Goal: Task Accomplishment & Management: Manage account settings

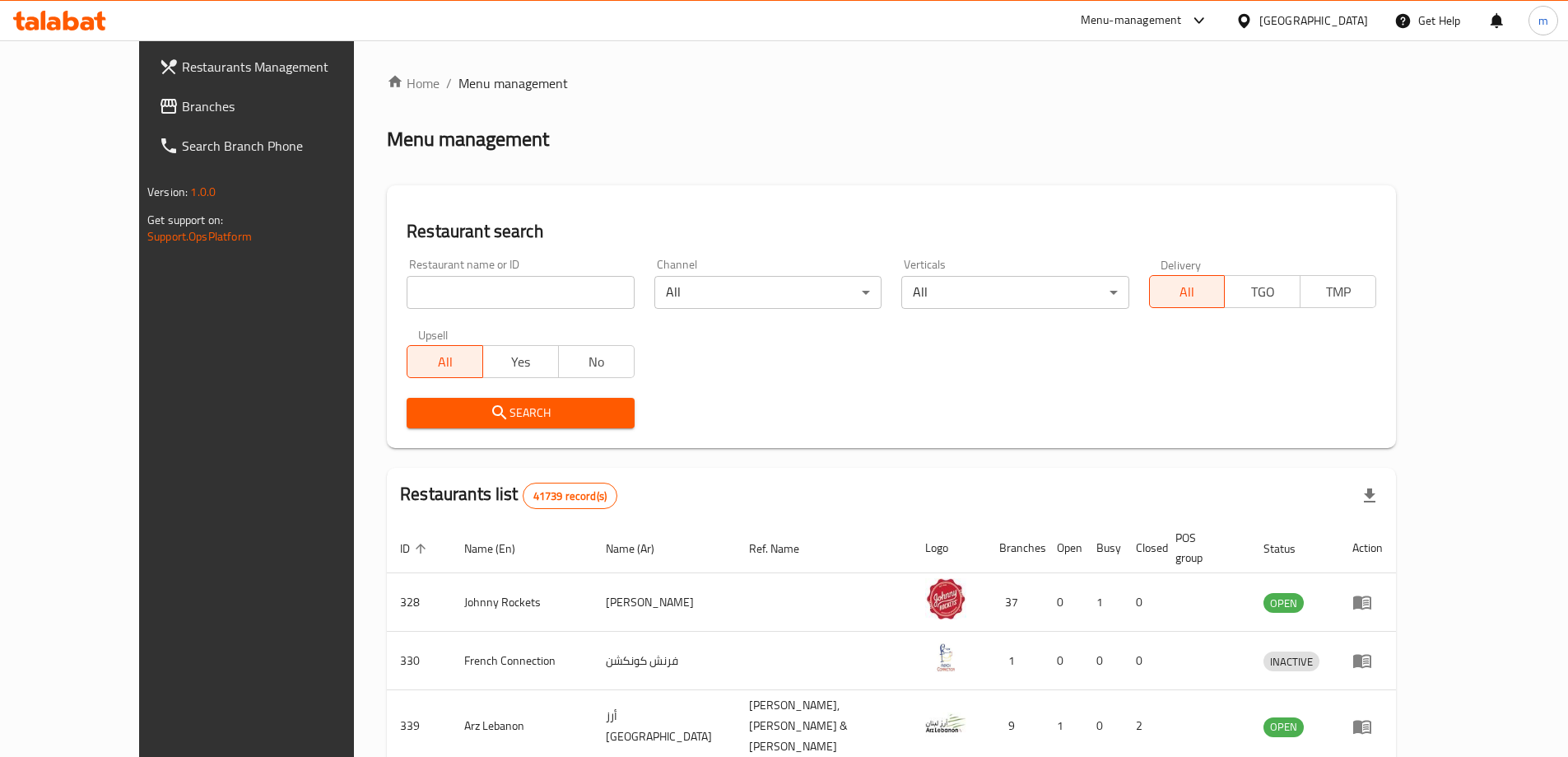
click at [182, 96] on span "Branches" at bounding box center [285, 106] width 206 height 20
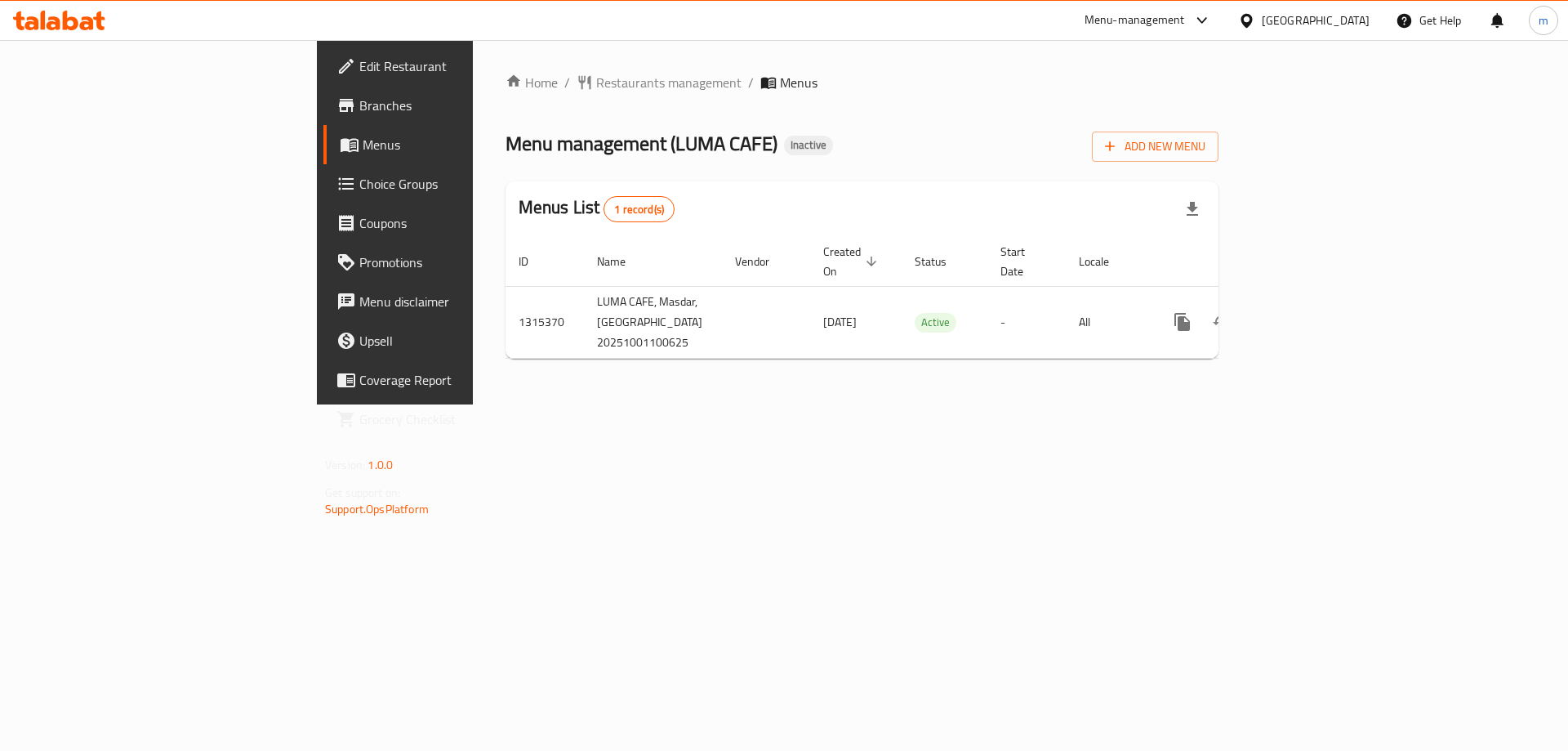
click at [791, 404] on div "Home / Restaurants management / Menus Menu management ( LUMA CAFE ) Inactive Ad…" at bounding box center [862, 222] width 779 height 365
drag, startPoint x: 467, startPoint y: 143, endPoint x: 561, endPoint y: 159, distance: 95.4
click at [561, 159] on span "Menu management ( LUMA CAFE )" at bounding box center [642, 143] width 272 height 37
copy span "LUMA CAFE"
click at [1218, 164] on div "Home / Restaurants management / Menus Menu management ( LUMA CAFE ) Inactive Ad…" at bounding box center [862, 222] width 713 height 299
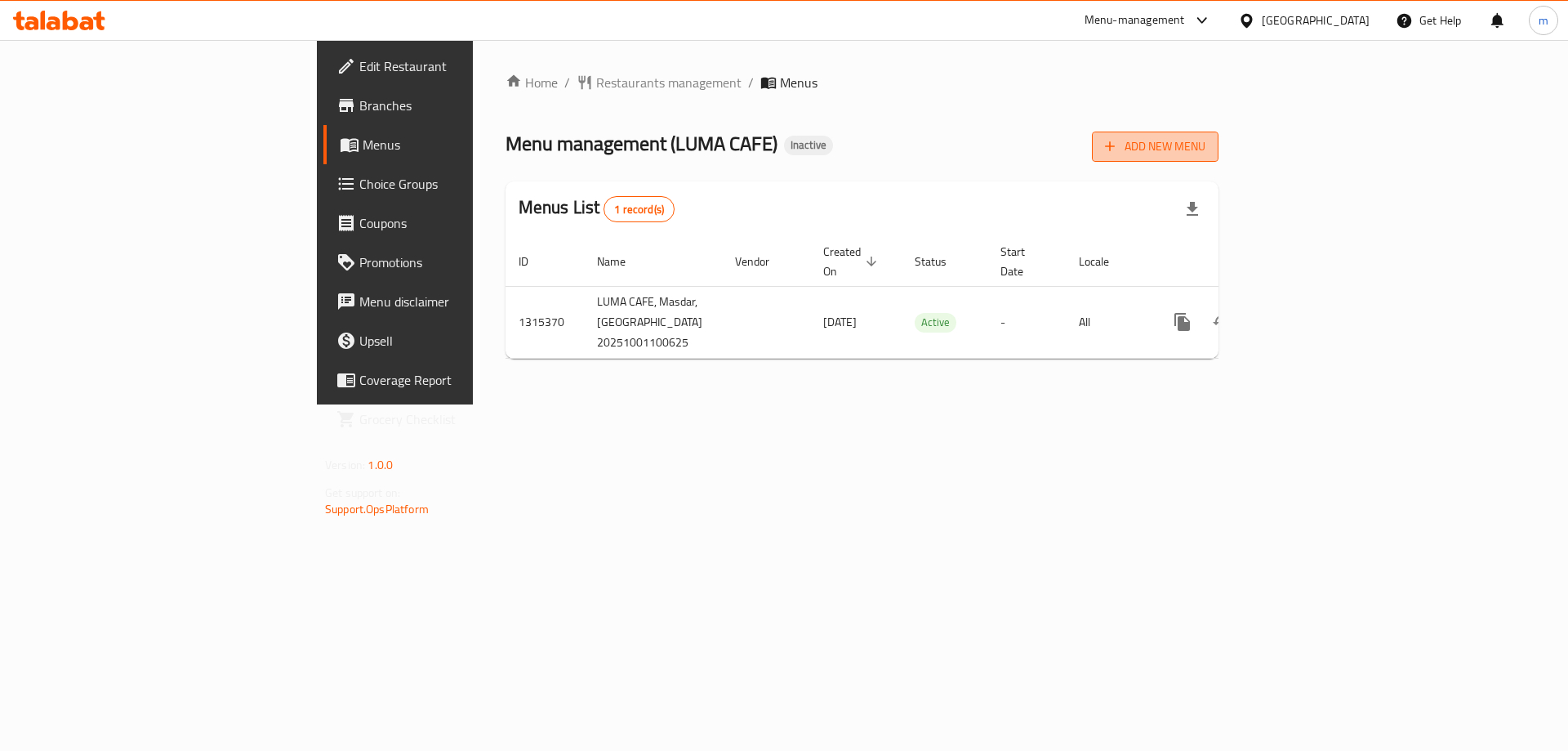
click at [1118, 144] on icon "button" at bounding box center [1110, 145] width 16 height 16
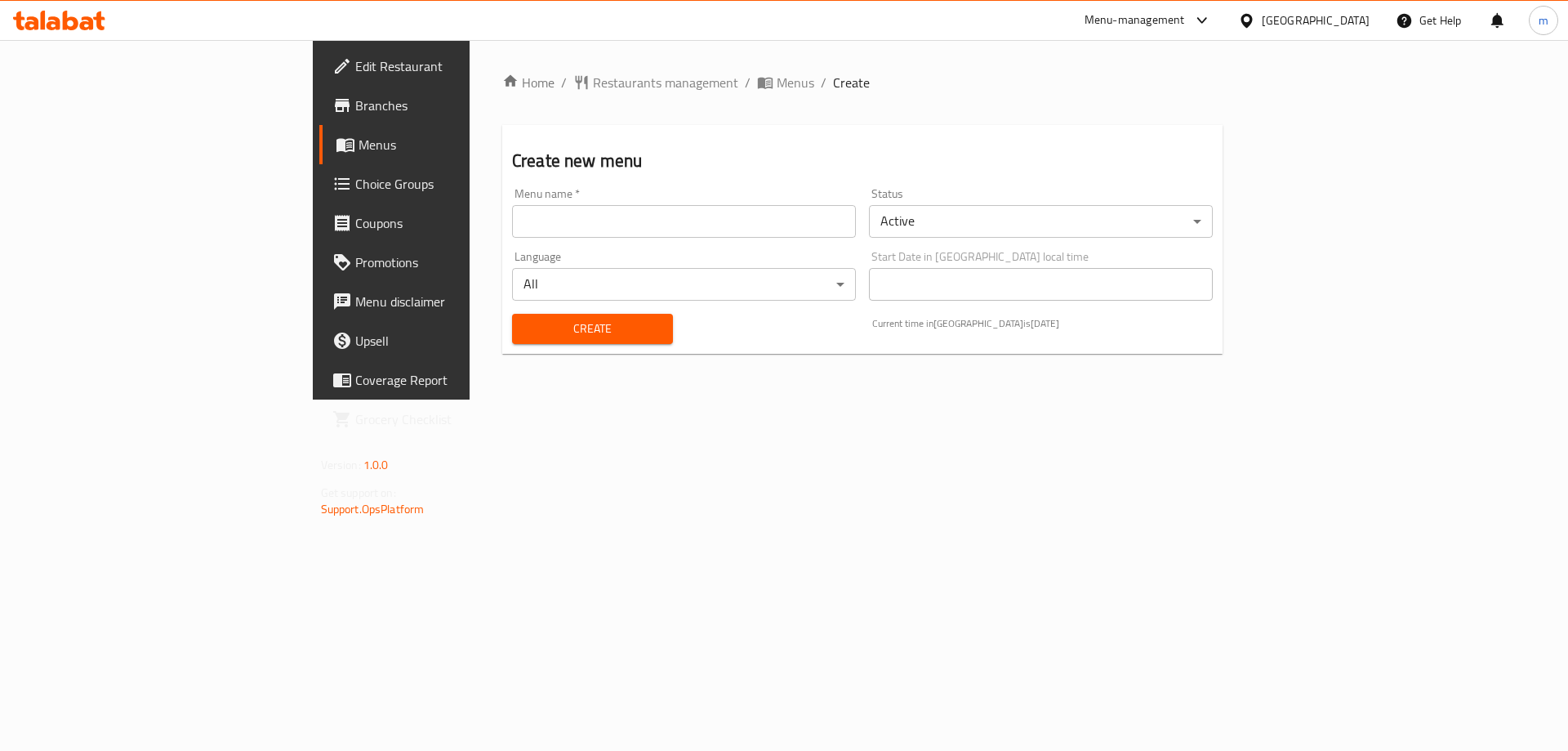
click at [749, 193] on div "Menu name   * Menu name *" at bounding box center [683, 212] width 344 height 50
click at [712, 226] on input "text" at bounding box center [683, 221] width 344 height 33
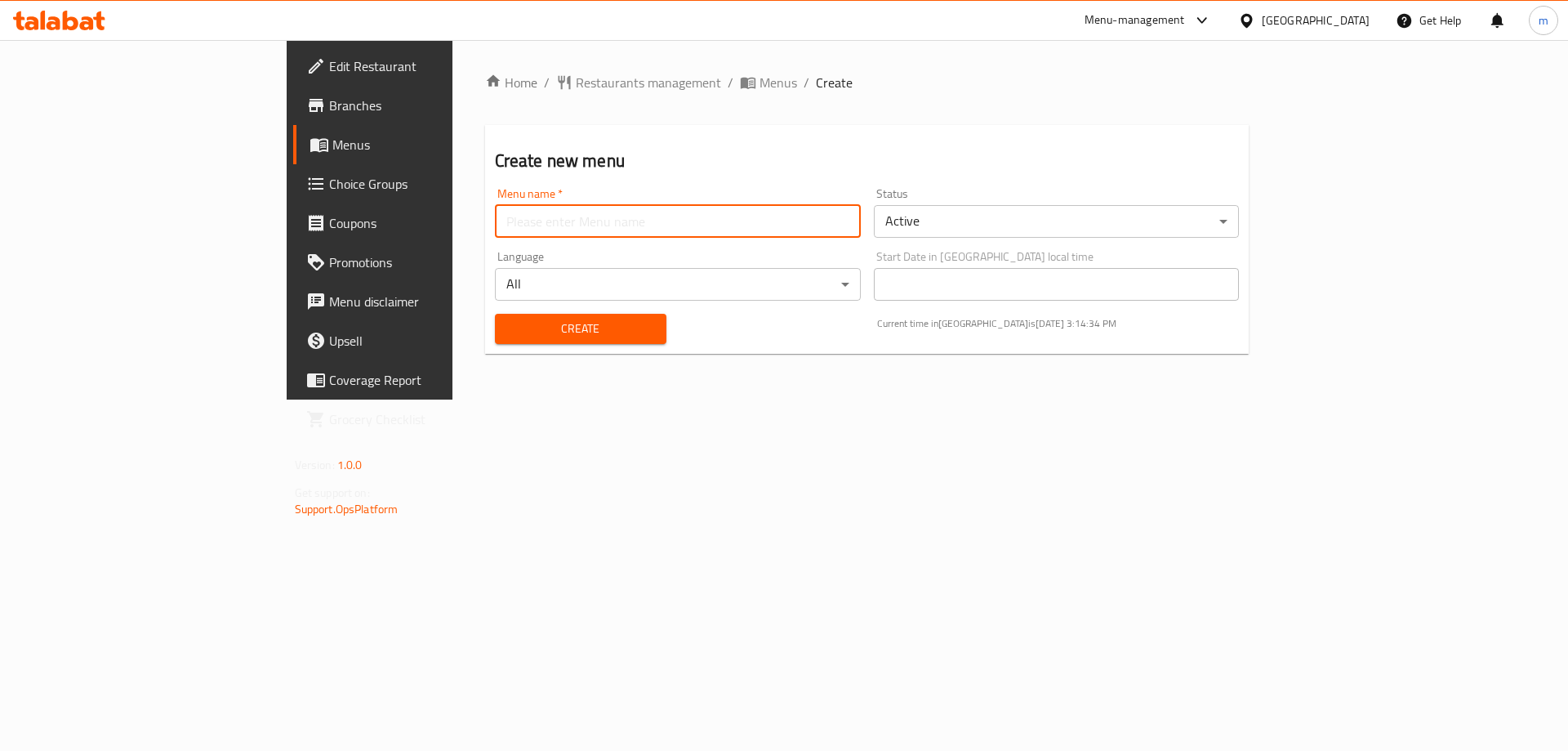
paste input "LUMA CAFE"
type input "Luma Cafe's Menu"
click at [495, 314] on button "Create" at bounding box center [580, 329] width 172 height 30
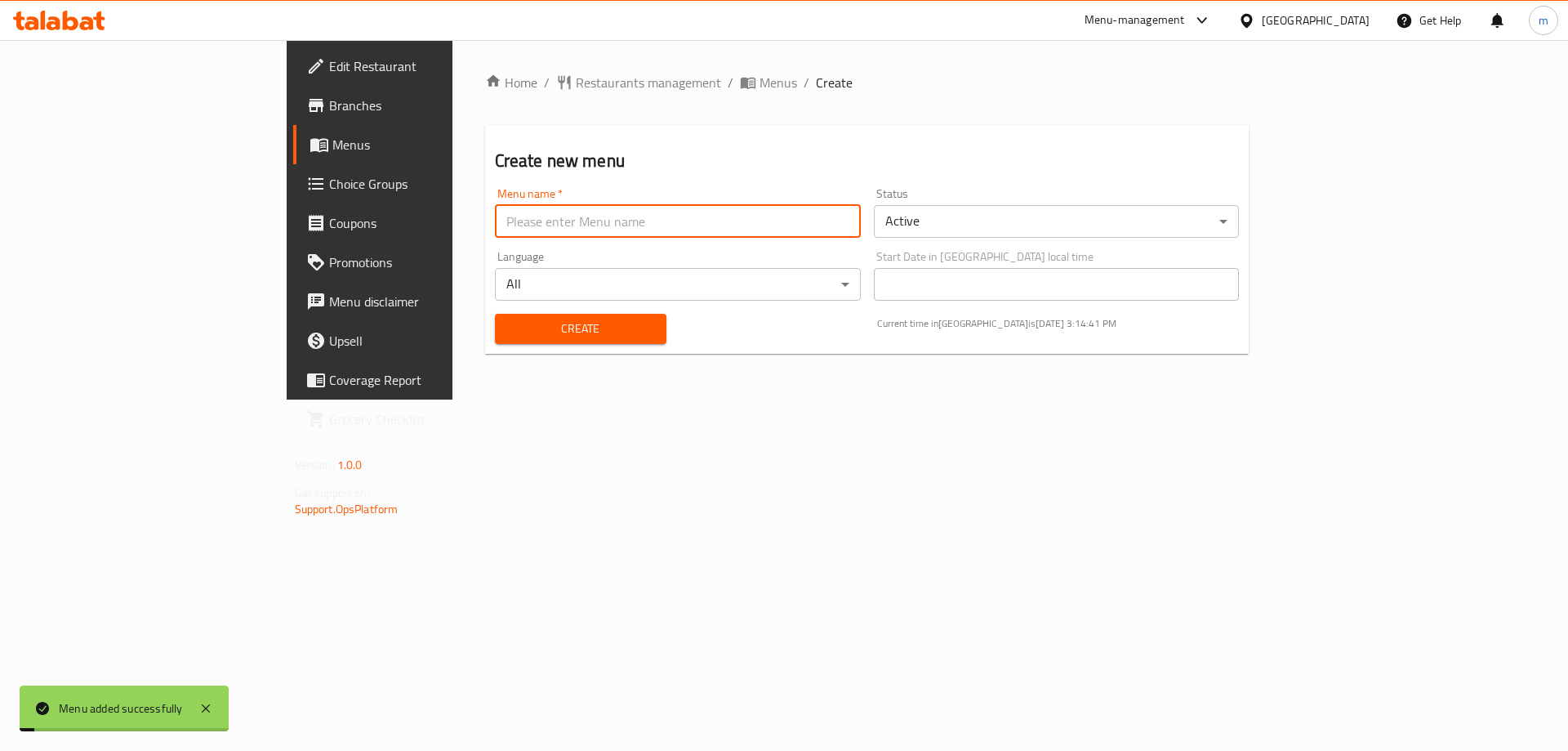
click at [333, 152] on span "Menus" at bounding box center [434, 144] width 203 height 20
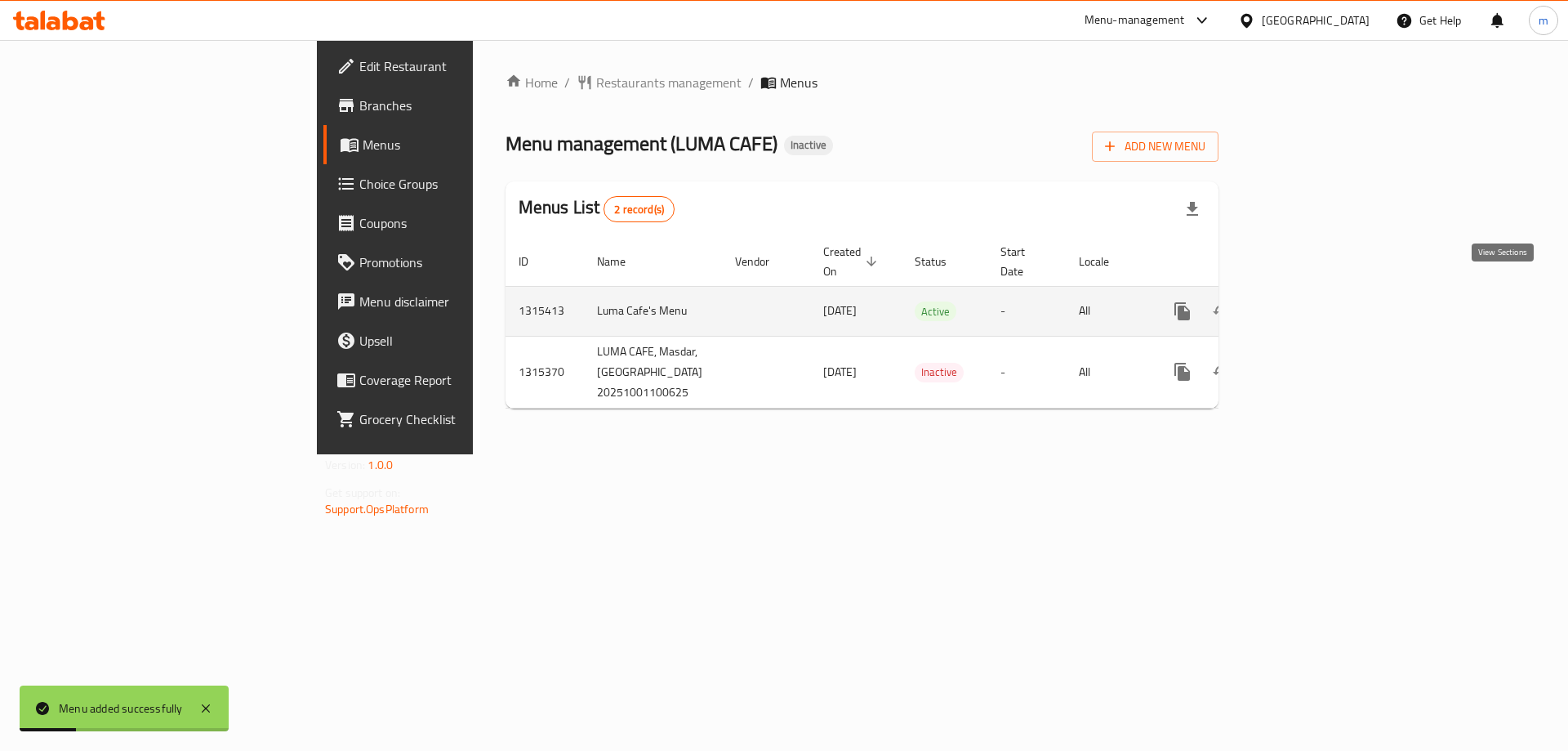
click at [1310, 302] on icon "enhanced table" at bounding box center [1300, 311] width 20 height 20
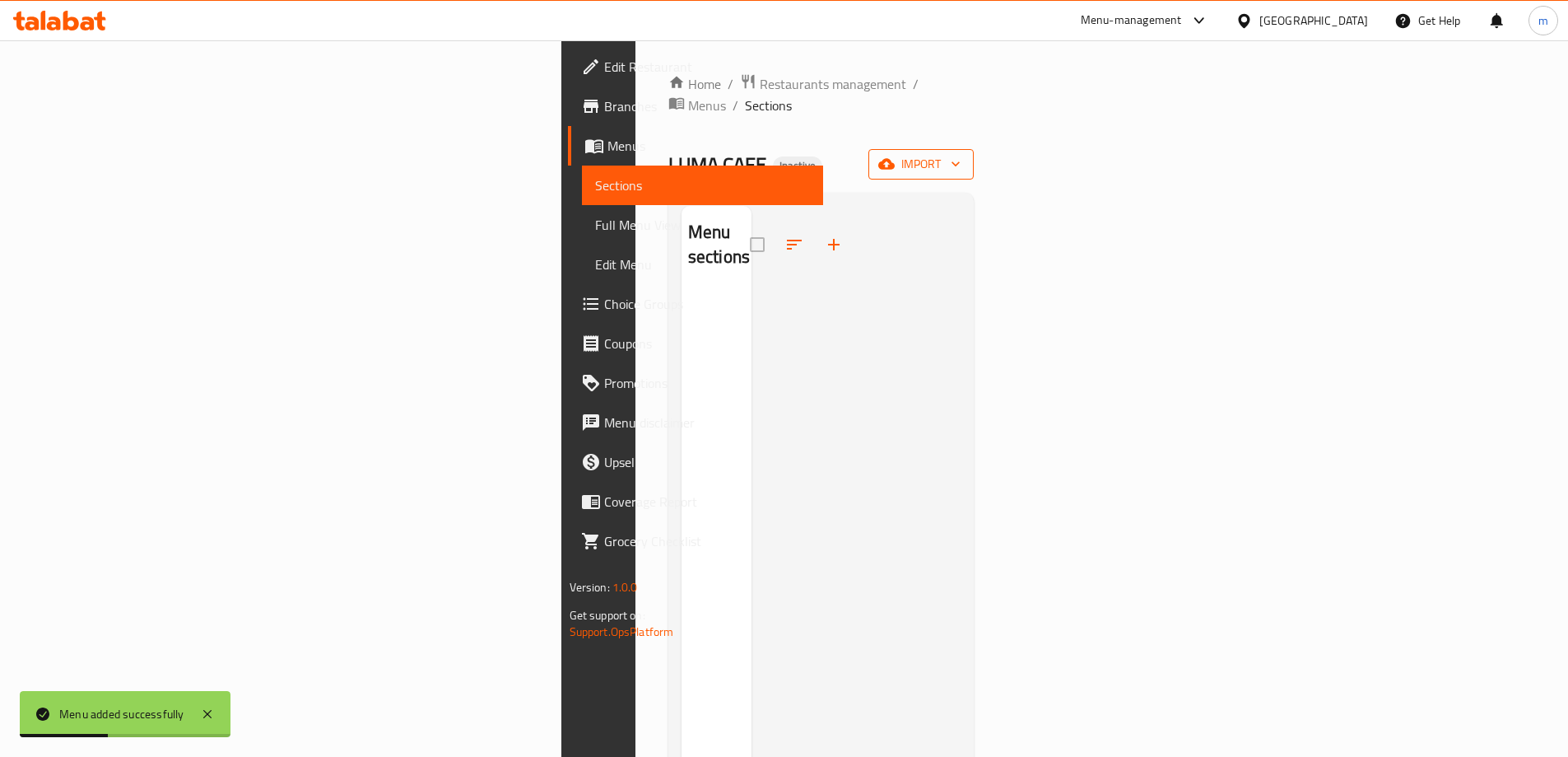
click at [974, 149] on button "import" at bounding box center [922, 164] width 106 height 30
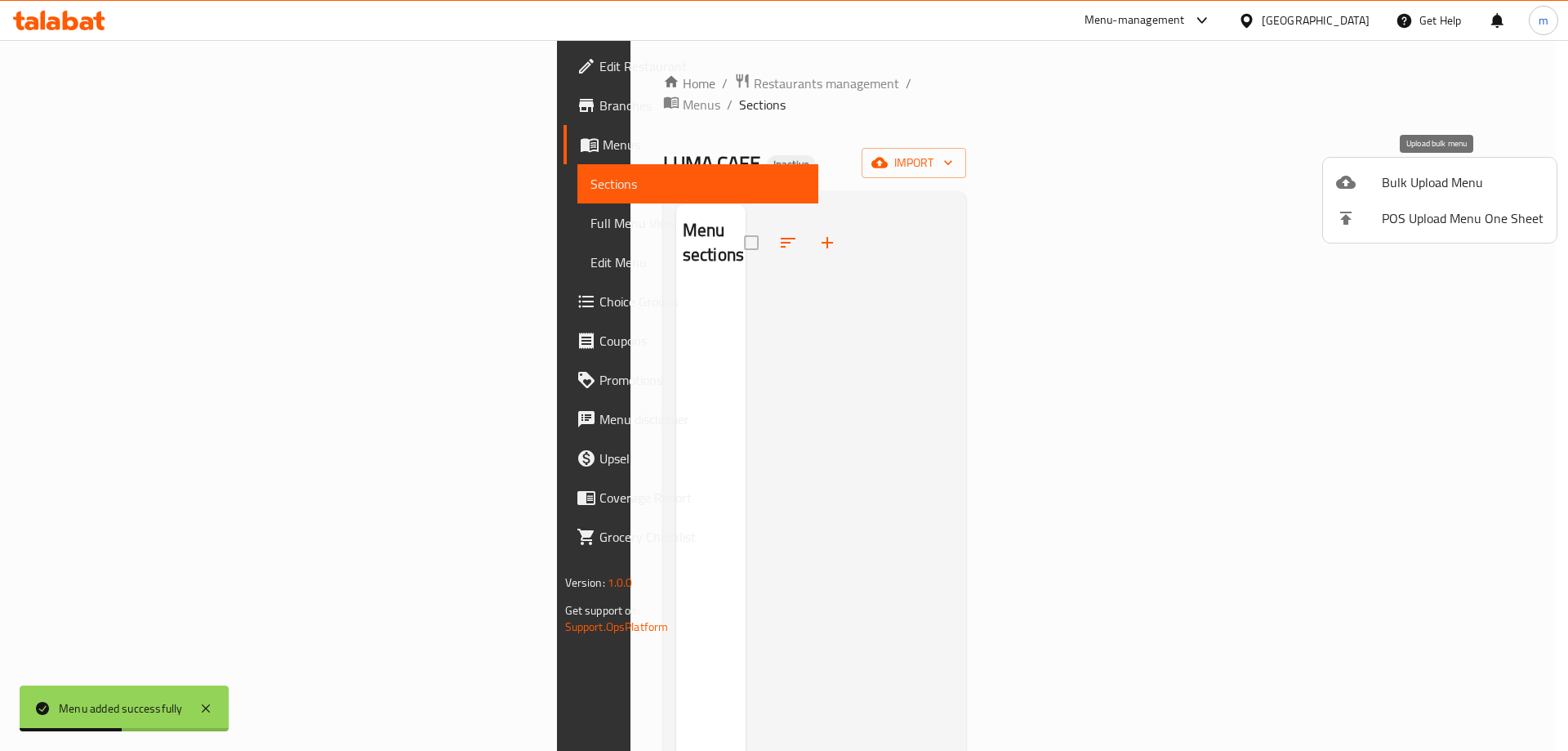
click at [1398, 169] on li "Bulk Upload Menu" at bounding box center [1440, 182] width 233 height 36
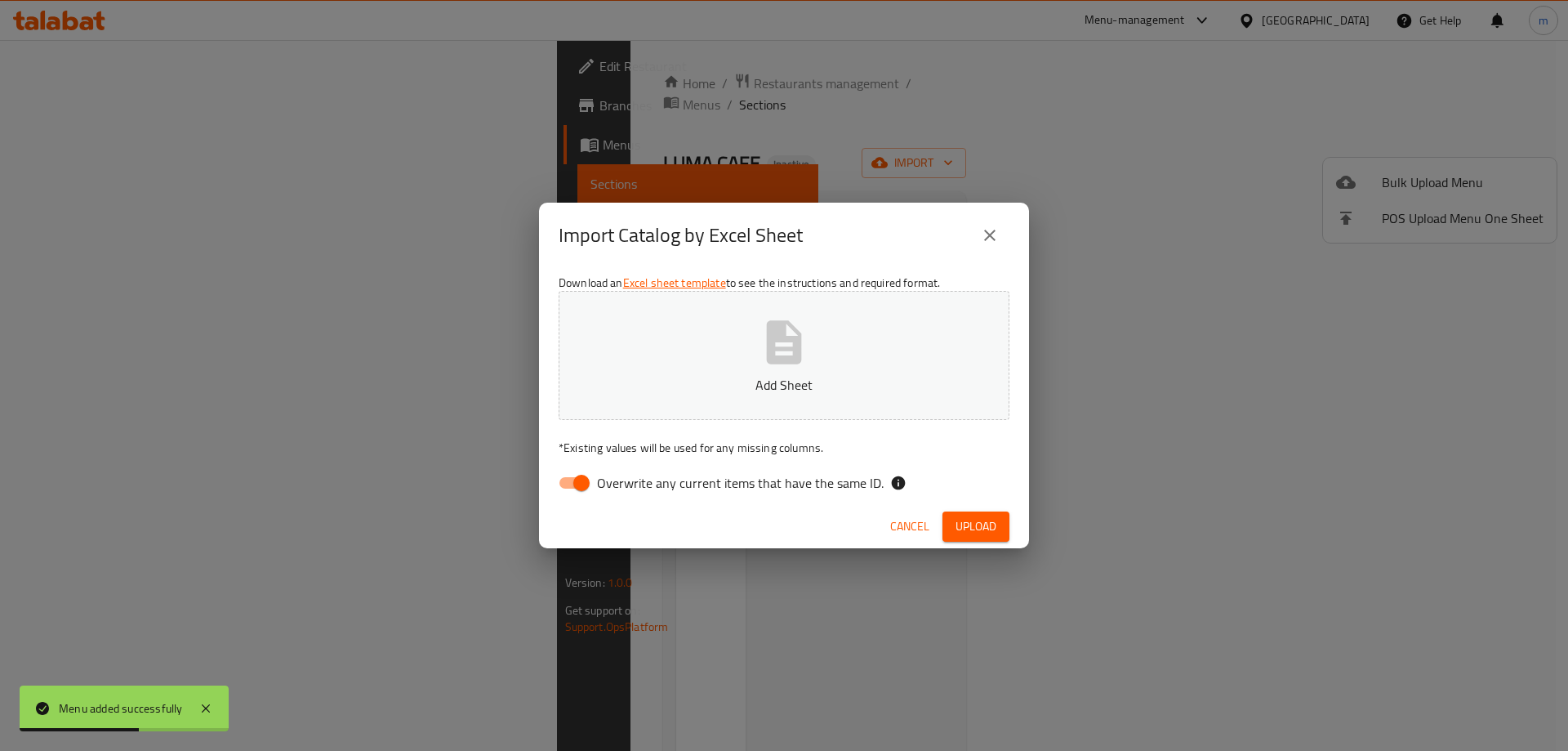
click at [769, 479] on span "Overwrite any current items that have the same ID." at bounding box center [740, 483] width 287 height 20
click at [628, 479] on input "Overwrite any current items that have the same ID." at bounding box center [581, 483] width 93 height 31
checkbox input "false"
click at [991, 550] on div "Import Catalog by Excel Sheet Download an Excel sheet template to see the instr…" at bounding box center [784, 375] width 1568 height 751
click at [993, 518] on span "Upload" at bounding box center [977, 527] width 41 height 21
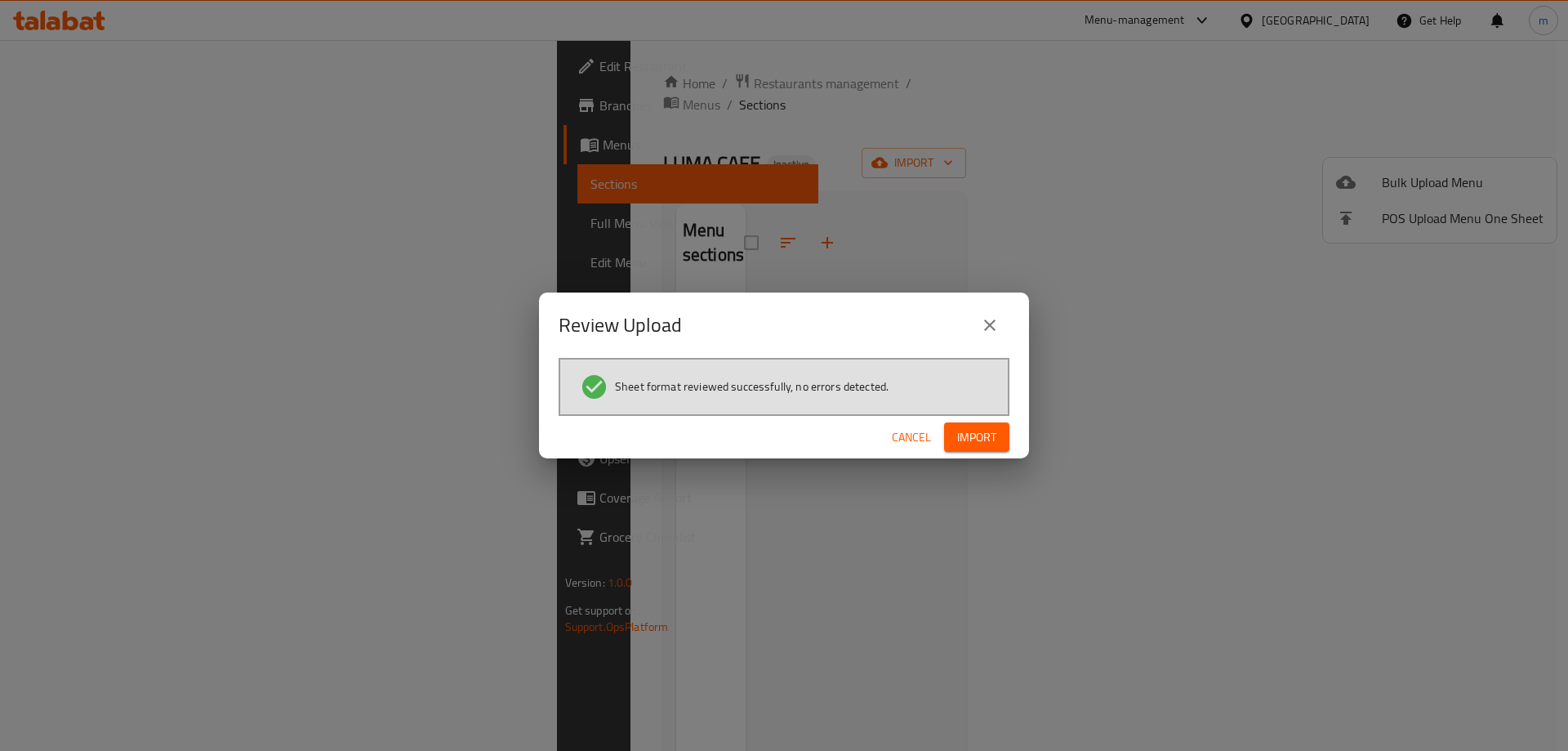
click at [1010, 443] on div "Cancel Import" at bounding box center [784, 438] width 490 height 43
drag, startPoint x: 1010, startPoint y: 443, endPoint x: 999, endPoint y: 446, distance: 11.4
click at [1002, 446] on div "Cancel Import" at bounding box center [784, 438] width 490 height 43
click at [998, 446] on button "Import" at bounding box center [978, 438] width 66 height 30
click at [922, 327] on div "Review Upload" at bounding box center [784, 325] width 451 height 39
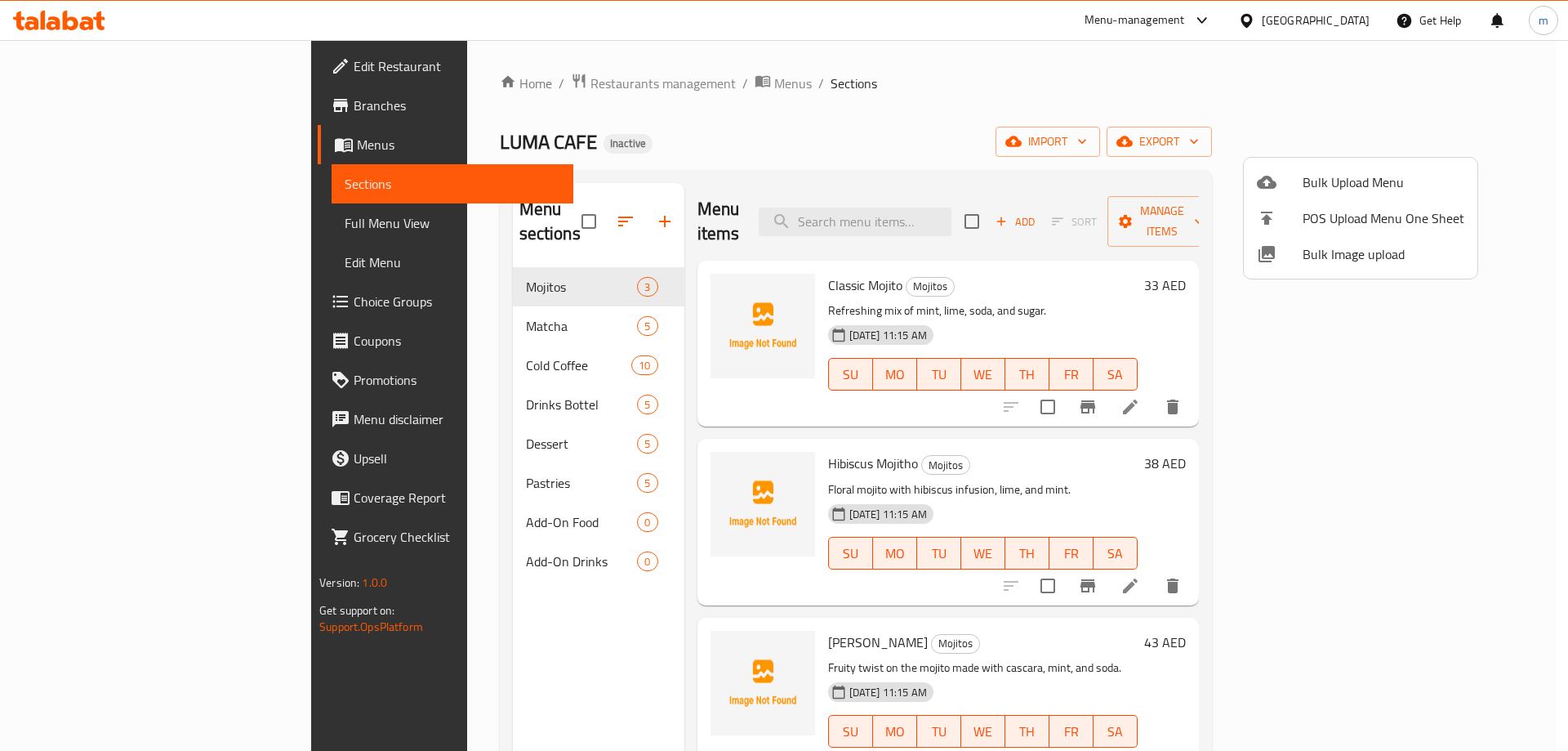
click at [411, 530] on div at bounding box center [784, 375] width 1568 height 751
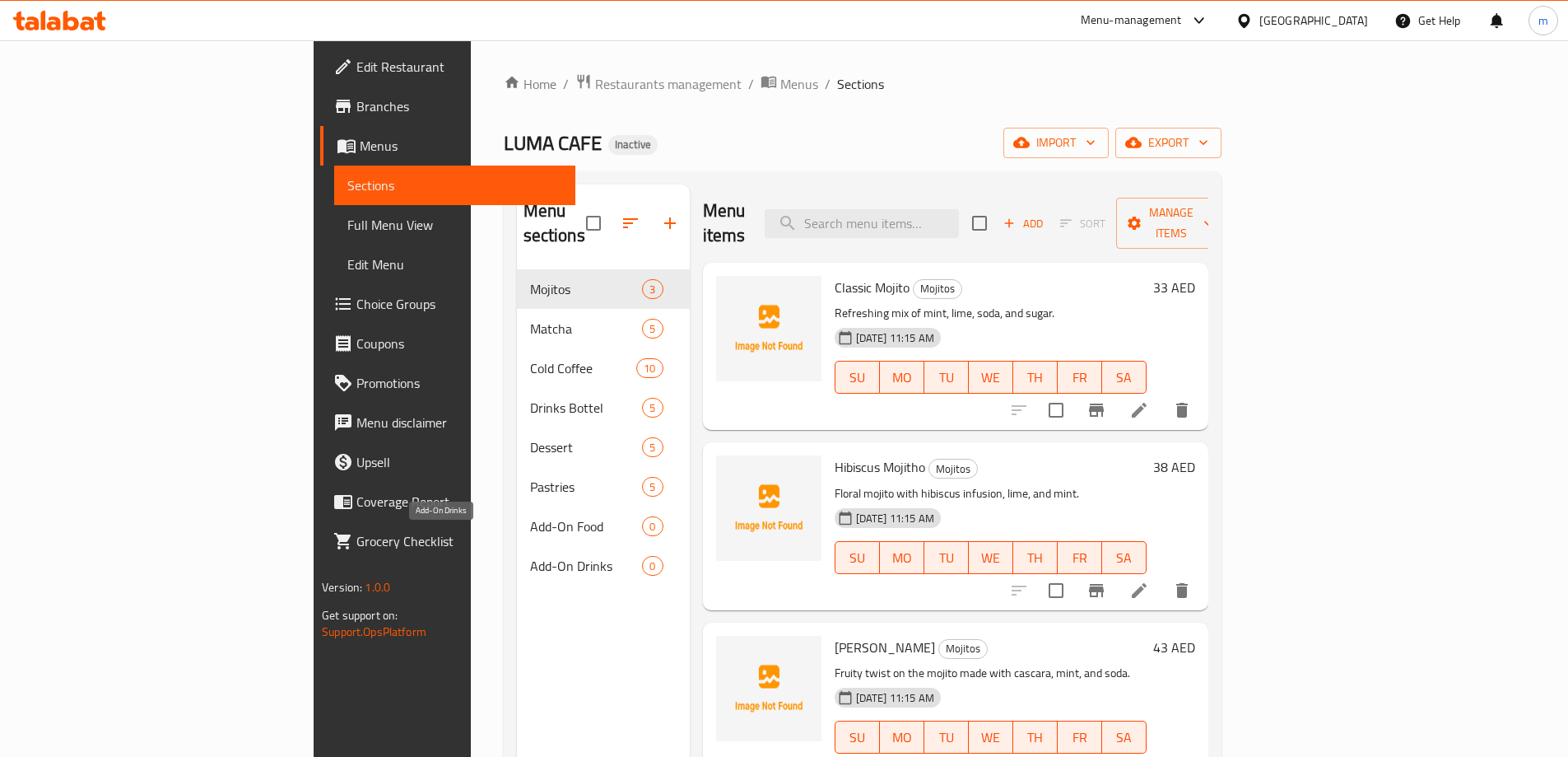
click at [530, 556] on span "Add-On Drinks" at bounding box center [586, 565] width 112 height 20
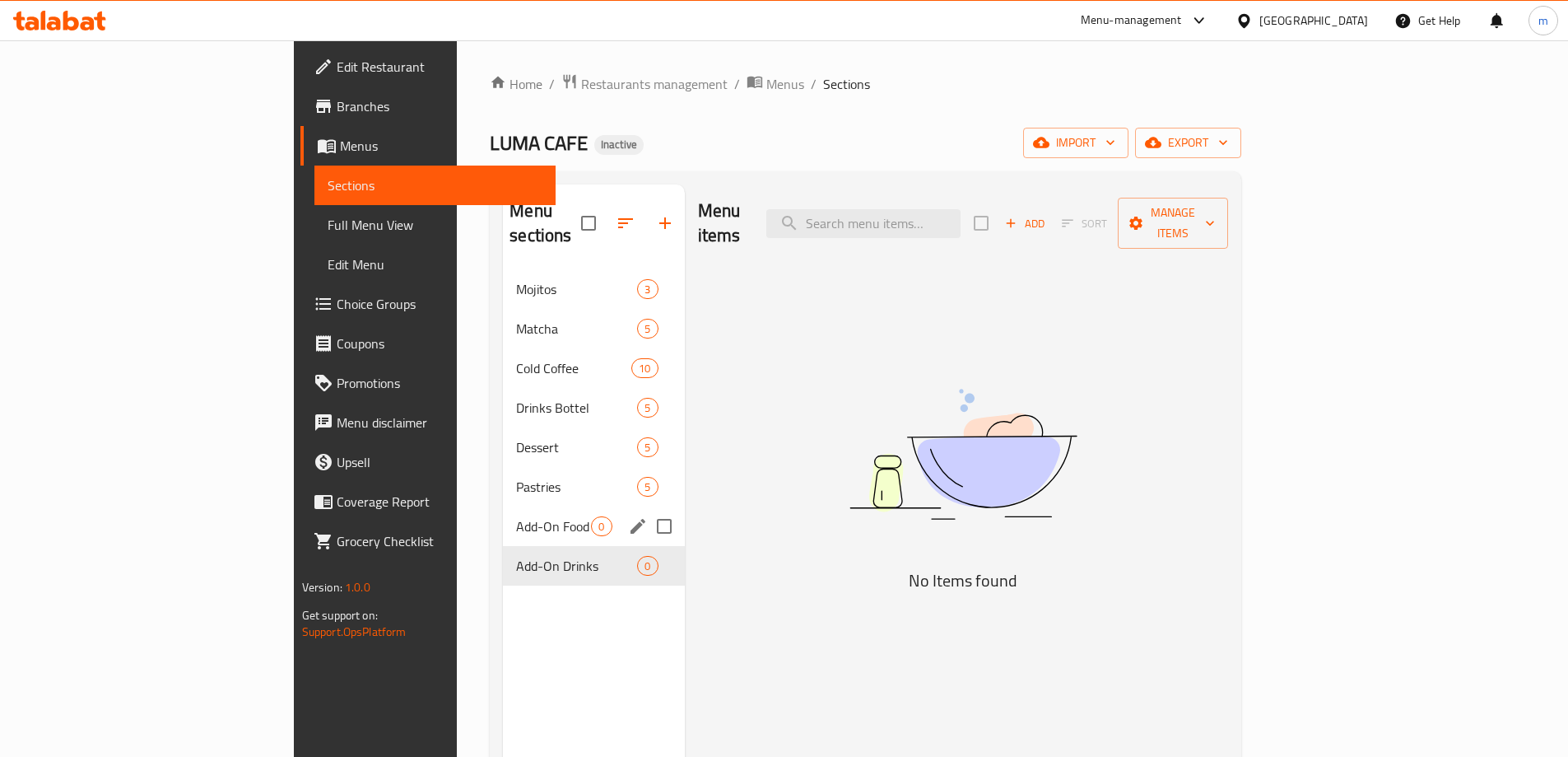
click at [647, 509] on input "Menu sections" at bounding box center [664, 526] width 35 height 35
checkbox input "true"
click at [647, 548] on input "Menu sections" at bounding box center [664, 565] width 35 height 35
checkbox input "true"
click at [605, 221] on icon "button" at bounding box center [615, 223] width 20 height 20
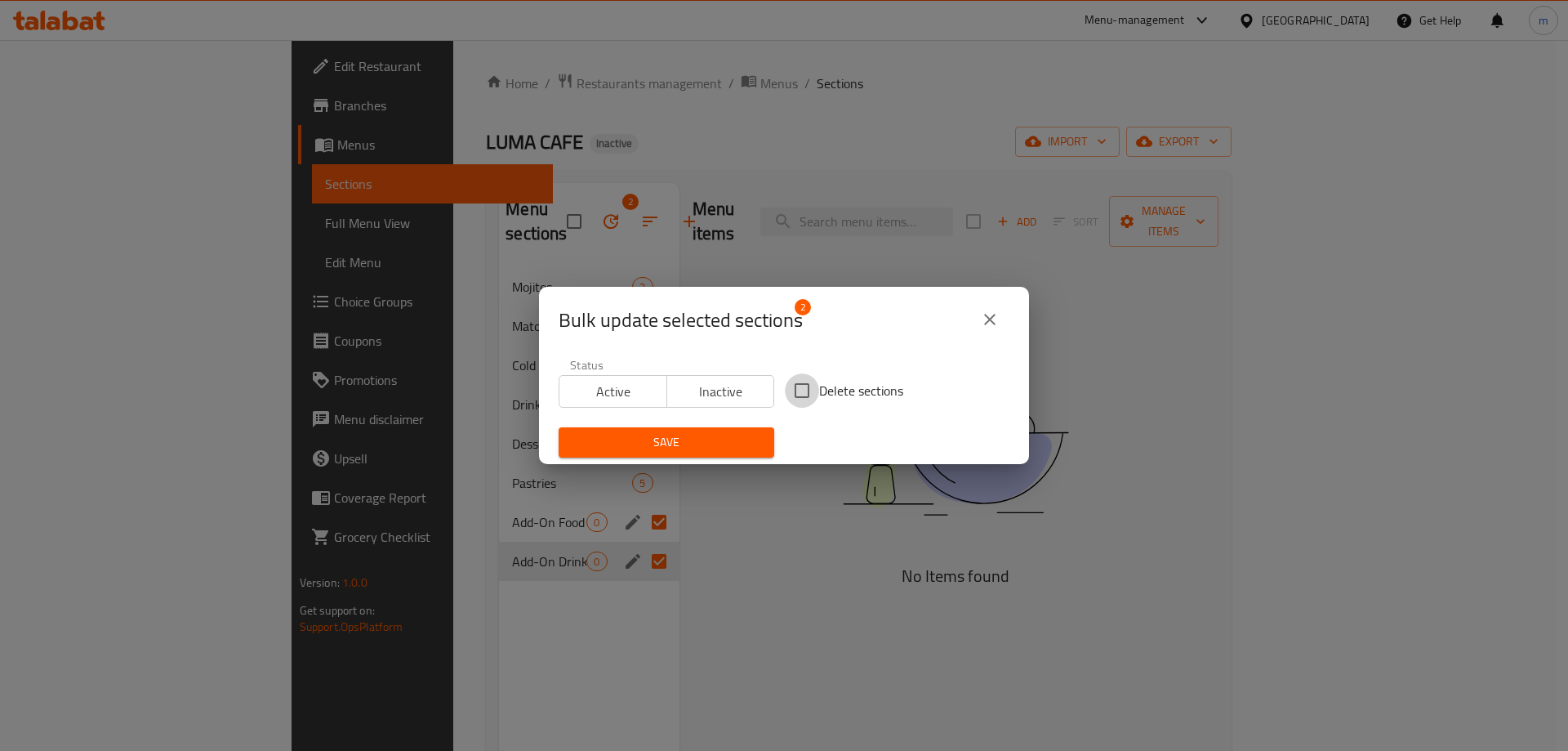
click at [811, 392] on input "Delete sections" at bounding box center [802, 390] width 35 height 35
checkbox input "true"
click at [734, 418] on div "Save" at bounding box center [666, 442] width 235 height 50
click at [735, 427] on div "Save" at bounding box center [666, 442] width 235 height 50
click at [754, 444] on span "Save" at bounding box center [666, 443] width 189 height 21
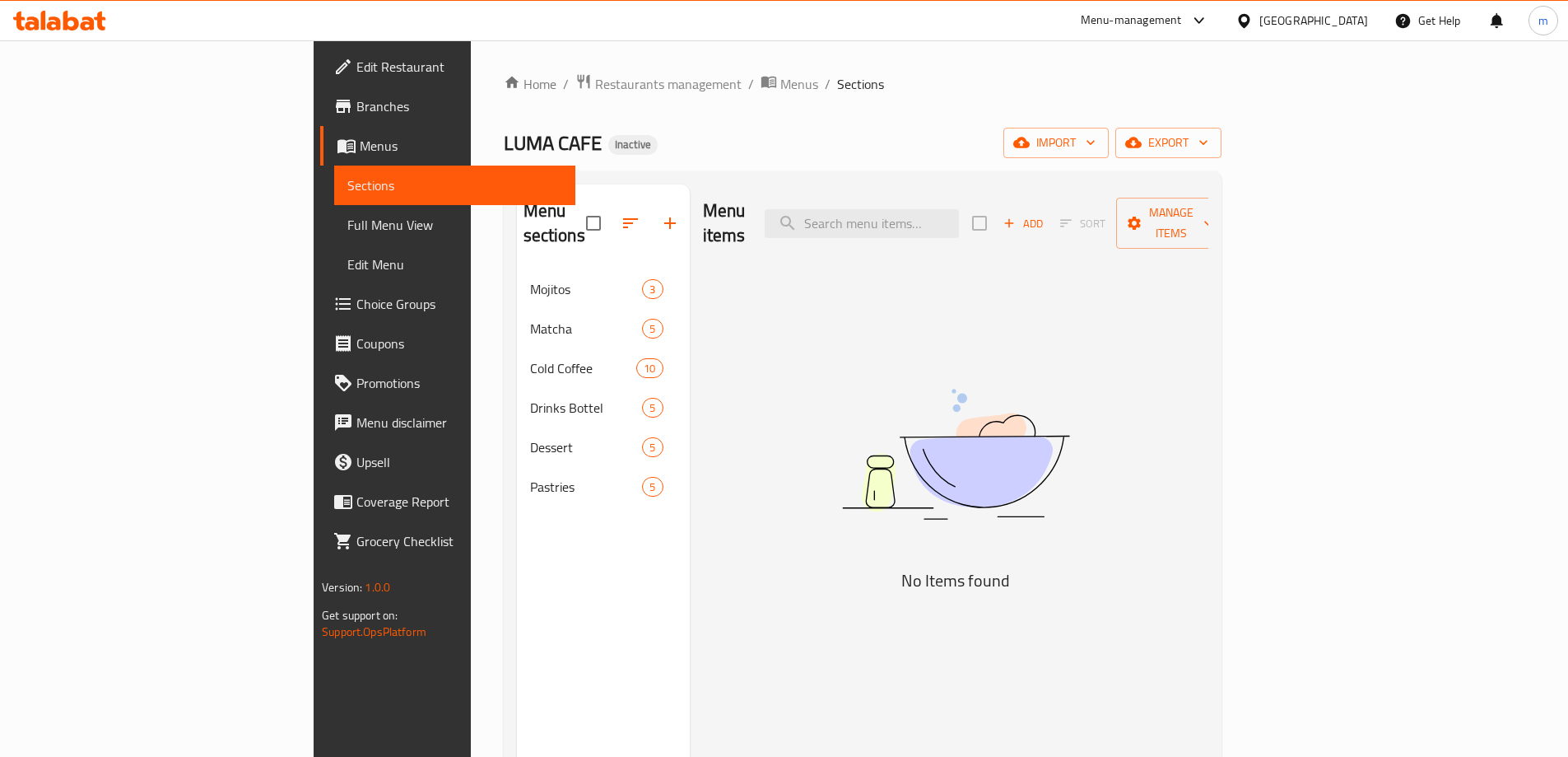
click at [360, 148] on span "Menus" at bounding box center [461, 146] width 202 height 20
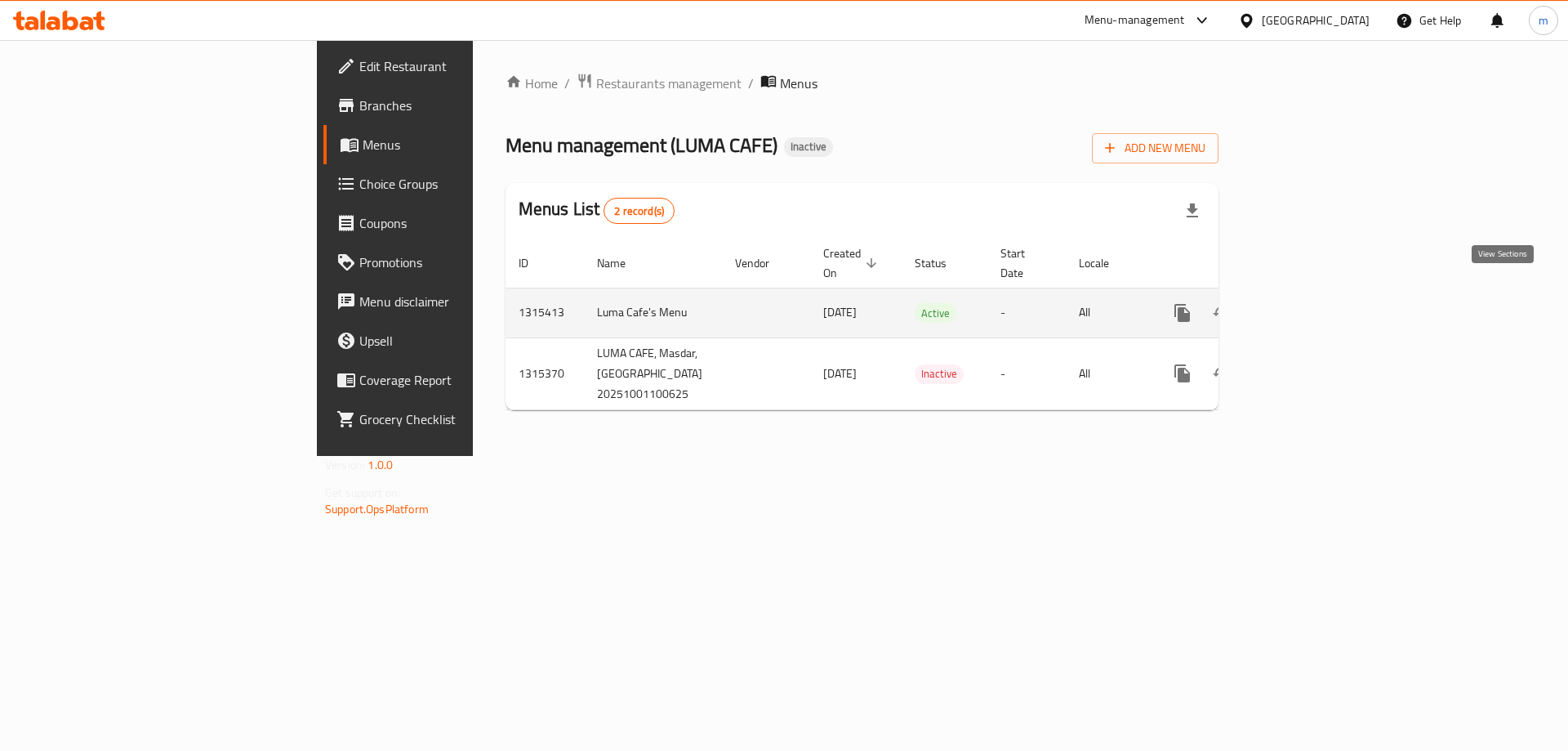
click at [1320, 293] on link "enhanced table" at bounding box center [1301, 313] width 39 height 39
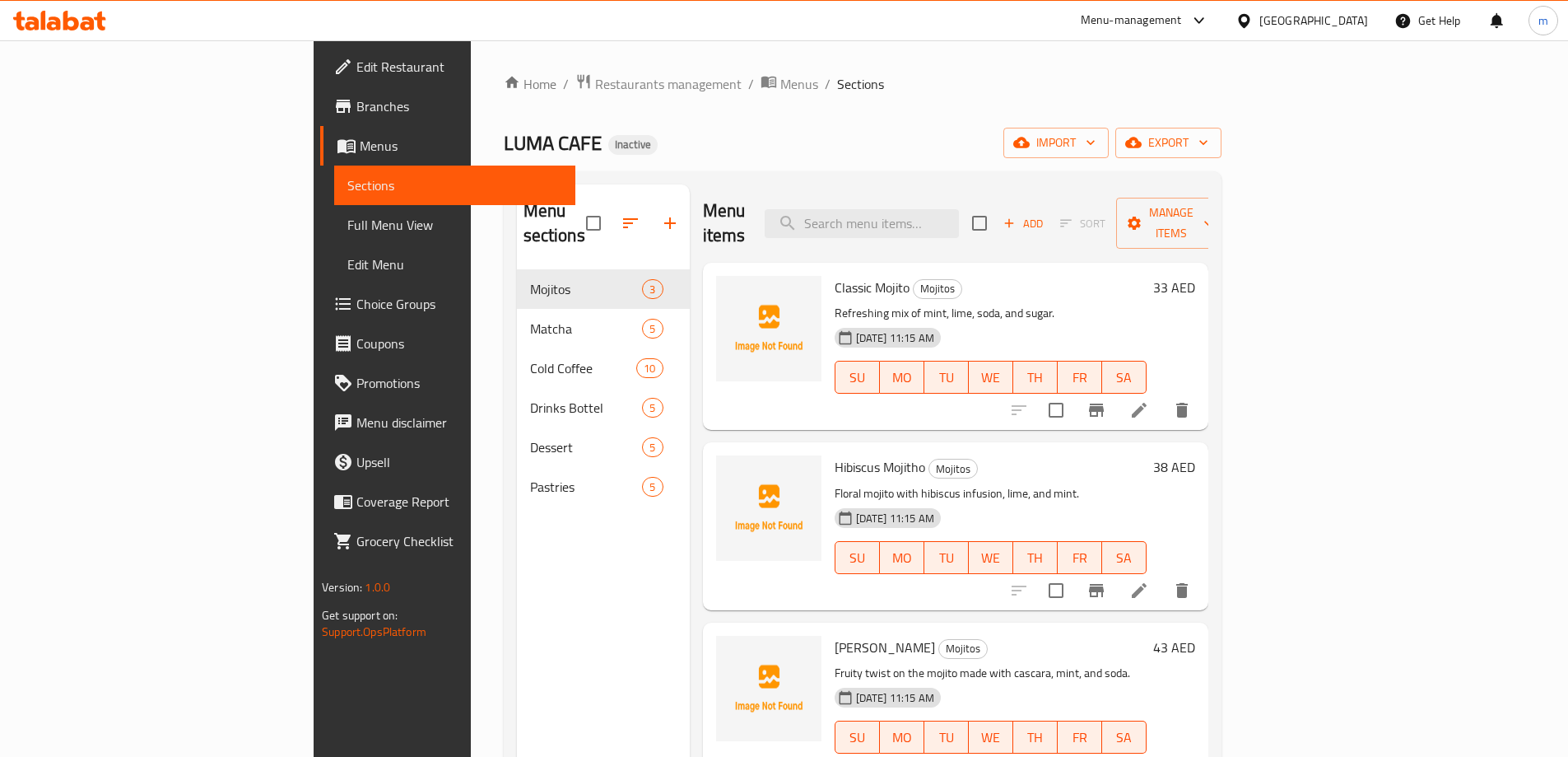
click at [348, 220] on span "Full Menu View" at bounding box center [454, 224] width 214 height 20
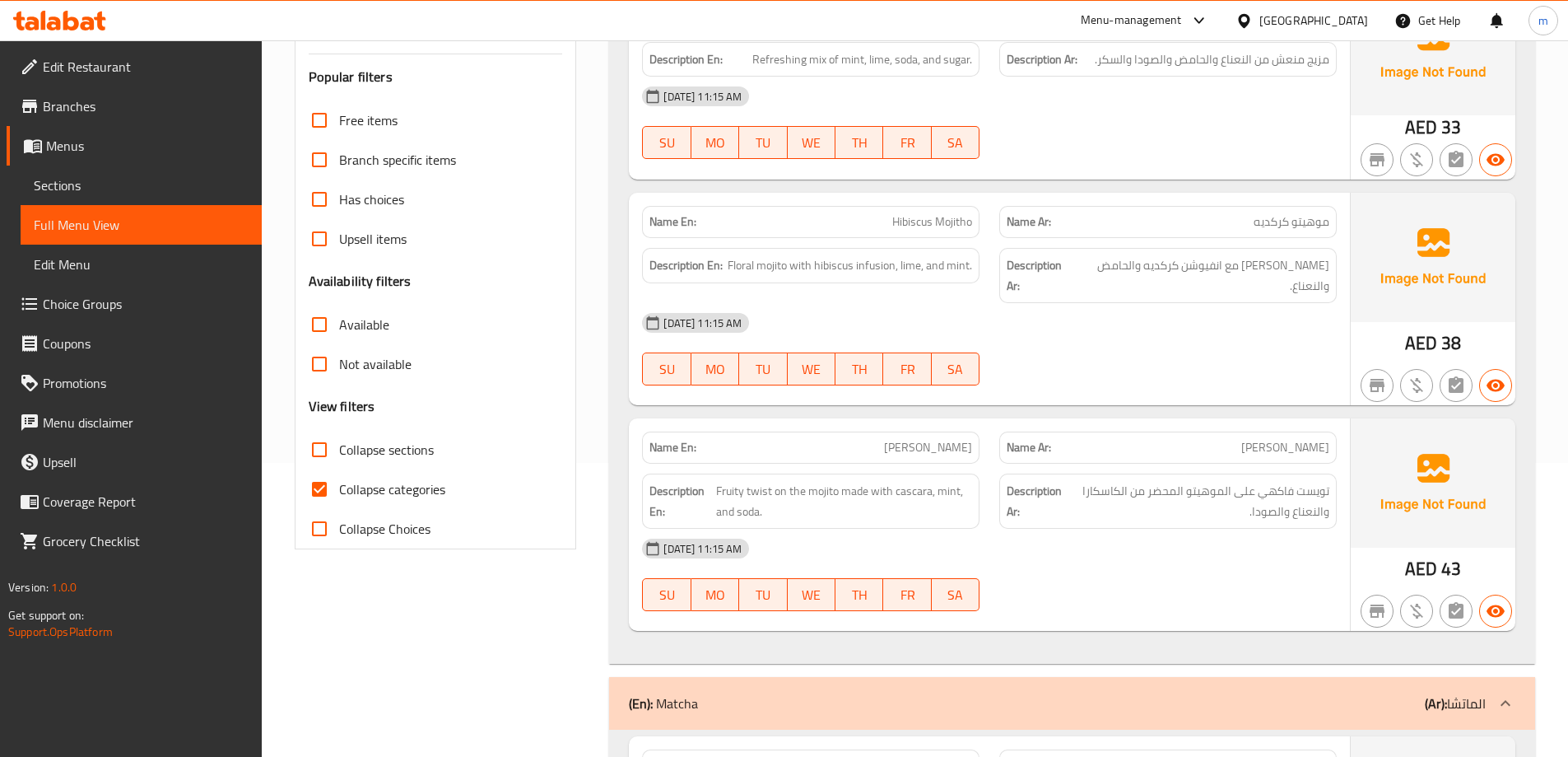
scroll to position [330, 0]
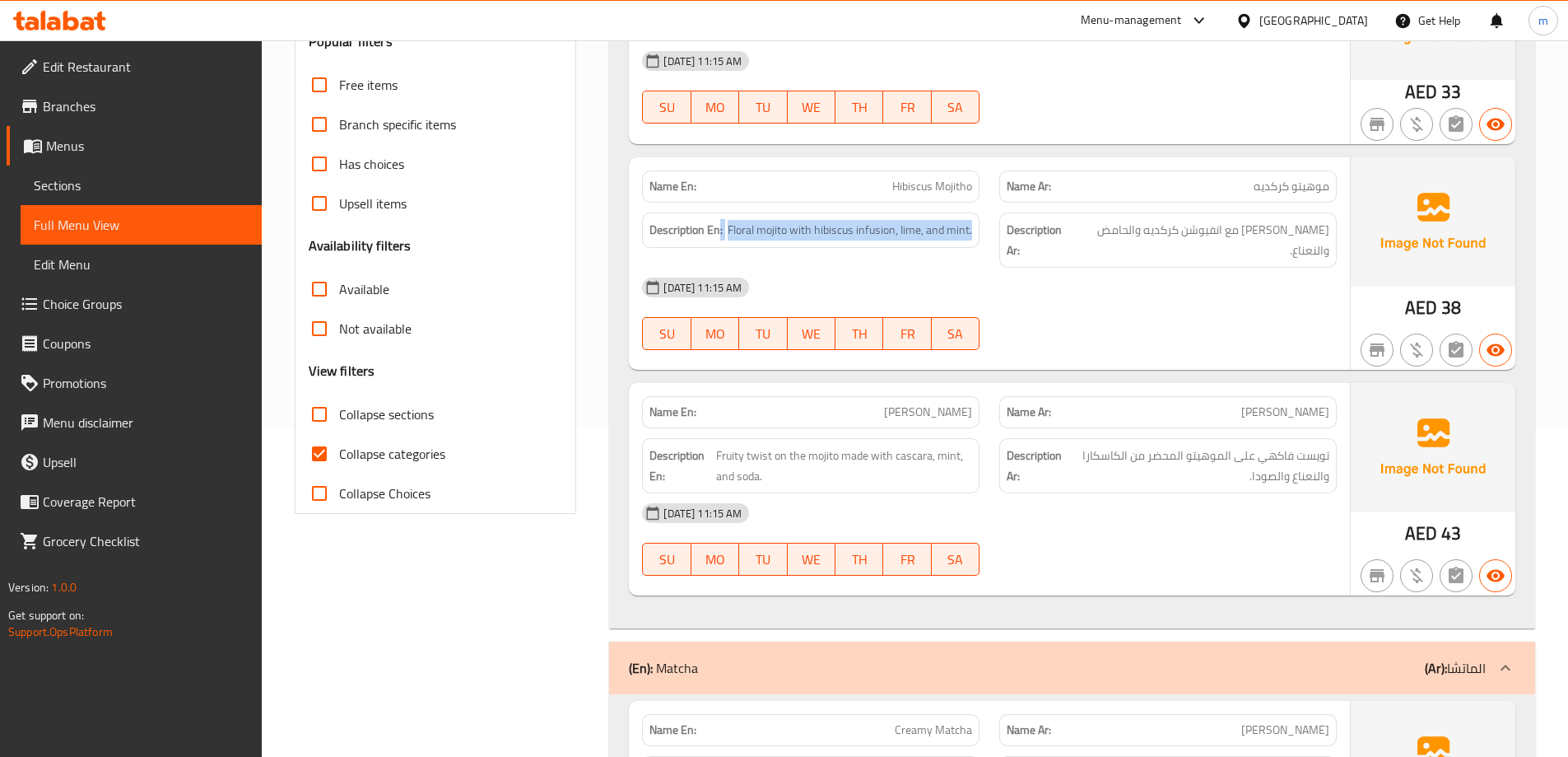
drag, startPoint x: 718, startPoint y: 233, endPoint x: 972, endPoint y: 247, distance: 254.4
click at [972, 247] on div "Description En: Floral mojito with hibiscus infusion, lime, and mint." at bounding box center [810, 230] width 337 height 35
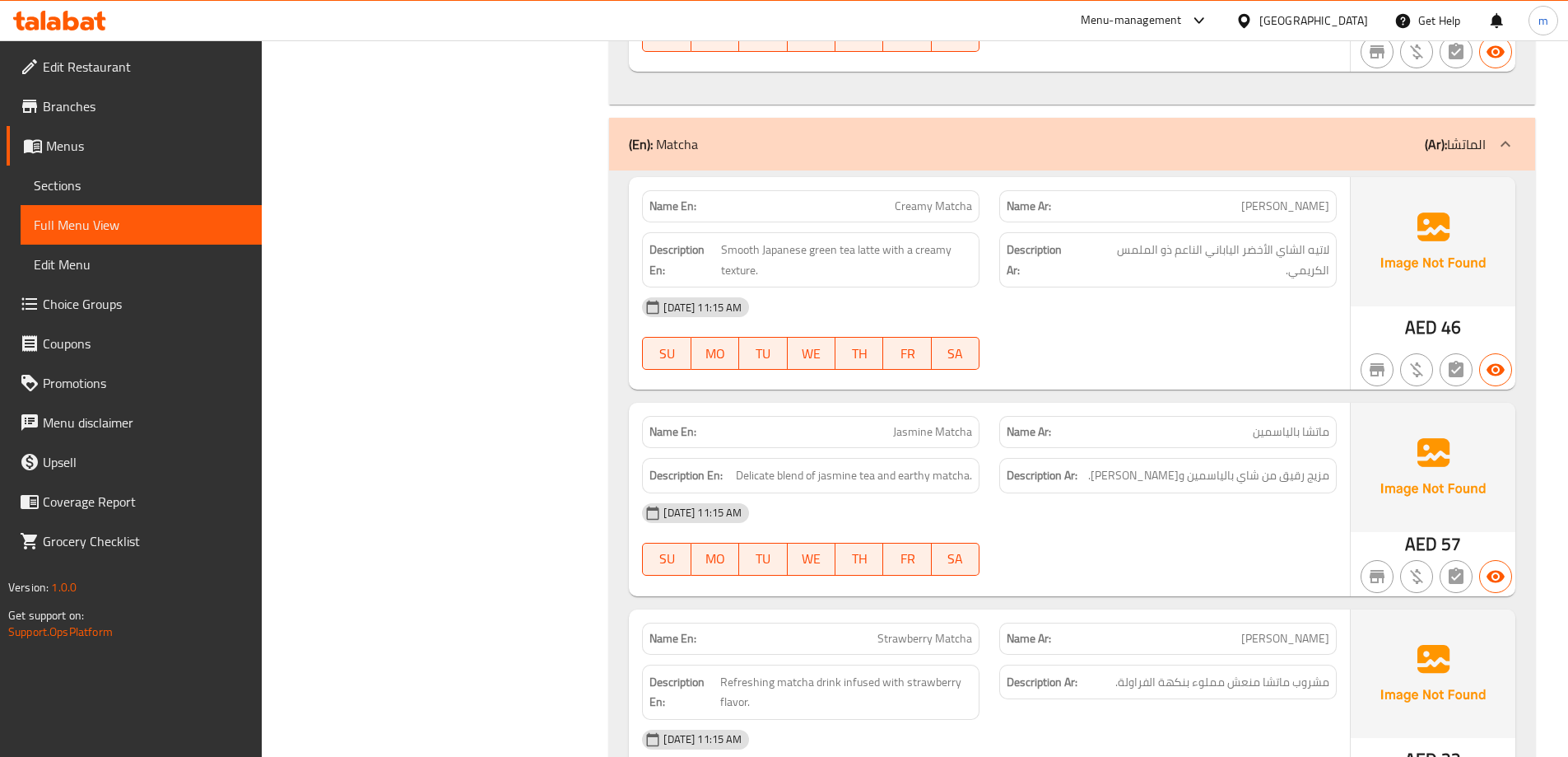
scroll to position [824, 0]
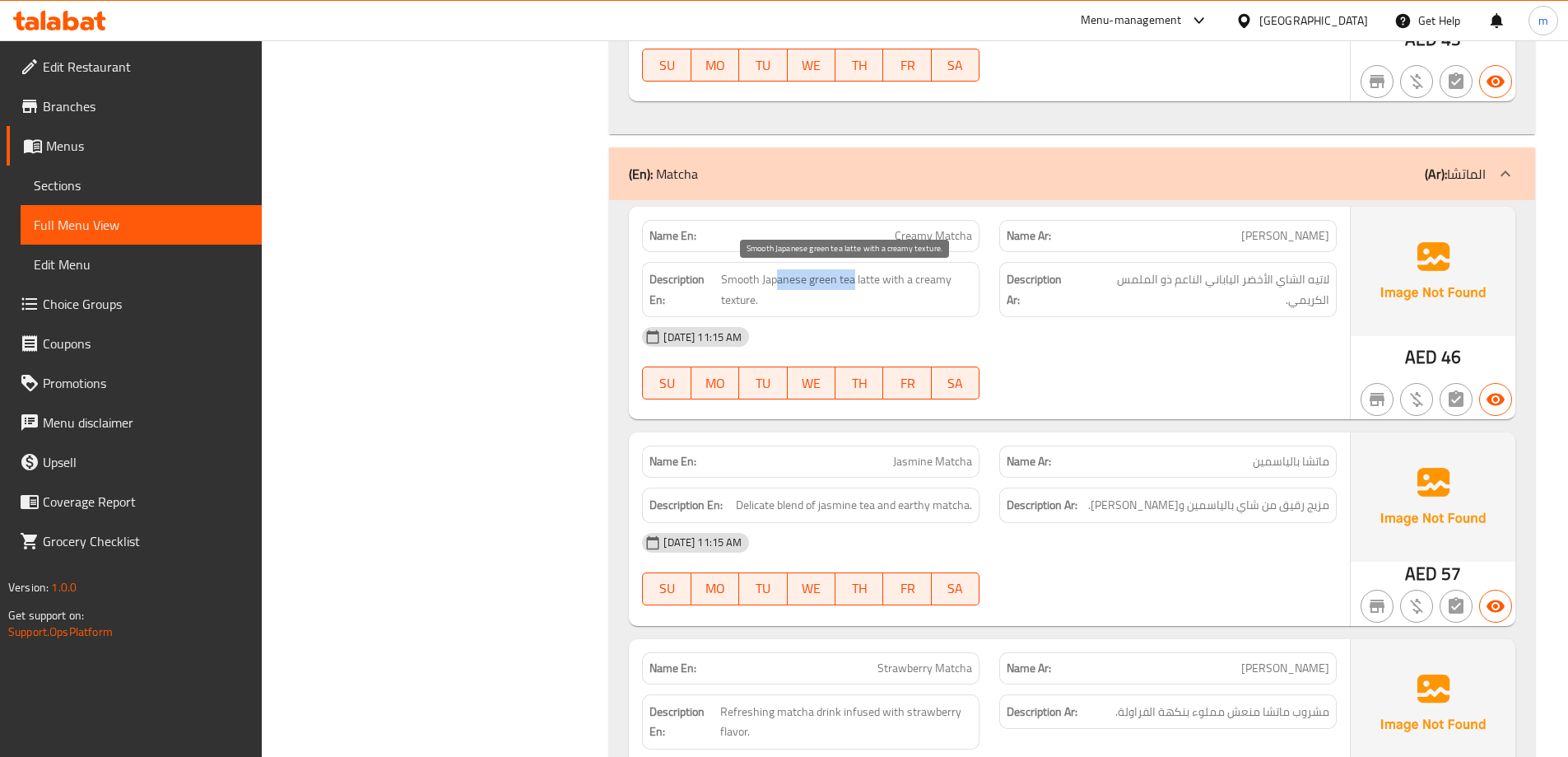
drag, startPoint x: 855, startPoint y: 273, endPoint x: 775, endPoint y: 273, distance: 80.0
click at [775, 273] on span "Smooth Japanese green tea latte with a creamy texture." at bounding box center [846, 289] width 251 height 41
drag, startPoint x: 881, startPoint y: 285, endPoint x: 944, endPoint y: 298, distance: 64.3
click at [944, 298] on span "Smooth Japanese green tea latte with a creamy texture." at bounding box center [846, 289] width 251 height 41
click at [946, 228] on span "Creamy Matcha" at bounding box center [933, 236] width 77 height 17
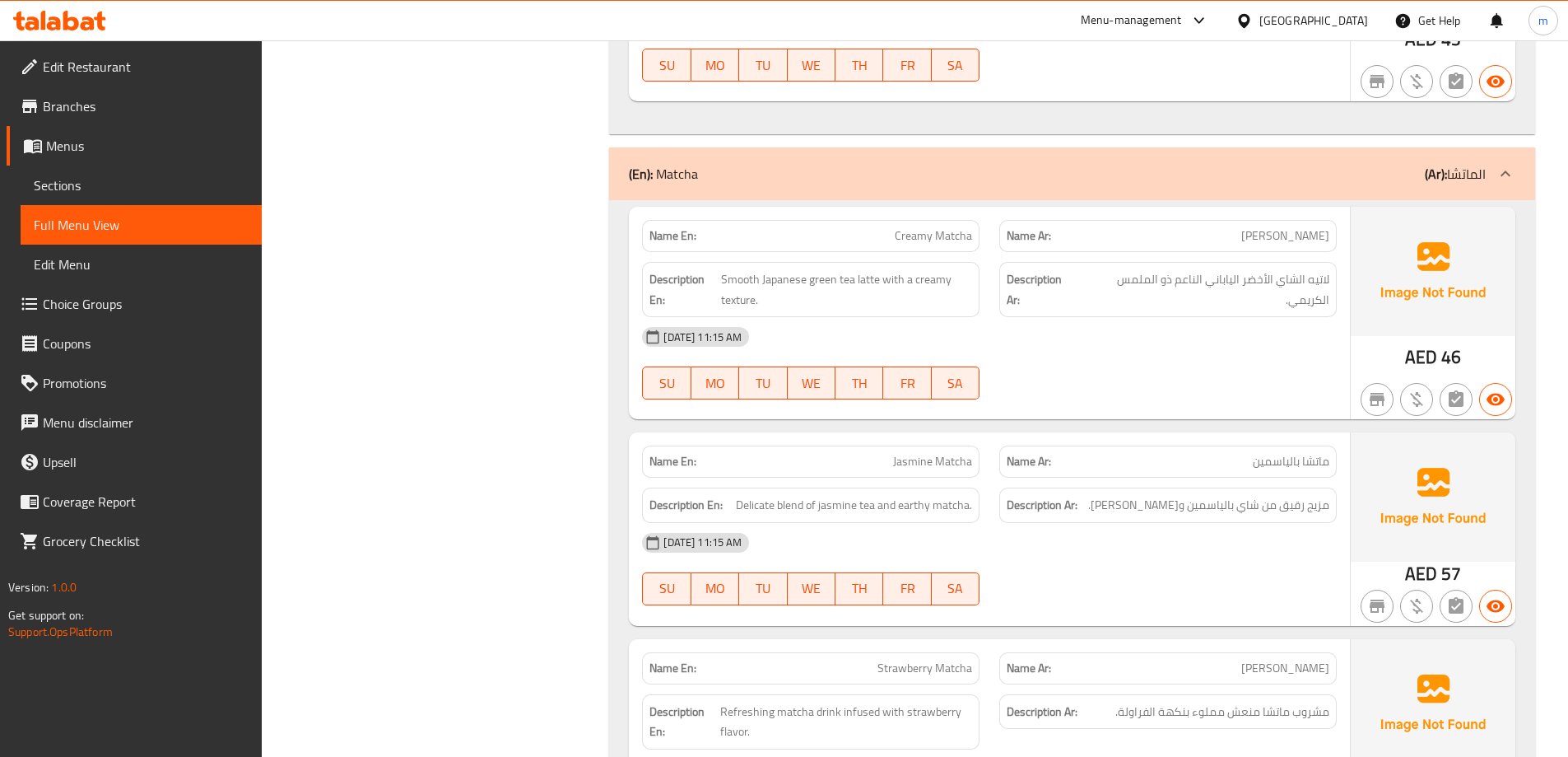
click at [946, 228] on span "Creamy Matcha" at bounding box center [933, 236] width 77 height 17
copy span "Creamy Matcha"
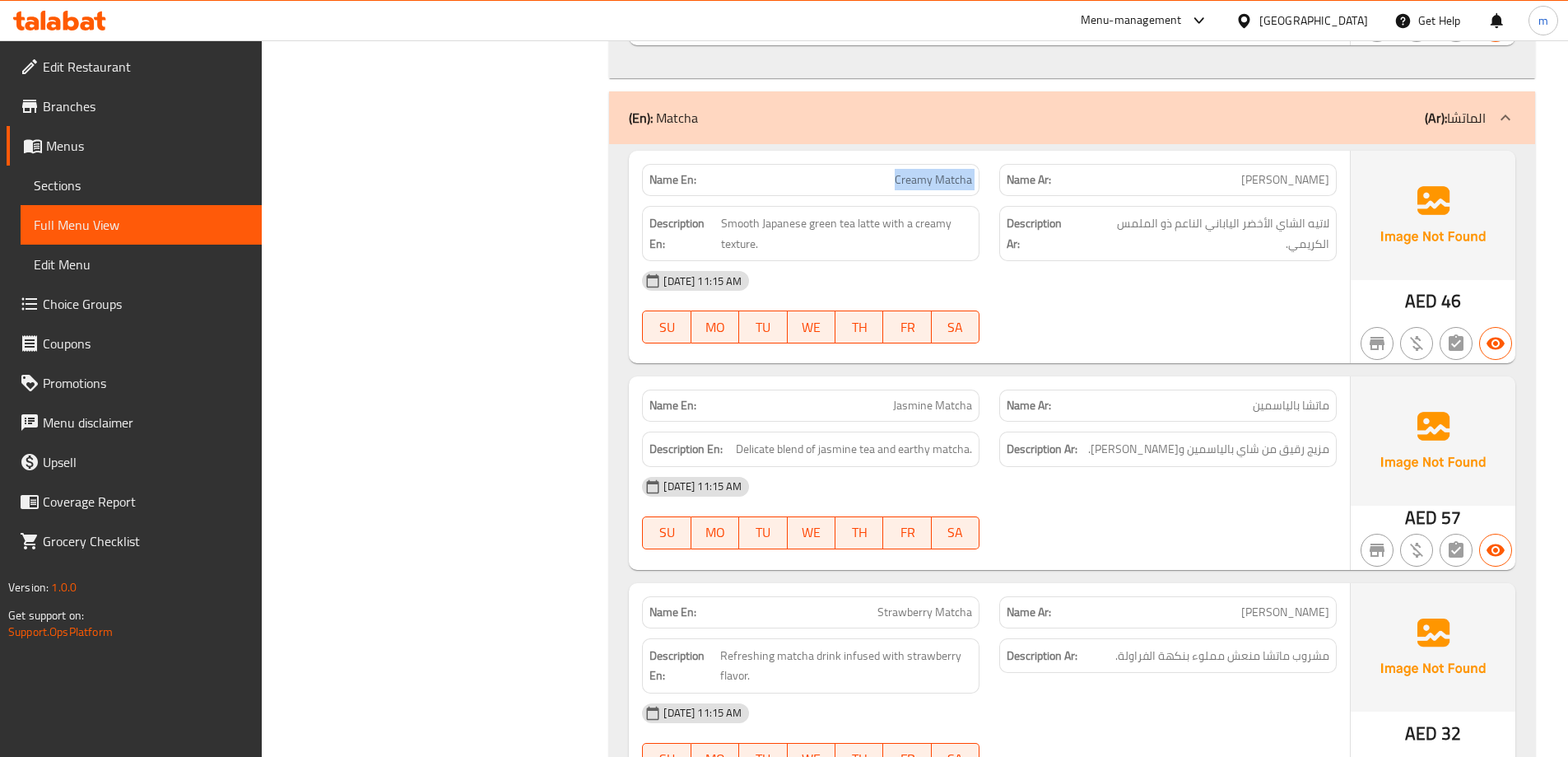
scroll to position [906, 0]
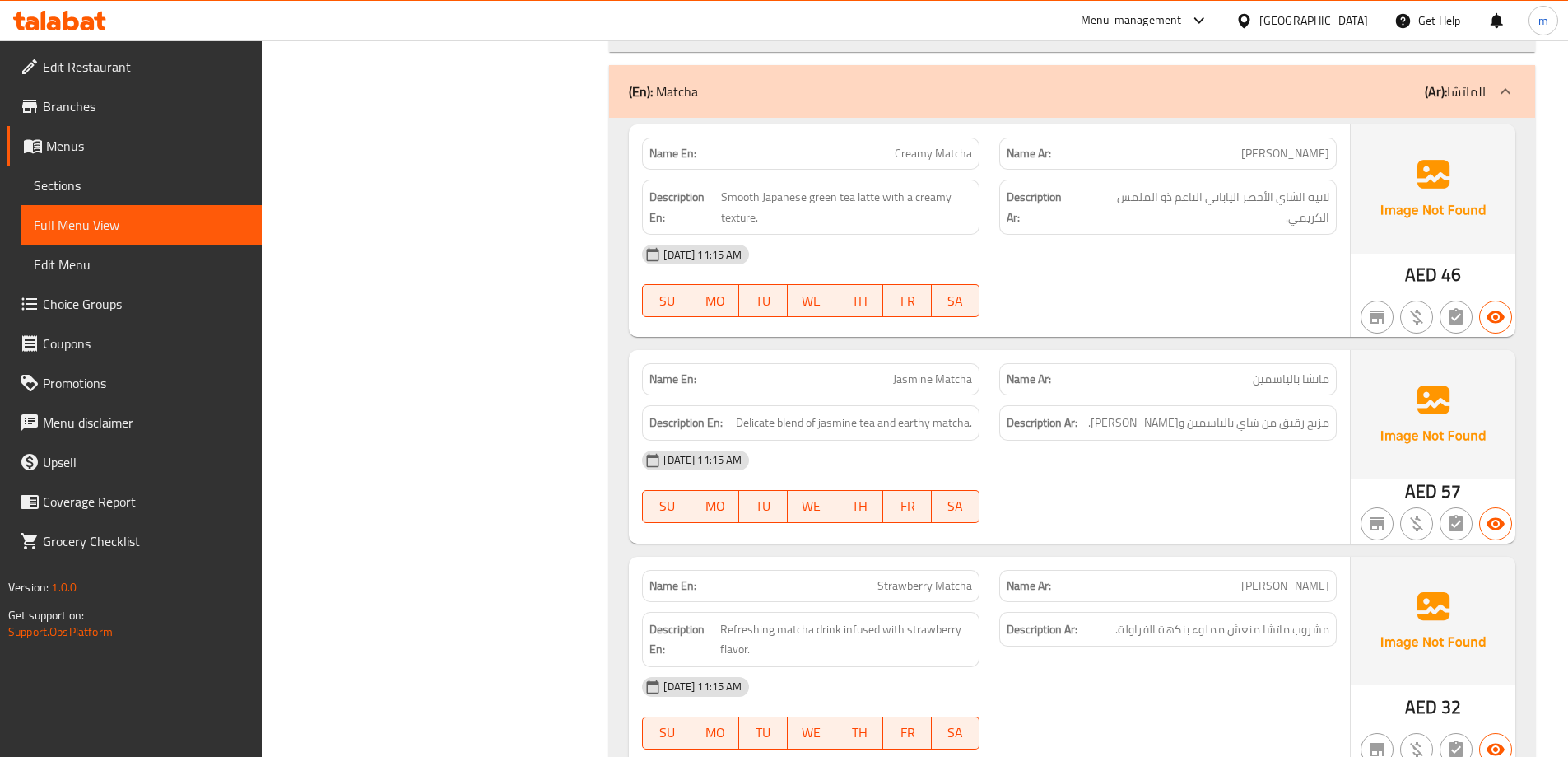
click at [942, 387] on span "Jasmine Matcha" at bounding box center [933, 379] width 79 height 17
copy span "Jasmine Matcha"
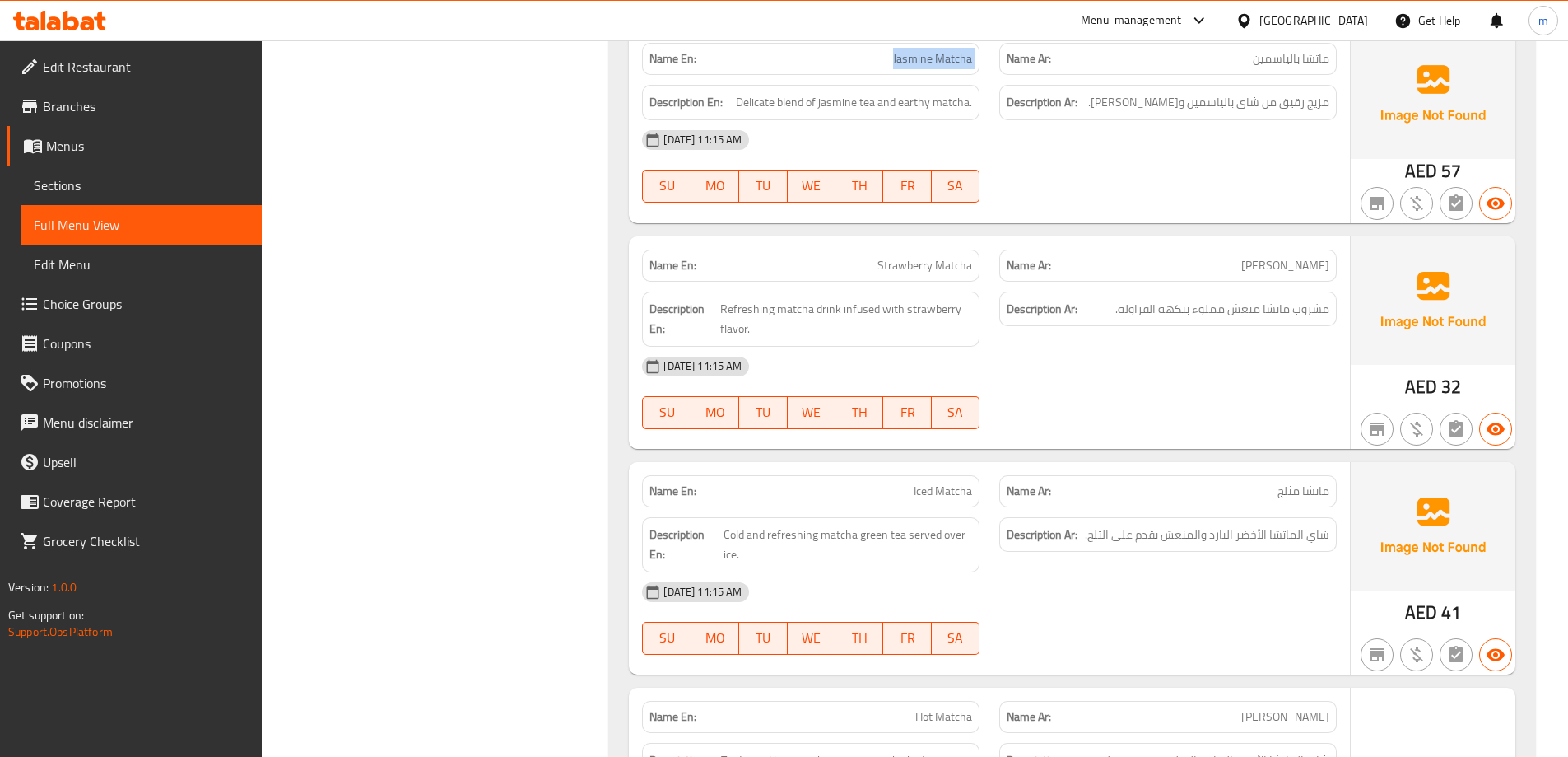
scroll to position [1235, 0]
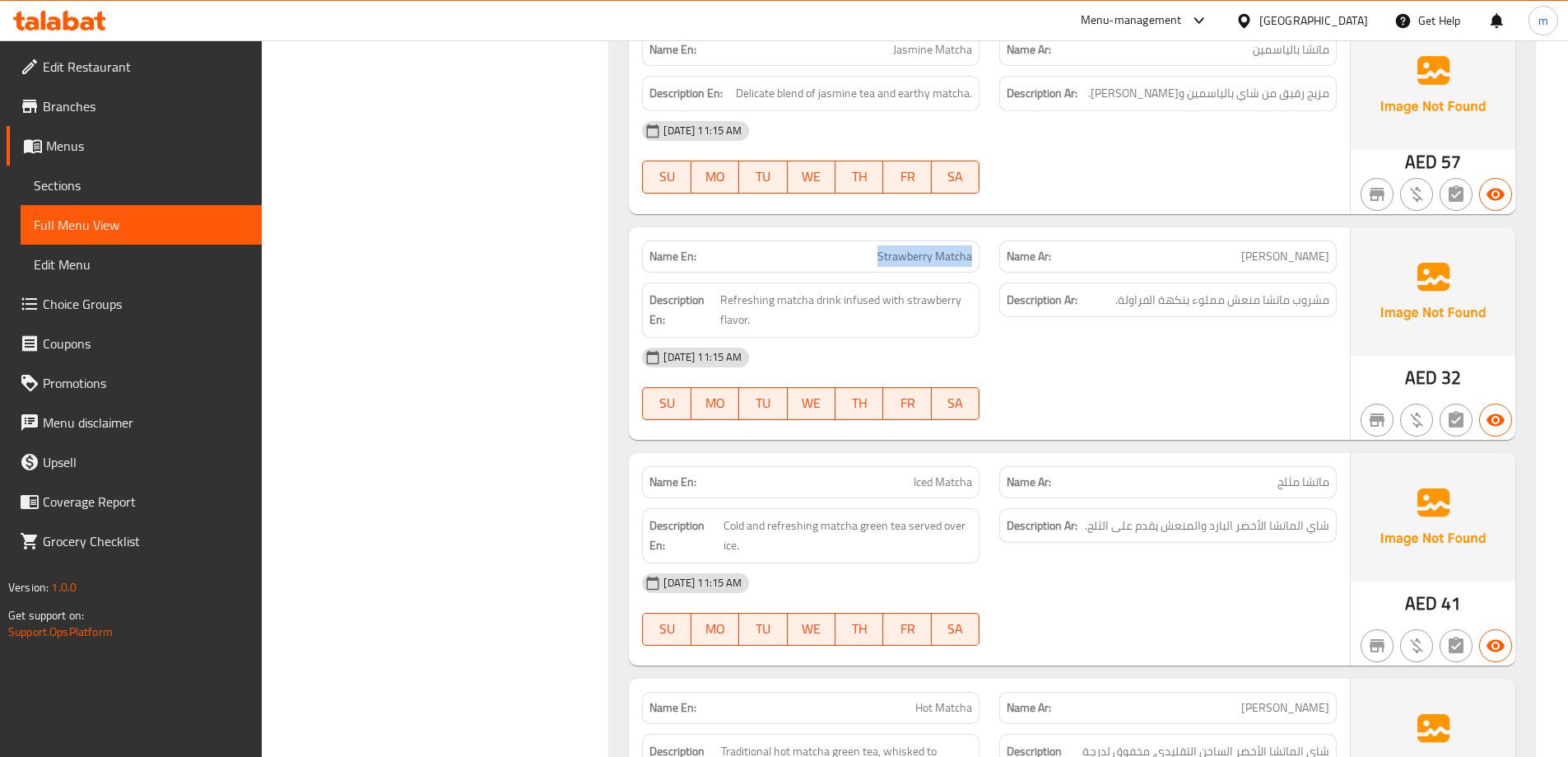
drag, startPoint x: 919, startPoint y: 268, endPoint x: 972, endPoint y: 267, distance: 53.0
click at [972, 267] on div "Name En: Strawberry Matcha" at bounding box center [810, 256] width 337 height 32
drag, startPoint x: 836, startPoint y: 296, endPoint x: 951, endPoint y: 340, distance: 123.1
click at [951, 340] on div "Name En: Strawberry Matcha Name Ar: ماتشا فراولة Description En: Refreshing mat…" at bounding box center [989, 334] width 721 height 213
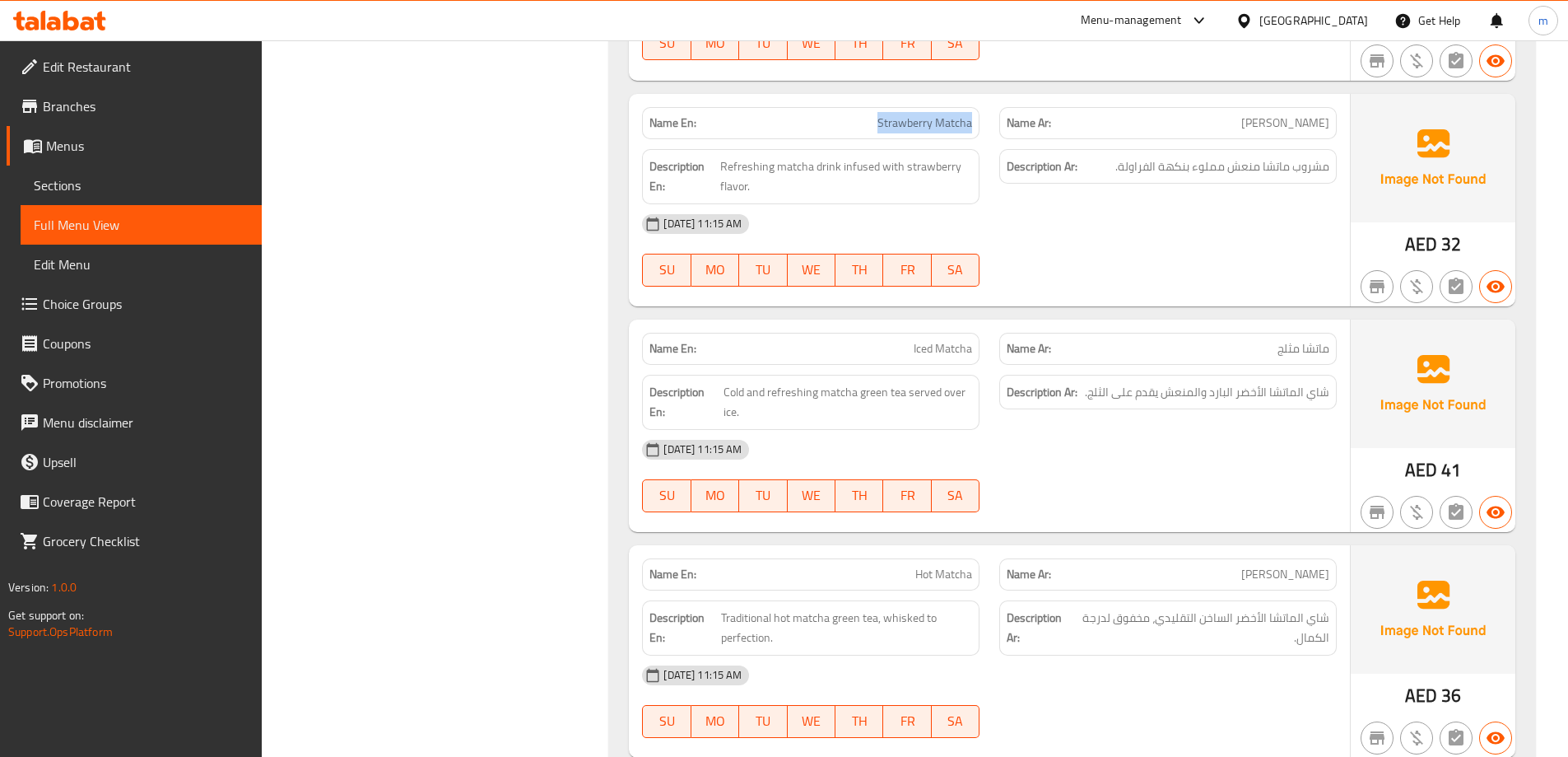
scroll to position [1401, 0]
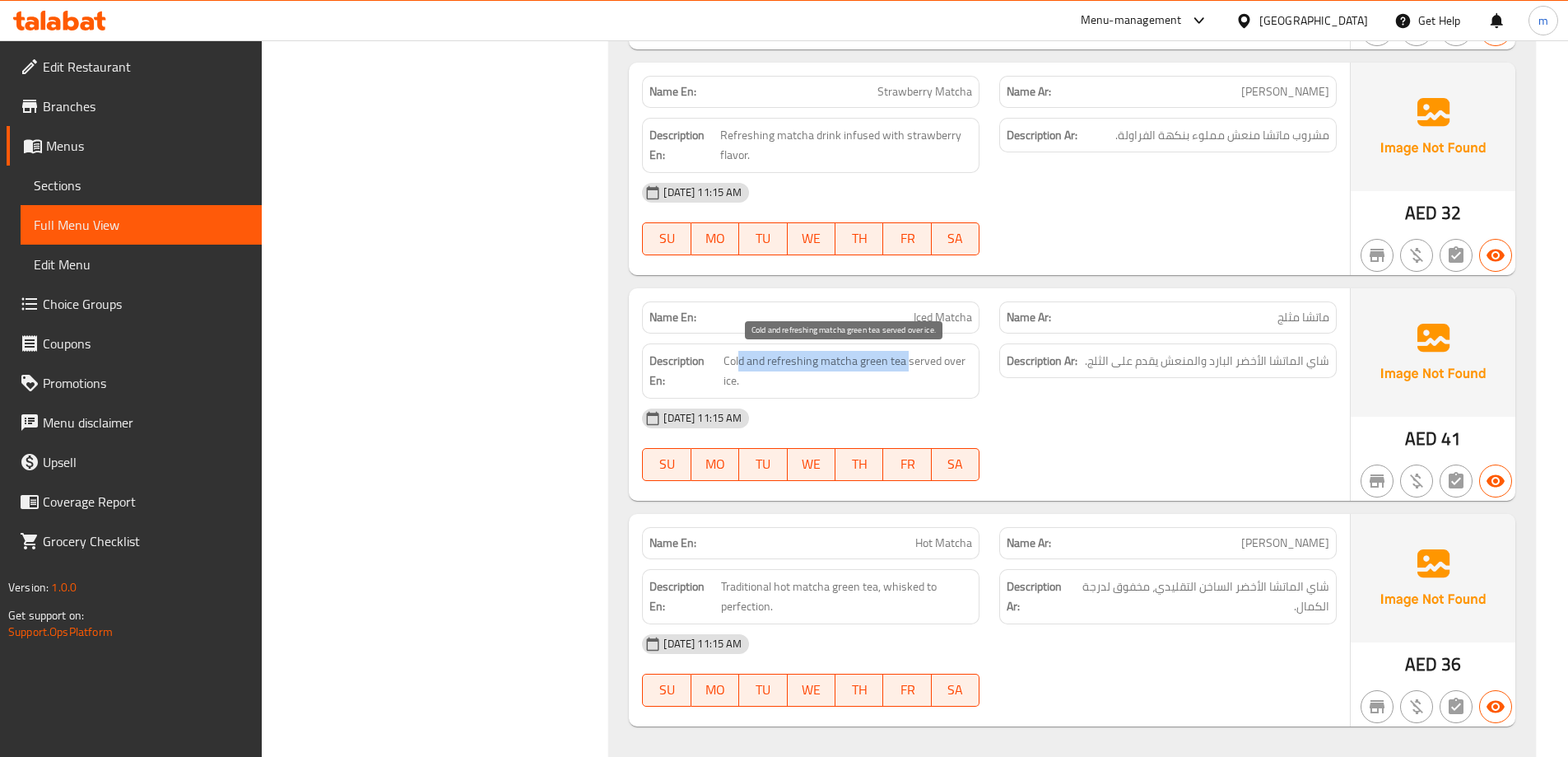
drag, startPoint x: 906, startPoint y: 362, endPoint x: 737, endPoint y: 360, distance: 169.0
click at [737, 360] on span "Cold and refreshing matcha green tea served over ice." at bounding box center [848, 370] width 249 height 41
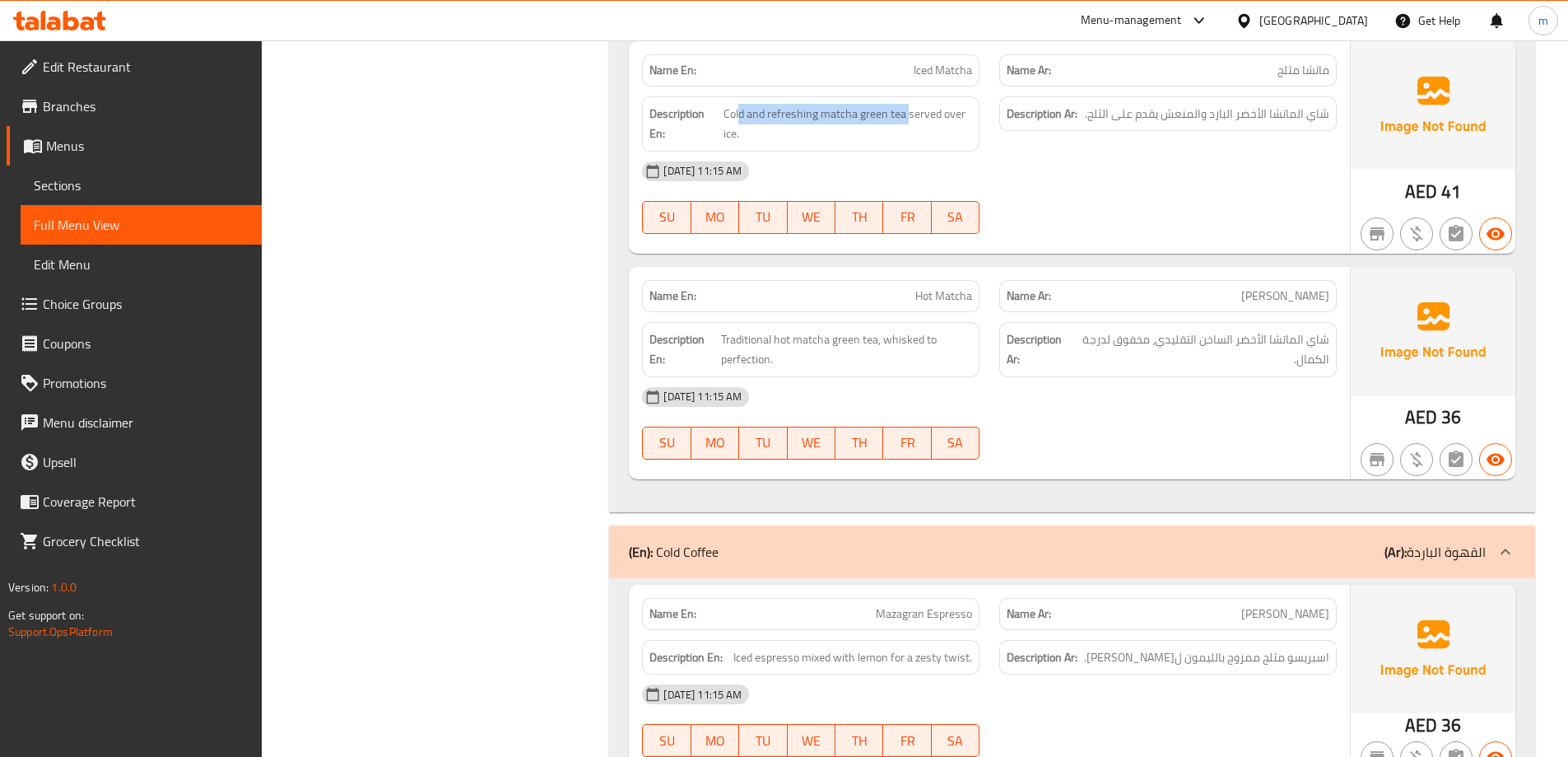
scroll to position [1729, 0]
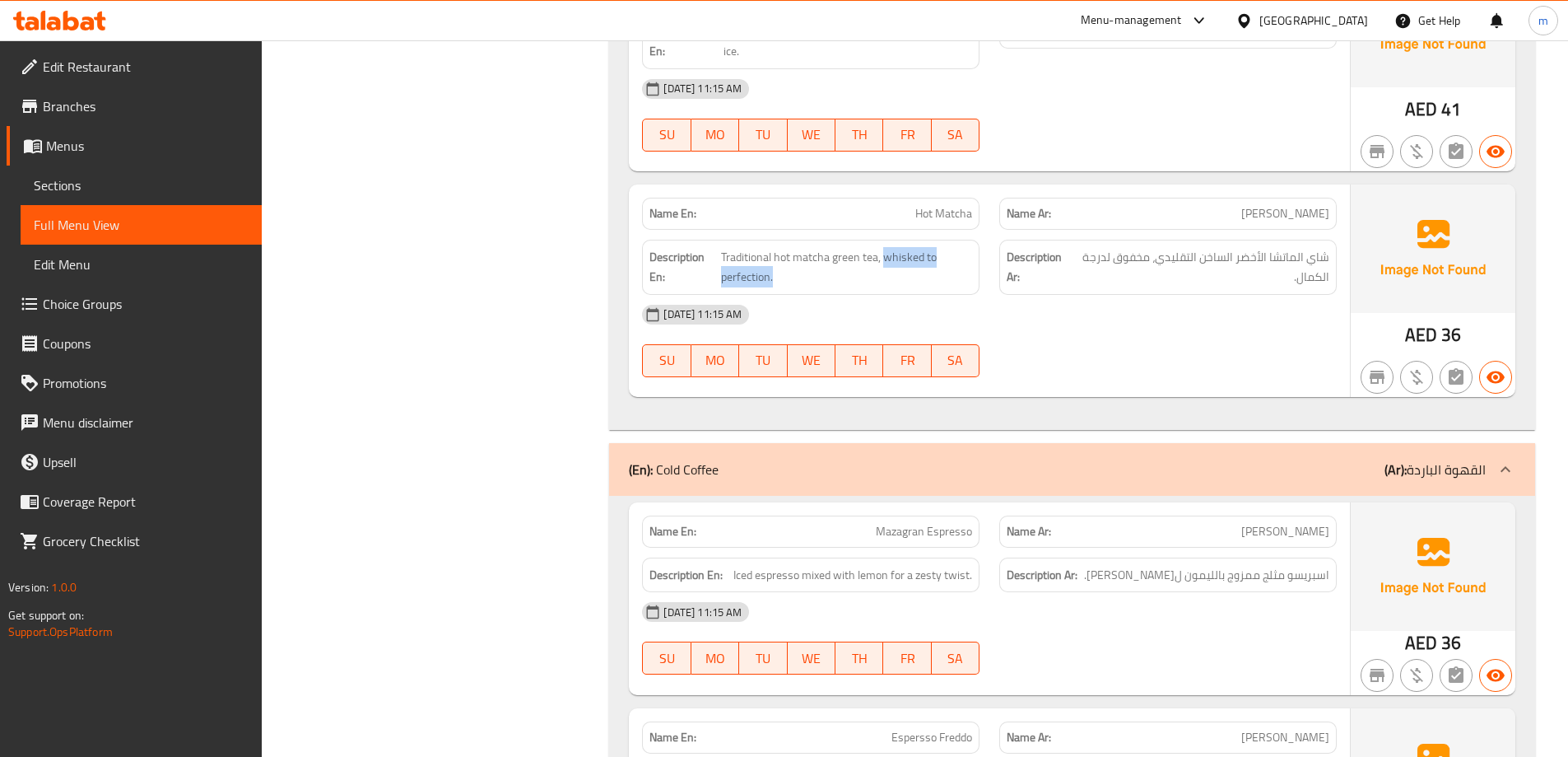
drag, startPoint x: 882, startPoint y: 255, endPoint x: 875, endPoint y: 292, distance: 37.7
click at [875, 292] on div "Description En: Traditional hot matcha green tea, whisked to perfection." at bounding box center [810, 267] width 337 height 55
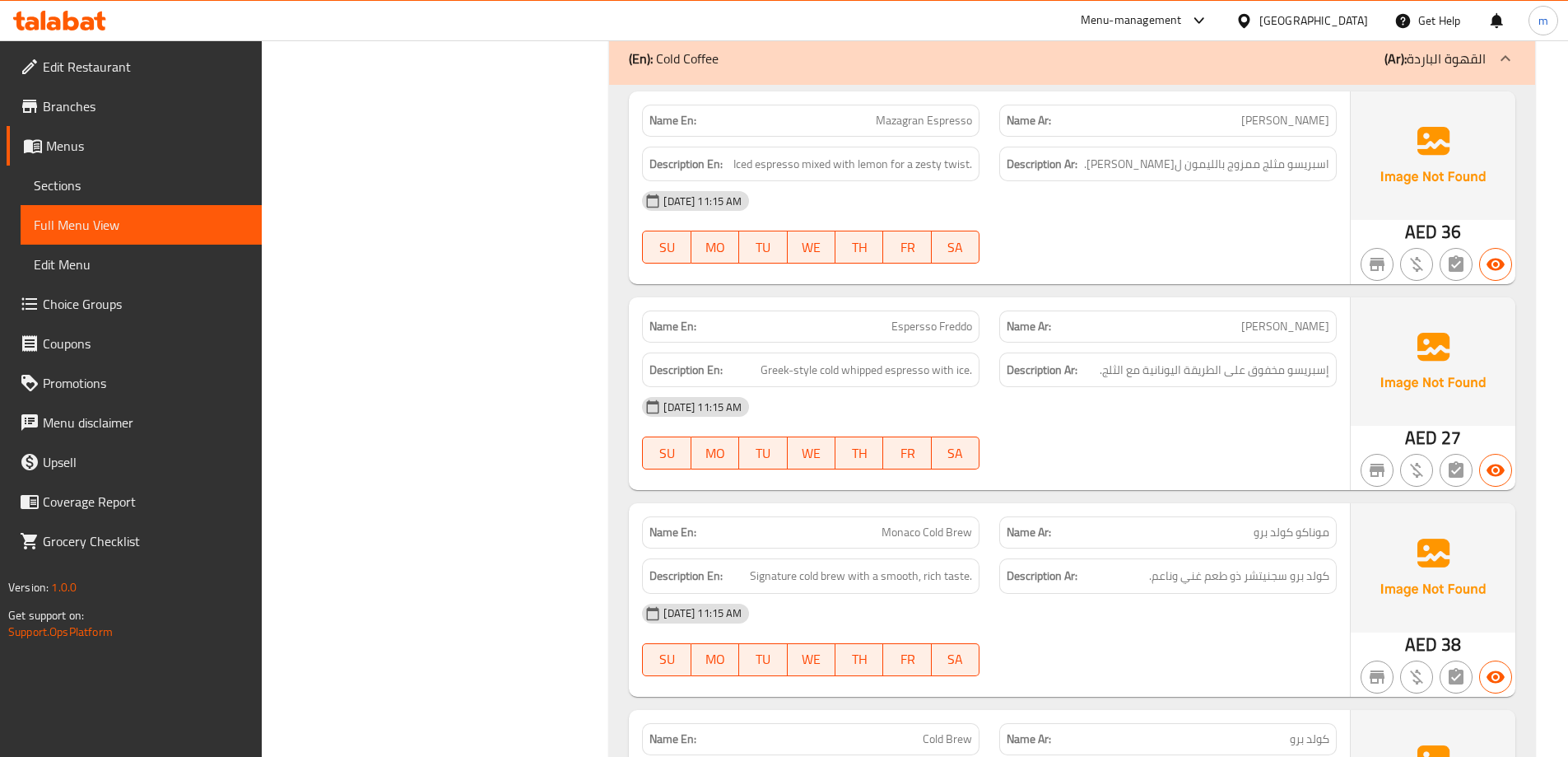
scroll to position [2142, 0]
drag, startPoint x: 831, startPoint y: 129, endPoint x: 978, endPoint y: 117, distance: 147.5
click at [978, 117] on div "Name En: Mazagran Espresso" at bounding box center [810, 120] width 337 height 32
drag, startPoint x: 795, startPoint y: 163, endPoint x: 975, endPoint y: 165, distance: 180.0
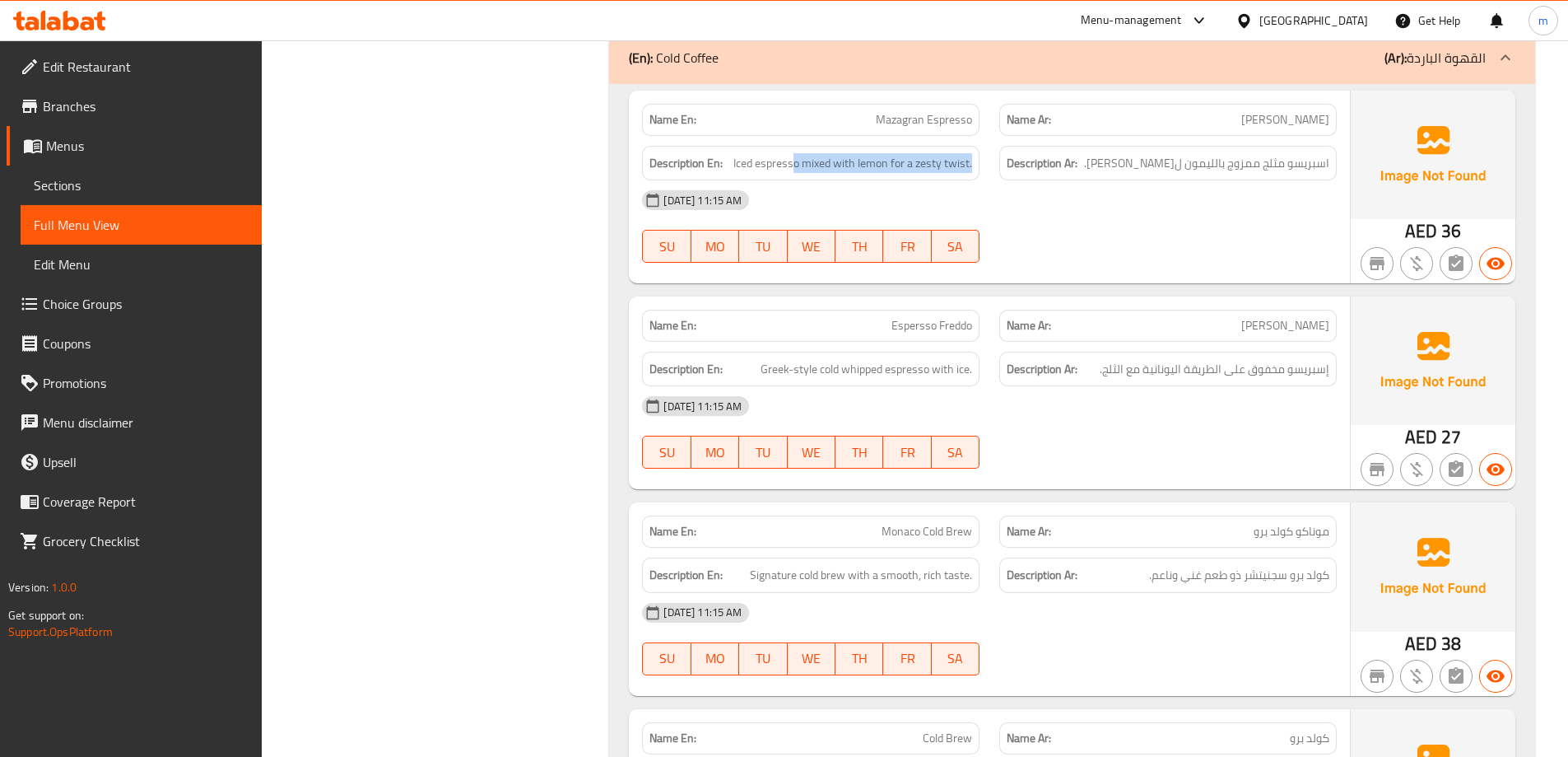
click at [975, 165] on div "Description En: Iced espresso mixed with lemon for a zesty twist." at bounding box center [810, 163] width 337 height 35
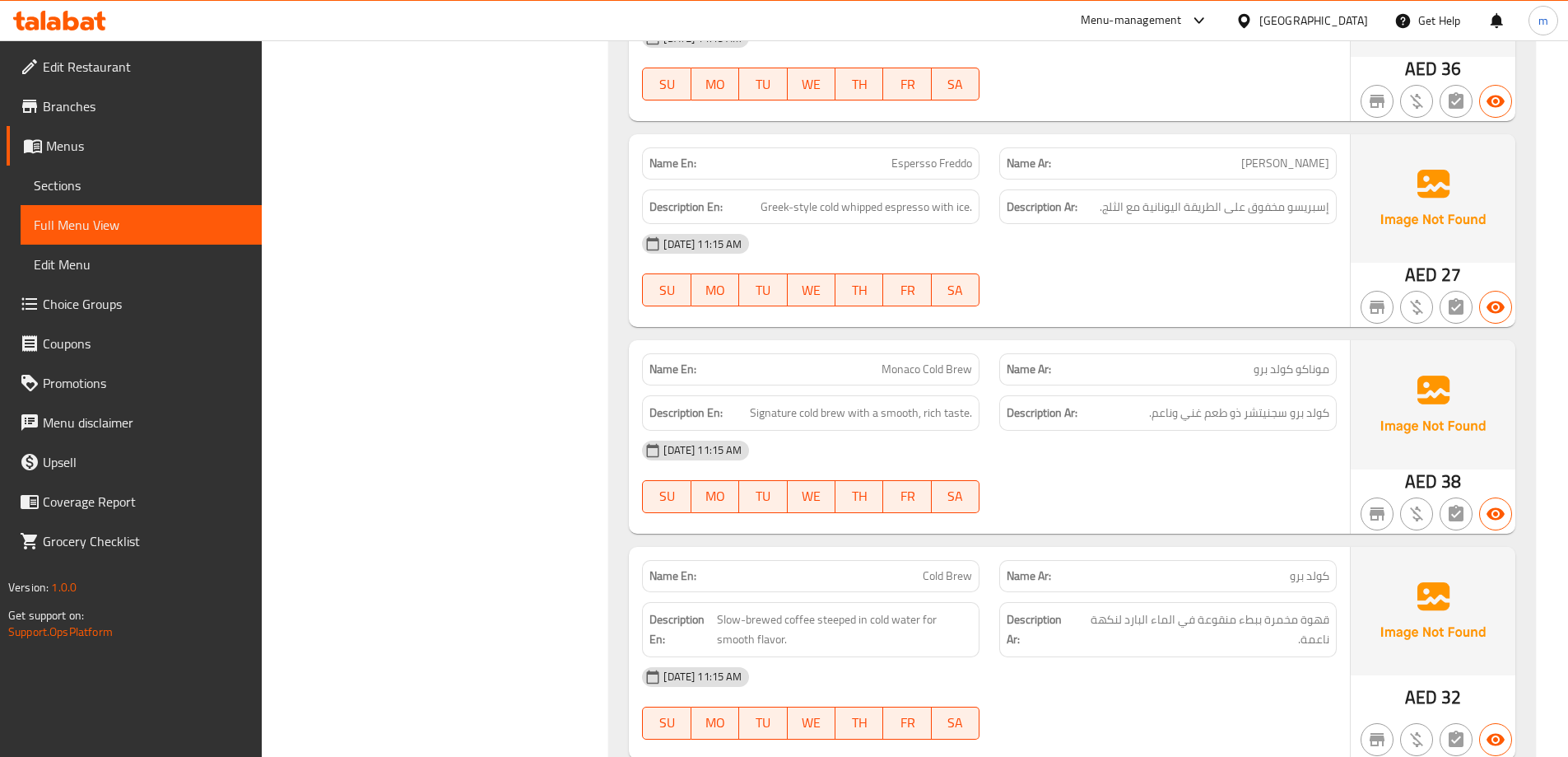
scroll to position [2306, 0]
drag, startPoint x: 920, startPoint y: 203, endPoint x: 783, endPoint y: 220, distance: 138.1
click at [783, 220] on div "Description En: Greek-style cold whipped espresso with ice." at bounding box center [810, 204] width 337 height 35
click at [941, 145] on div "Name En: Espersso Freddo" at bounding box center [810, 161] width 337 height 32
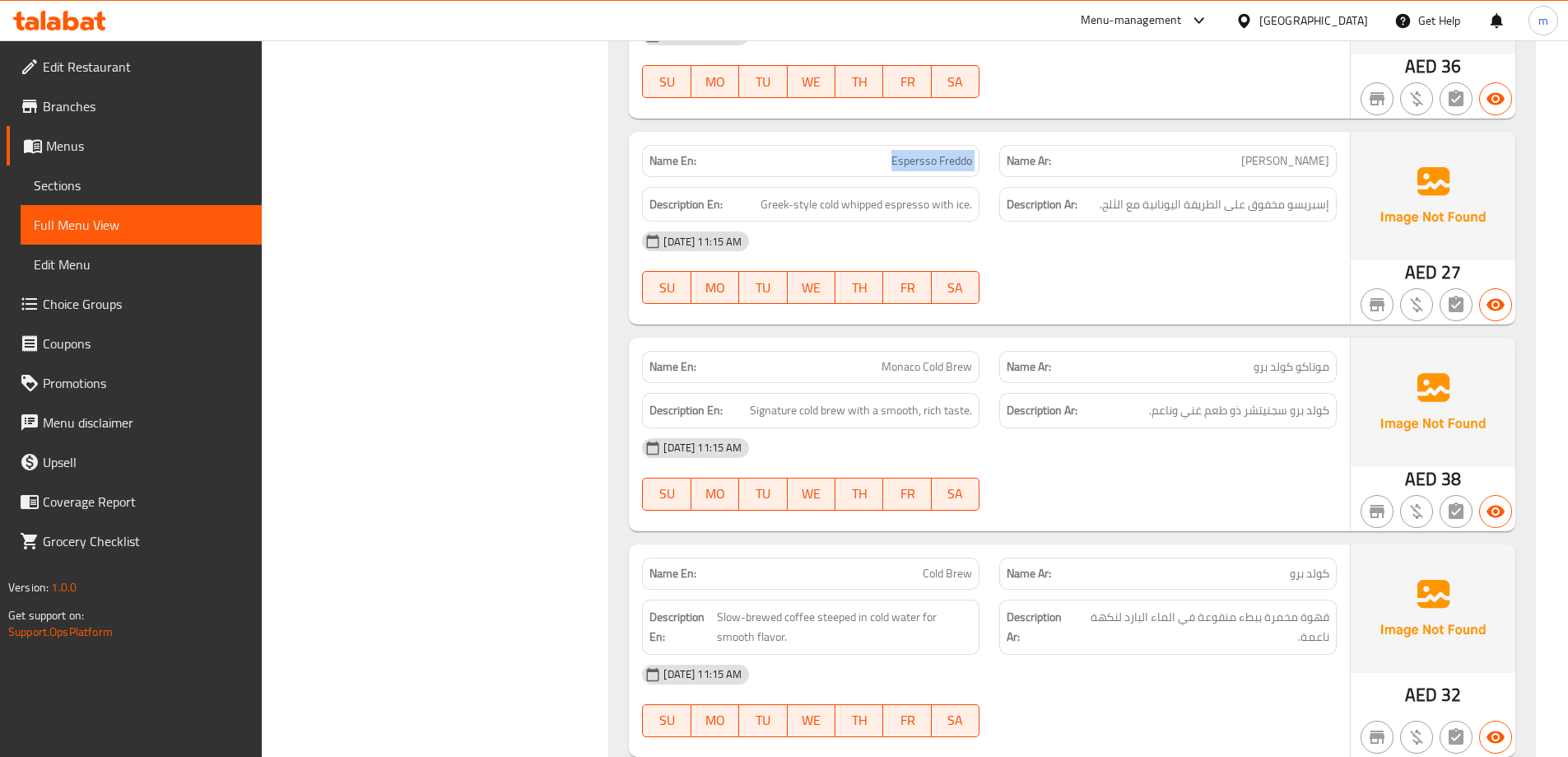
click at [941, 145] on div "Name En: Espersso Freddo" at bounding box center [810, 161] width 337 height 32
copy span "Espersso Freddo"
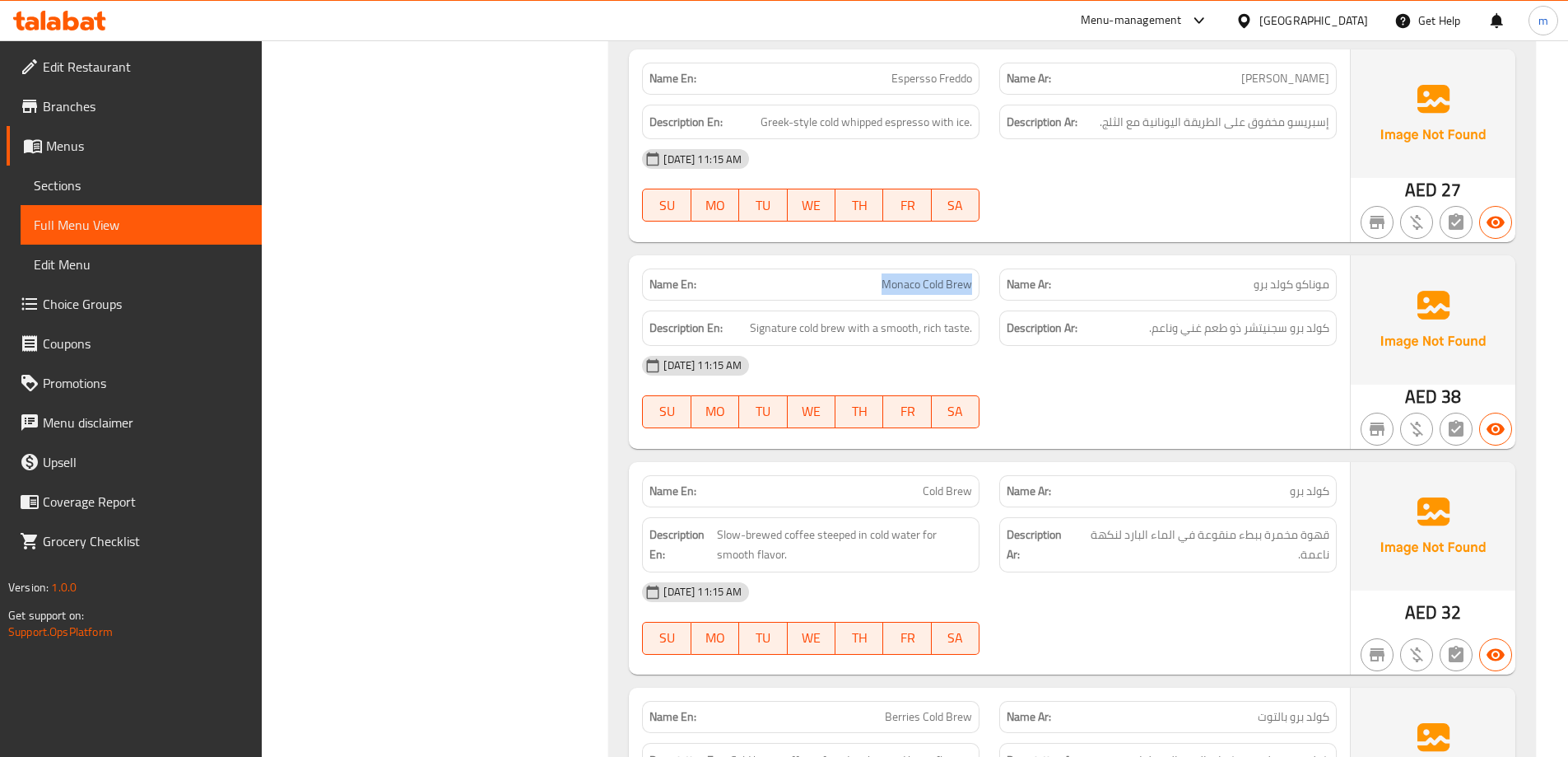
drag, startPoint x: 878, startPoint y: 292, endPoint x: 989, endPoint y: 290, distance: 111.0
click at [989, 290] on div "Name En: Monaco Cold Brew" at bounding box center [810, 284] width 357 height 52
drag, startPoint x: 843, startPoint y: 323, endPoint x: 976, endPoint y: 334, distance: 133.5
click at [976, 334] on div "Description En: Signature cold brew with a smooth, rich taste." at bounding box center [810, 328] width 337 height 35
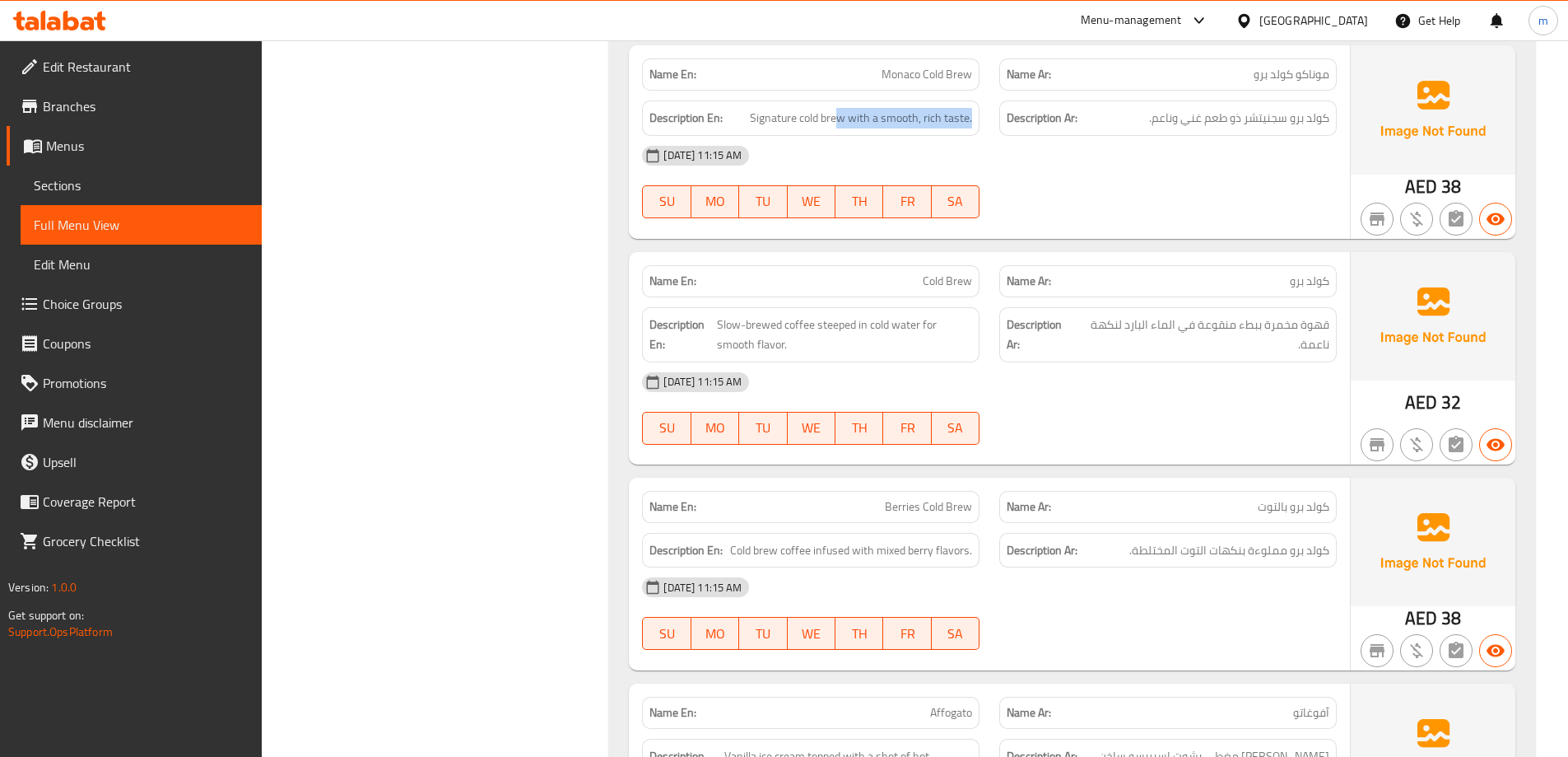
scroll to position [2636, 0]
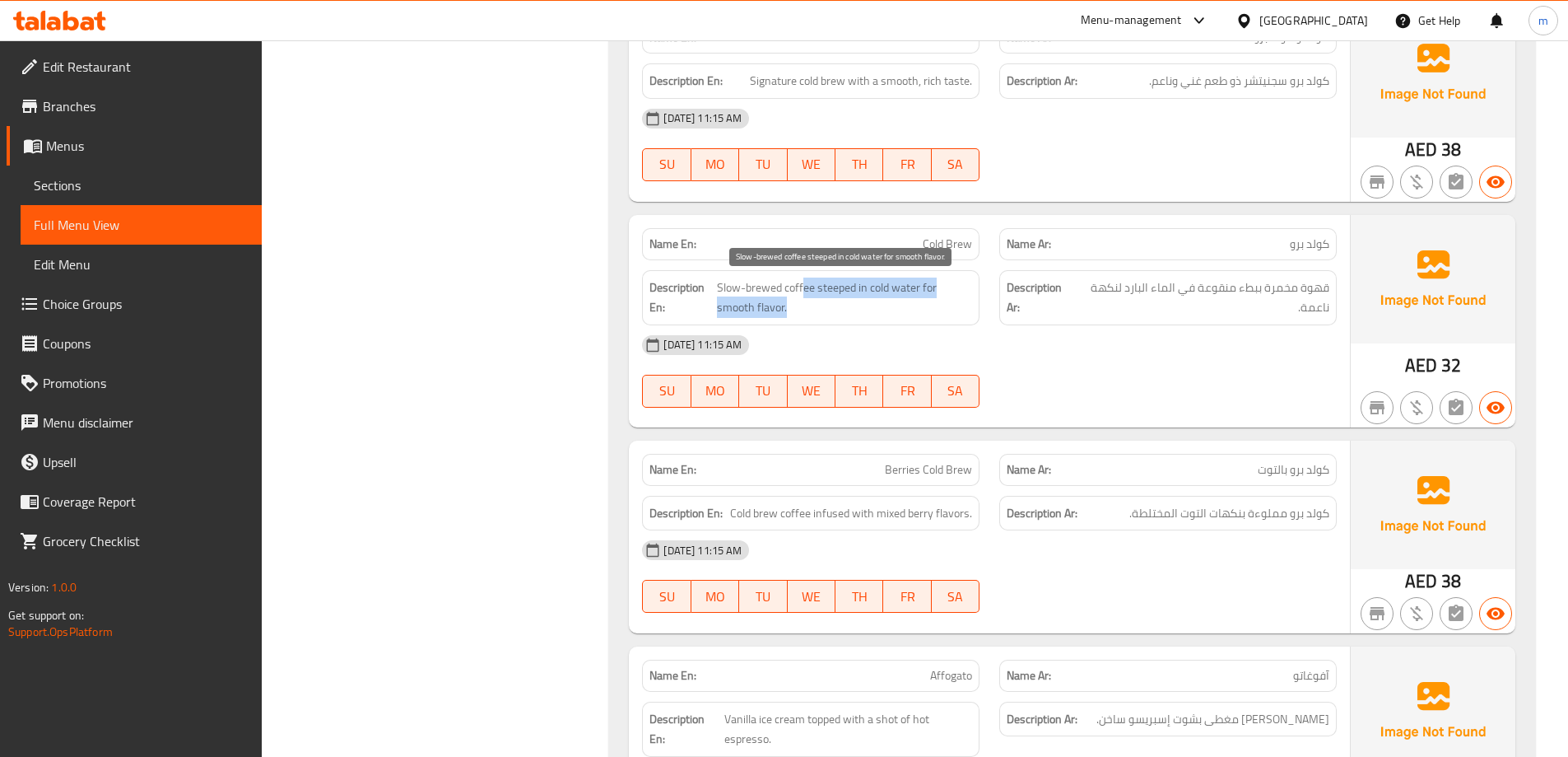
drag, startPoint x: 803, startPoint y: 282, endPoint x: 933, endPoint y: 301, distance: 131.4
click at [933, 301] on span "Slow-brewed coffee steeped in cold water for smooth flavor." at bounding box center [844, 298] width 255 height 41
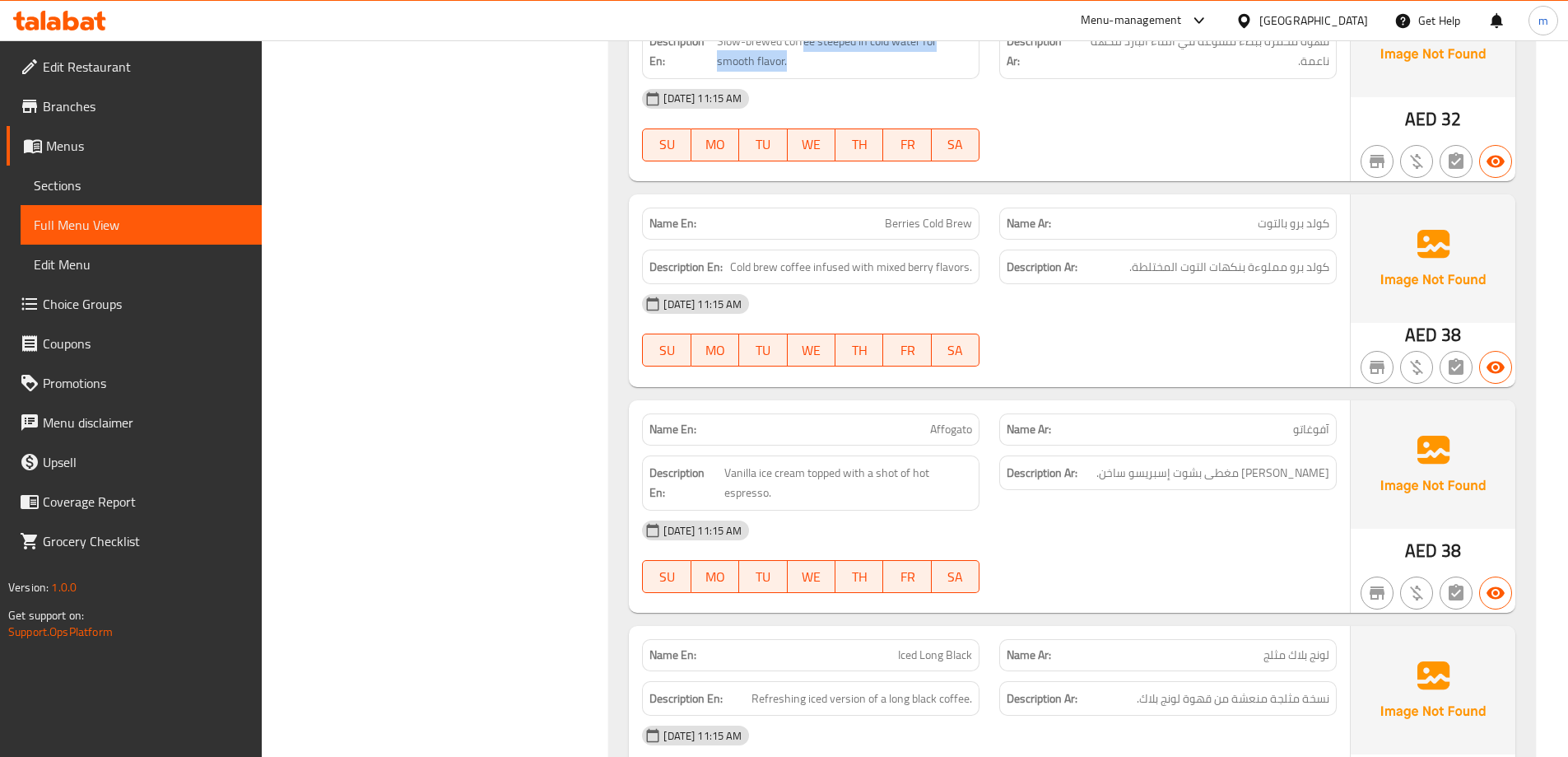
scroll to position [2883, 0]
drag, startPoint x: 898, startPoint y: 223, endPoint x: 977, endPoint y: 215, distance: 79.4
click at [977, 215] on div "Name En: Berries Cold Brew" at bounding box center [810, 223] width 337 height 32
drag, startPoint x: 810, startPoint y: 272, endPoint x: 843, endPoint y: 283, distance: 34.8
click at [843, 283] on div "Description En: Cold brew coffee infused with mixed berry flavors." at bounding box center [810, 266] width 337 height 35
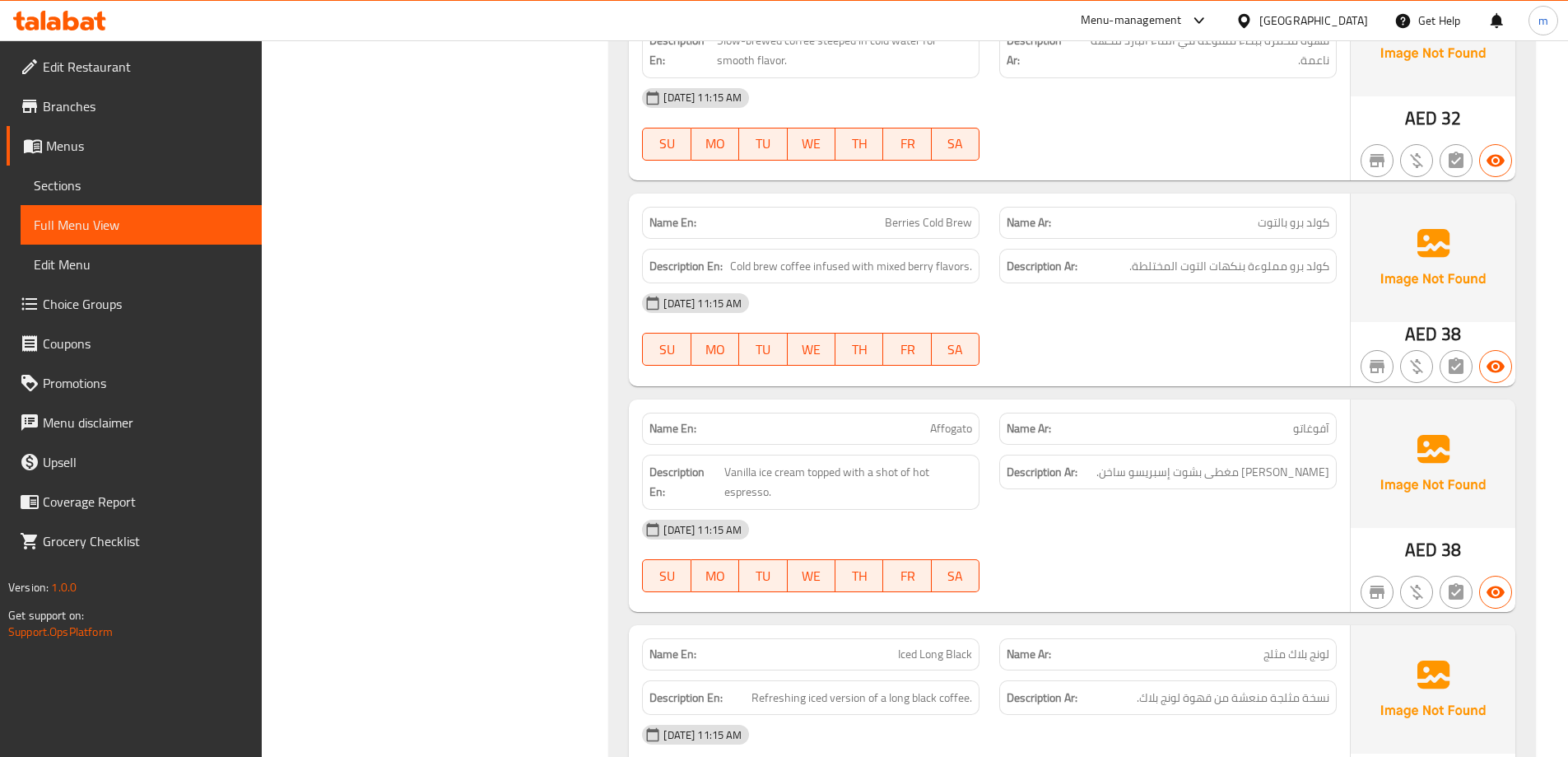
click at [899, 228] on span "Berries Cold Brew" at bounding box center [929, 223] width 87 height 17
copy span "Berries Cold Brew"
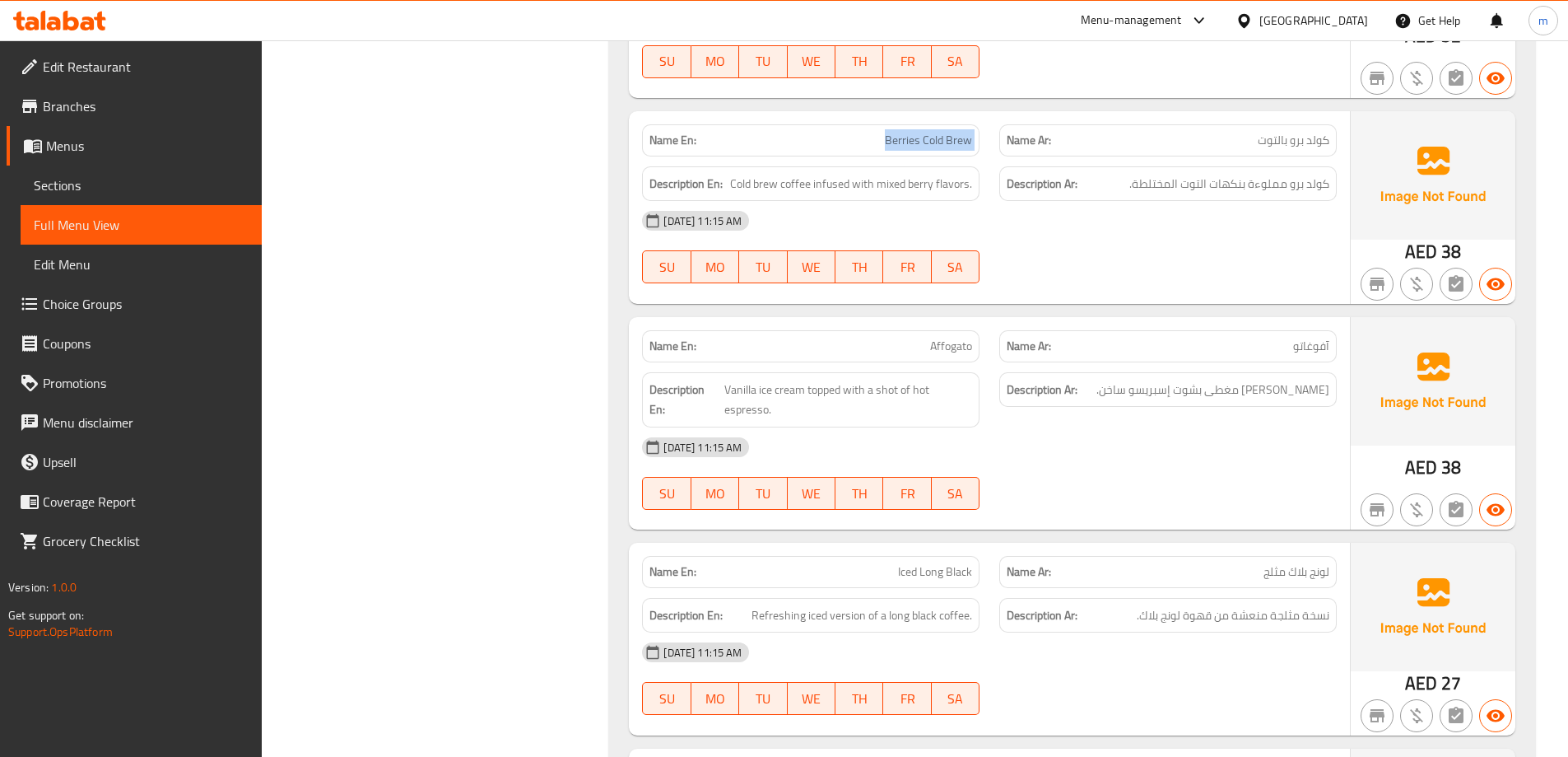
scroll to position [3048, 0]
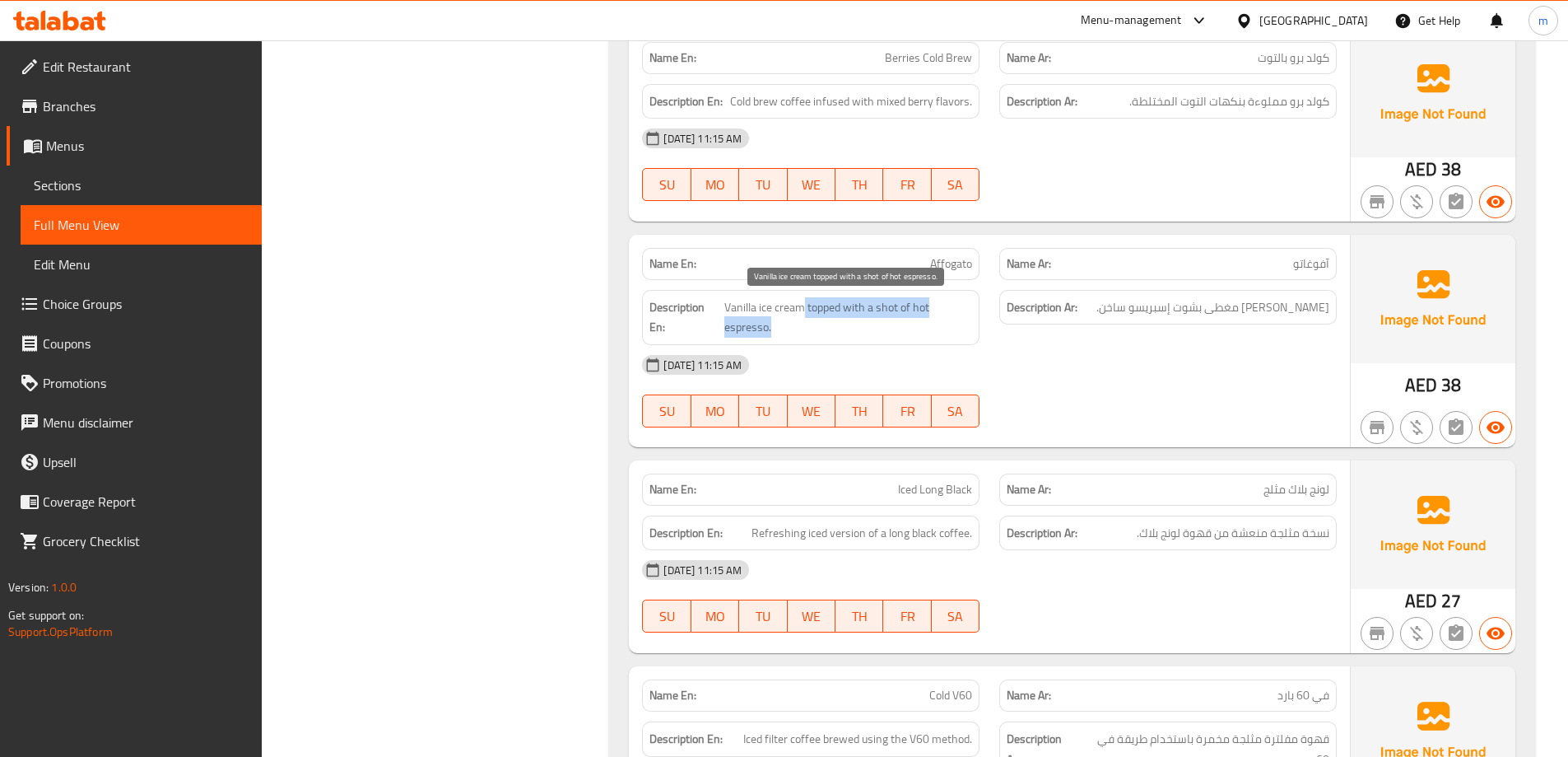
drag, startPoint x: 805, startPoint y: 310, endPoint x: 920, endPoint y: 325, distance: 116.0
click at [920, 325] on span "Vanilla ice cream topped with a shot of hot espresso." at bounding box center [848, 318] width 247 height 41
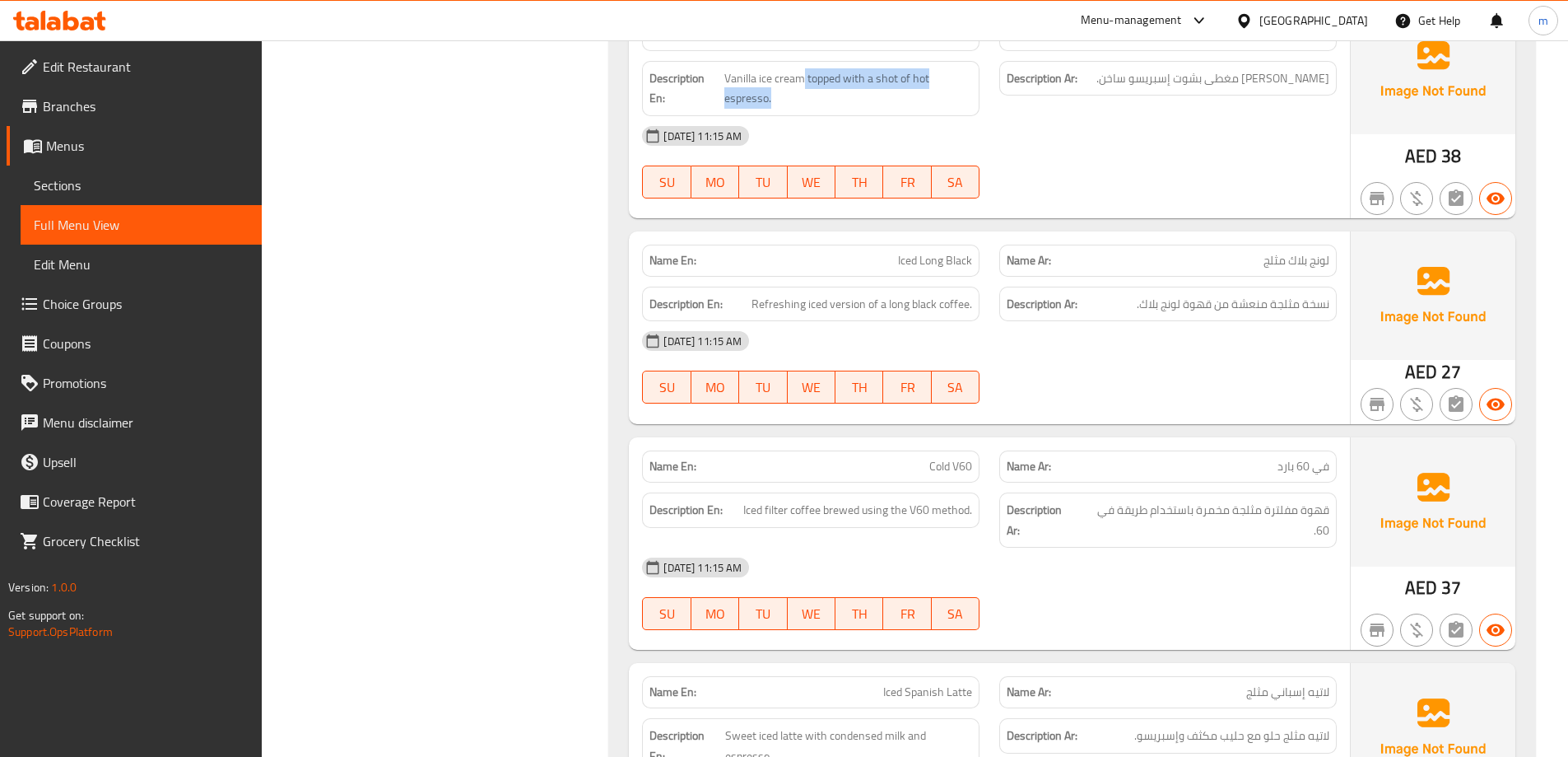
scroll to position [3295, 0]
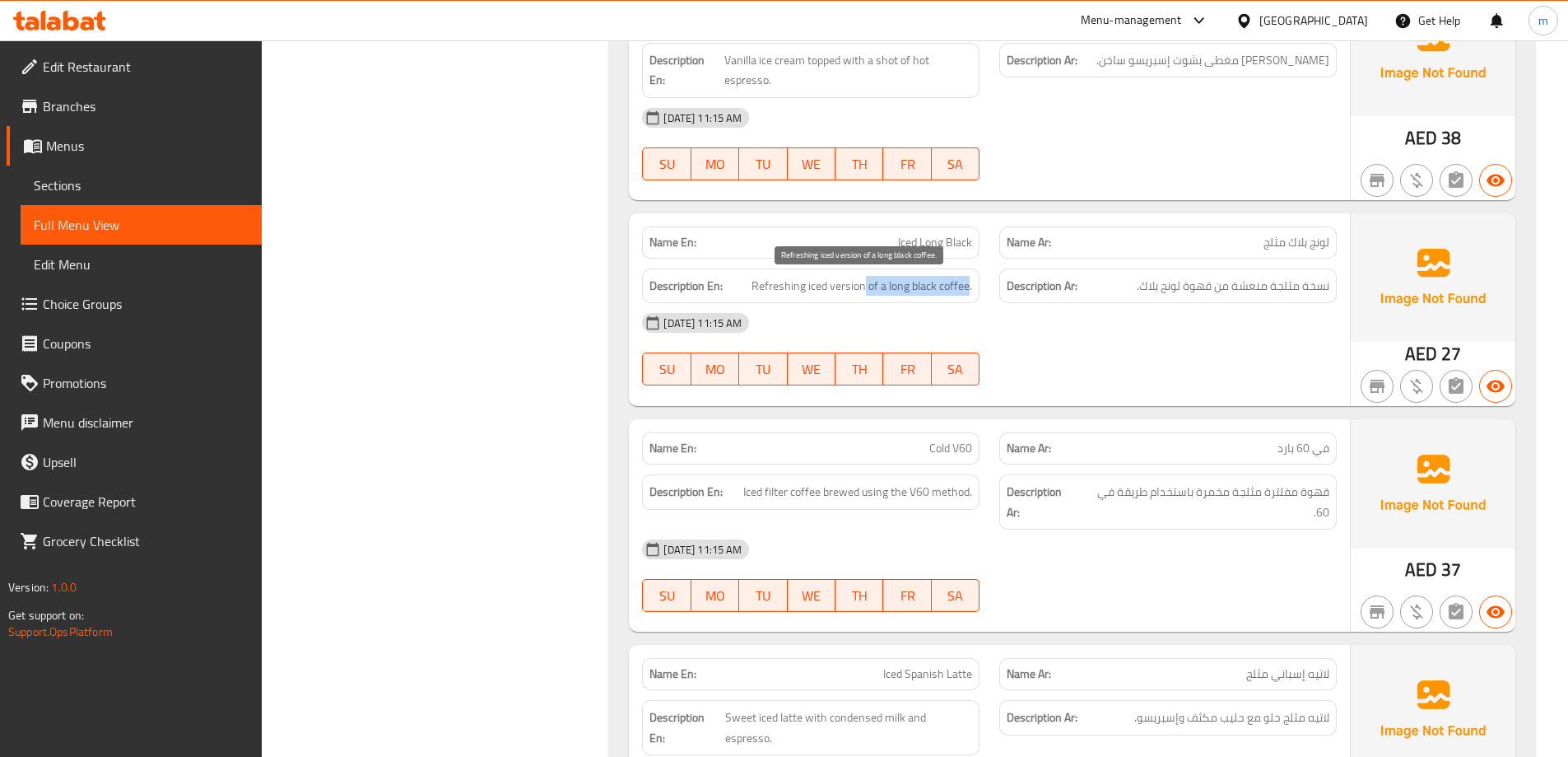
drag, startPoint x: 866, startPoint y: 282, endPoint x: 971, endPoint y: 277, distance: 105.1
click at [971, 277] on span "Refreshing iced version of a long black coffee." at bounding box center [862, 286] width 221 height 21
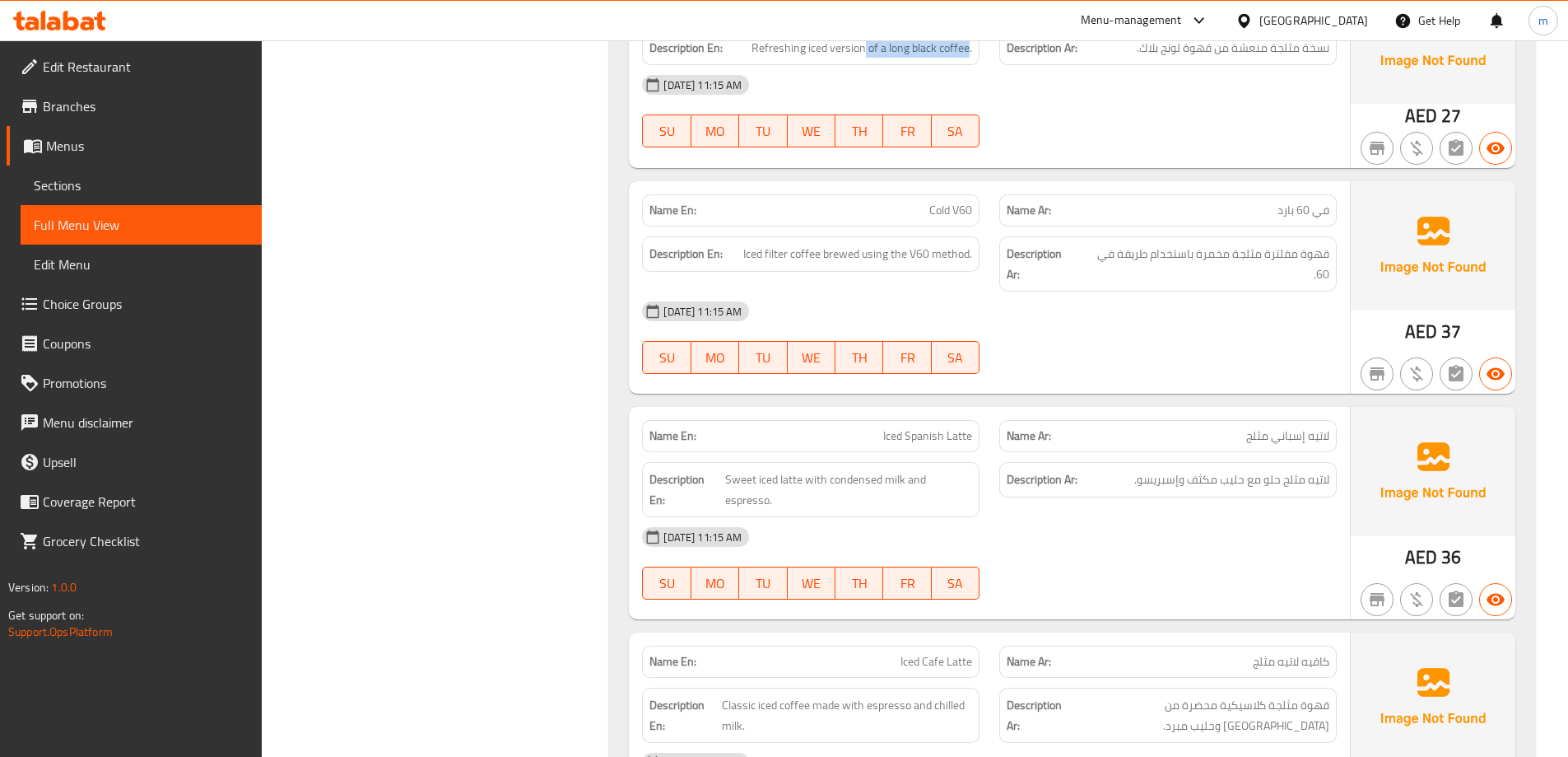
scroll to position [3542, 0]
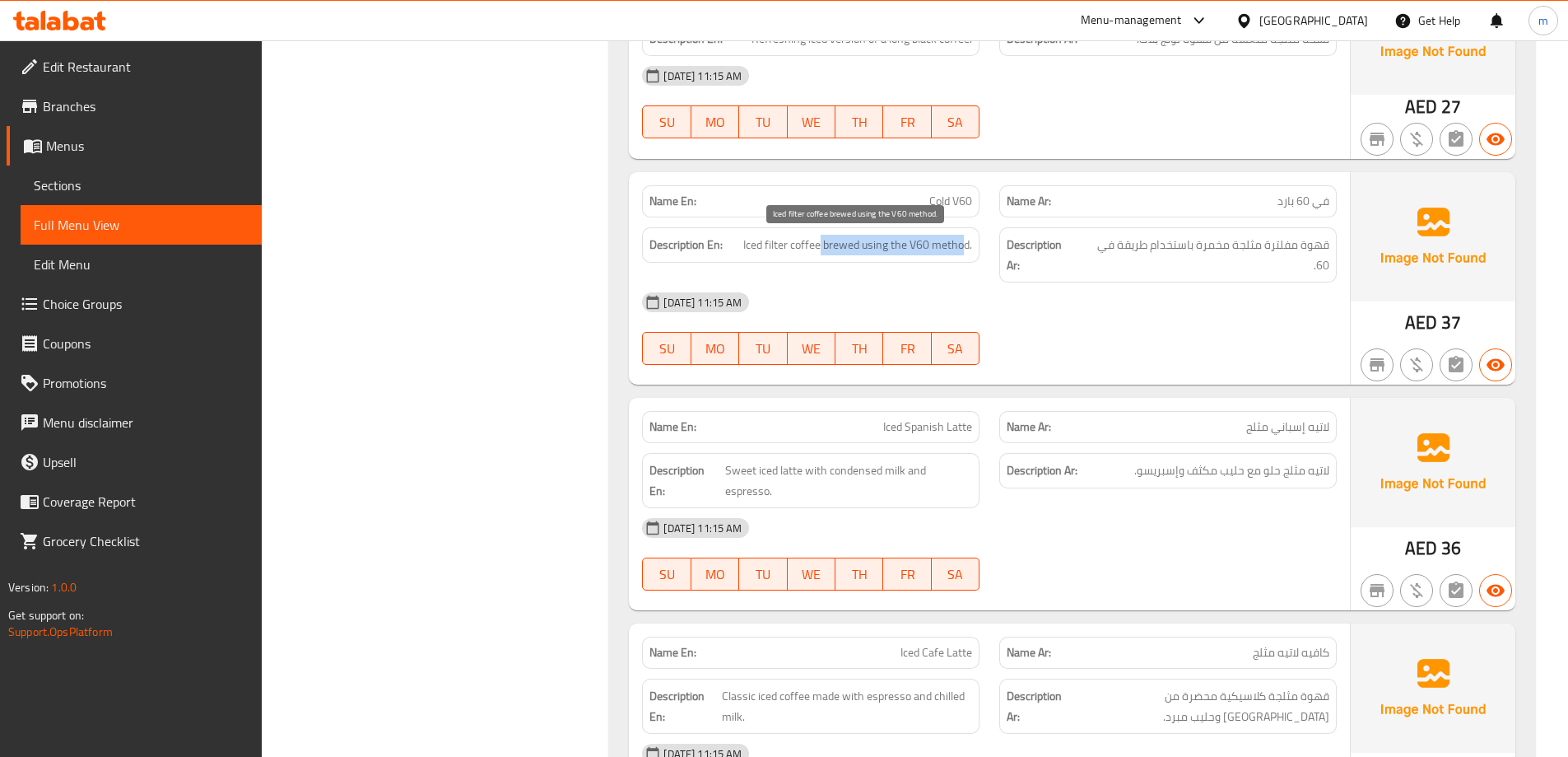
drag, startPoint x: 821, startPoint y: 242, endPoint x: 963, endPoint y: 234, distance: 142.2
click at [963, 234] on span "Iced filter coffee brewed using the V60 method." at bounding box center [858, 245] width 229 height 21
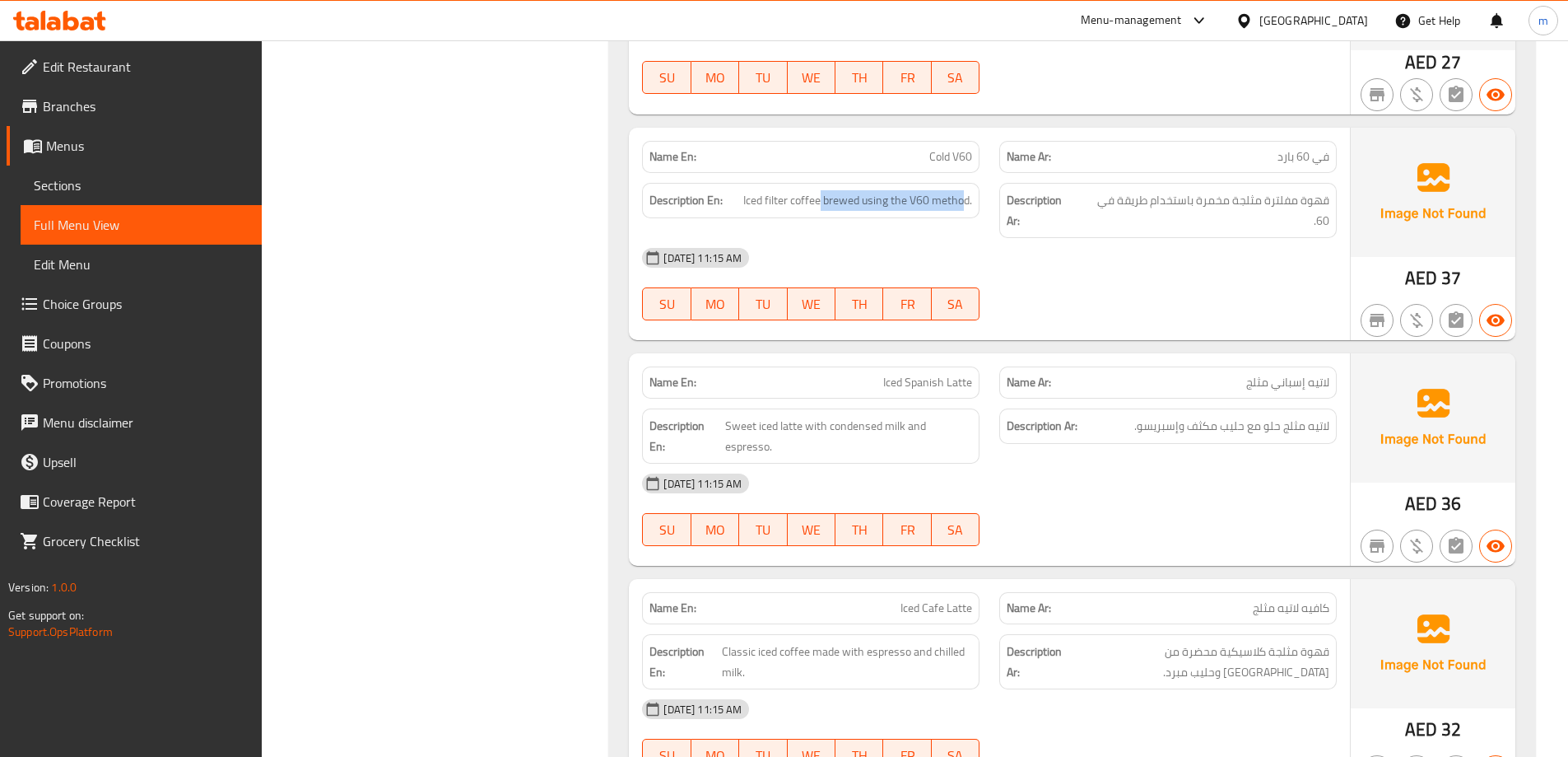
scroll to position [3707, 0]
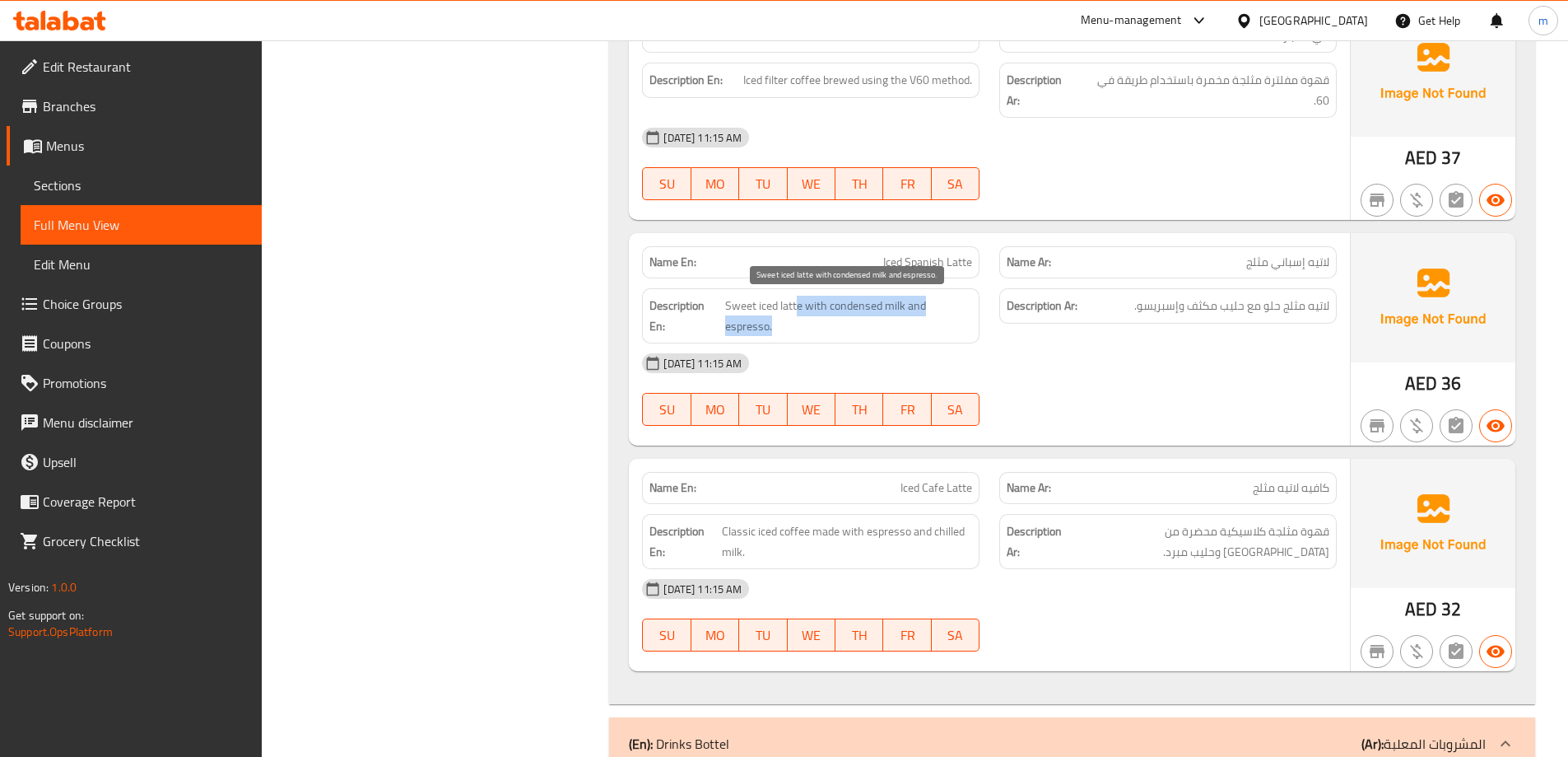
drag, startPoint x: 790, startPoint y: 302, endPoint x: 917, endPoint y: 322, distance: 128.6
click at [917, 322] on span "Sweet iced latte with condensed milk and espresso." at bounding box center [848, 316] width 247 height 41
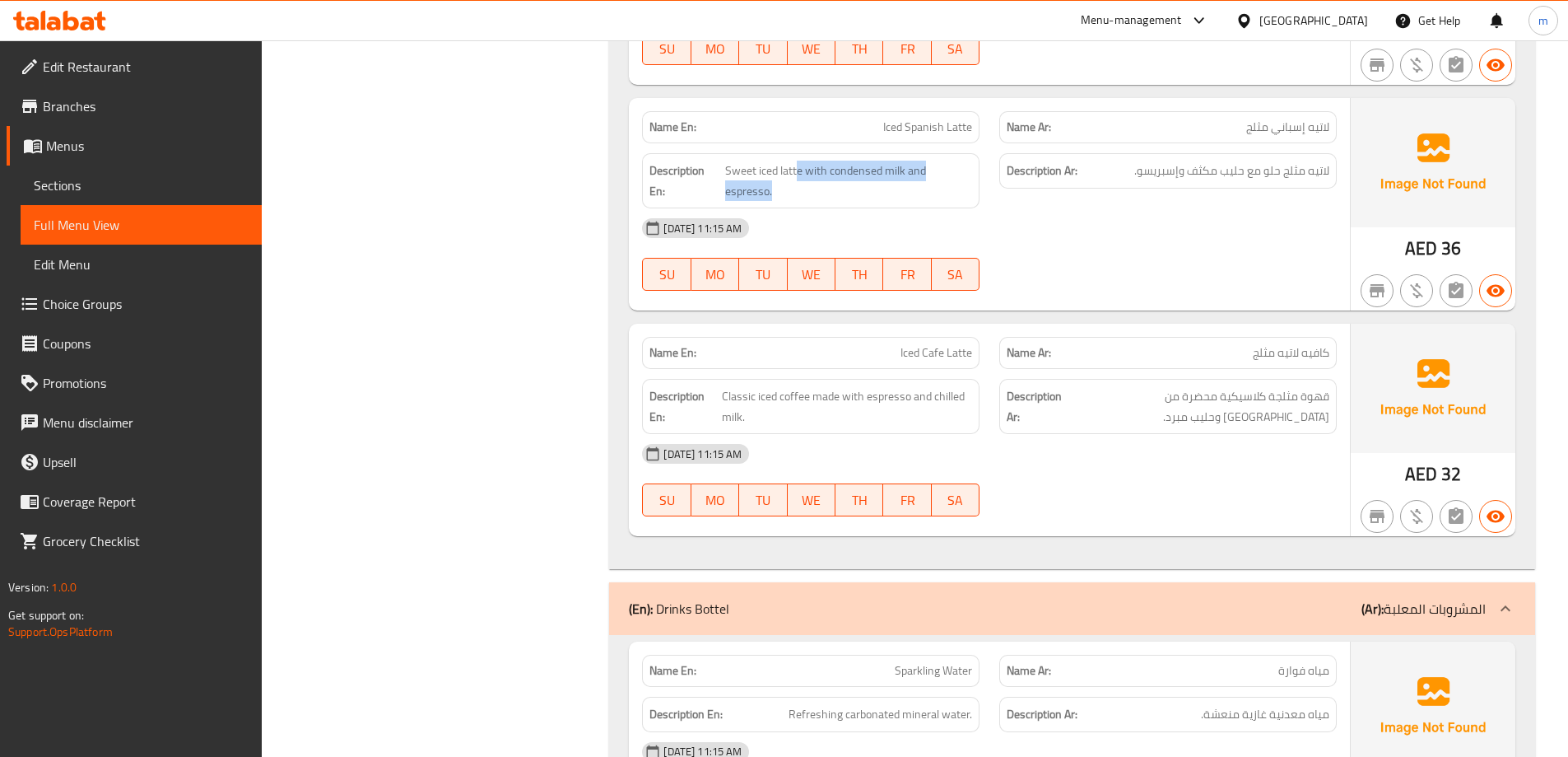
scroll to position [3871, 0]
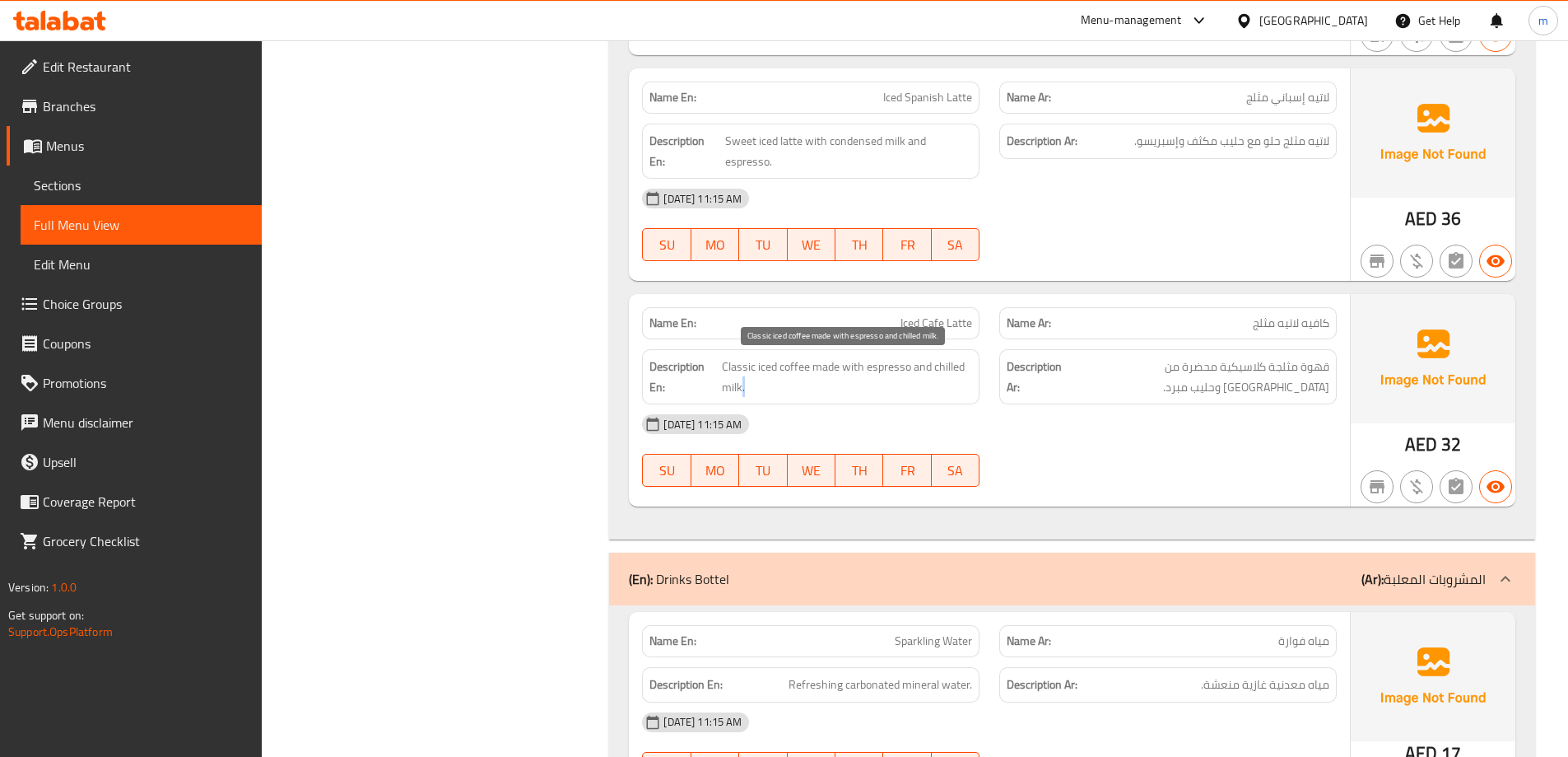
drag, startPoint x: 810, startPoint y: 380, endPoint x: 741, endPoint y: 378, distance: 69.0
click at [741, 378] on span "Classic iced coffee made with espresso and chilled milk." at bounding box center [847, 376] width 251 height 41
drag, startPoint x: 837, startPoint y: 360, endPoint x: 943, endPoint y: 391, distance: 110.4
click at [943, 391] on span "Classic iced coffee made with espresso and chilled milk." at bounding box center [847, 376] width 251 height 41
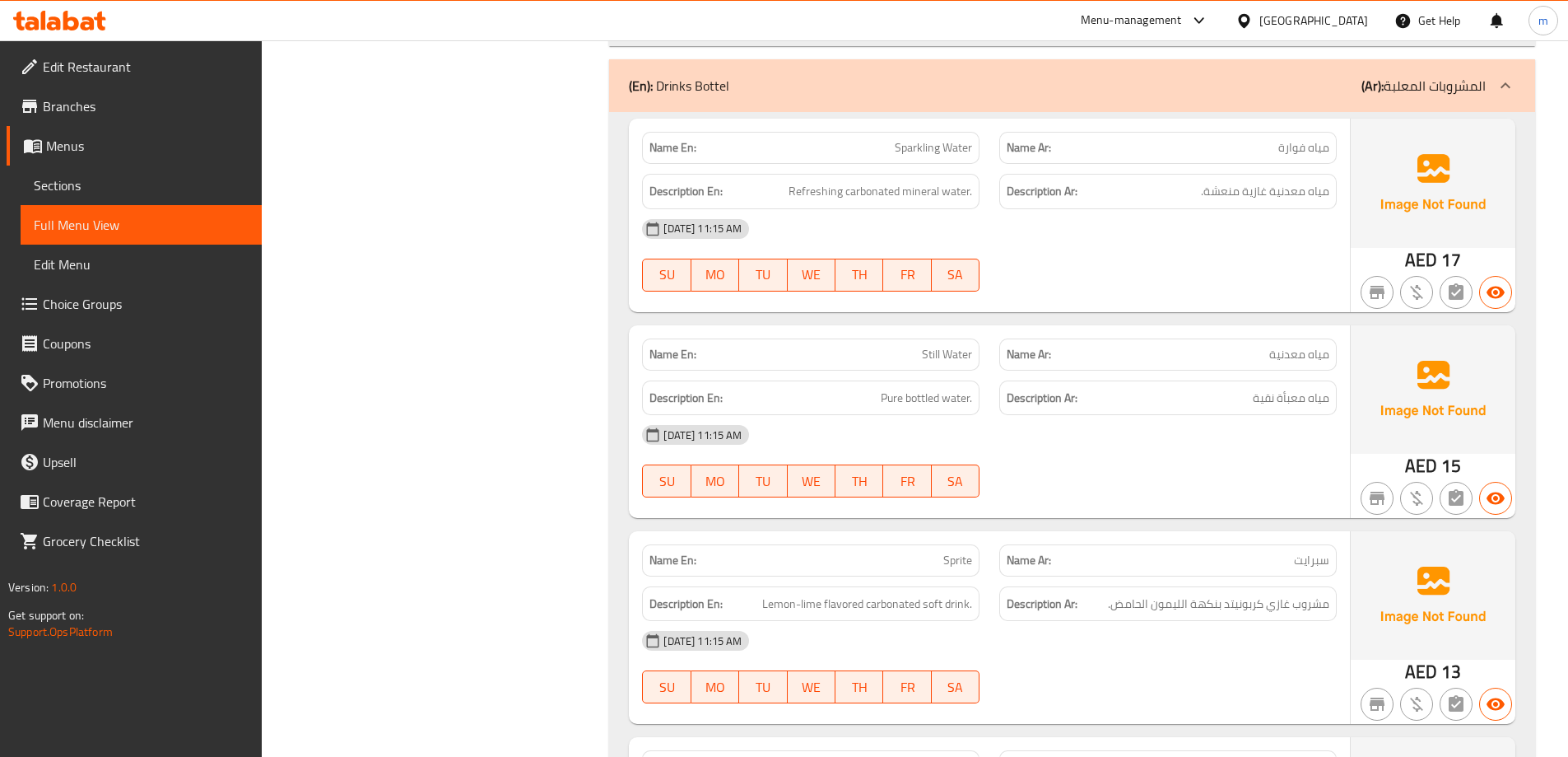
scroll to position [4365, 0]
drag, startPoint x: 969, startPoint y: 188, endPoint x: 806, endPoint y: 192, distance: 163.0
click at [806, 192] on div "Description En: Refreshing carbonated mineral water." at bounding box center [810, 190] width 337 height 35
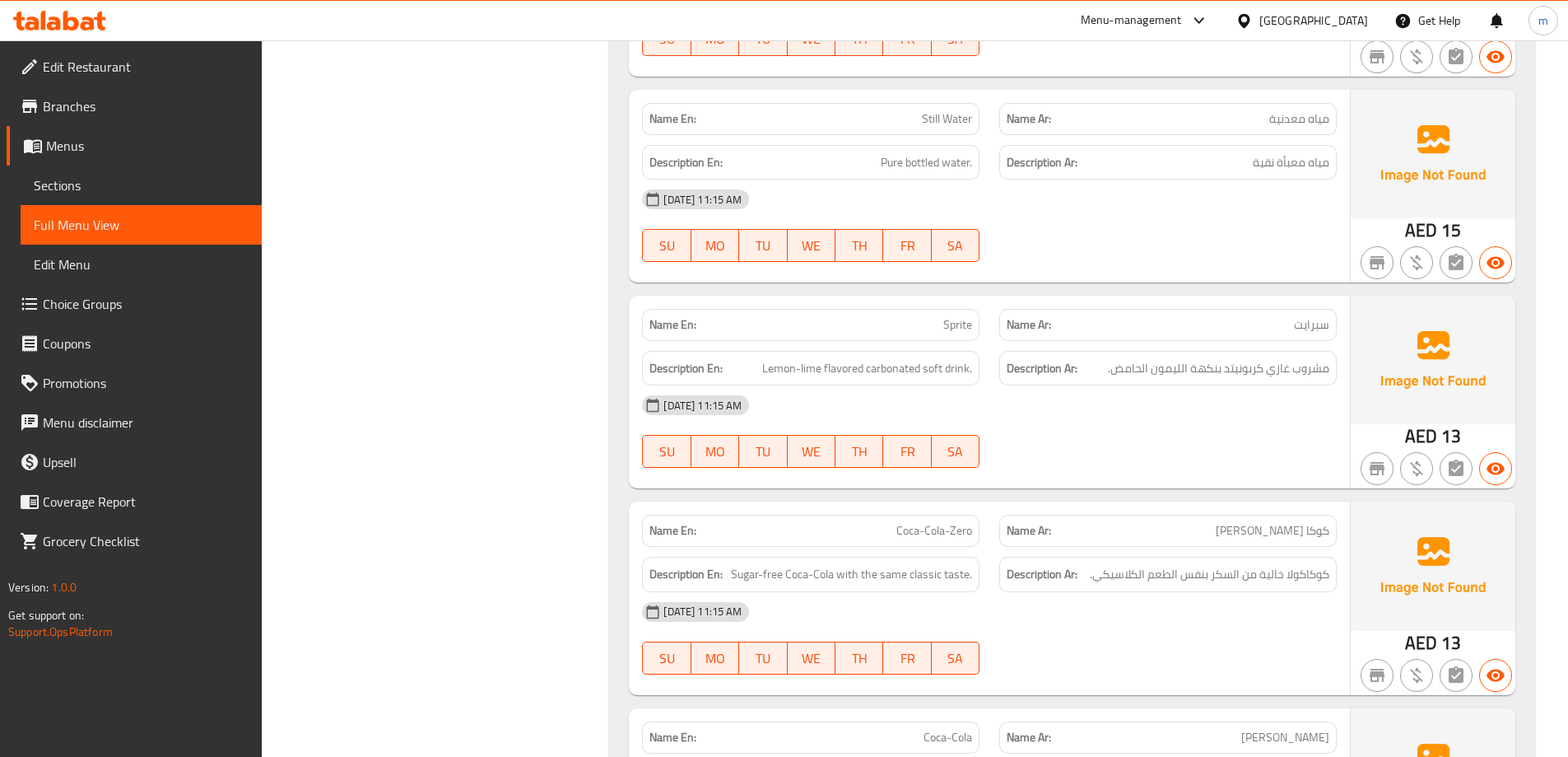
scroll to position [4613, 0]
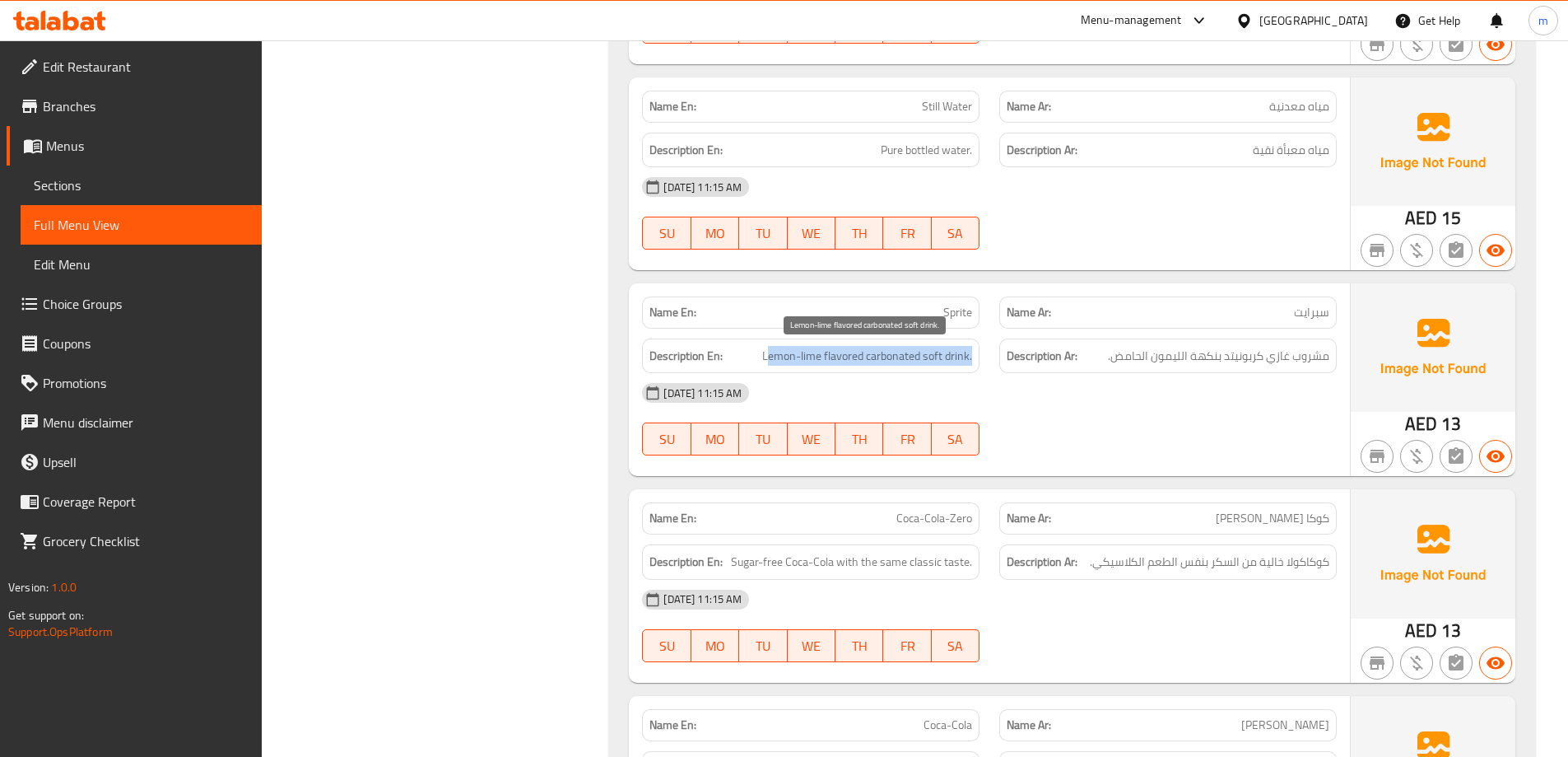
drag, startPoint x: 975, startPoint y: 363, endPoint x: 767, endPoint y: 355, distance: 208.2
click at [767, 355] on div "Description En: Lemon-lime flavored carbonated soft drink." at bounding box center [810, 355] width 337 height 35
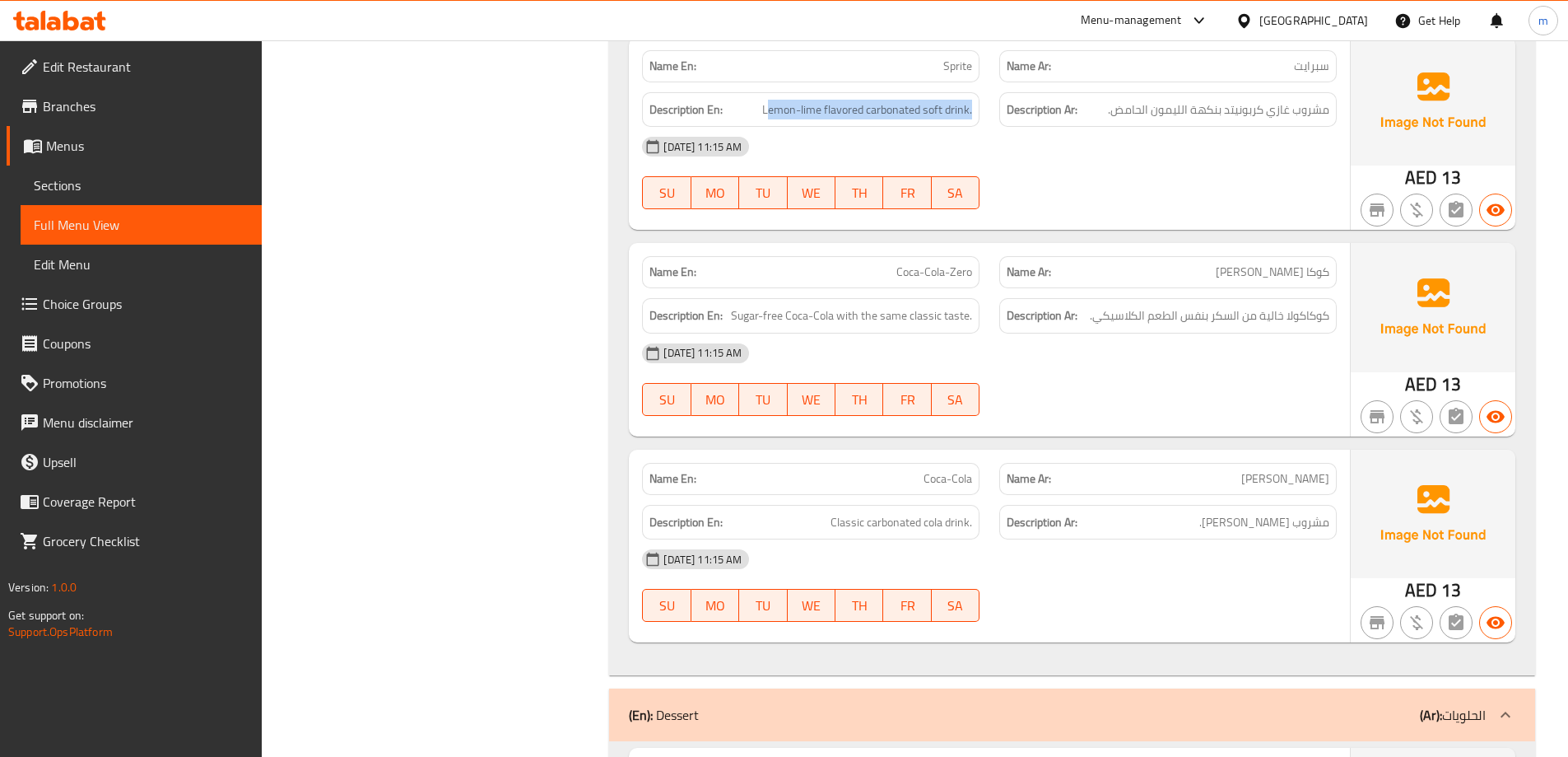
scroll to position [4860, 0]
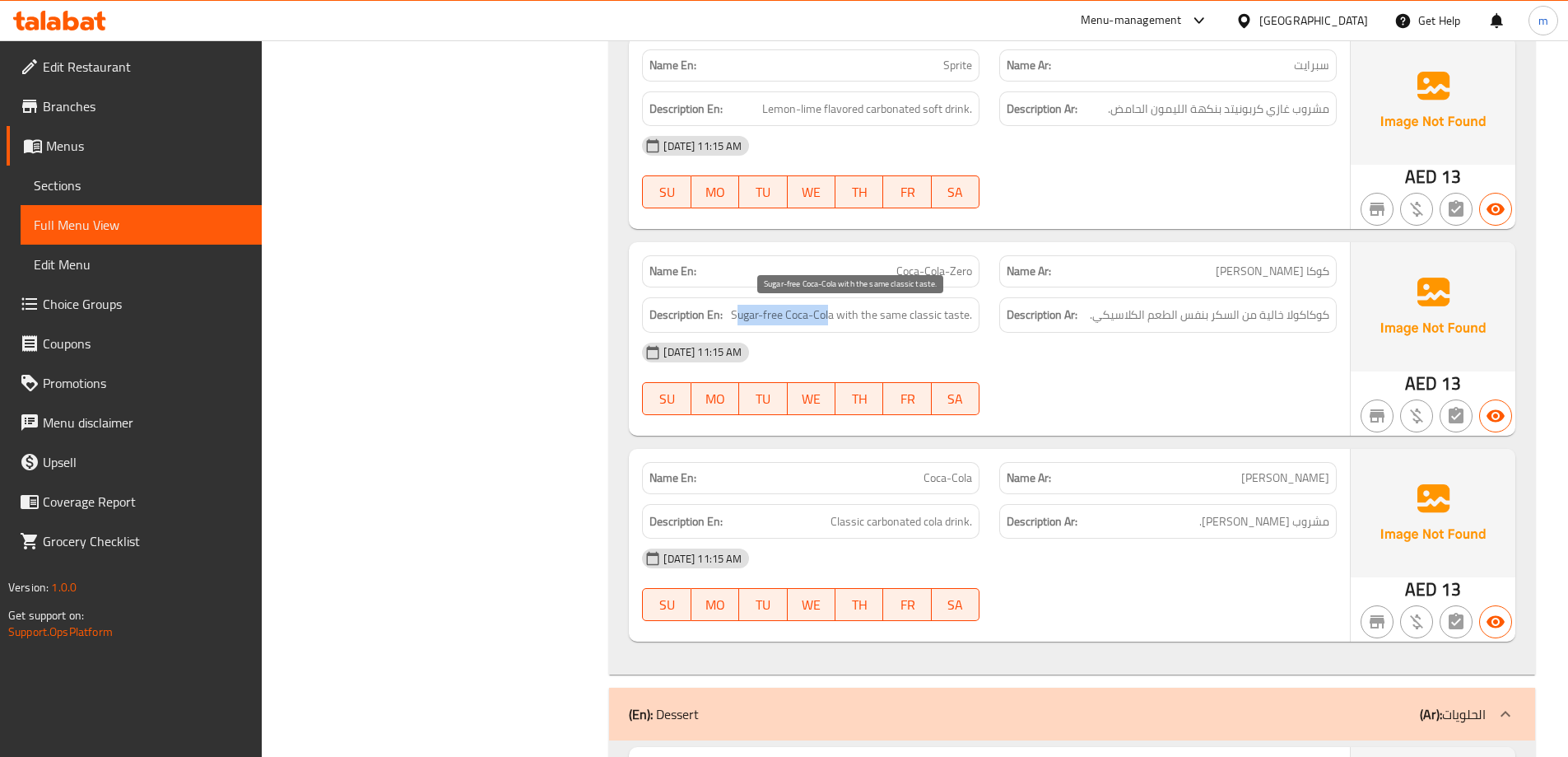
drag, startPoint x: 758, startPoint y: 324, endPoint x: 830, endPoint y: 323, distance: 72.0
click at [830, 323] on span "Sugar-free Coca-Cola with the same classic taste." at bounding box center [851, 315] width 241 height 21
drag, startPoint x: 836, startPoint y: 317, endPoint x: 974, endPoint y: 311, distance: 138.1
click at [974, 311] on div "Description En: Sugar-free Coca-Cola with the same classic taste." at bounding box center [810, 315] width 337 height 35
click at [1140, 367] on div "[DATE] 11:15 AM" at bounding box center [989, 353] width 715 height 40
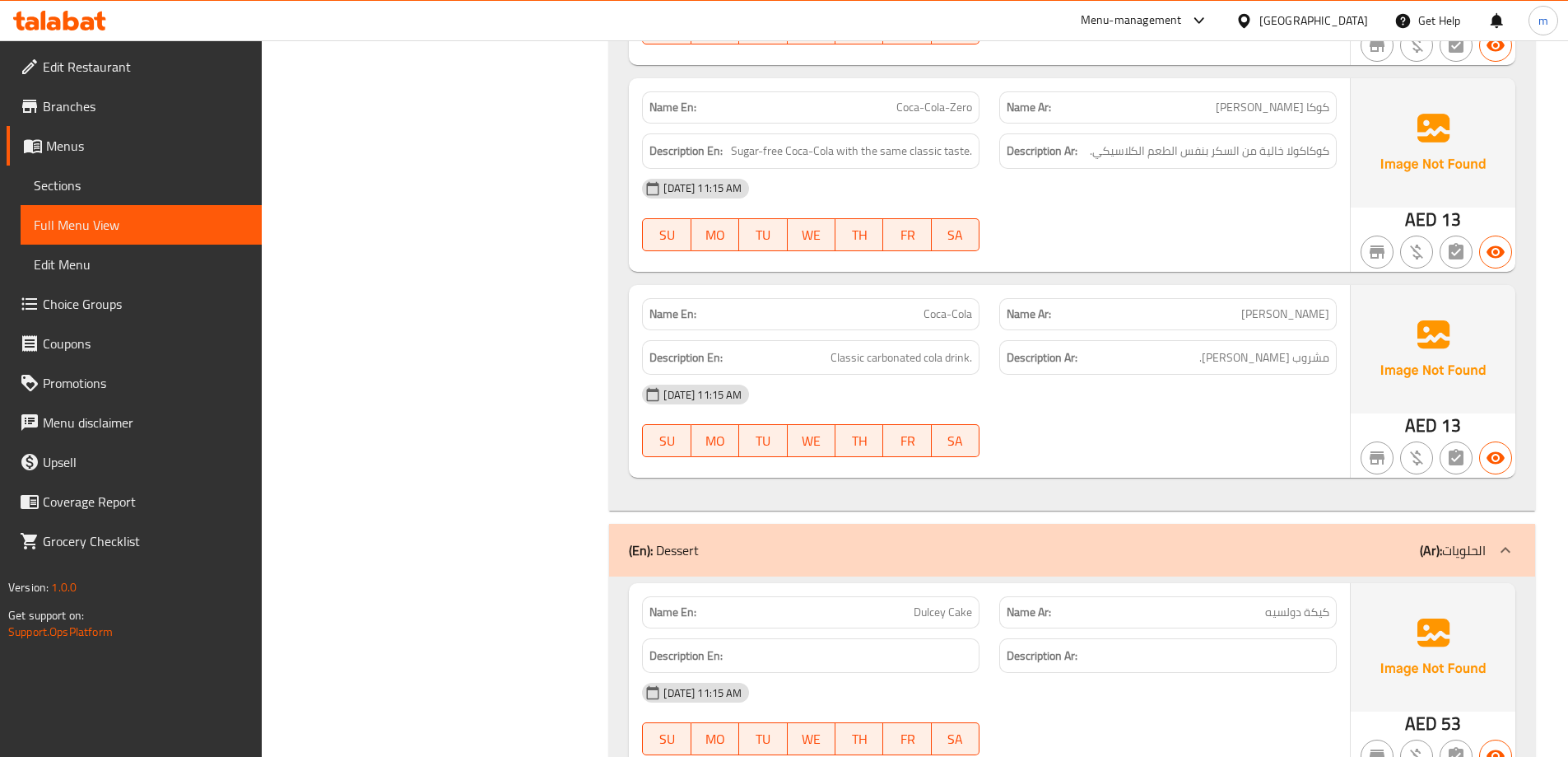
scroll to position [4942, 0]
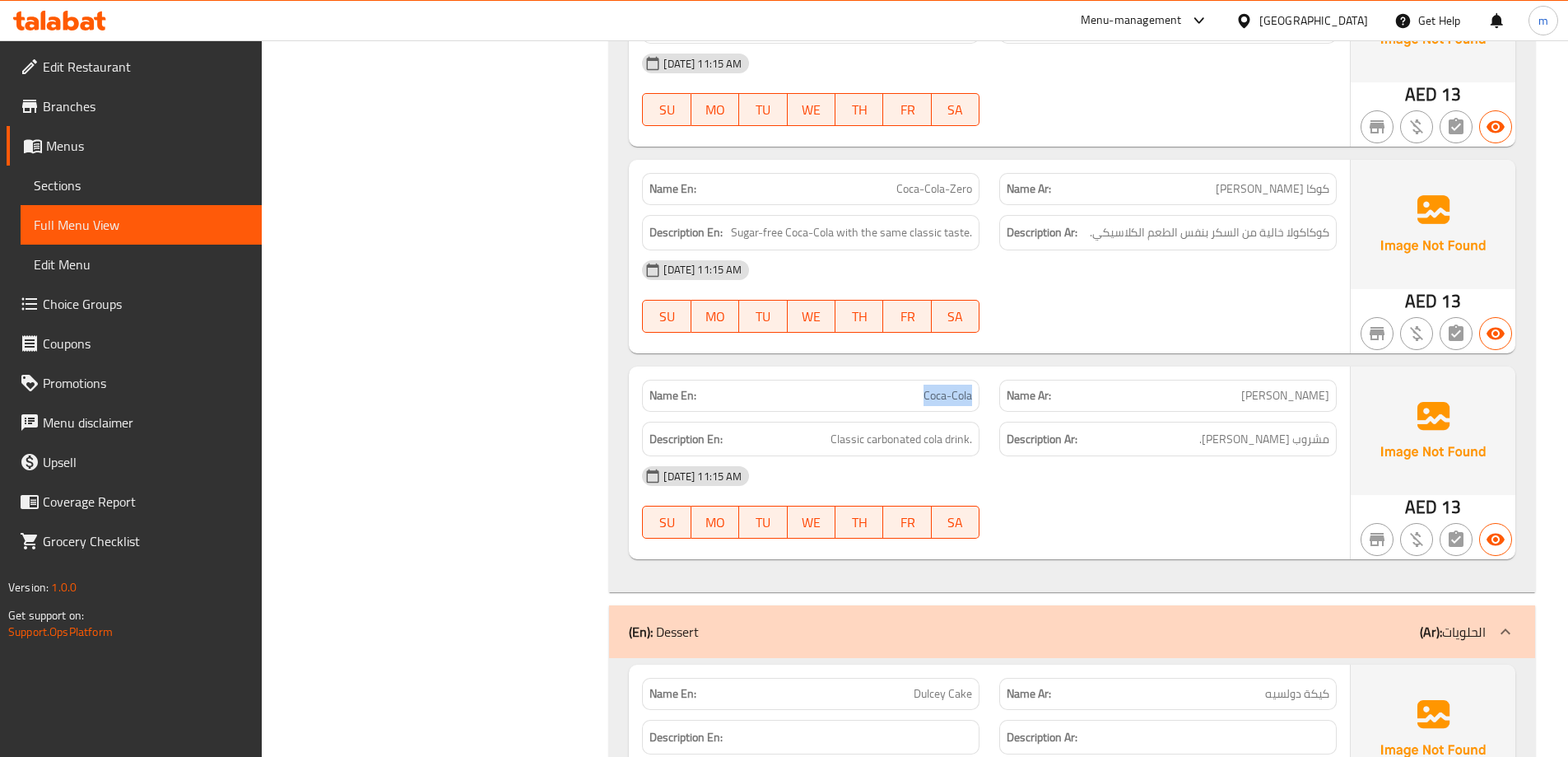
drag, startPoint x: 922, startPoint y: 399, endPoint x: 975, endPoint y: 394, distance: 53.2
click at [975, 394] on div "Name En: Coca-Cola" at bounding box center [810, 396] width 337 height 32
drag, startPoint x: 971, startPoint y: 437, endPoint x: 820, endPoint y: 442, distance: 151.1
click at [820, 442] on h6 "Description En: Classic carbonated cola drink." at bounding box center [811, 439] width 323 height 21
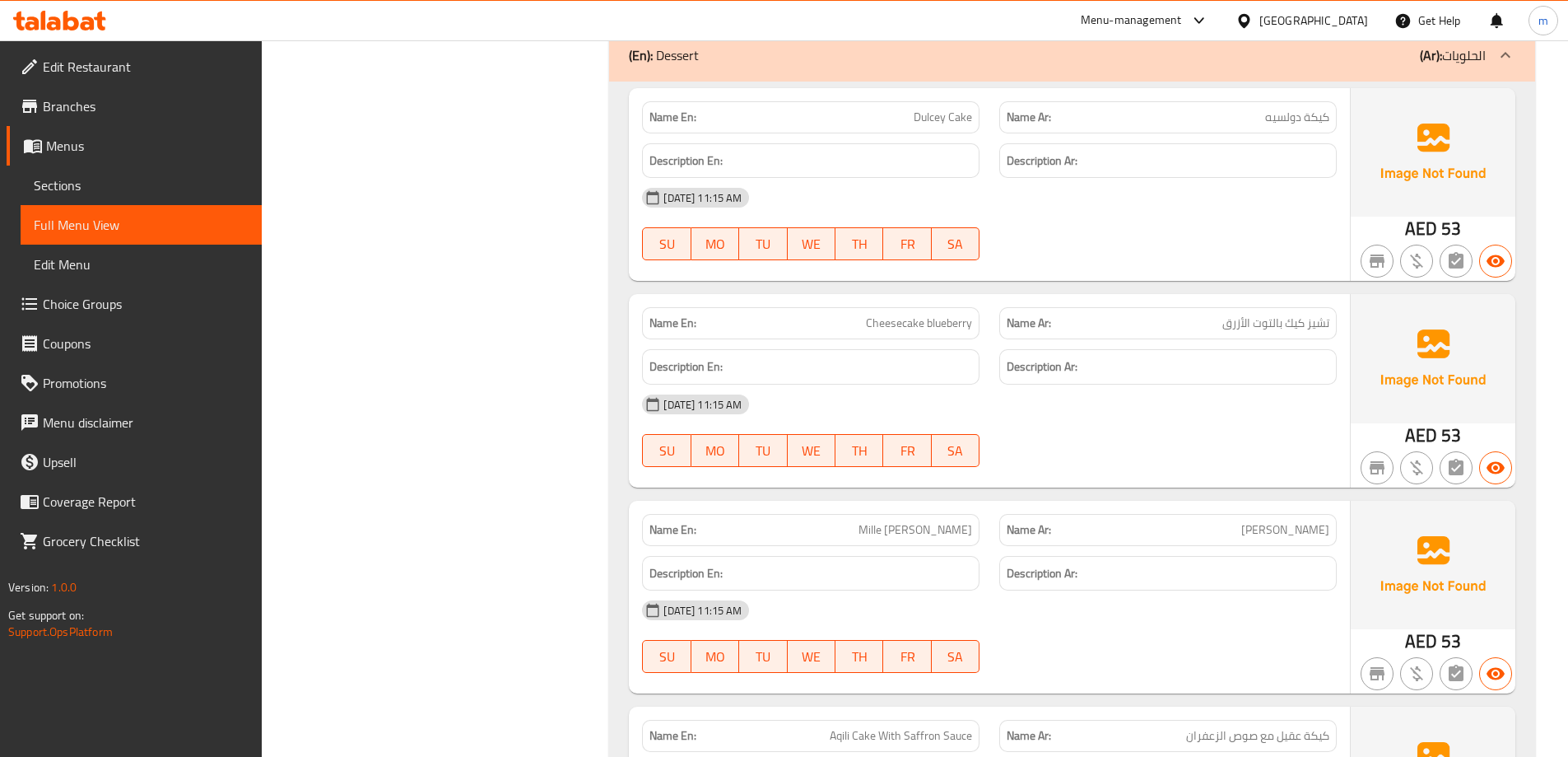
click at [991, 372] on div "Description Ar:" at bounding box center [1168, 367] width 357 height 55
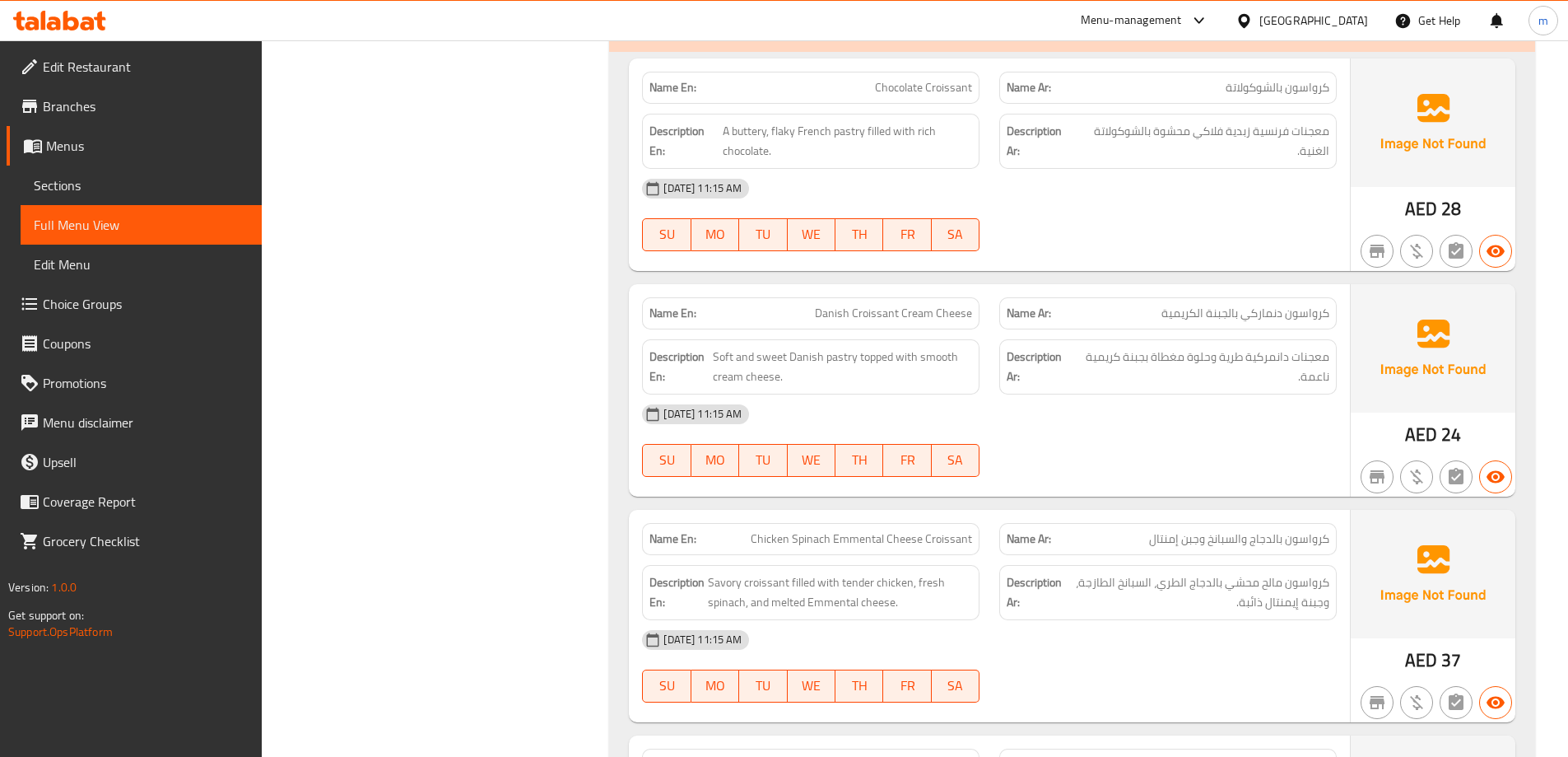
scroll to position [6590, 0]
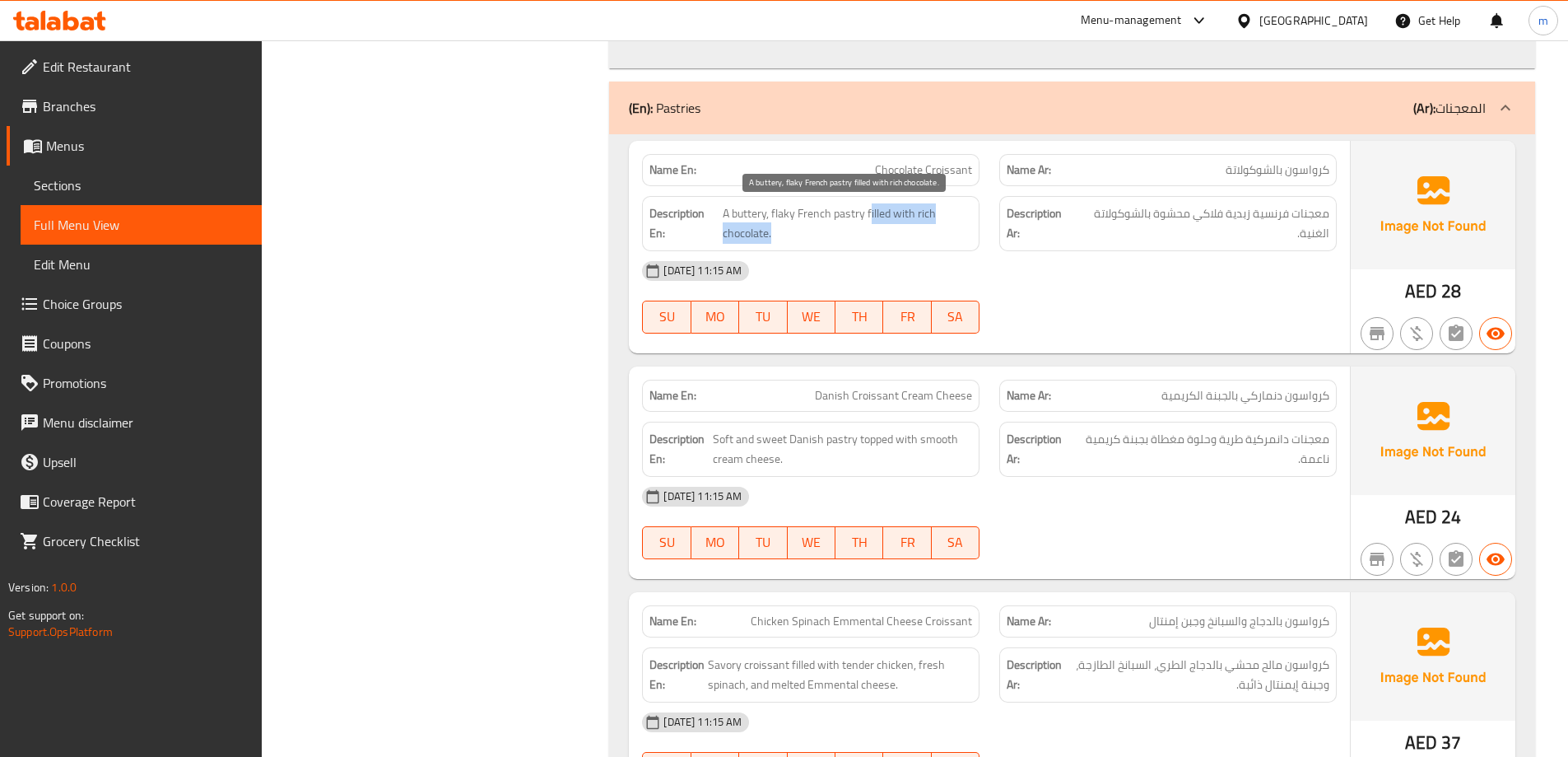
drag, startPoint x: 869, startPoint y: 218, endPoint x: 815, endPoint y: 229, distance: 55.1
click at [815, 229] on span "A buttery, flaky French pastry filled with rich chocolate." at bounding box center [847, 223] width 250 height 41
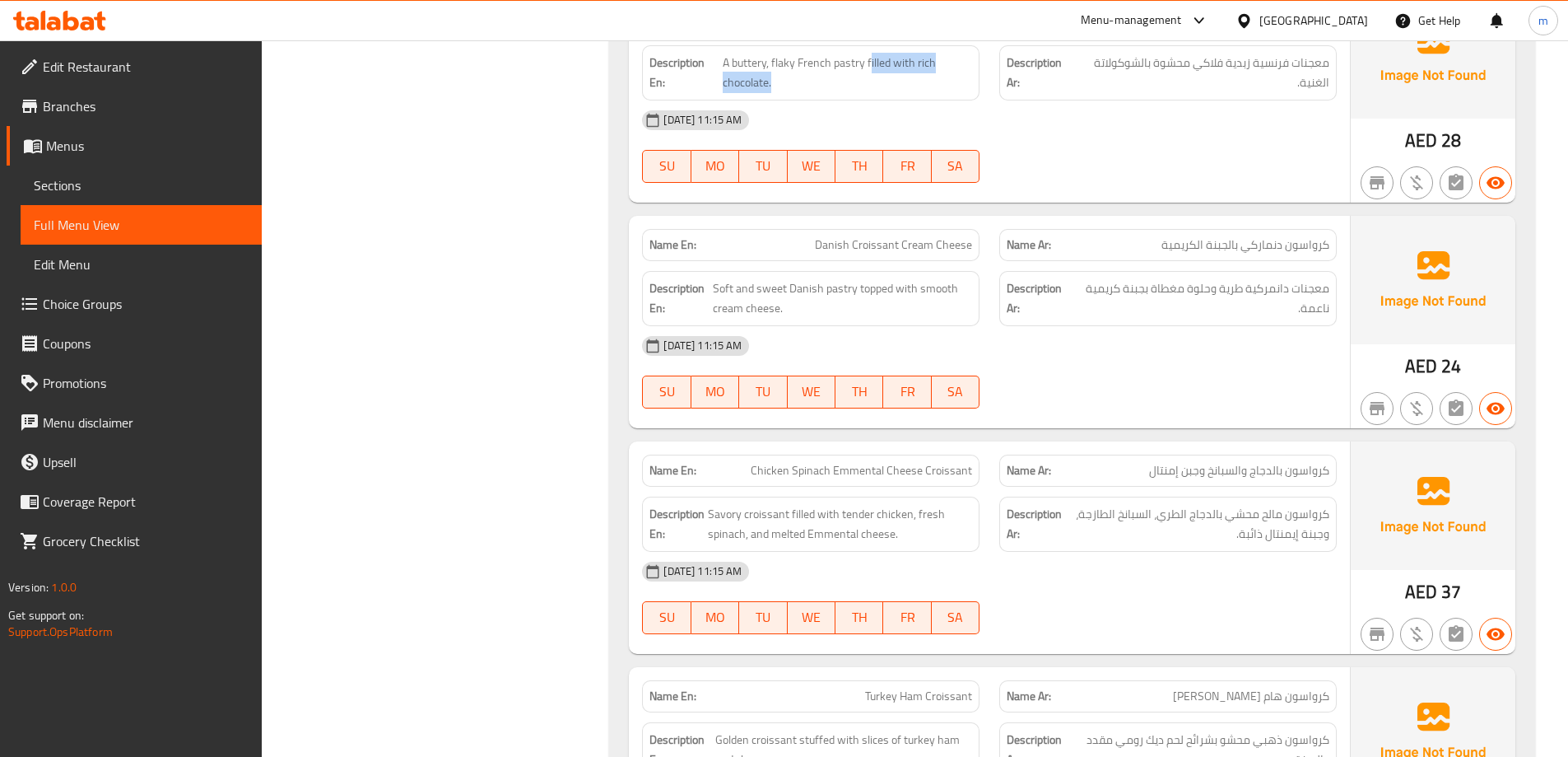
scroll to position [6754, 0]
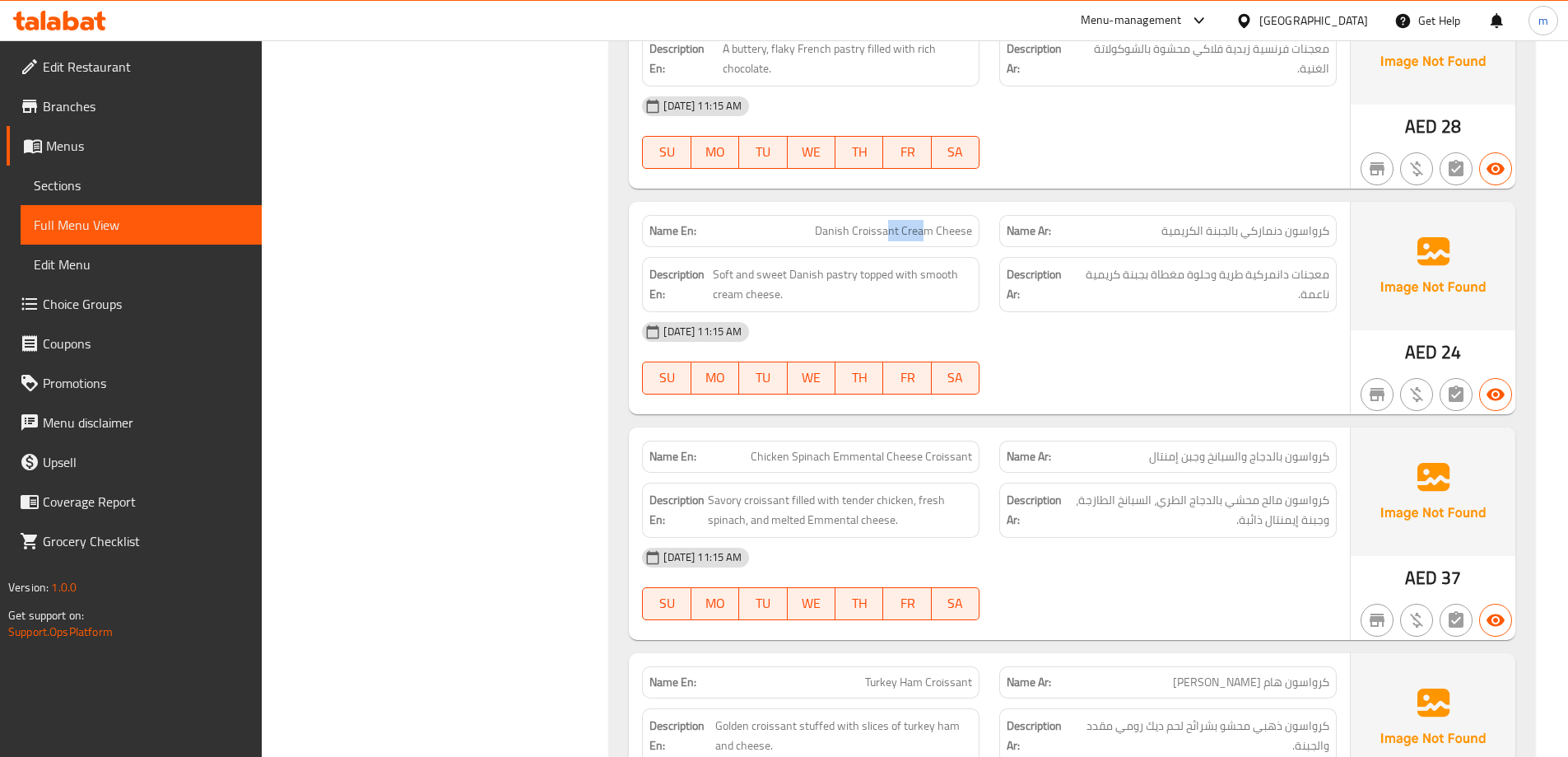
drag, startPoint x: 887, startPoint y: 229, endPoint x: 928, endPoint y: 239, distance: 42.2
click at [928, 239] on span "Danish Croissant Cream Cheese" at bounding box center [894, 231] width 157 height 17
click at [919, 234] on span "Danish Croissant Cream Cheese" at bounding box center [894, 231] width 157 height 17
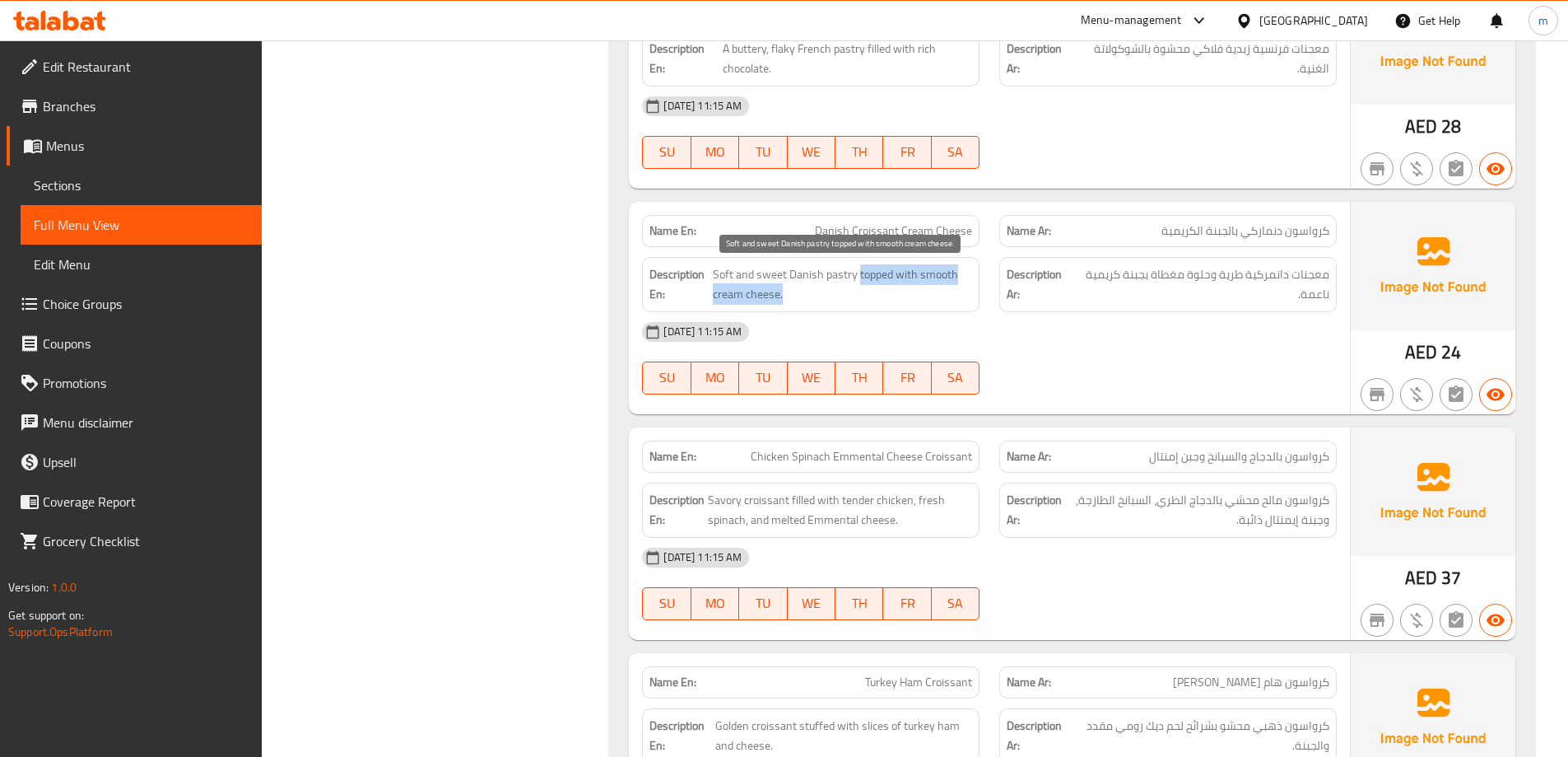
drag, startPoint x: 858, startPoint y: 274, endPoint x: 952, endPoint y: 286, distance: 94.8
click at [952, 286] on span "Soft and sweet Danish pastry topped with smooth cream cheese." at bounding box center [843, 284] width 260 height 41
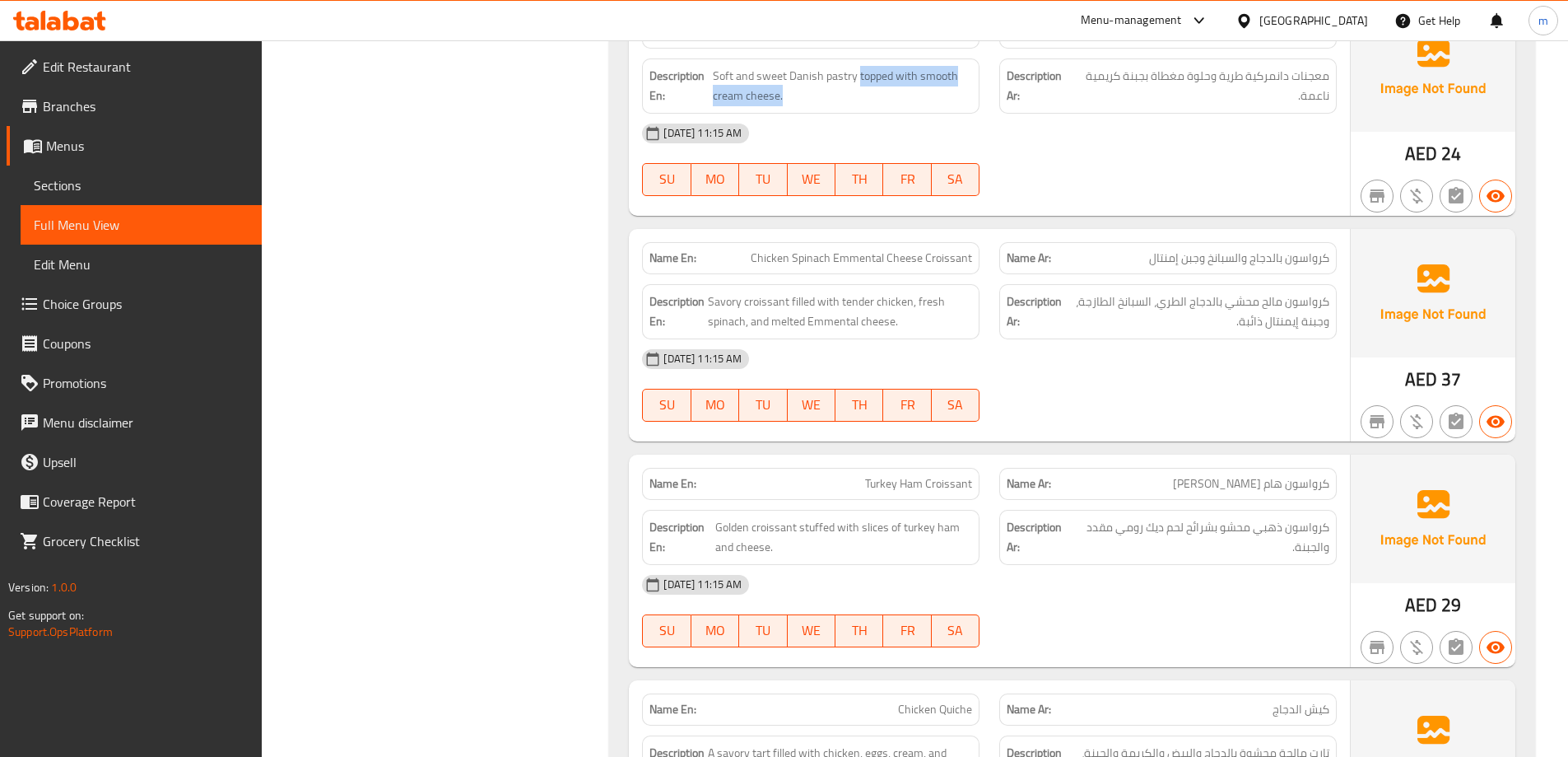
scroll to position [7001, 0]
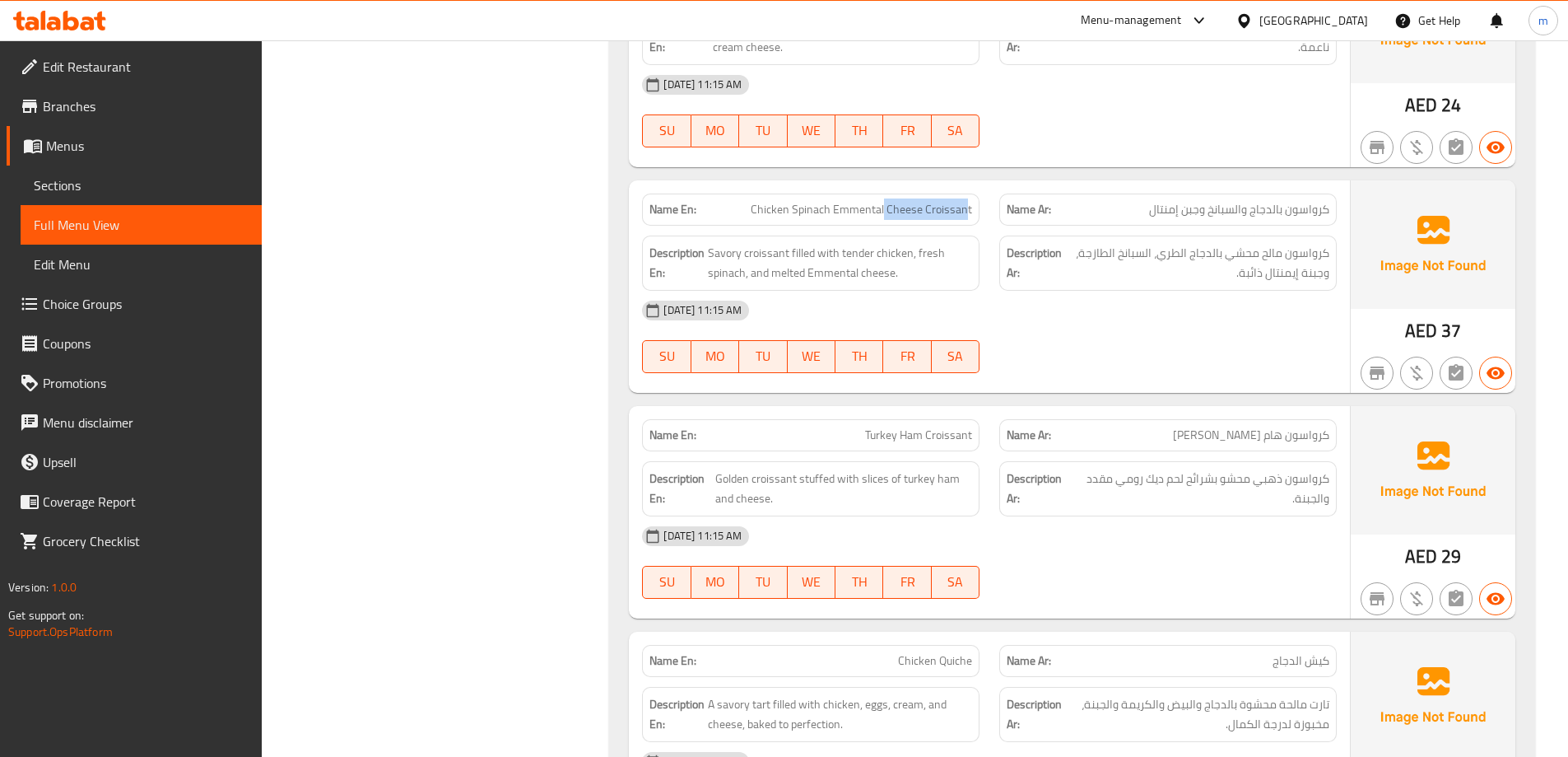
drag, startPoint x: 965, startPoint y: 206, endPoint x: 797, endPoint y: 198, distance: 168.2
click at [865, 209] on span "Chicken Spinach Emmental Cheese Croissant" at bounding box center [861, 210] width 221 height 17
drag, startPoint x: 755, startPoint y: 213, endPoint x: 928, endPoint y: 223, distance: 173.3
click at [928, 223] on div "Name En: Chicken Spinach Emmental Cheese Croissant" at bounding box center [810, 210] width 337 height 32
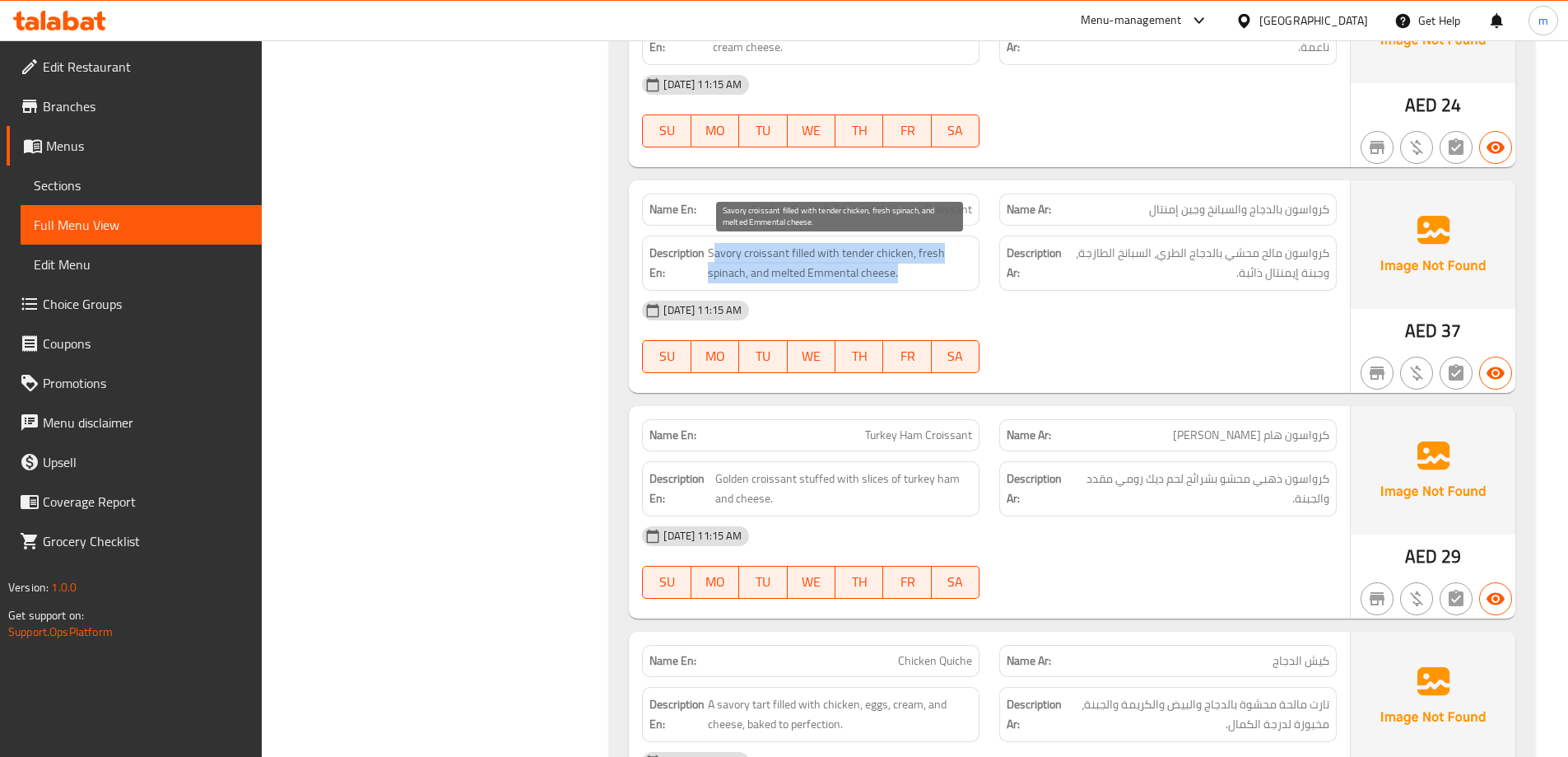
drag, startPoint x: 715, startPoint y: 254, endPoint x: 911, endPoint y: 268, distance: 196.5
click at [911, 268] on span "Savory croissant filled with tender chicken, fresh spinach, and melted Emmental…" at bounding box center [841, 263] width 264 height 41
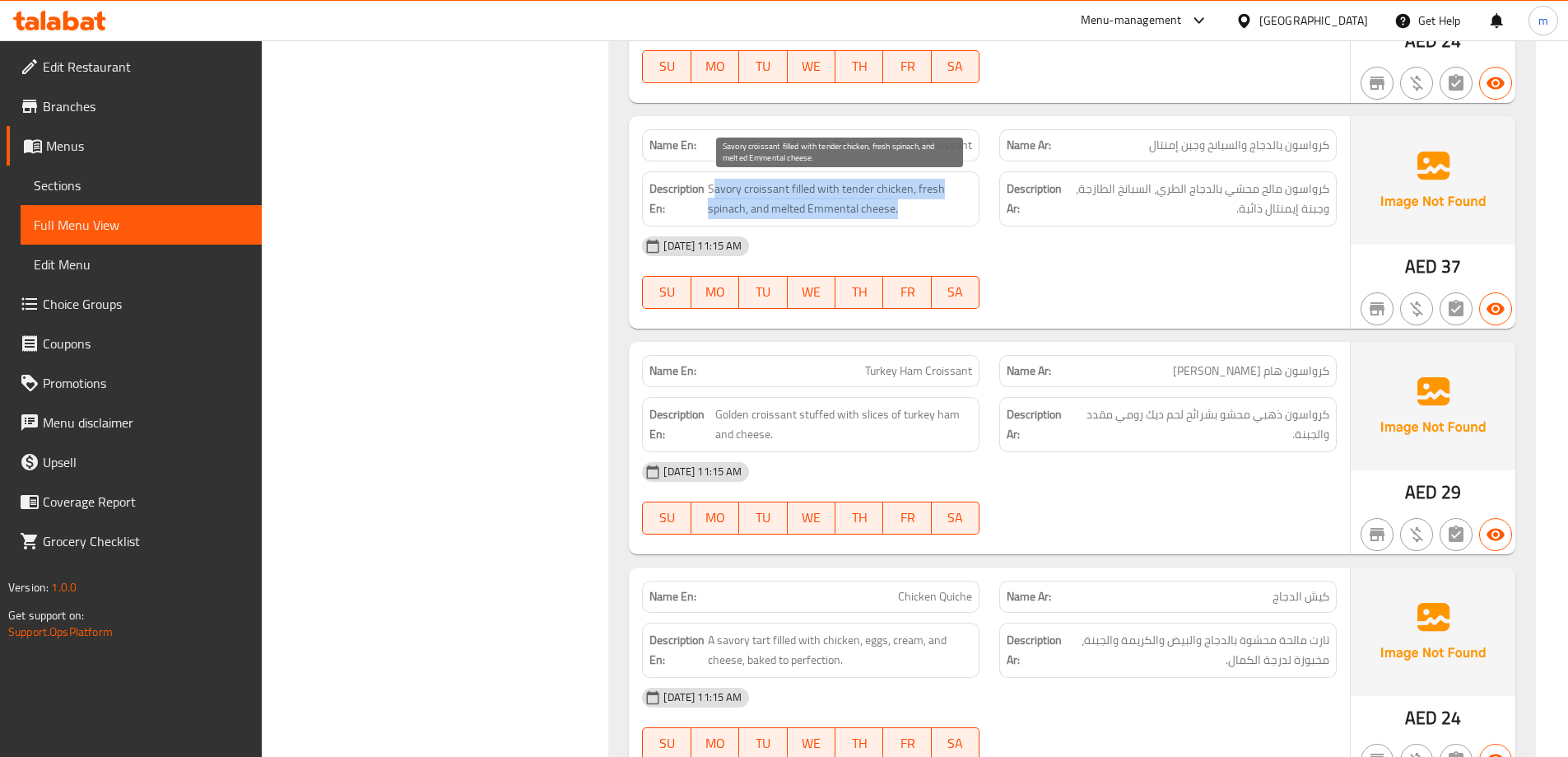
scroll to position [7154, 0]
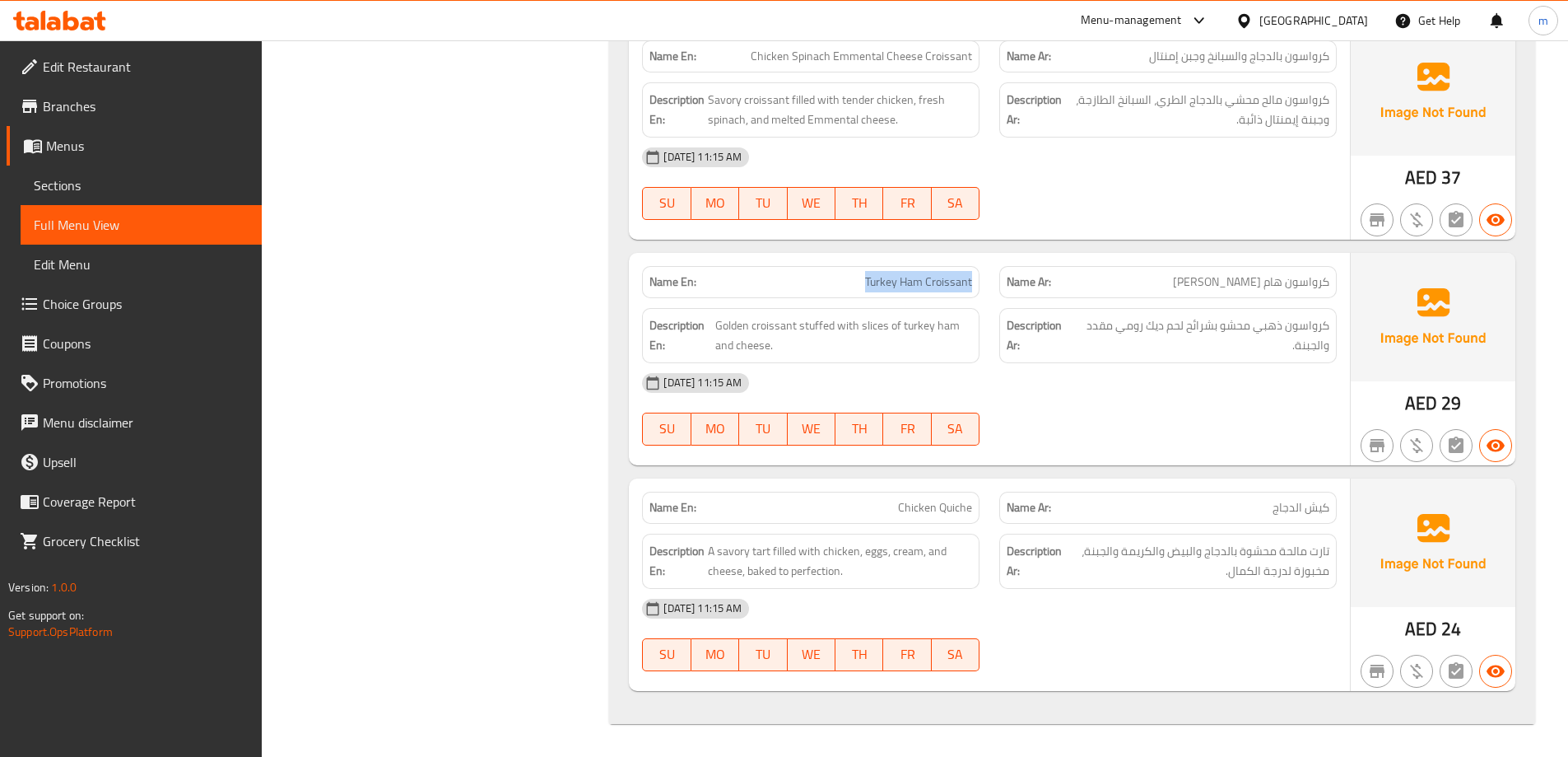
drag, startPoint x: 973, startPoint y: 282, endPoint x: 854, endPoint y: 295, distance: 119.7
click at [854, 295] on div "Name En: Turkey Ham Croissant" at bounding box center [810, 283] width 337 height 32
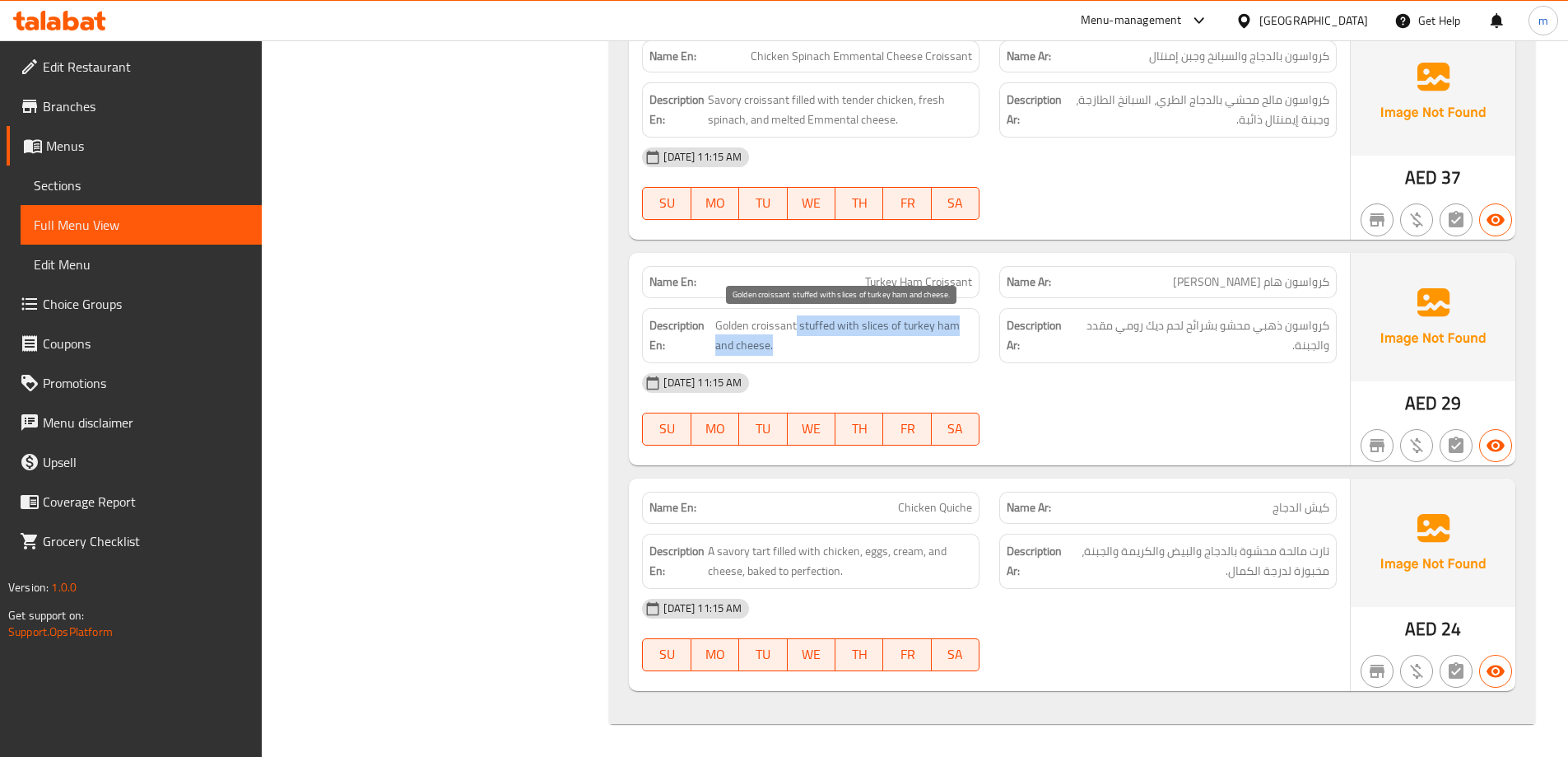
drag, startPoint x: 794, startPoint y: 328, endPoint x: 824, endPoint y: 346, distance: 35.0
click at [824, 346] on span "Golden croissant stuffed with slices of turkey ham and cheese." at bounding box center [844, 335] width 258 height 41
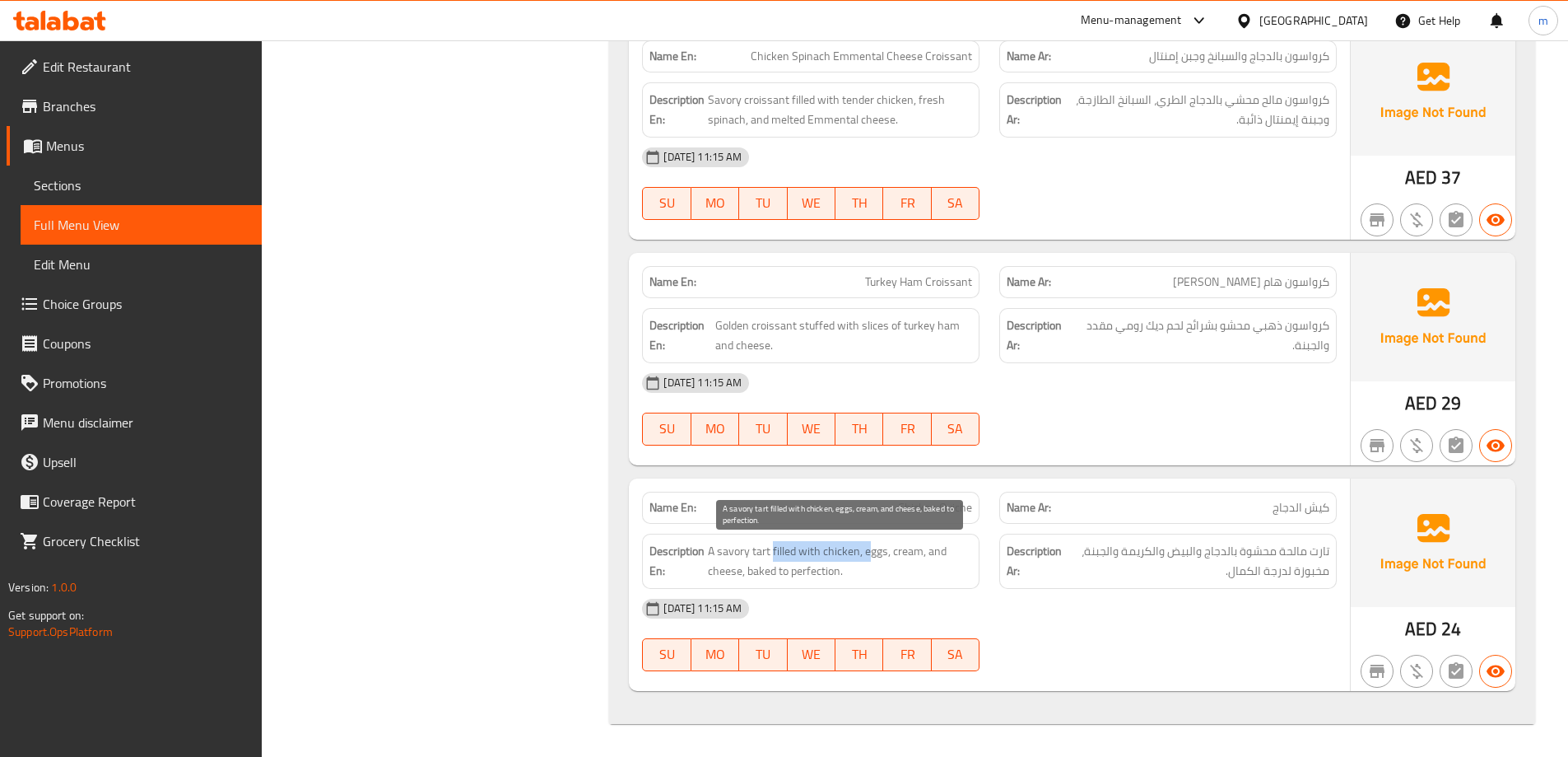
drag, startPoint x: 773, startPoint y: 548, endPoint x: 870, endPoint y: 558, distance: 97.5
click at [870, 558] on span "A savory tart filled with chicken, eggs, cream, and cheese, baked to perfection." at bounding box center [841, 561] width 264 height 41
click at [980, 579] on div "Description En: A savory tart filled with chicken, eggs, cream, and cheese, bak…" at bounding box center [810, 561] width 337 height 55
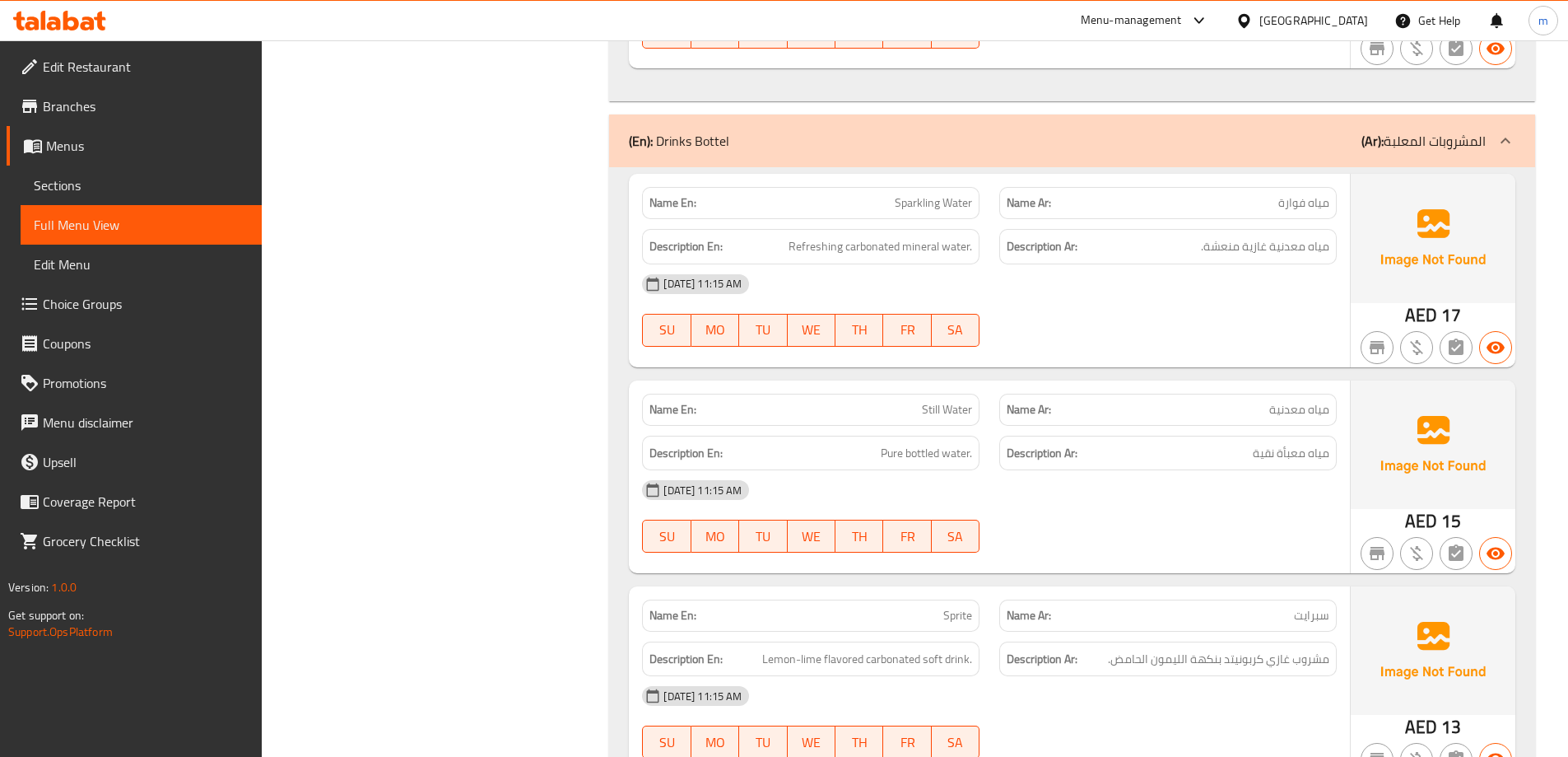
scroll to position [0, 0]
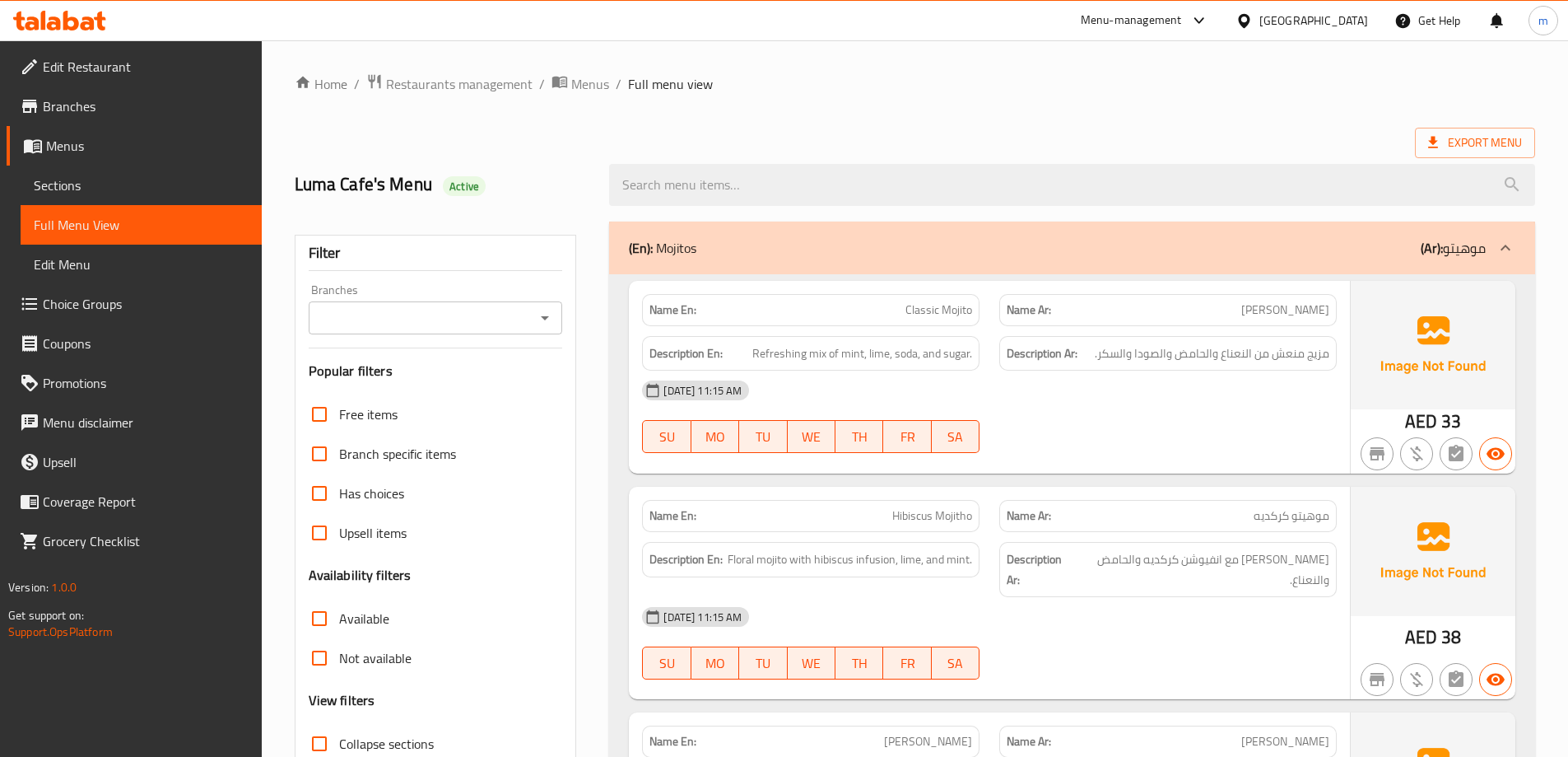
drag, startPoint x: 1095, startPoint y: 472, endPoint x: 897, endPoint y: 103, distance: 418.8
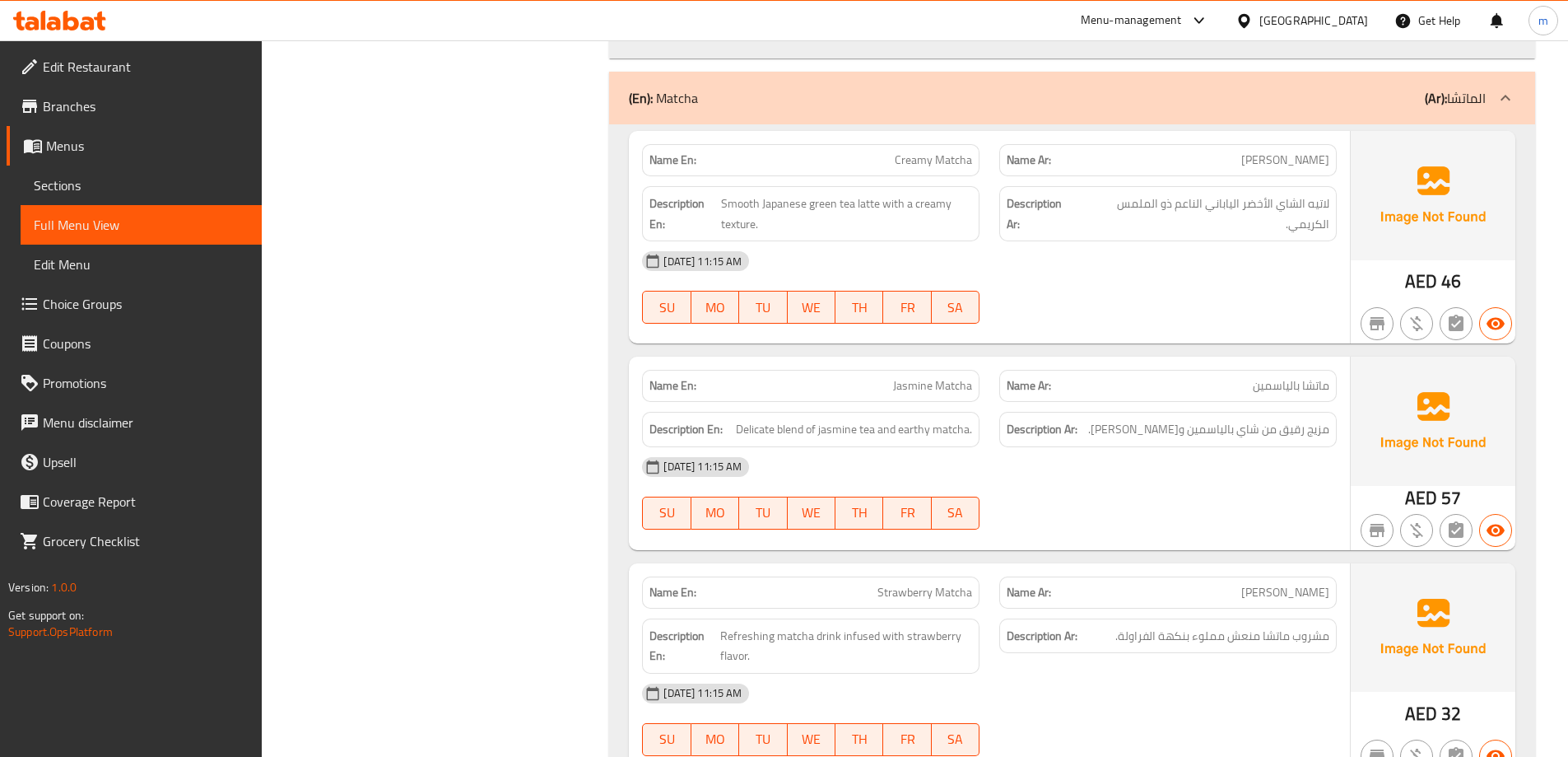
scroll to position [906, 0]
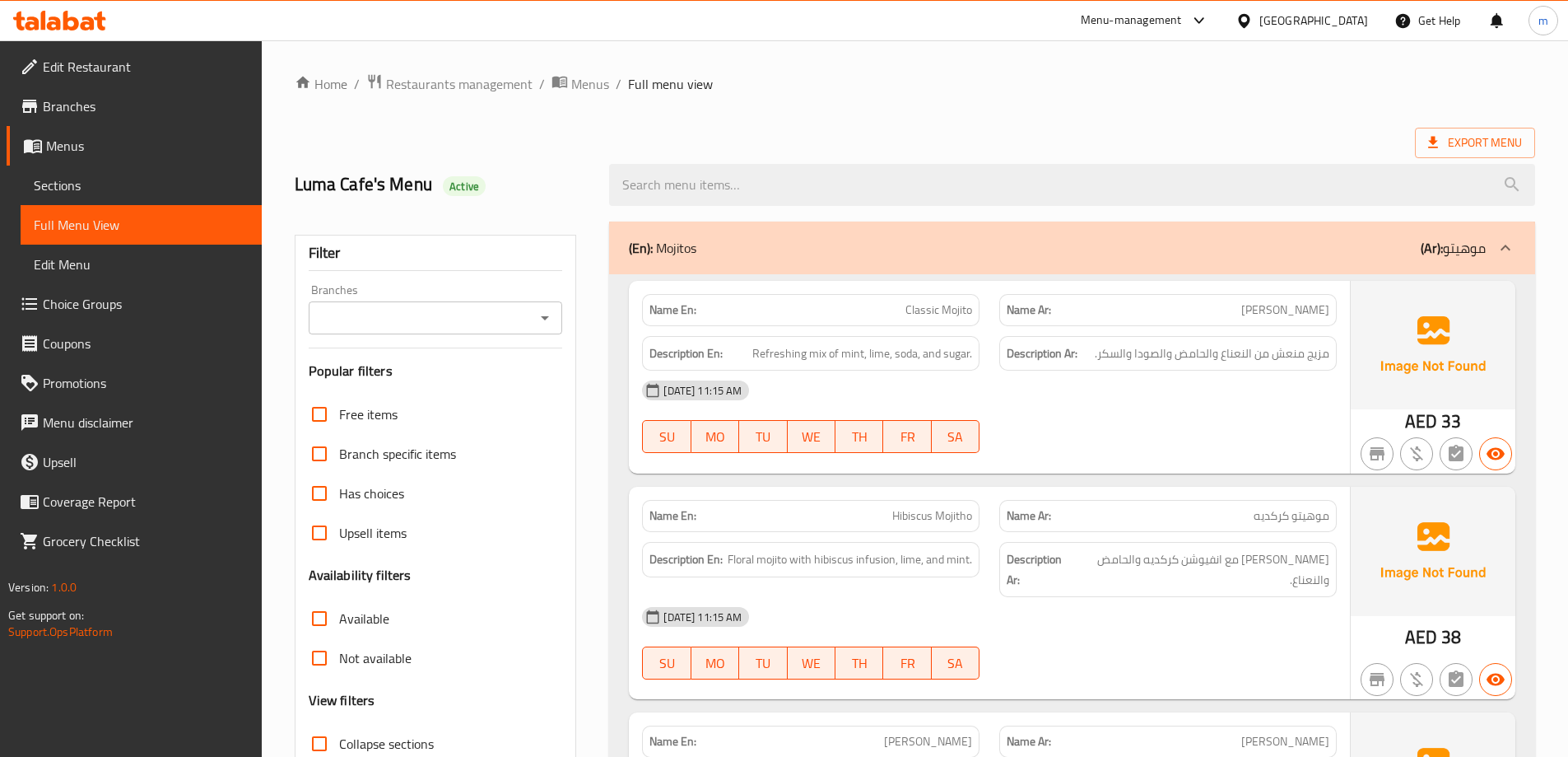
click at [138, 193] on span "Sections" at bounding box center [141, 185] width 214 height 20
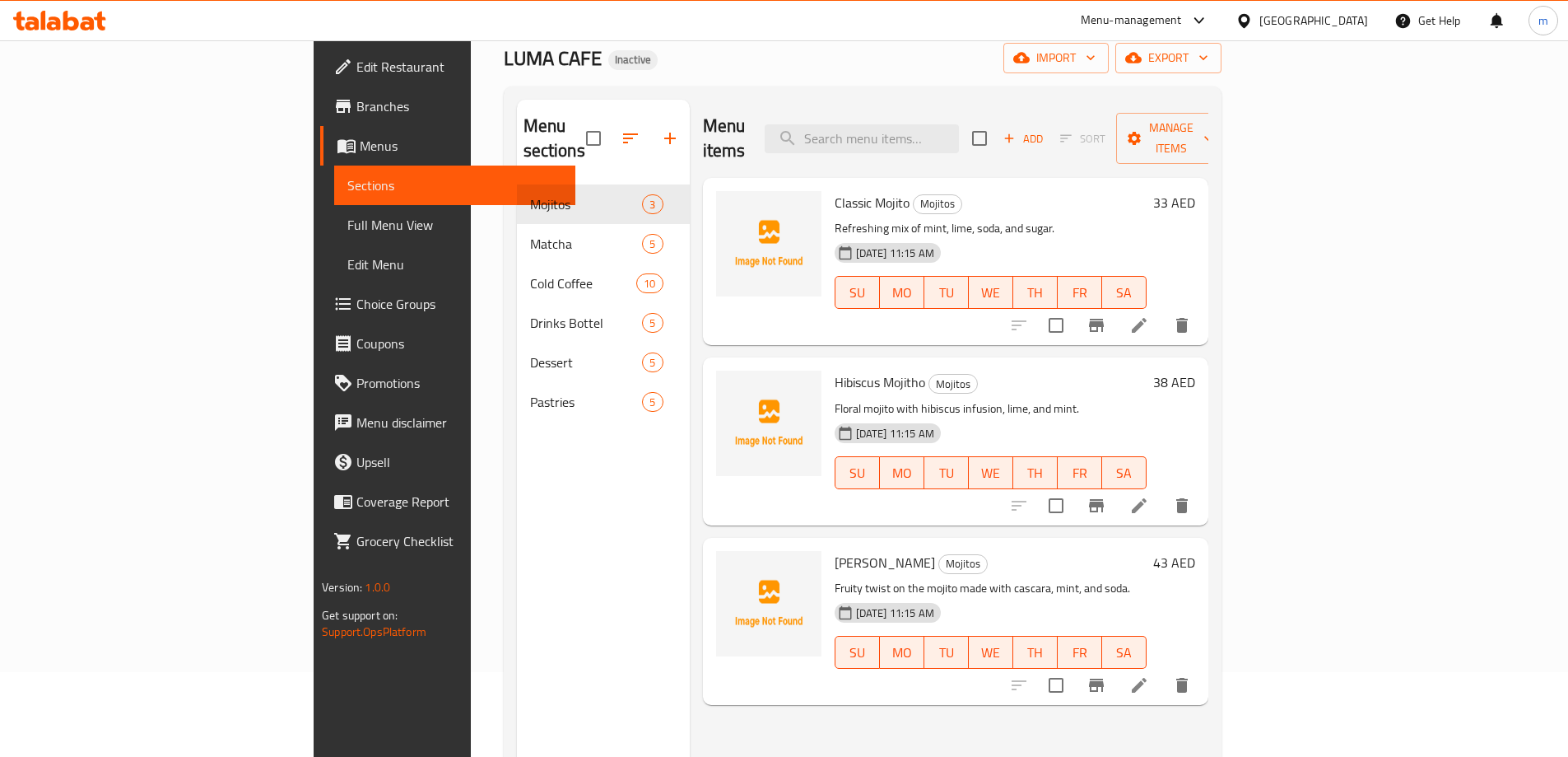
scroll to position [164, 0]
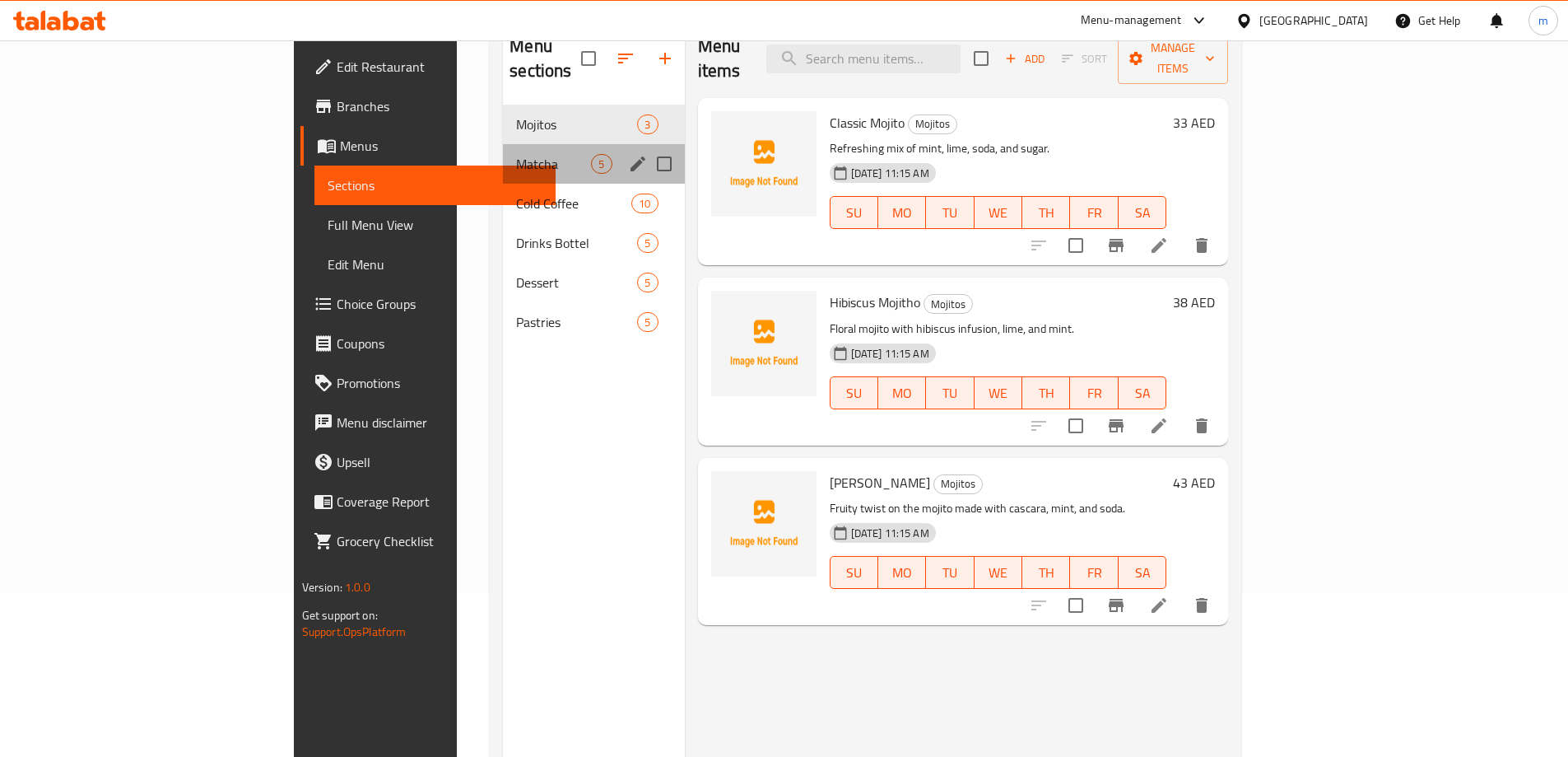
click at [503, 145] on div "Matcha 5" at bounding box center [594, 164] width 181 height 40
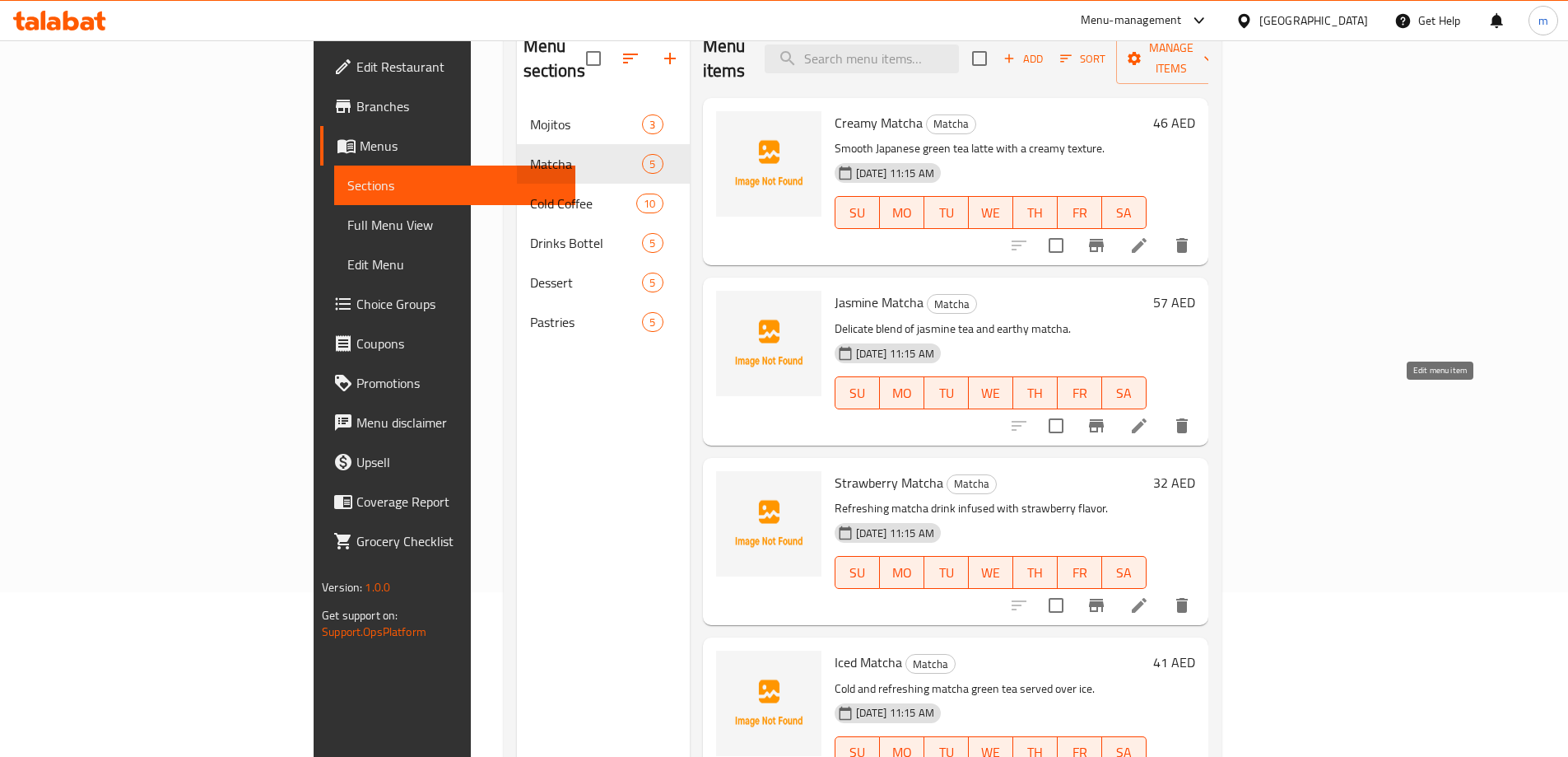
click at [1150, 416] on icon at bounding box center [1139, 425] width 20 height 20
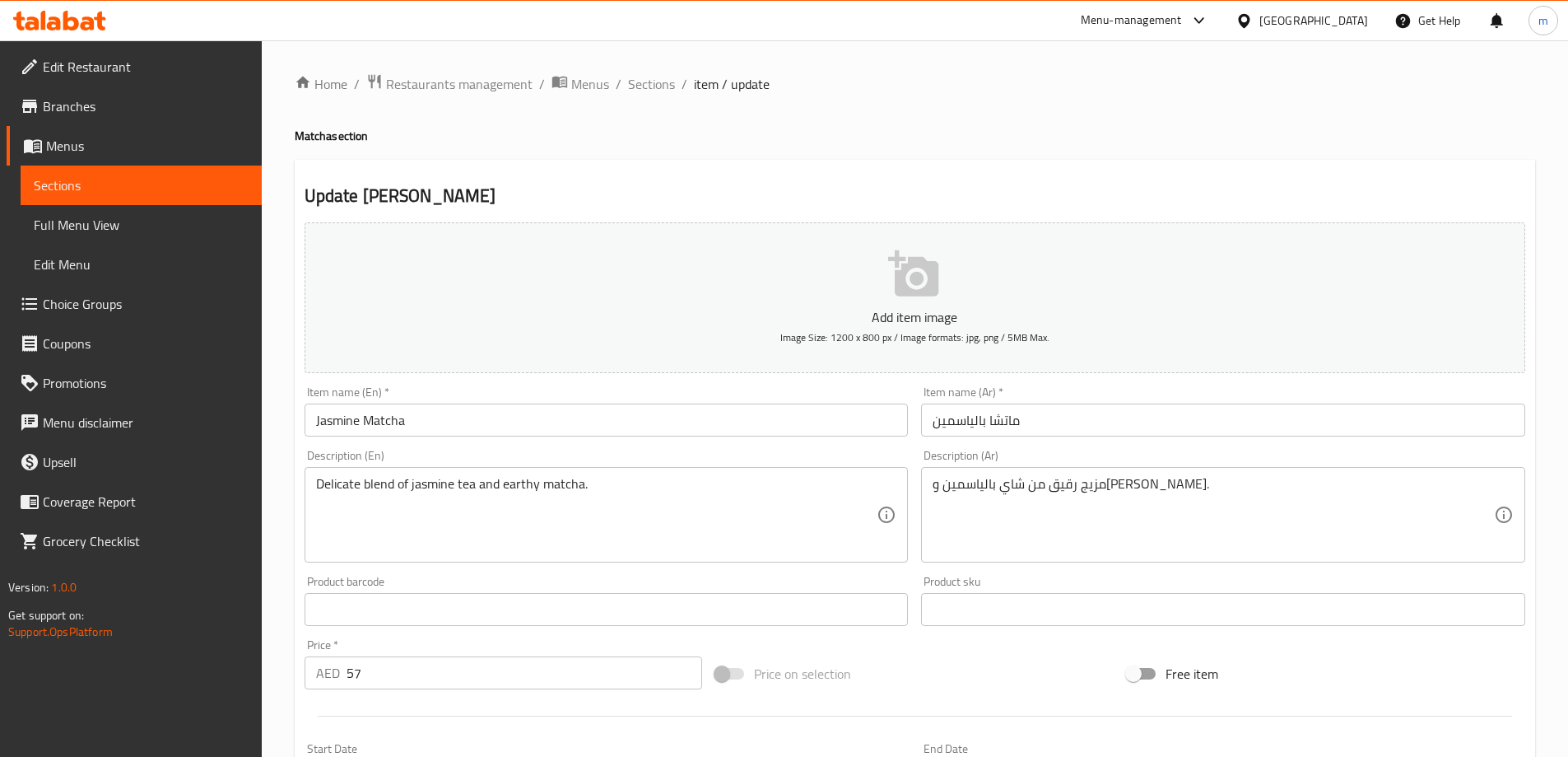
click at [1286, 439] on div "Item name (Ar)   * ماتشا بالياسمين Item name (Ar) *" at bounding box center [1223, 411] width 618 height 63
click at [1325, 430] on input "ماتشا بالياسمين" at bounding box center [1223, 420] width 605 height 33
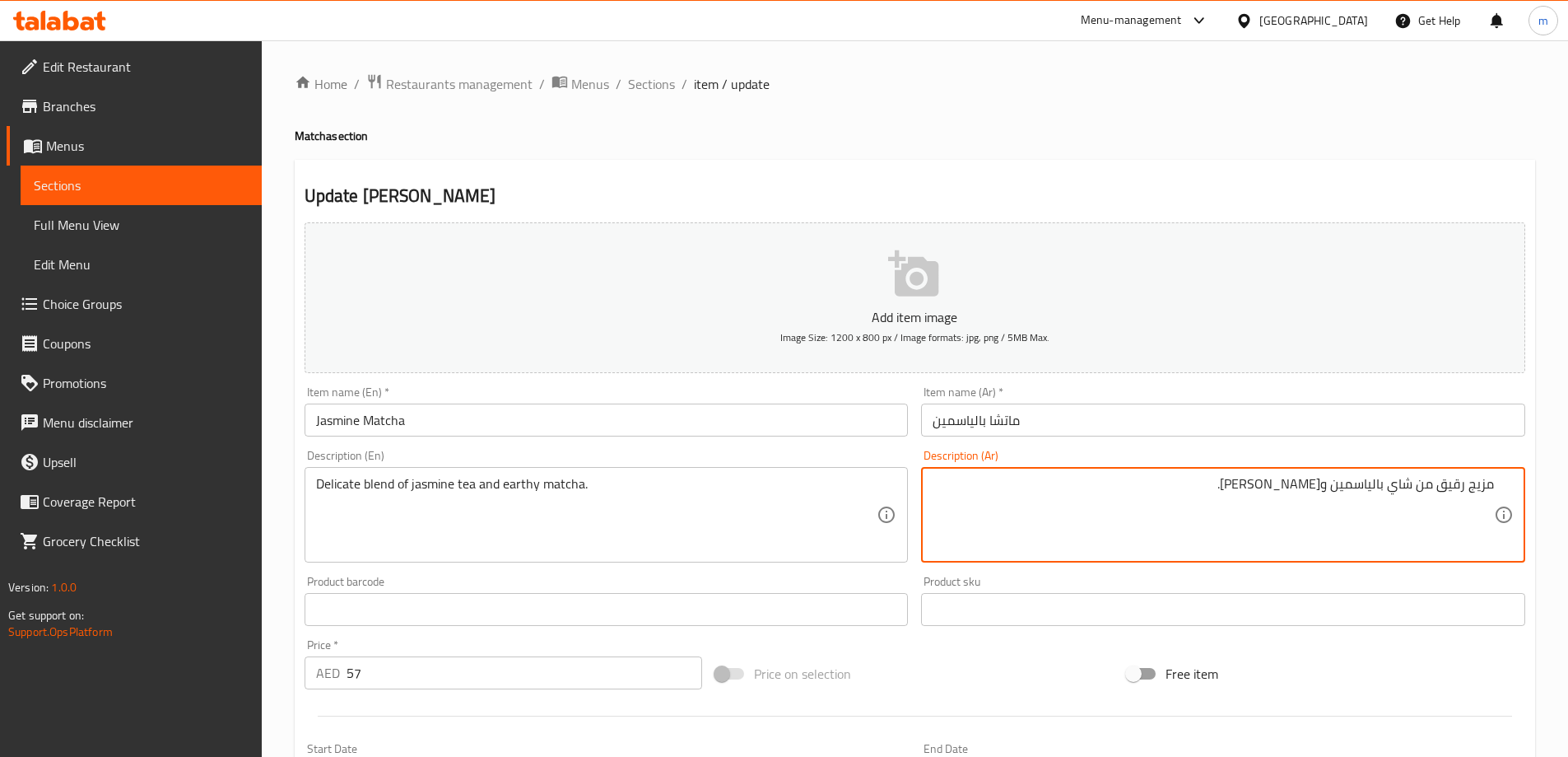
click at [1399, 422] on input "ماتشا بالياسمين" at bounding box center [1223, 420] width 605 height 33
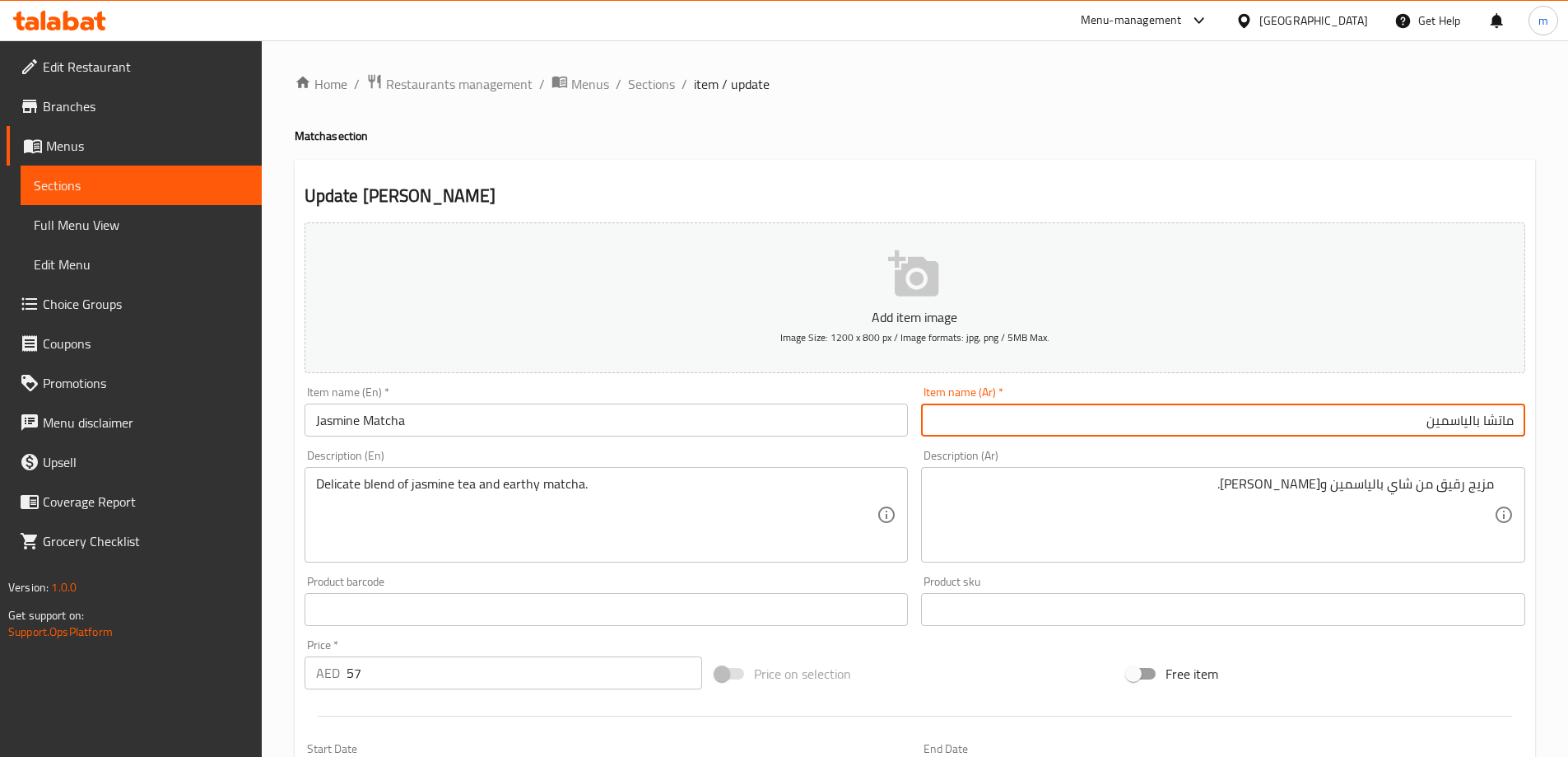
click at [1484, 426] on input "ماتشا بالياسمين" at bounding box center [1223, 420] width 605 height 33
click at [1481, 423] on input "ماتشا بالياسمين" at bounding box center [1223, 420] width 605 height 33
type input "[PERSON_NAME]"
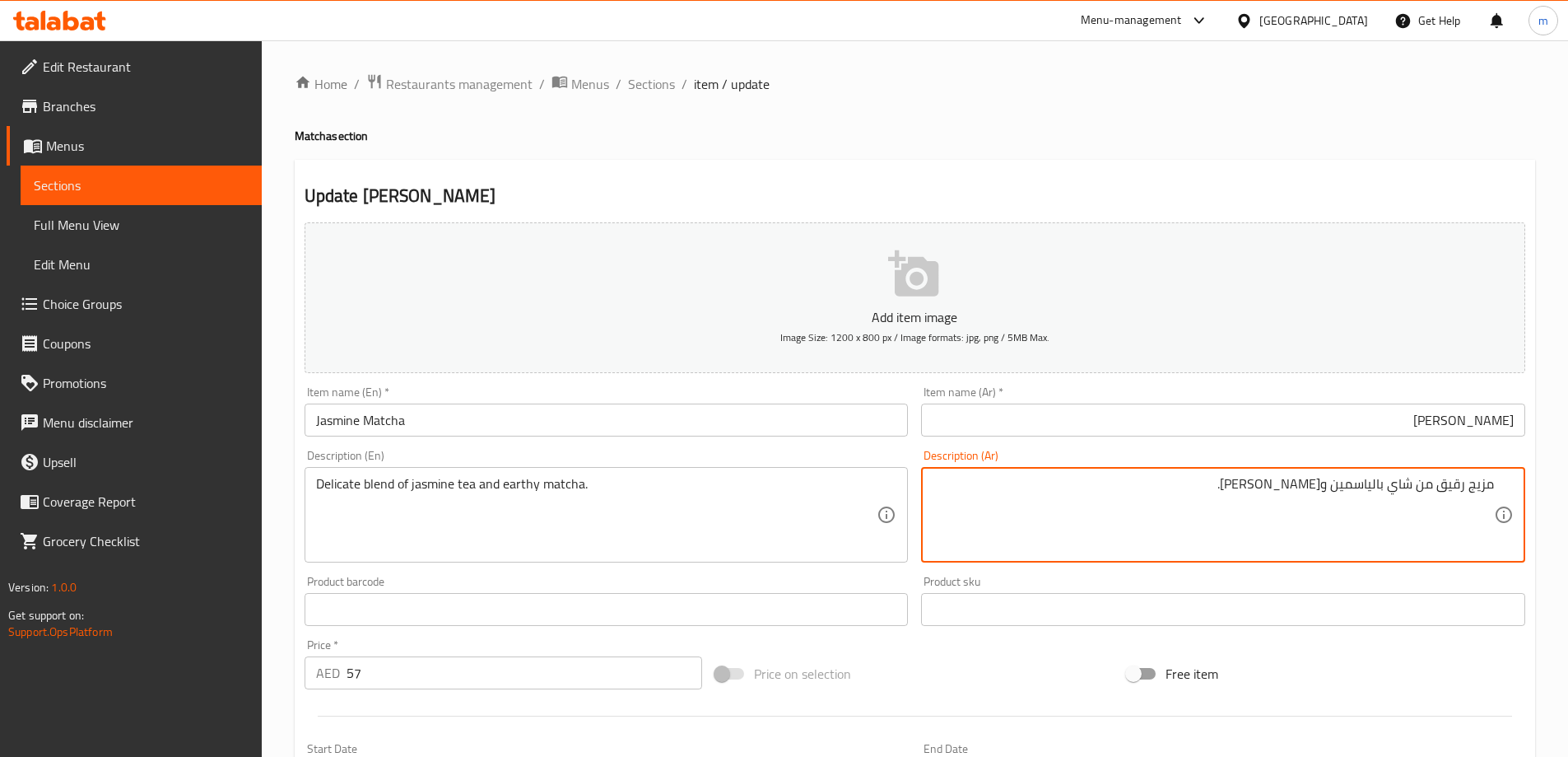
type textarea "مزيج رقيق من شاي بالياسمين وماتشا ترابي."
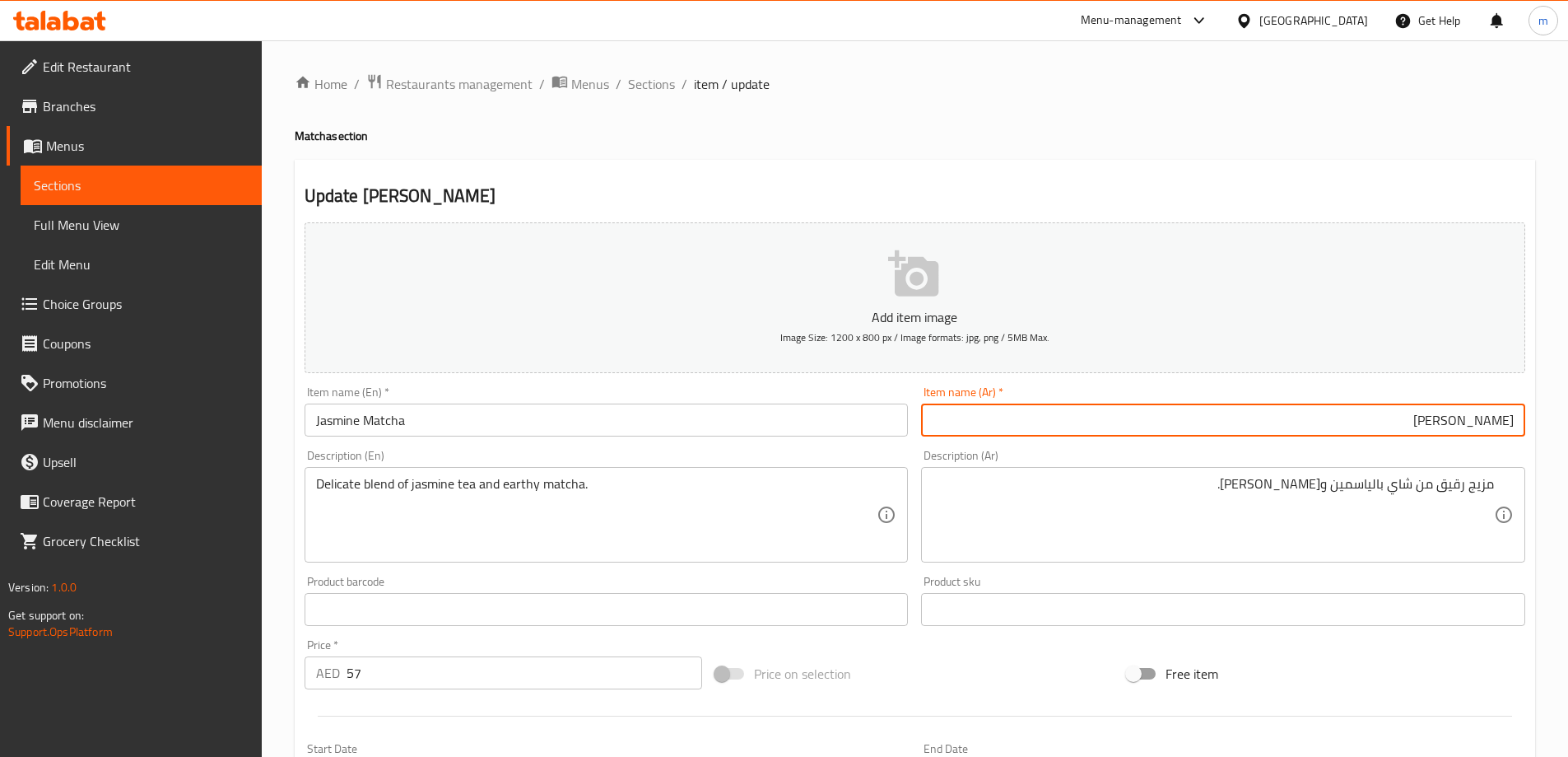
click at [1308, 422] on input "[PERSON_NAME]" at bounding box center [1223, 420] width 605 height 33
click at [644, 83] on span "Sections" at bounding box center [652, 83] width 47 height 20
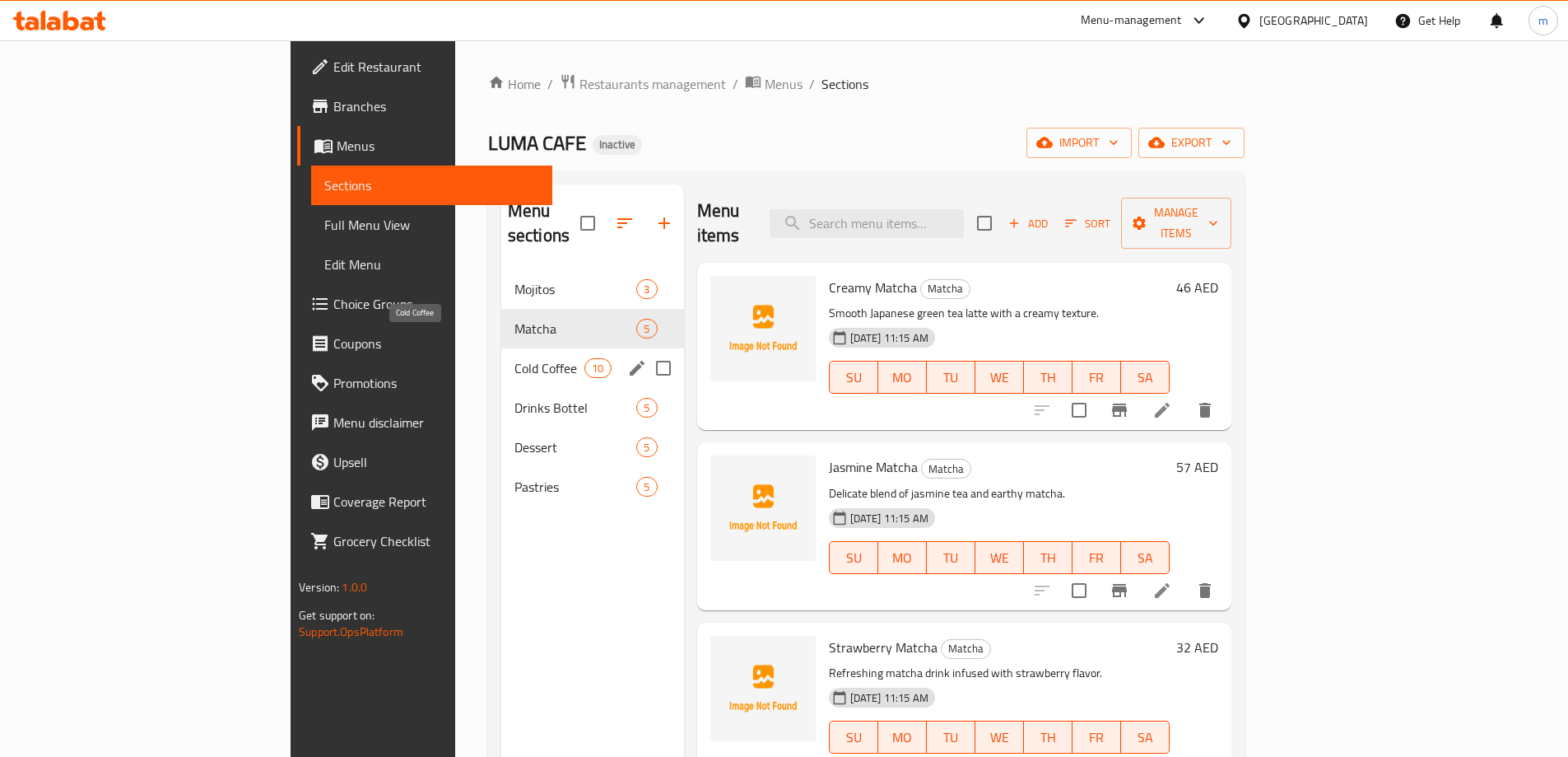
click at [515, 358] on span "Cold Coffee" at bounding box center [550, 368] width 70 height 20
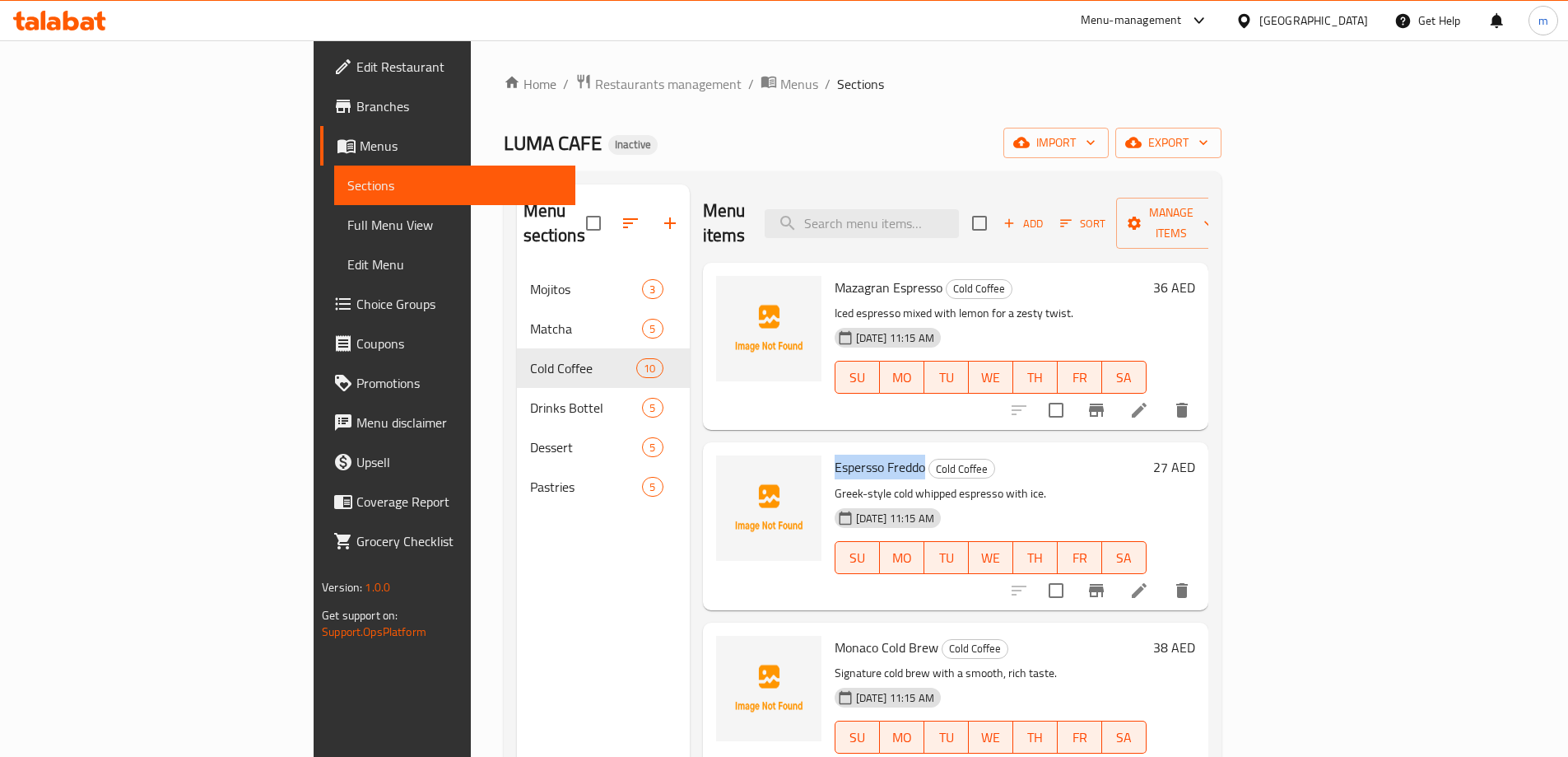
click at [1150, 580] on icon at bounding box center [1139, 590] width 20 height 20
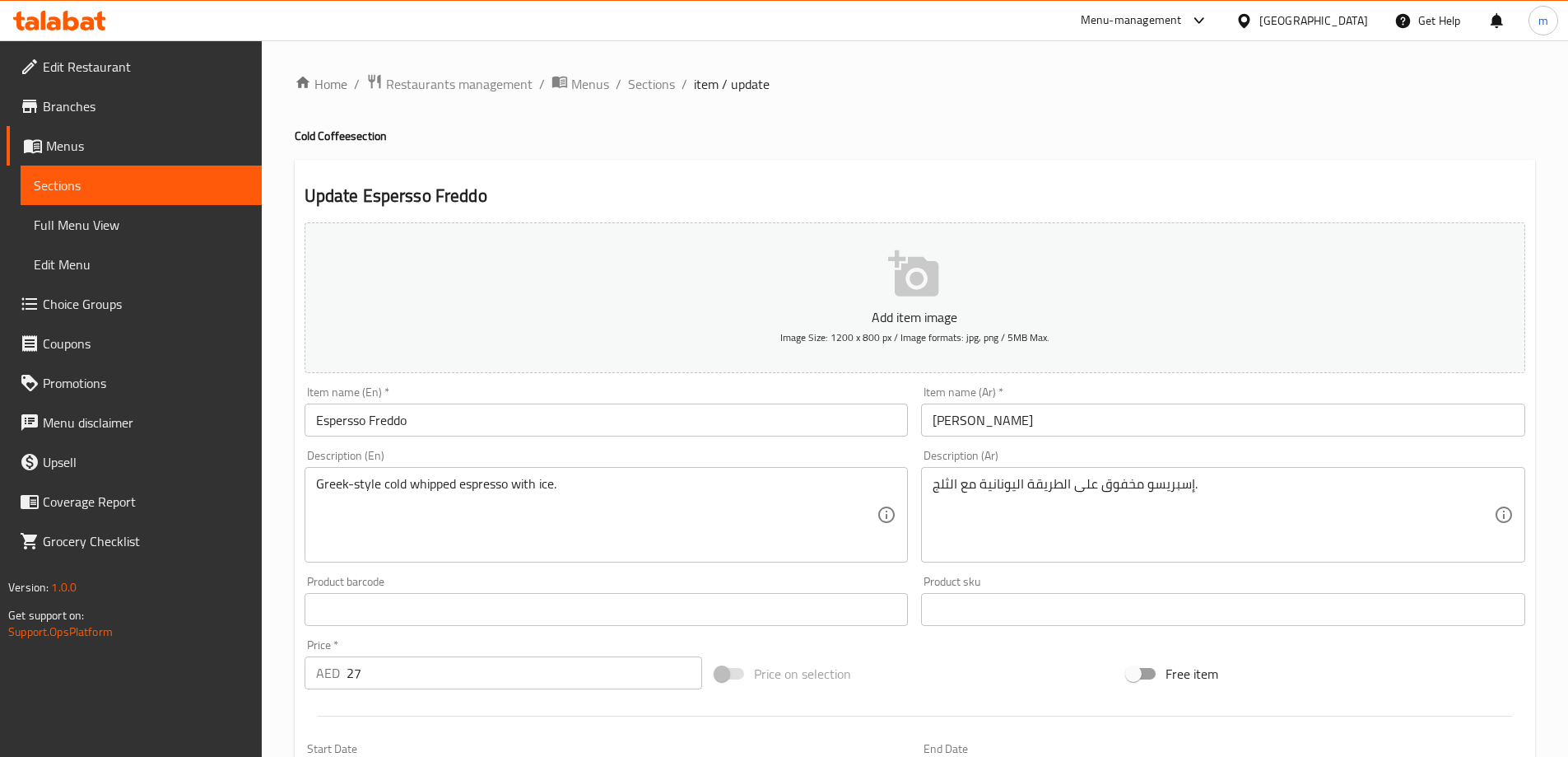
click at [1313, 460] on div "Description (Ar) إسبريسو مخفوق على الطريقة اليونانية مع الثلج. Description (Ar)" at bounding box center [1223, 506] width 605 height 112
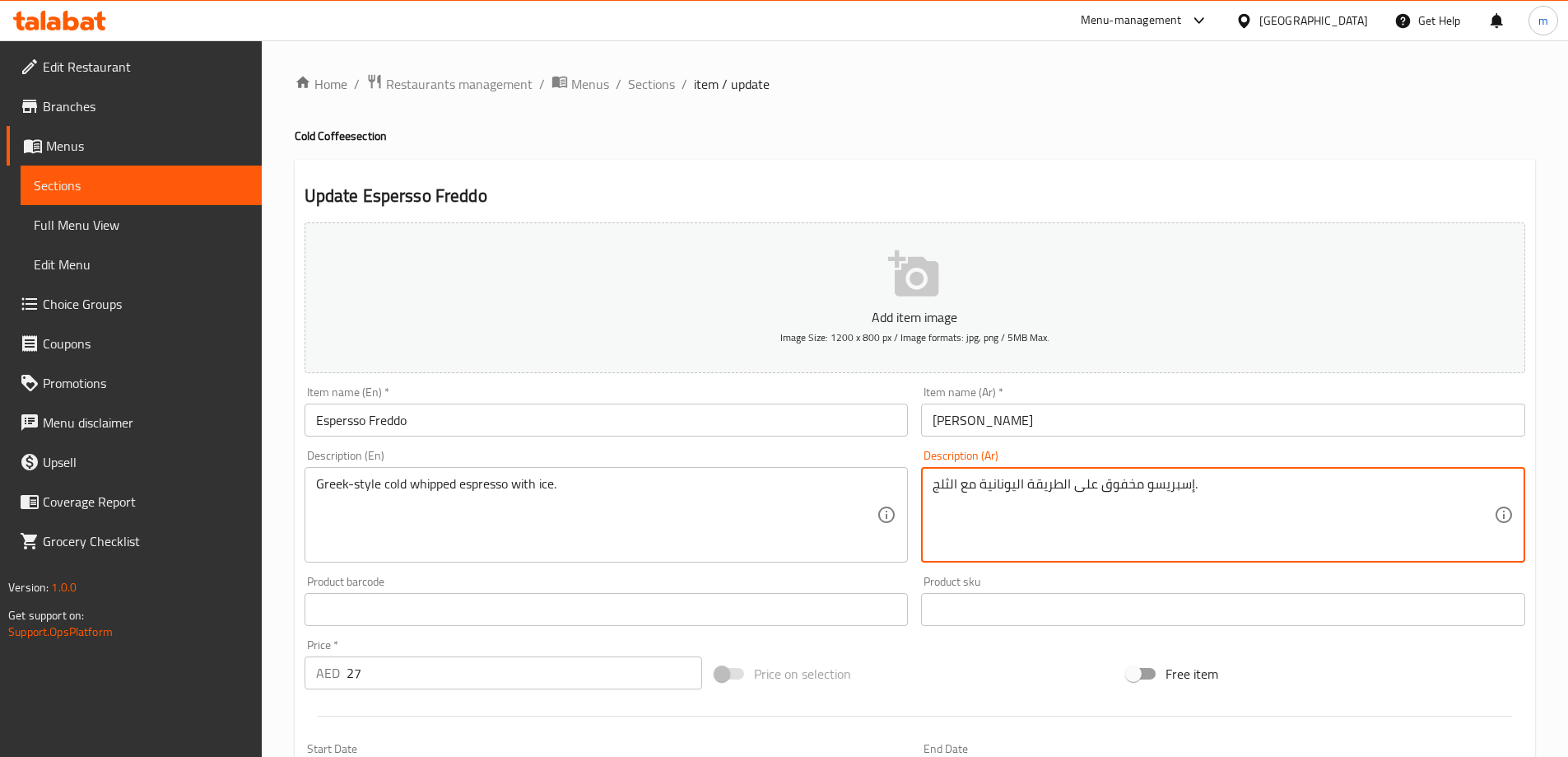
click at [1314, 437] on input "[PERSON_NAME]" at bounding box center [1223, 420] width 605 height 33
type textarea "إسبريسو بارد مخفوق على الطريقة اليونانية مع الثلج."
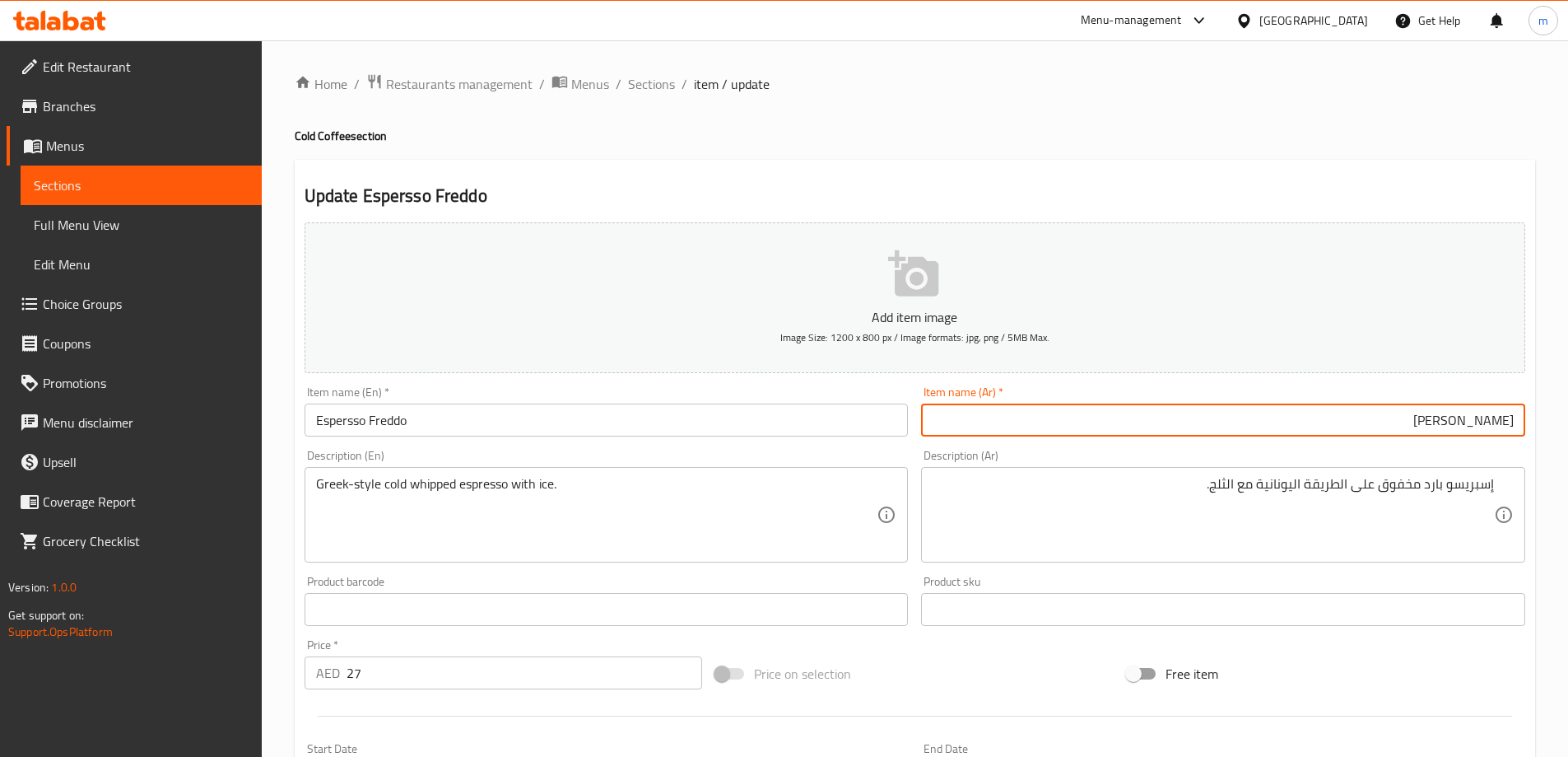
click at [1125, 414] on input "[PERSON_NAME]" at bounding box center [1223, 420] width 605 height 33
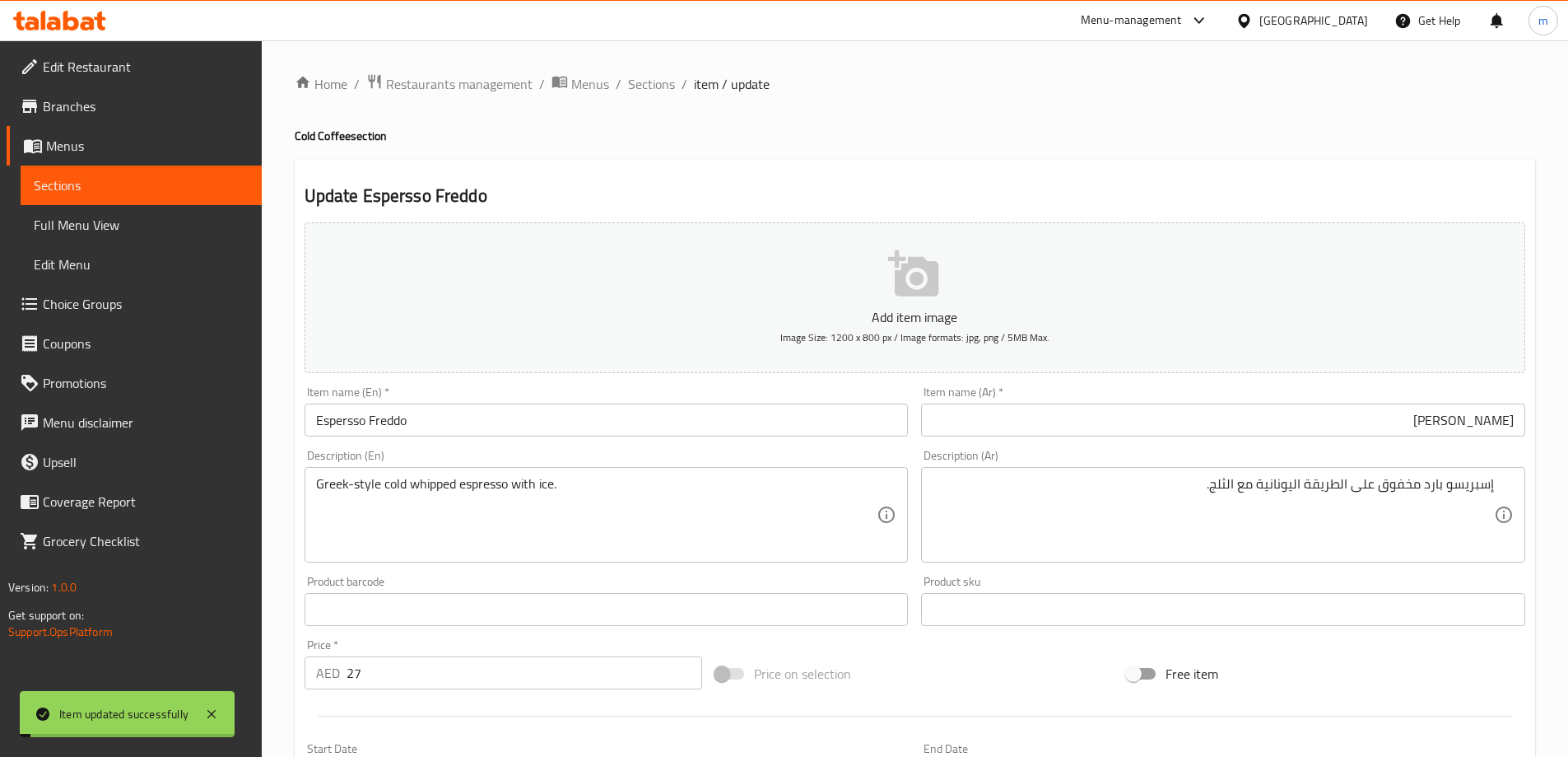
click at [651, 99] on div "Home / Restaurants management / Menus / Sections / item / update Cold Coffee se…" at bounding box center [914, 602] width 1240 height 1058
click at [642, 83] on span "Sections" at bounding box center [652, 83] width 47 height 20
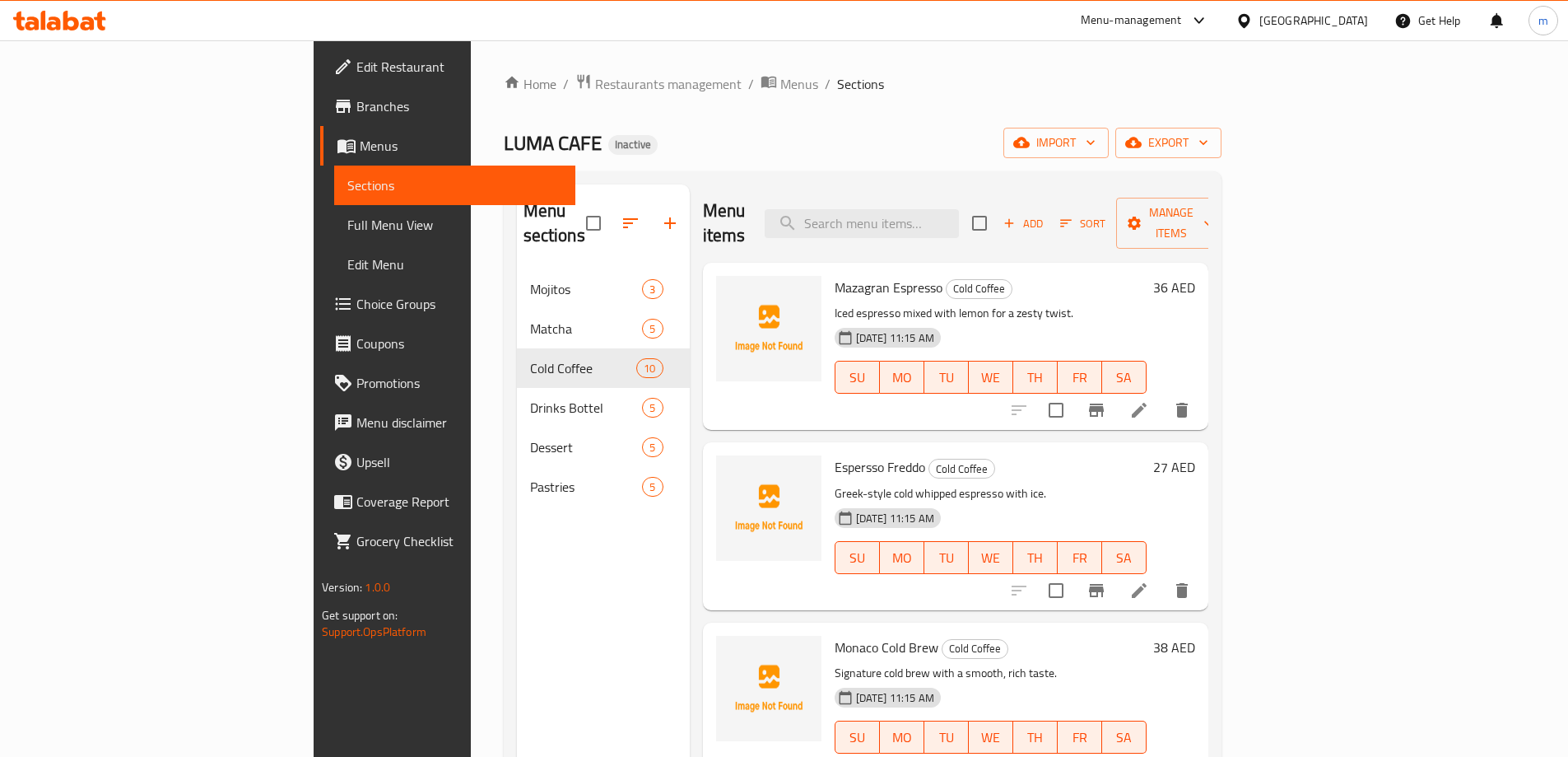
scroll to position [420, 0]
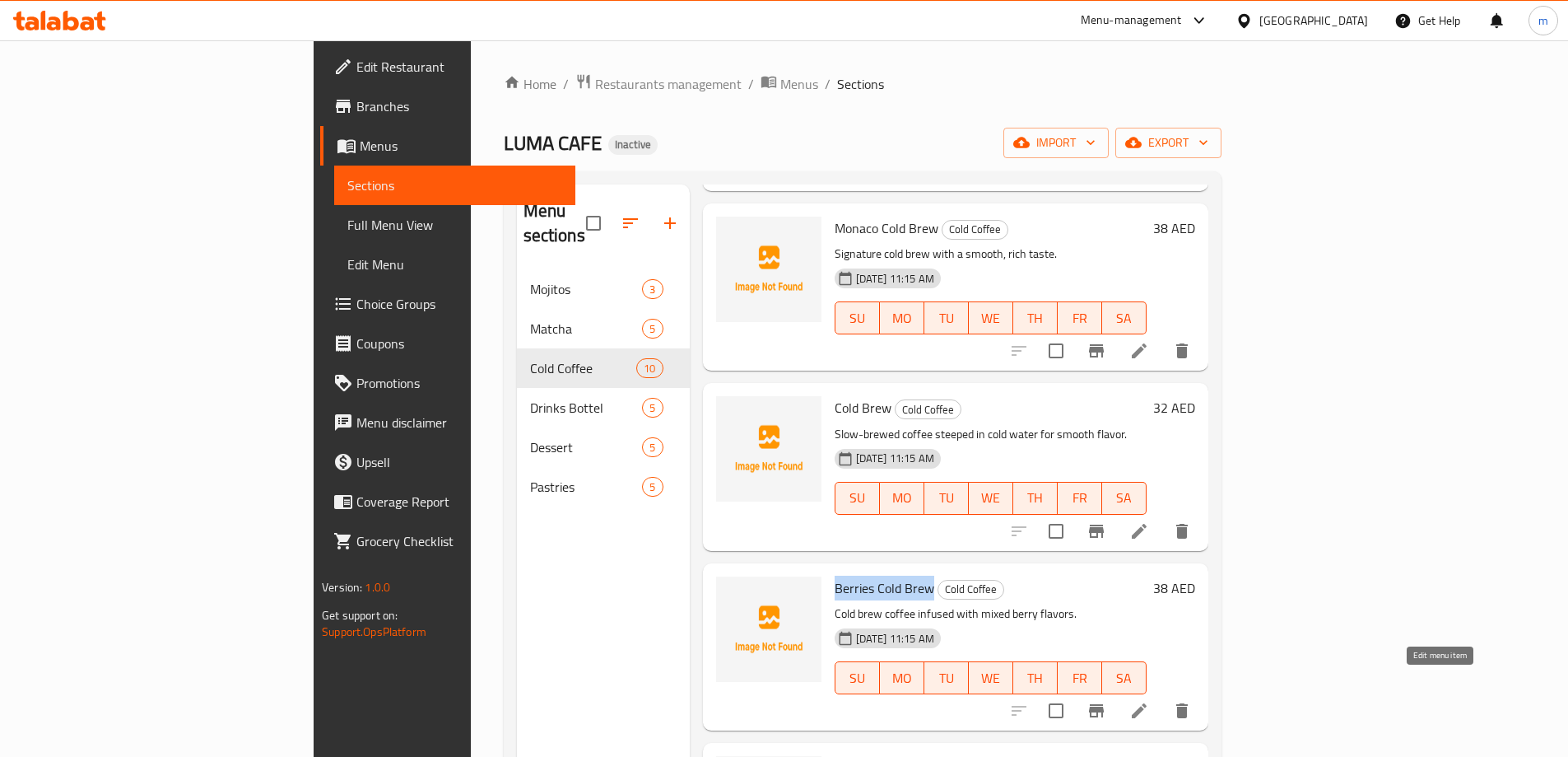
click at [1150, 701] on icon at bounding box center [1139, 711] width 20 height 20
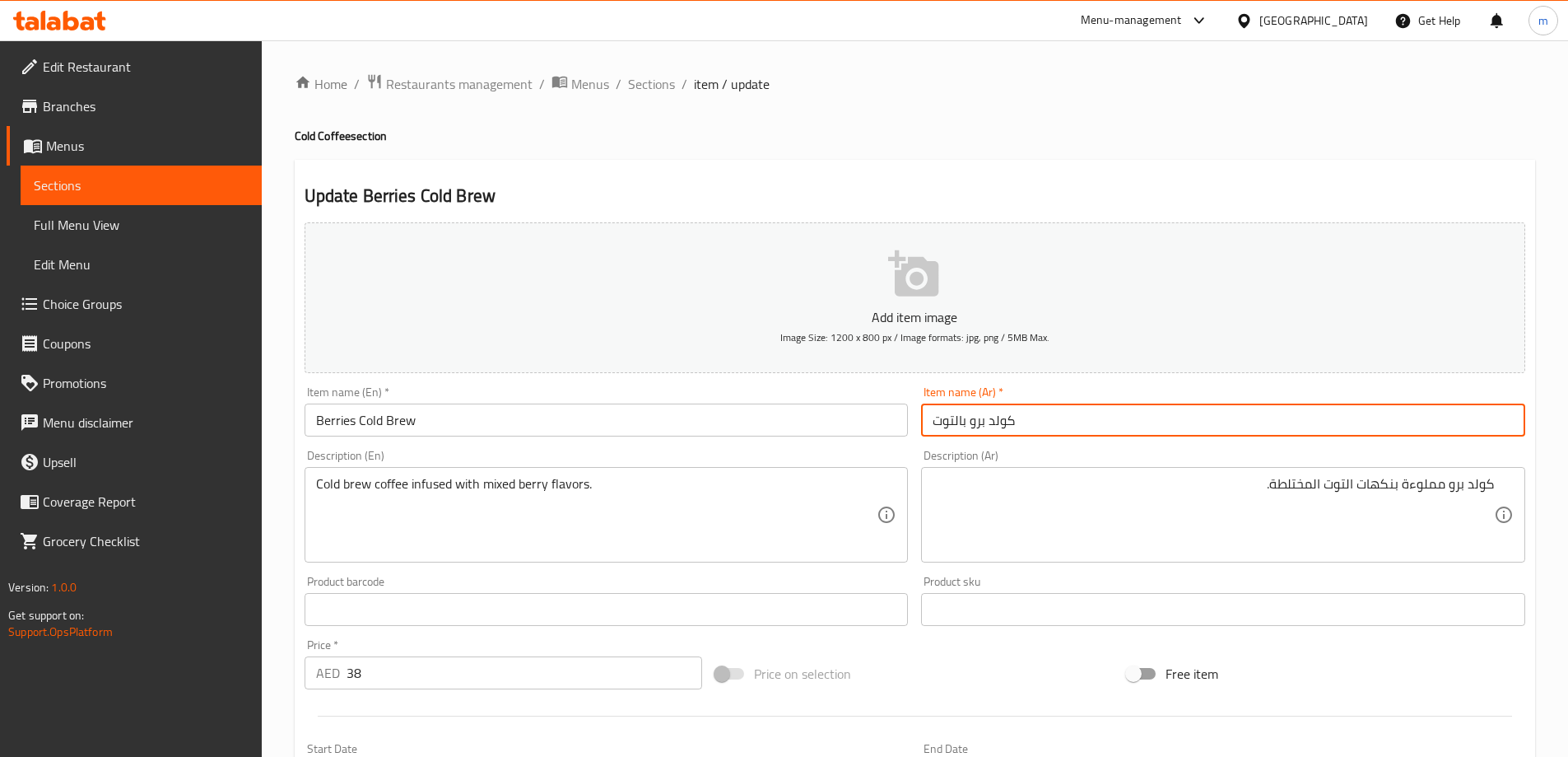
click at [1331, 422] on input "كولد برو بالتوت" at bounding box center [1223, 420] width 605 height 33
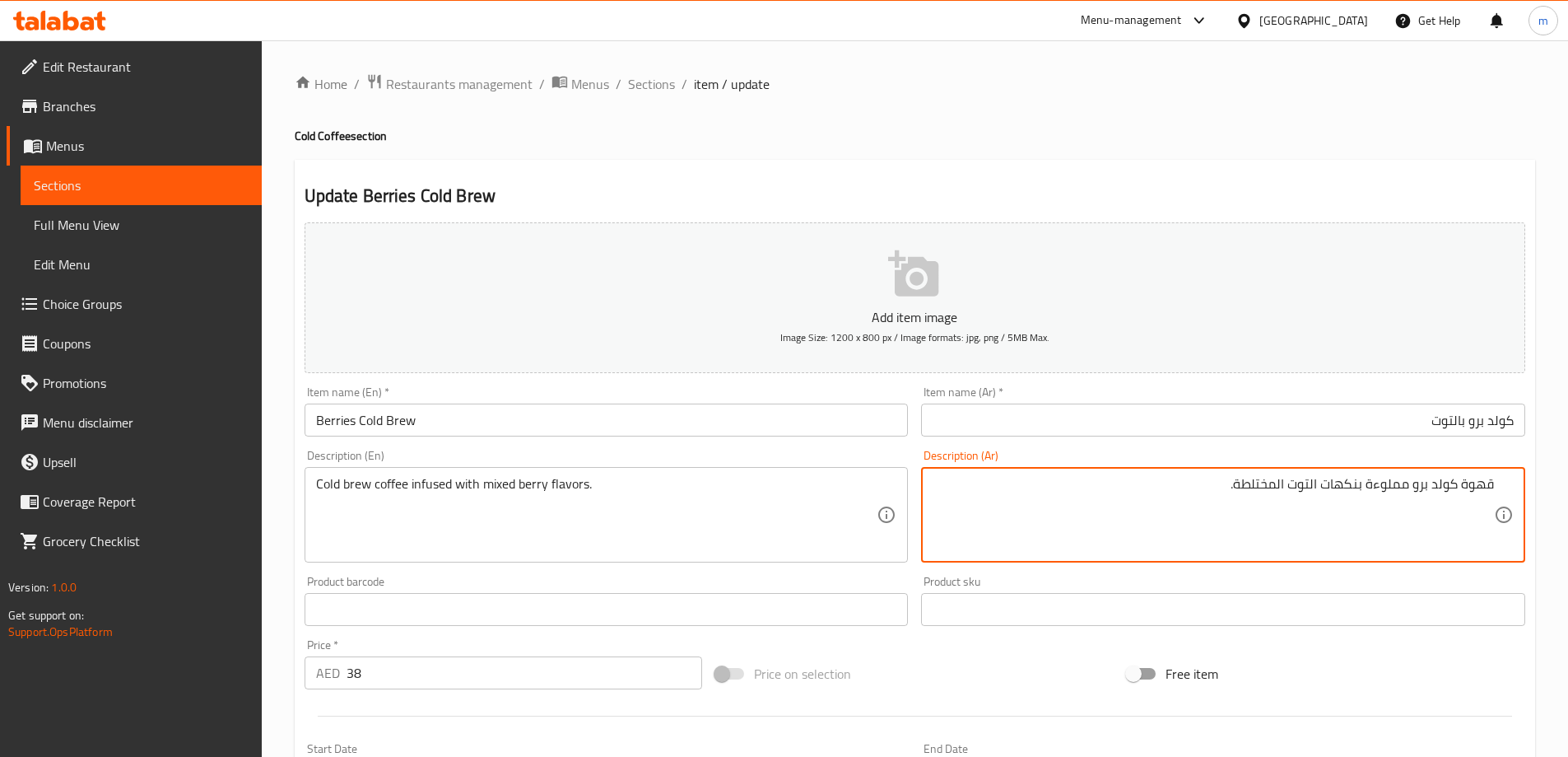
type textarea "قهوة كولد برو مملوءة بنكهات التوت المختلطة."
click at [1348, 425] on input "كولد برو بالتوت" at bounding box center [1223, 420] width 605 height 33
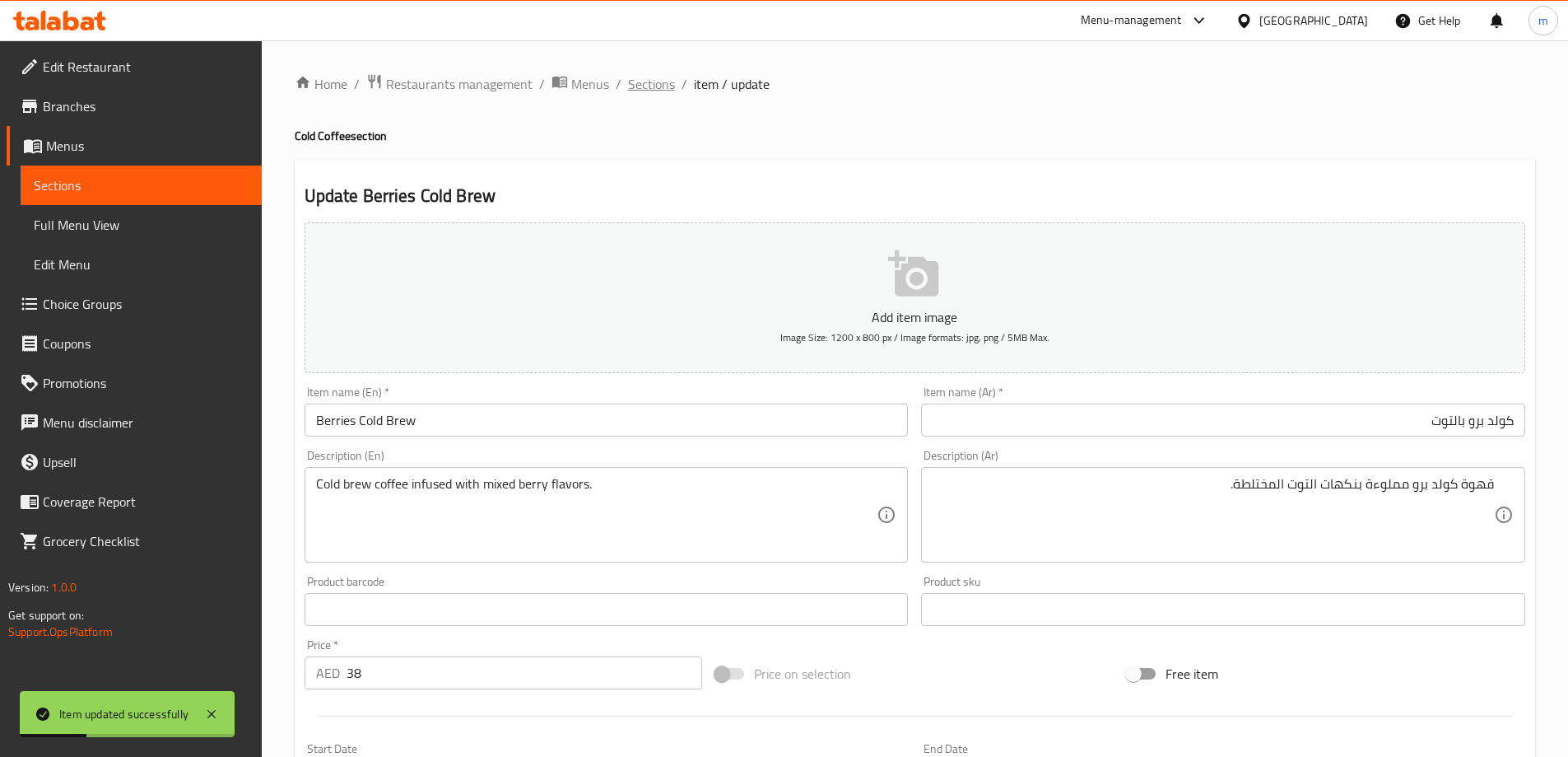
click at [653, 83] on span "Sections" at bounding box center [652, 83] width 47 height 20
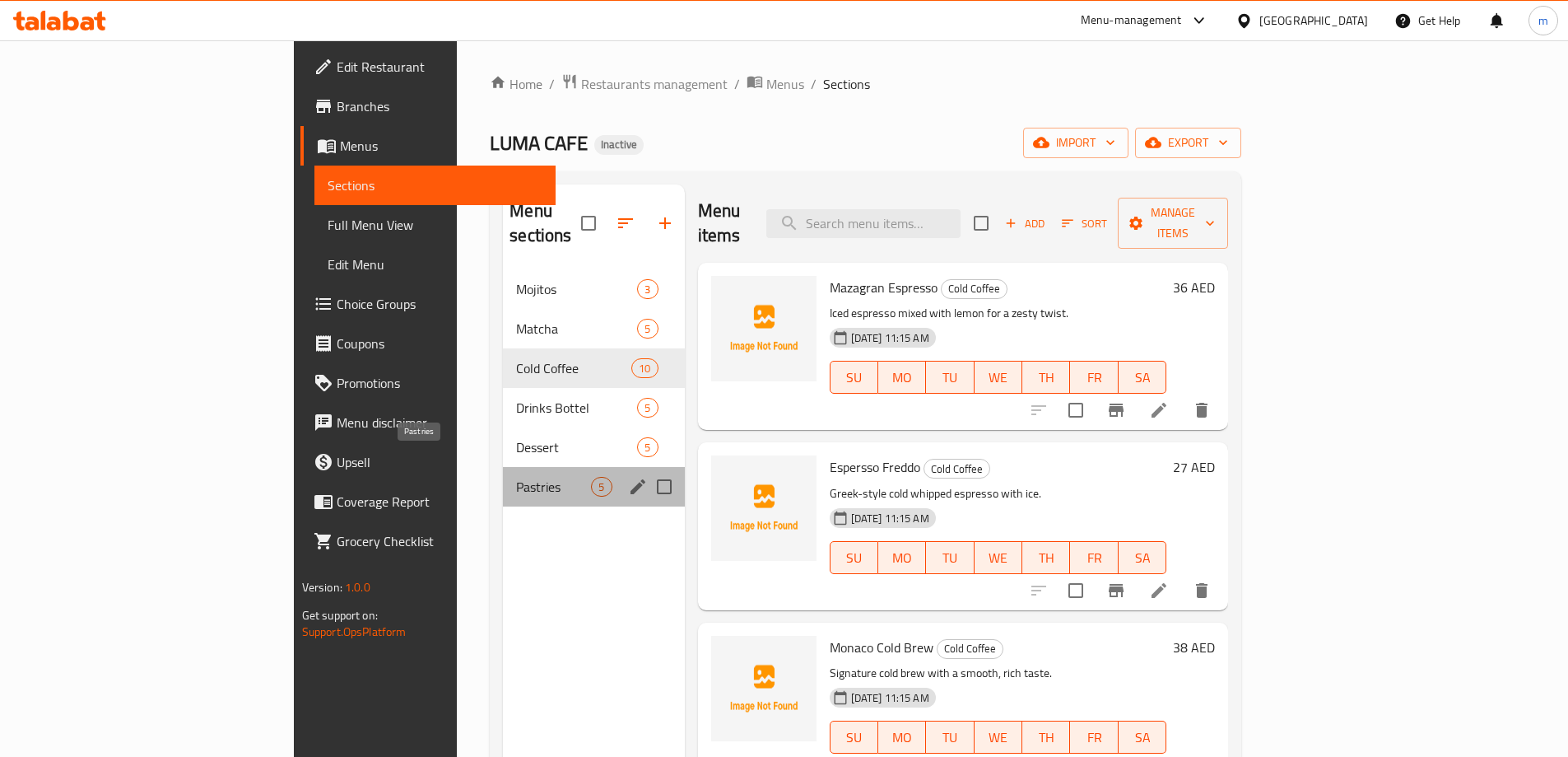
click at [516, 477] on span "Pastries" at bounding box center [553, 487] width 75 height 20
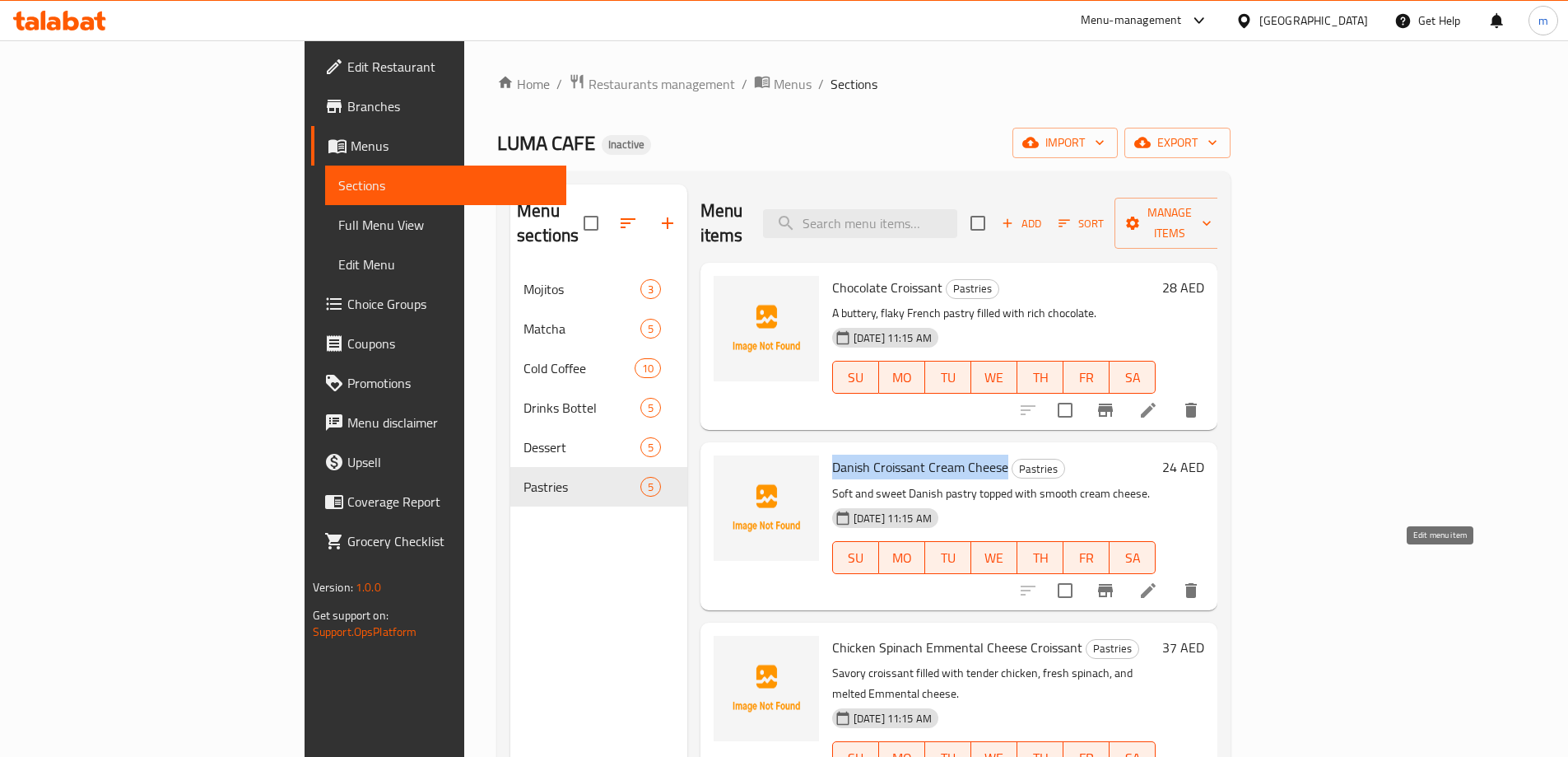
click at [1158, 580] on icon at bounding box center [1148, 590] width 20 height 20
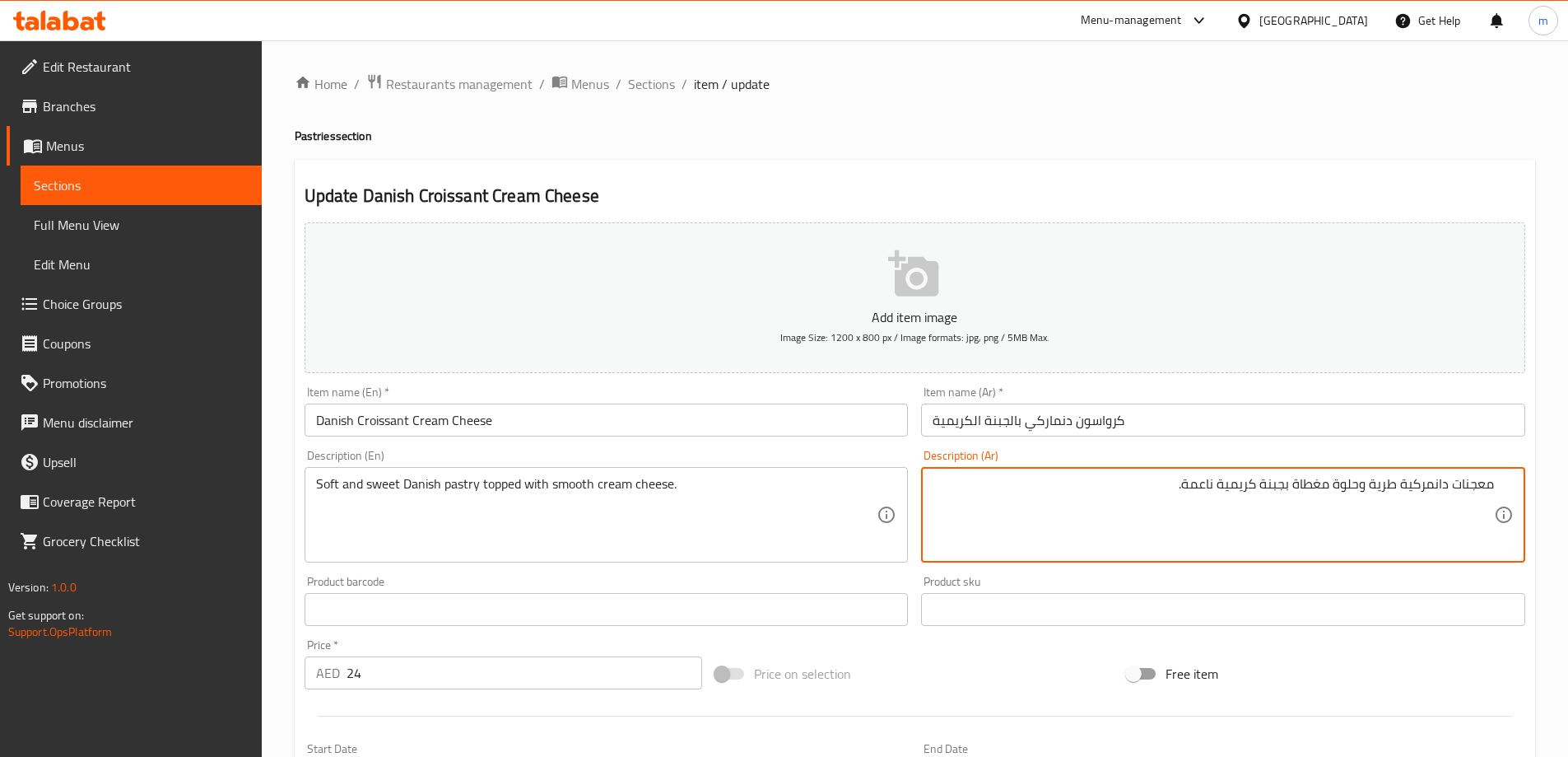
click at [1098, 432] on input "كرواسون دنماركي بالجبنة الكريمية" at bounding box center [1223, 420] width 605 height 33
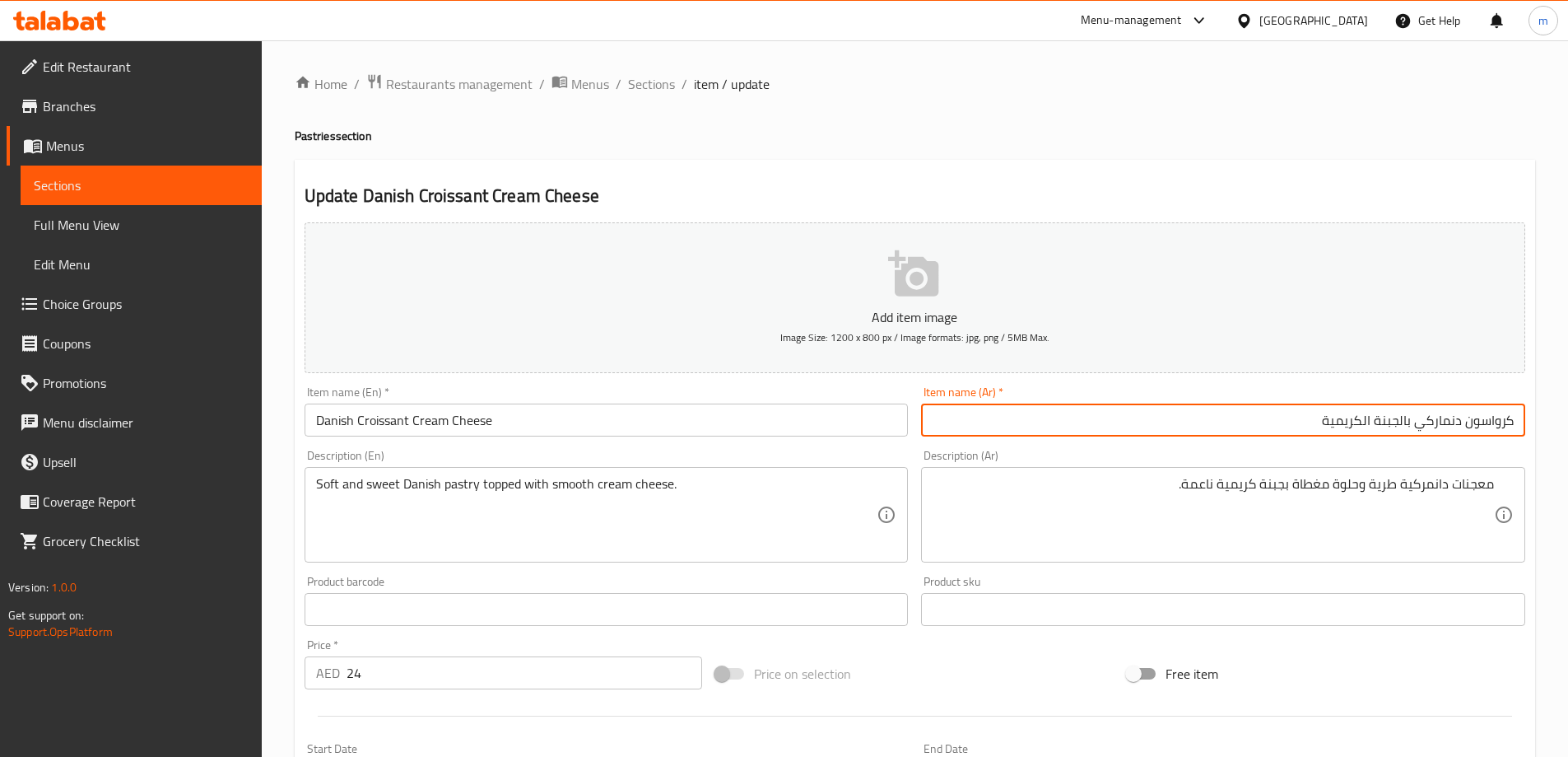
click at [366, 415] on input "Danish Croissant Cream Cheese" at bounding box center [606, 420] width 605 height 33
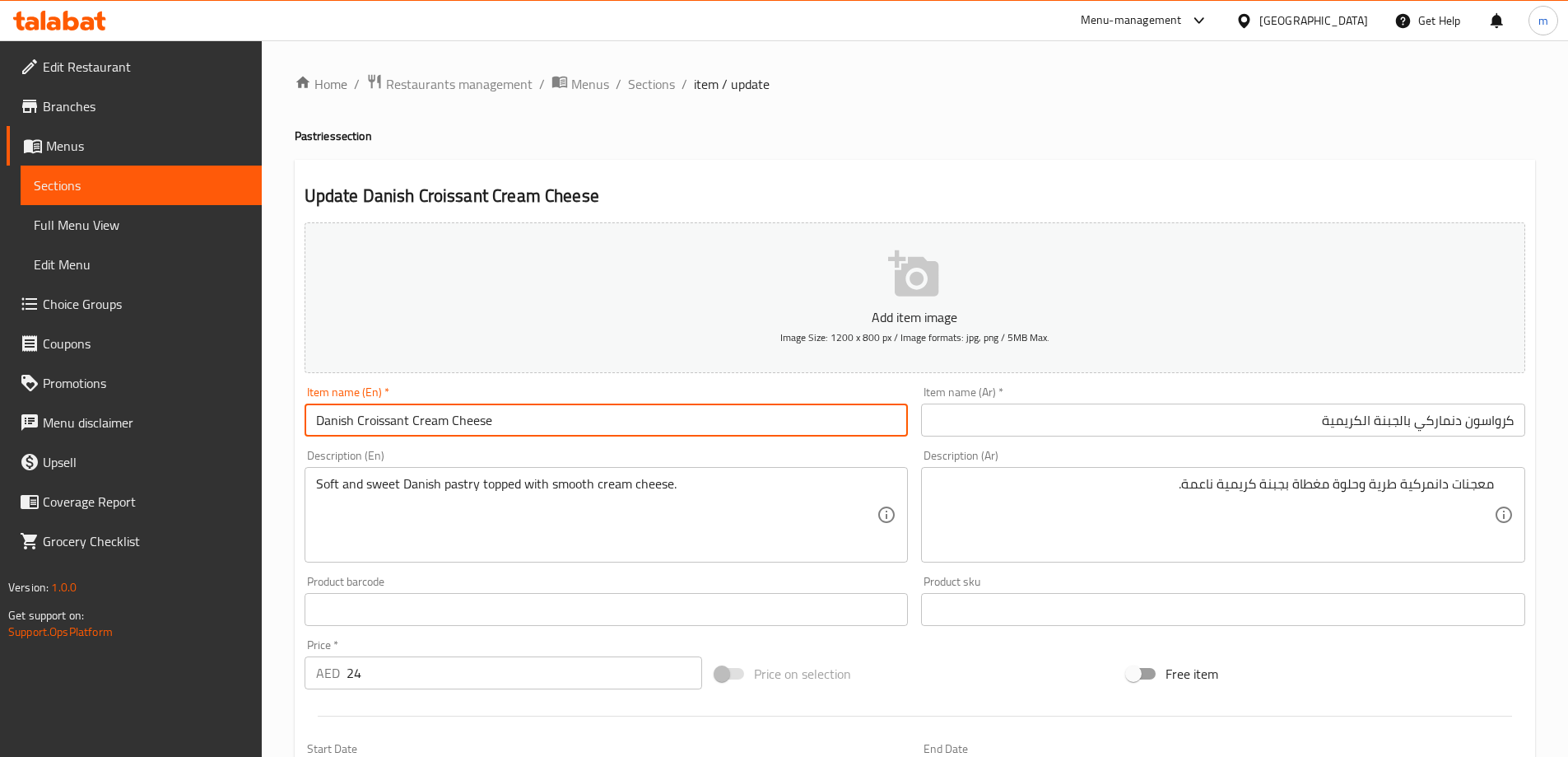
click at [366, 415] on input "Danish Croissant Cream Cheese" at bounding box center [606, 420] width 605 height 33
paste input "Croissant"
type input "Danish Cream Cheese Croissant"
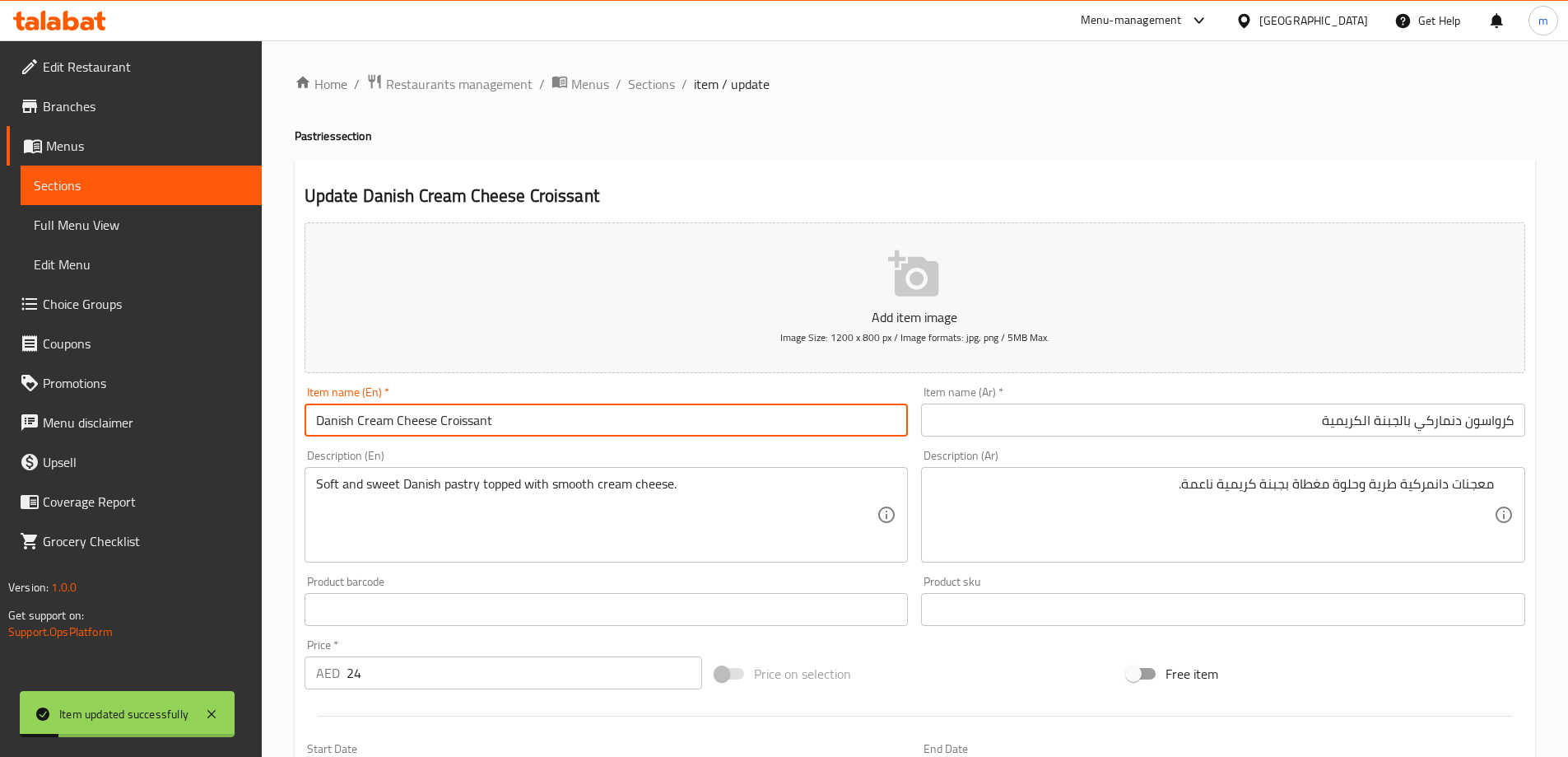
click at [620, 151] on div "Home / Restaurants management / Menus / Sections / item / update Pastries secti…" at bounding box center [914, 602] width 1240 height 1058
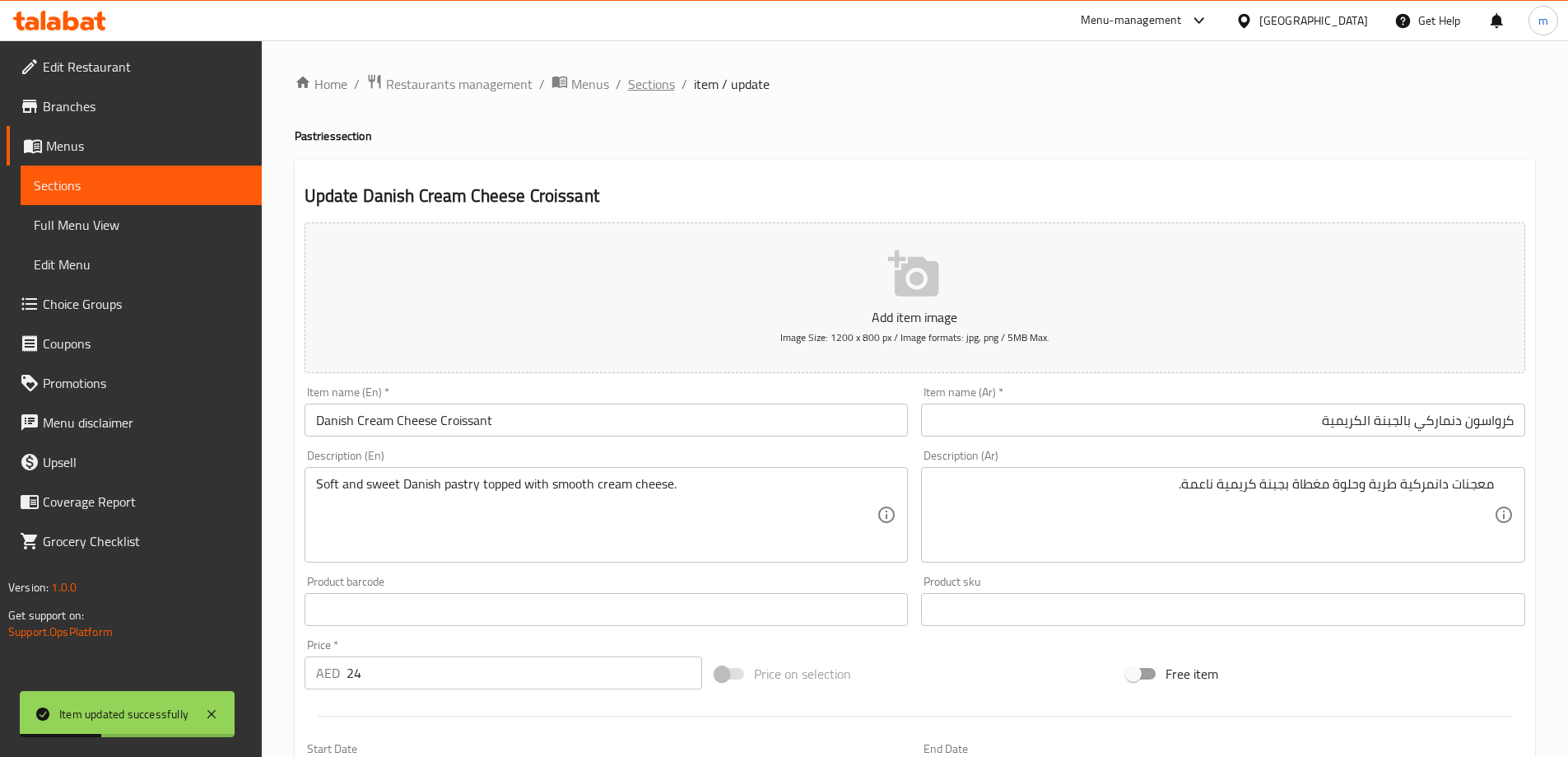
click at [637, 94] on span "Sections" at bounding box center [652, 83] width 47 height 20
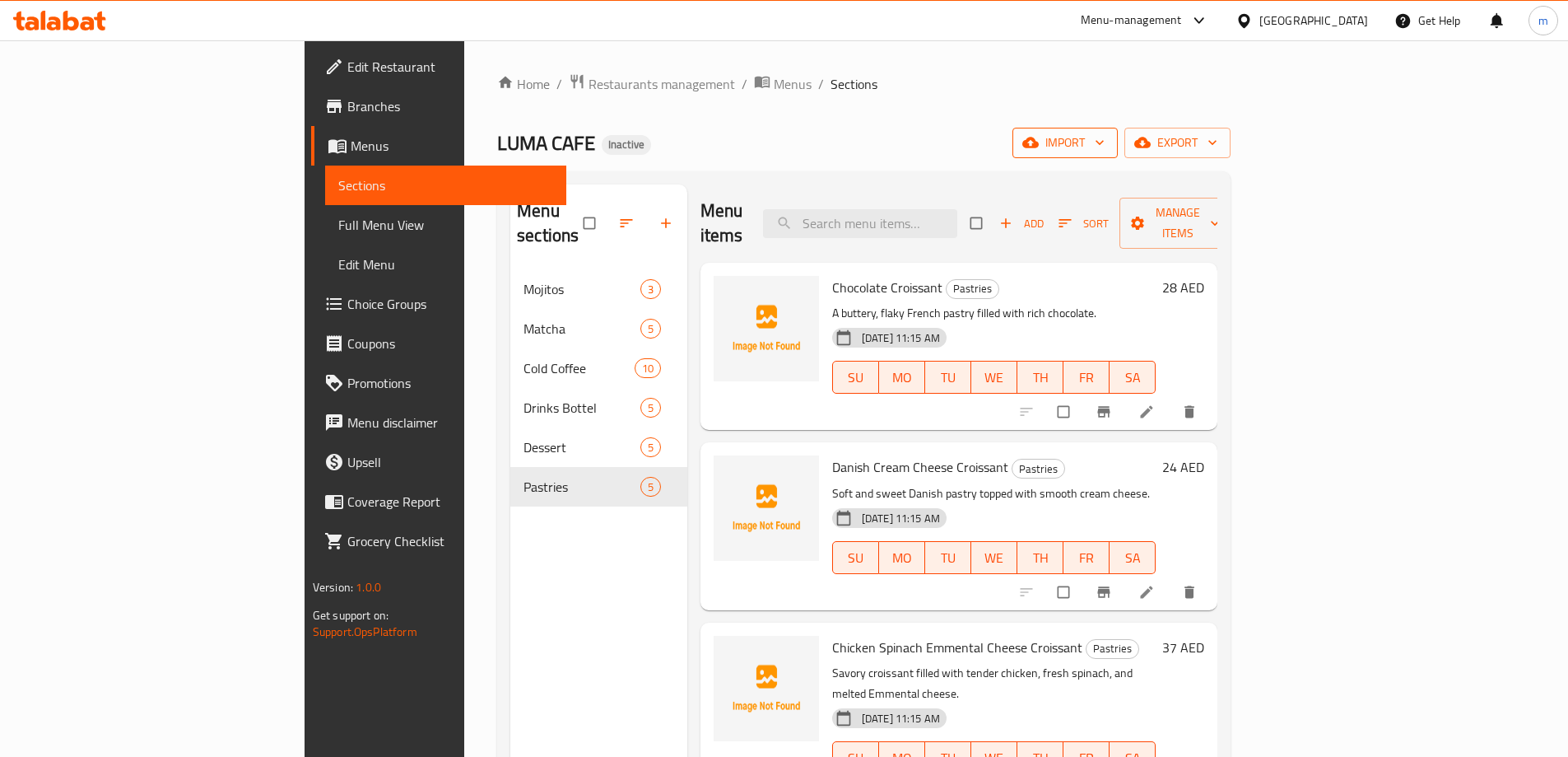
click at [1105, 139] on span "import" at bounding box center [1065, 143] width 79 height 21
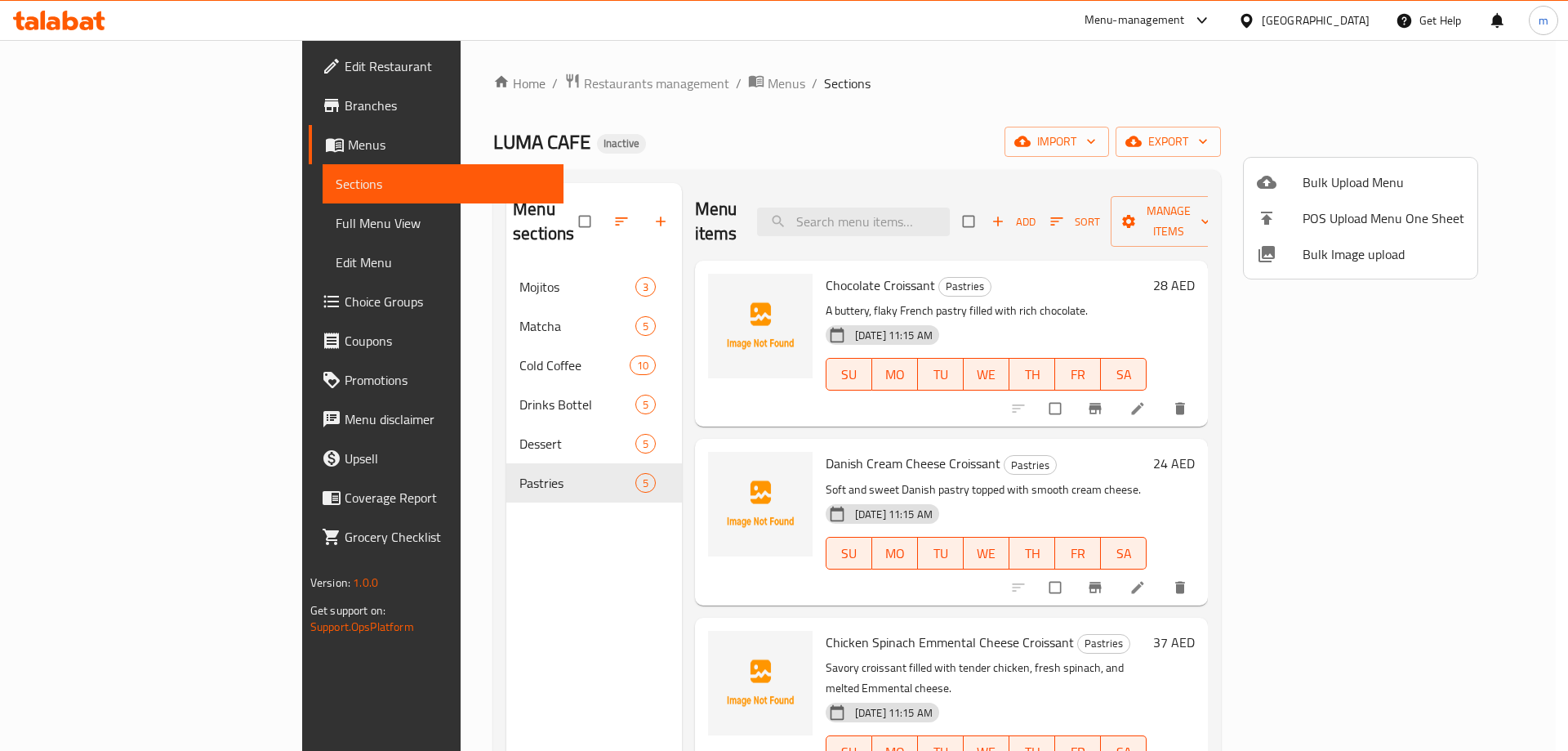
click at [1326, 174] on span "Bulk Upload Menu" at bounding box center [1383, 182] width 162 height 20
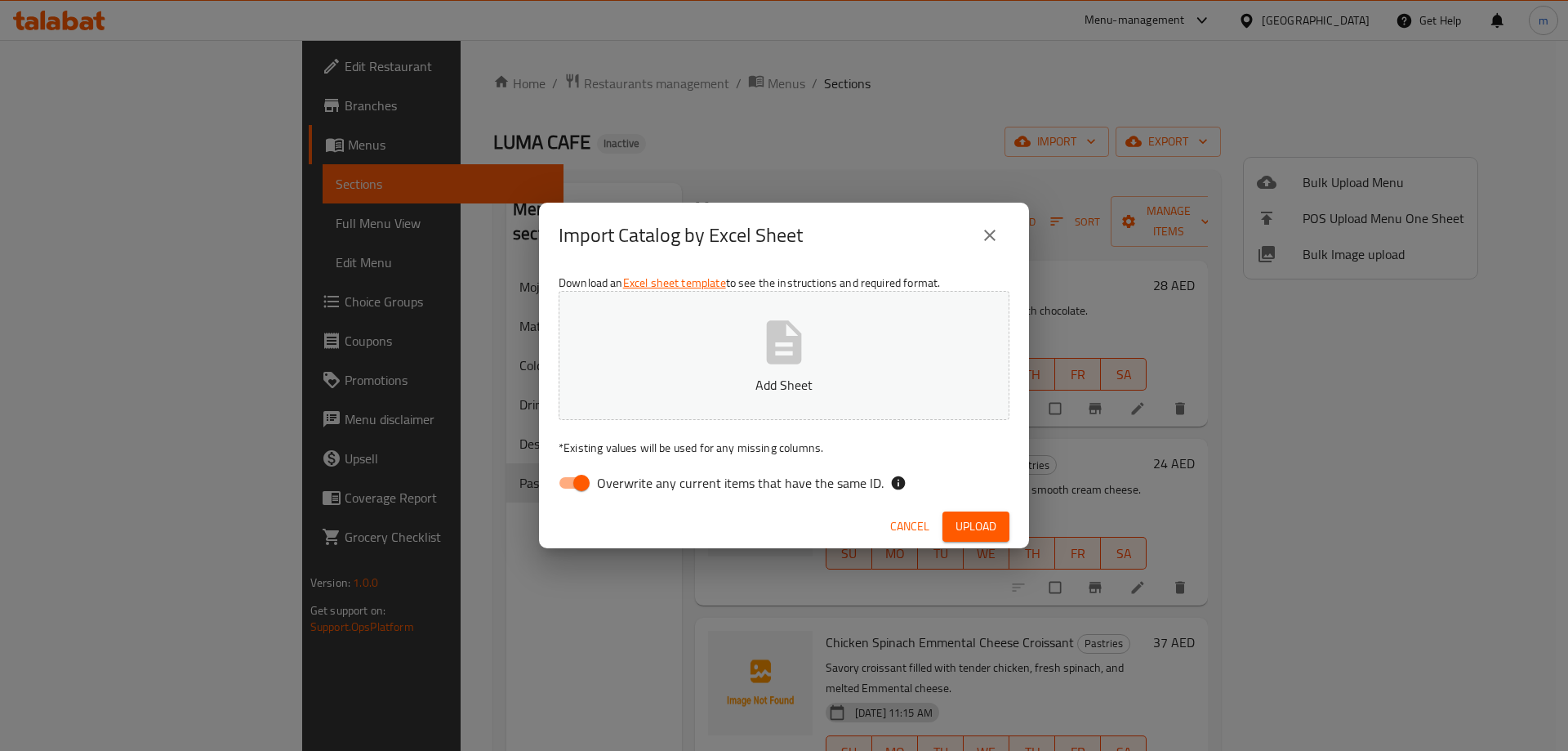
click at [708, 483] on span "Overwrite any current items that have the same ID." at bounding box center [740, 483] width 287 height 20
click at [628, 483] on input "Overwrite any current items that have the same ID." at bounding box center [581, 483] width 93 height 31
checkbox input "false"
click at [975, 539] on button "Upload" at bounding box center [976, 527] width 67 height 30
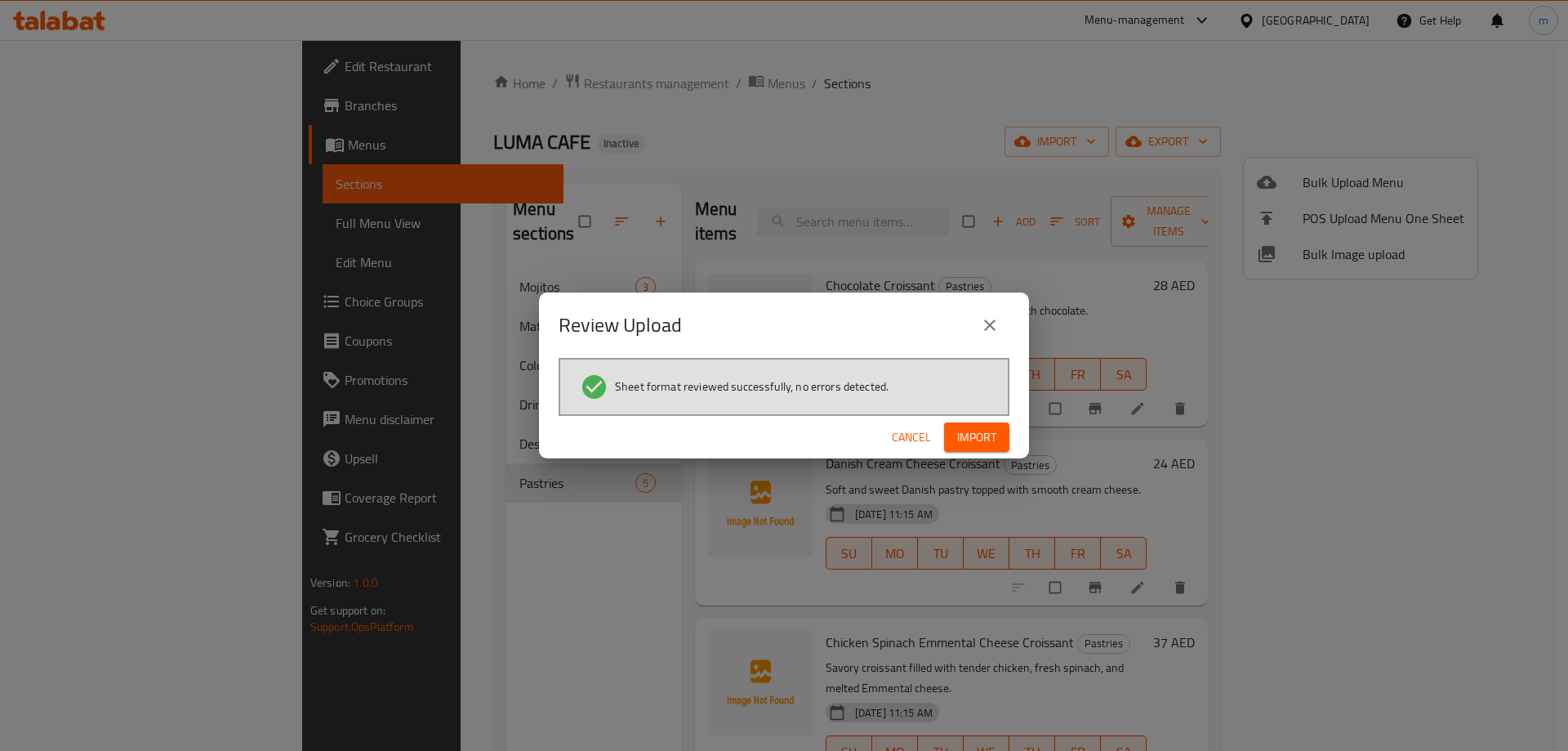
click at [986, 424] on button "Import" at bounding box center [978, 438] width 66 height 30
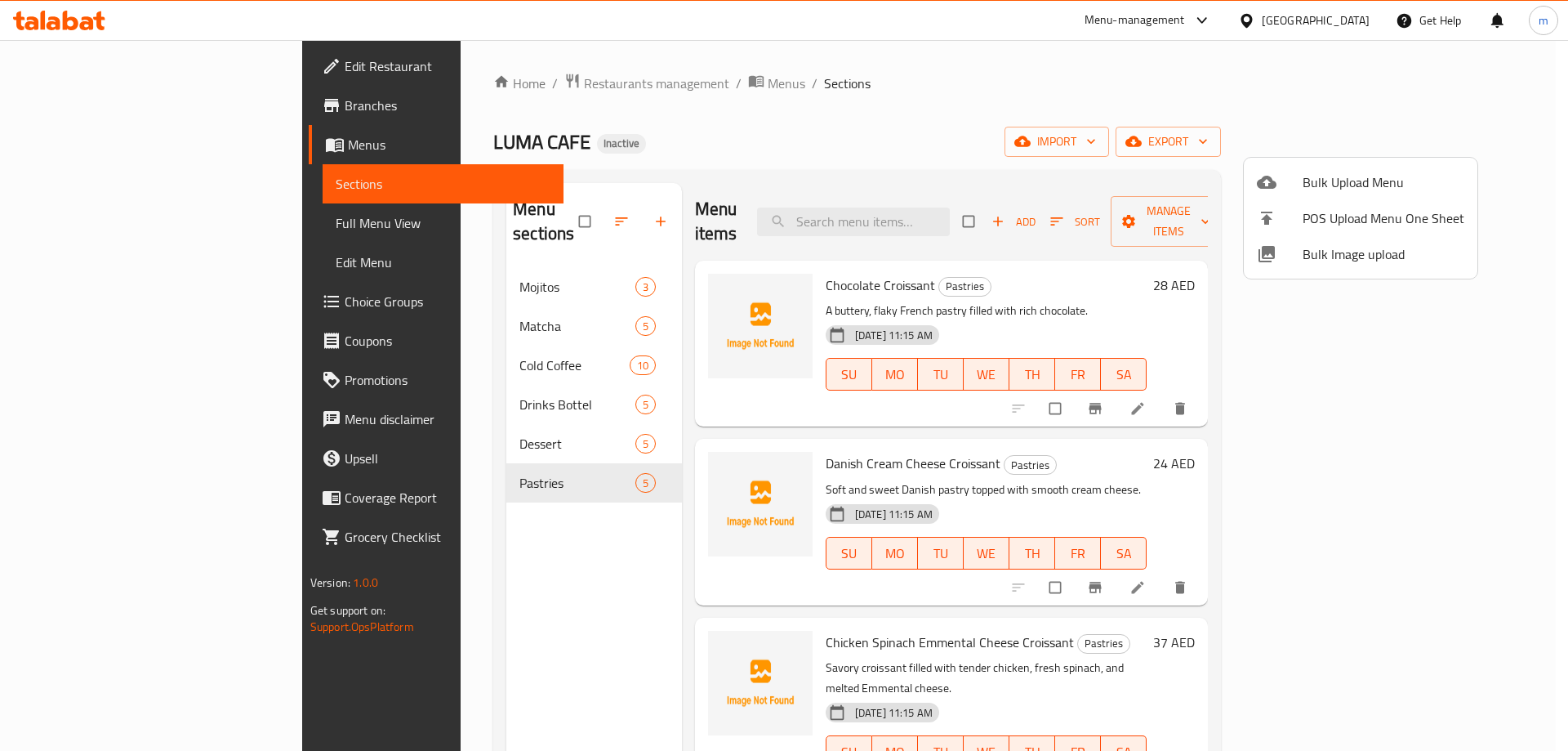
click at [417, 577] on div at bounding box center [784, 375] width 1568 height 751
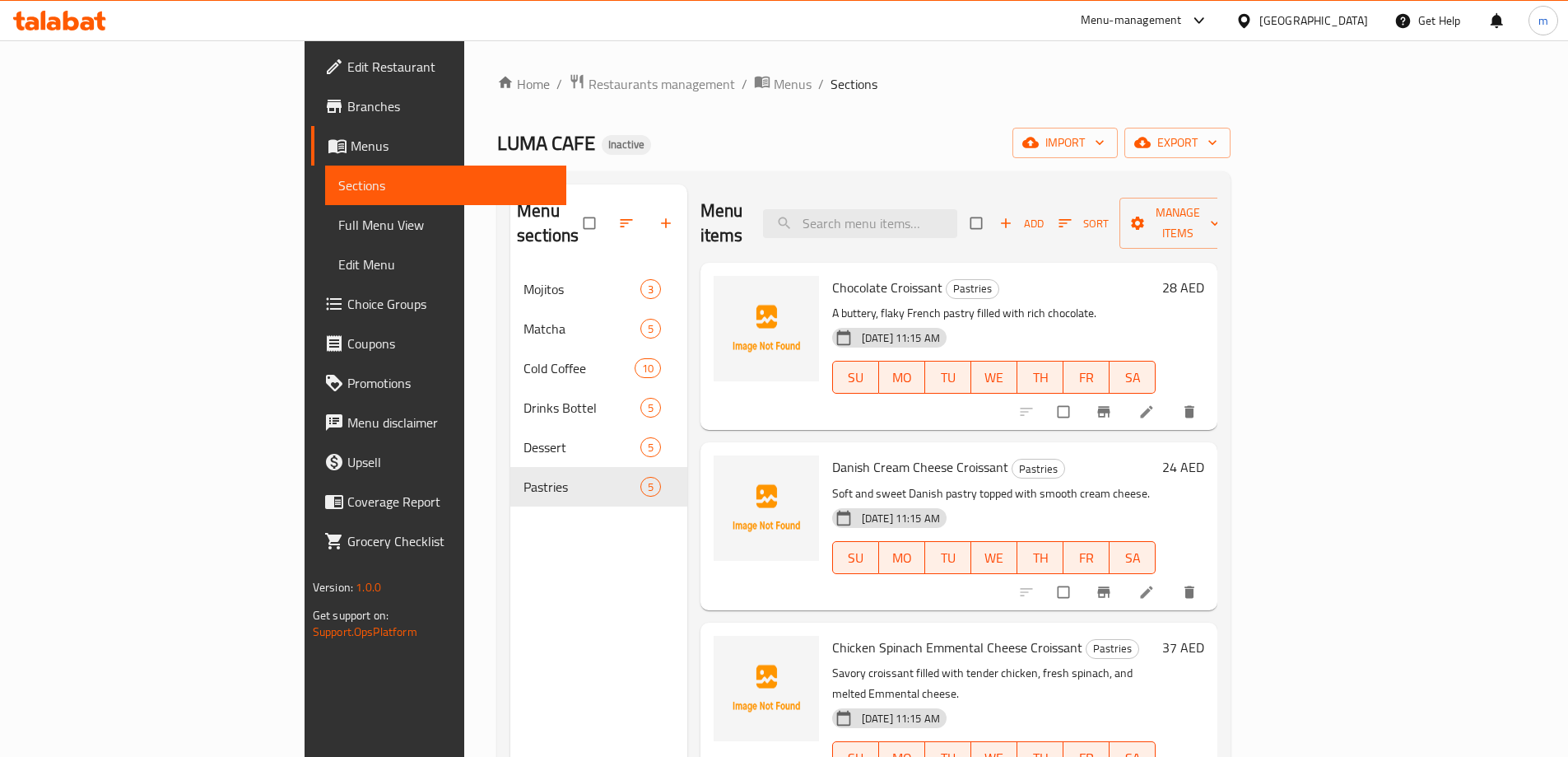
click at [639, 112] on div "Home / Restaurants management / Menus / Sections LUMA CAFE Inactive import expo…" at bounding box center [863, 514] width 734 height 882
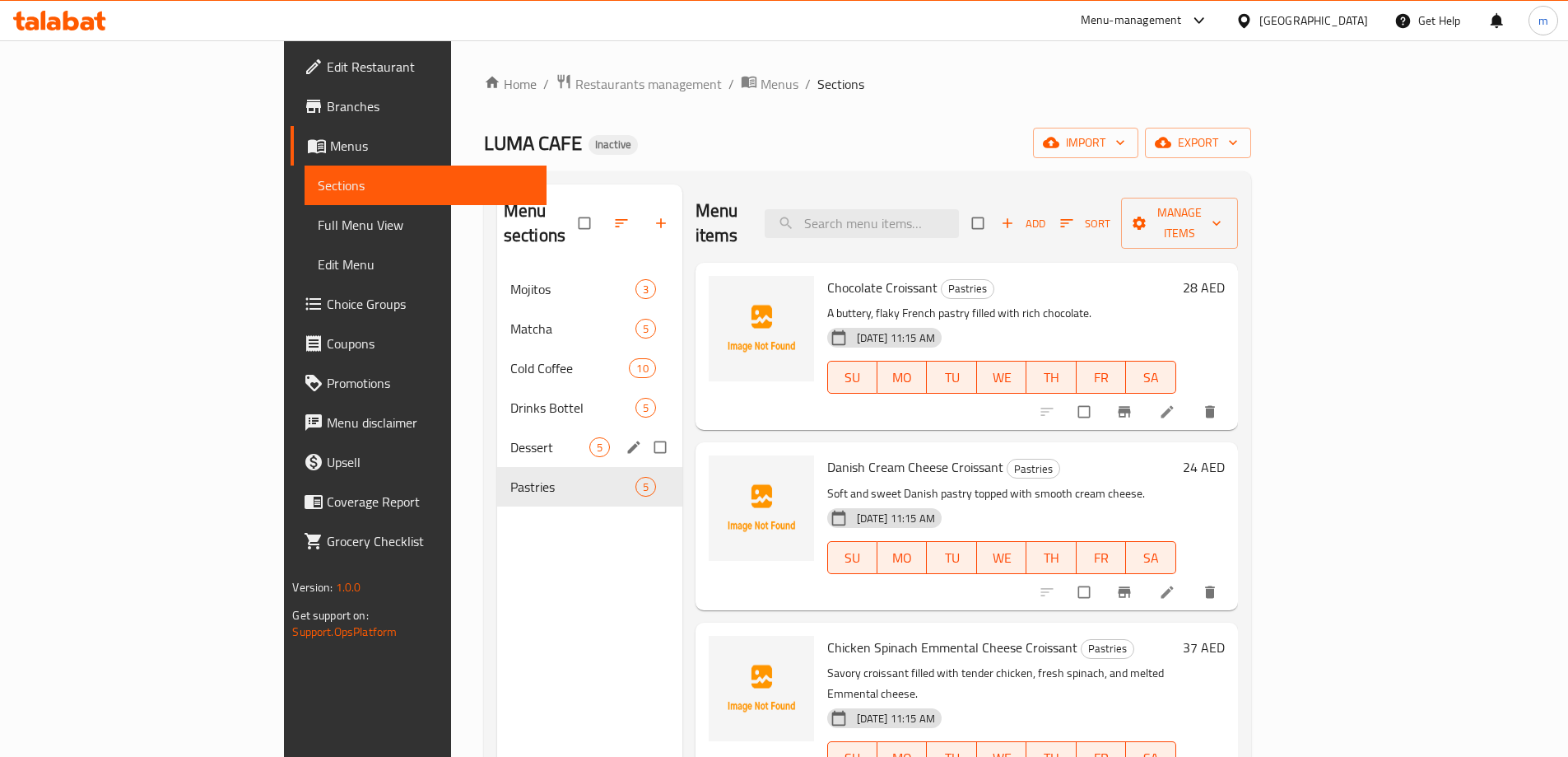
click at [497, 434] on div "Dessert 5" at bounding box center [589, 447] width 185 height 40
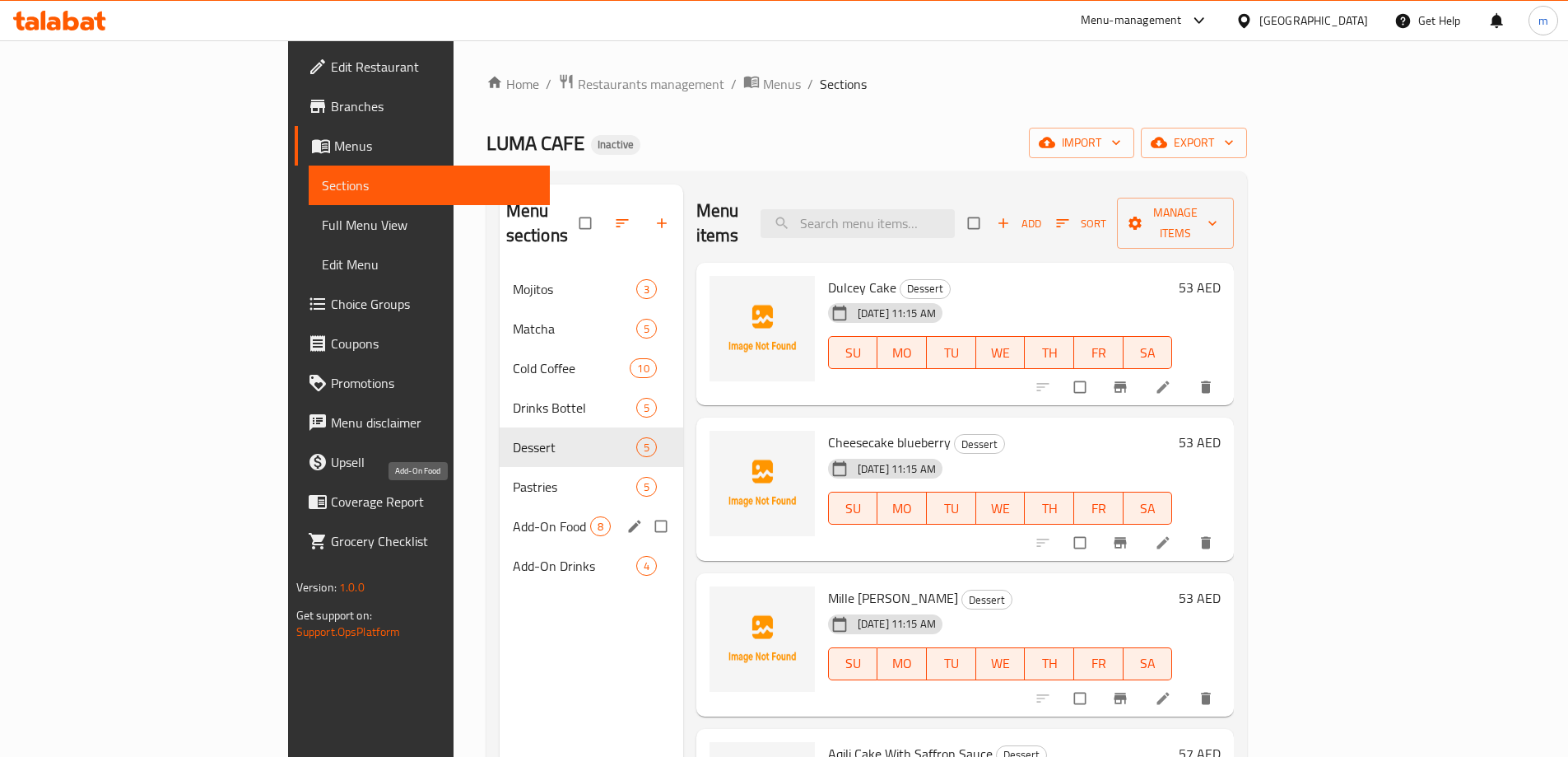
click at [513, 516] on span "Add-On Food" at bounding box center [552, 525] width 77 height 20
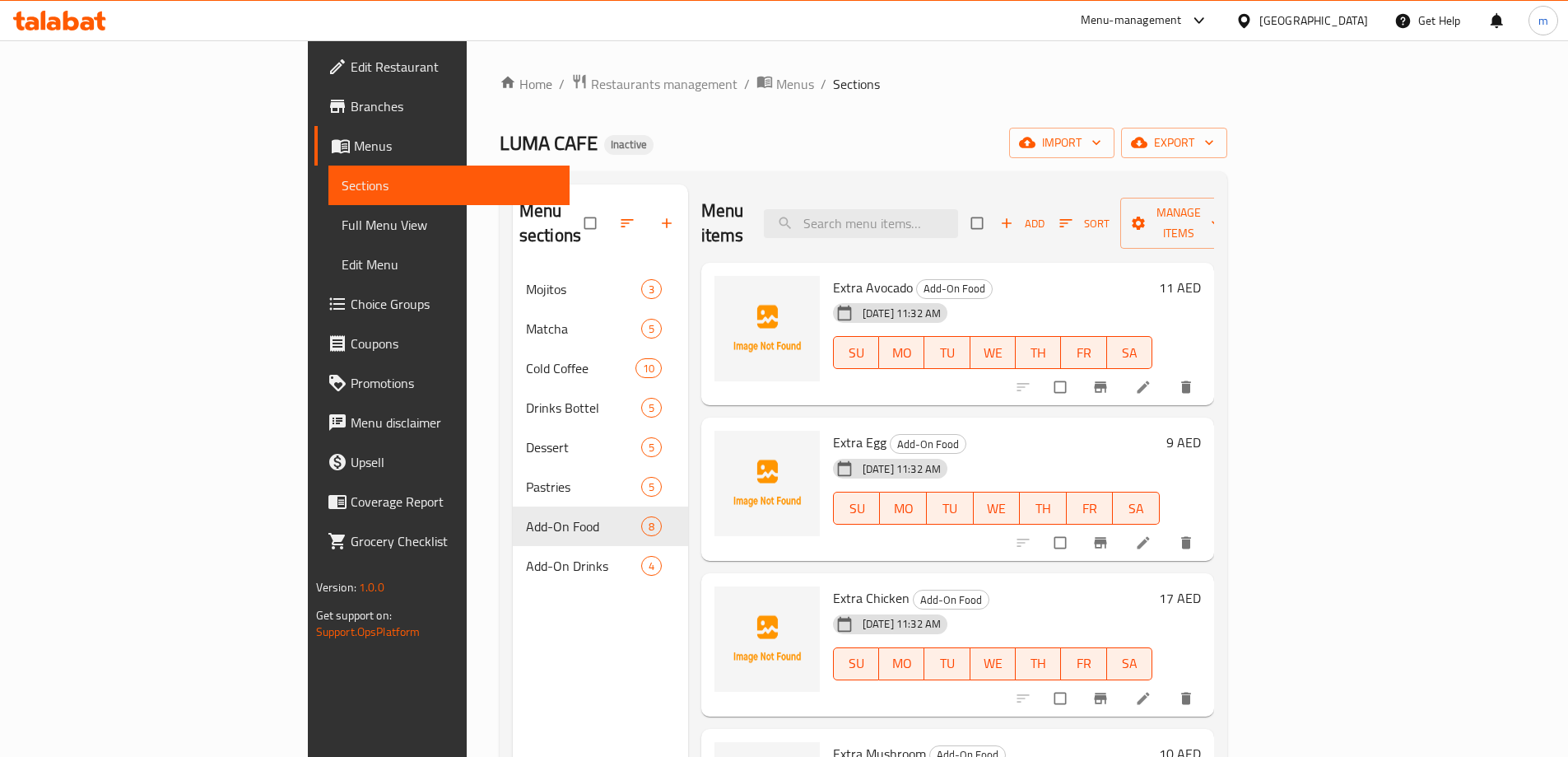
click at [342, 221] on span "Full Menu View" at bounding box center [449, 224] width 214 height 20
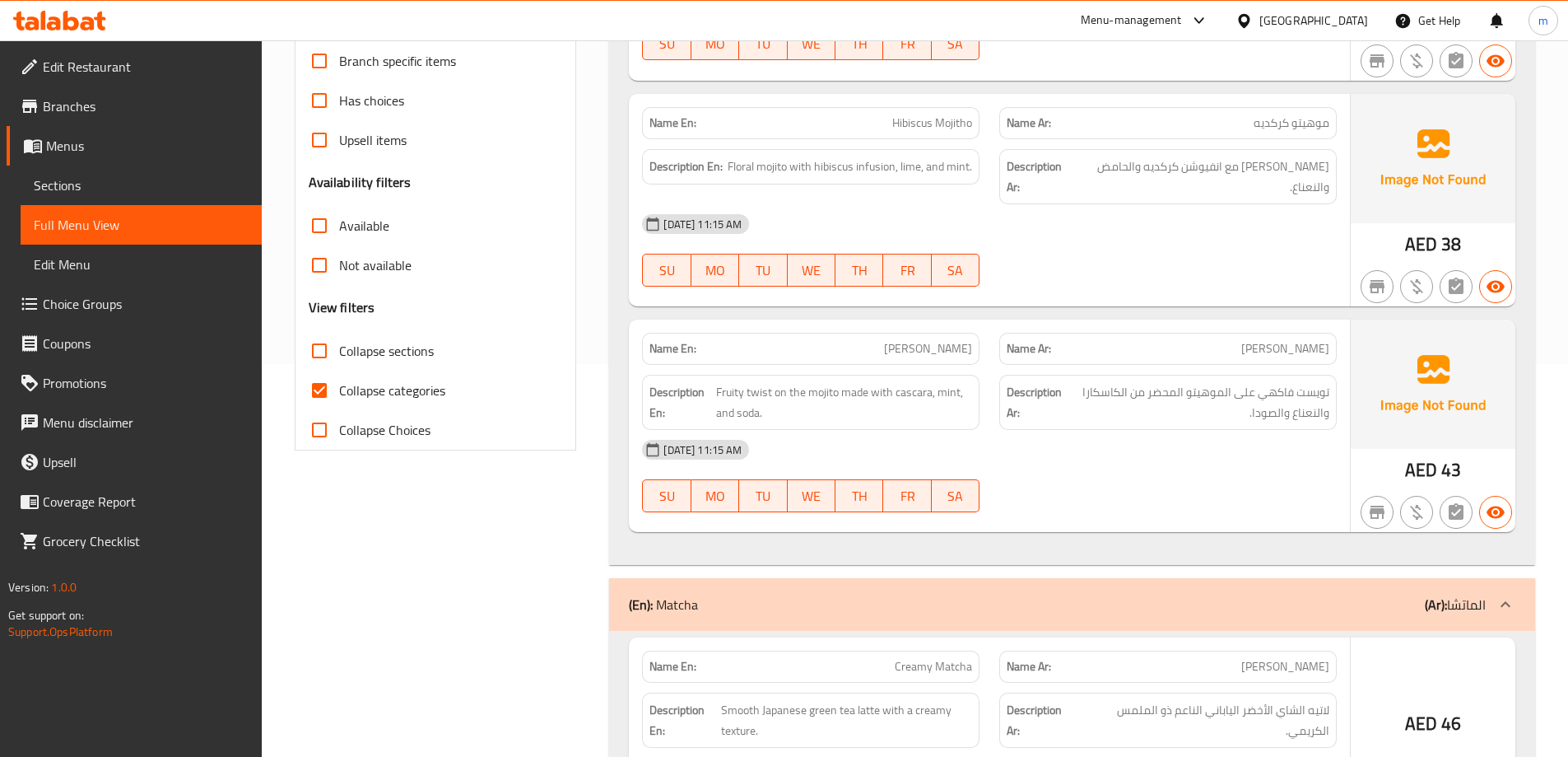
scroll to position [412, 0]
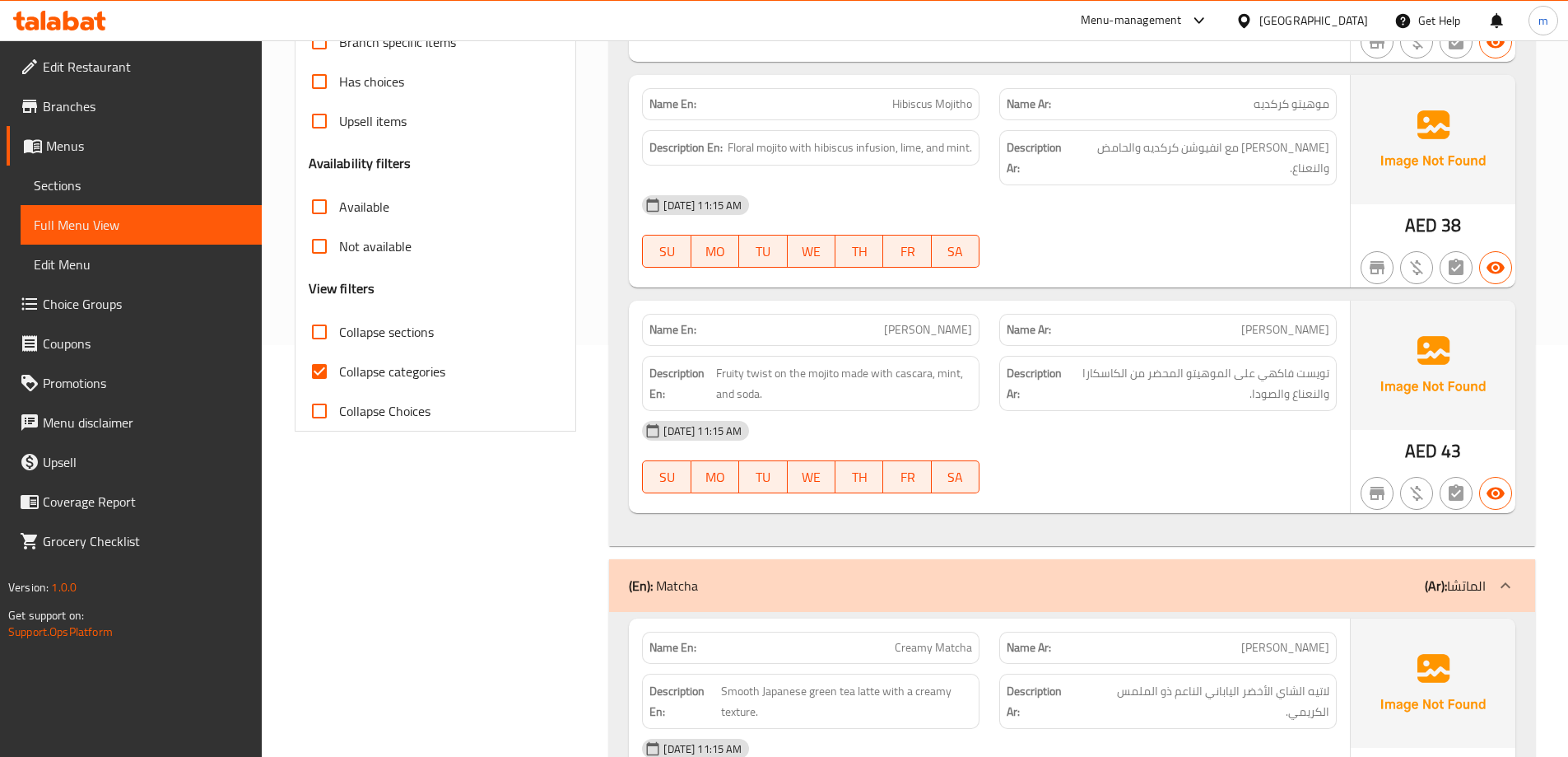
click at [388, 327] on span "Collapse sections" at bounding box center [386, 332] width 94 height 20
click at [339, 327] on input "Collapse sections" at bounding box center [319, 332] width 40 height 40
checkbox input "true"
click at [384, 386] on label "Collapse categories" at bounding box center [372, 371] width 145 height 40
click at [339, 386] on input "Collapse categories" at bounding box center [319, 371] width 40 height 40
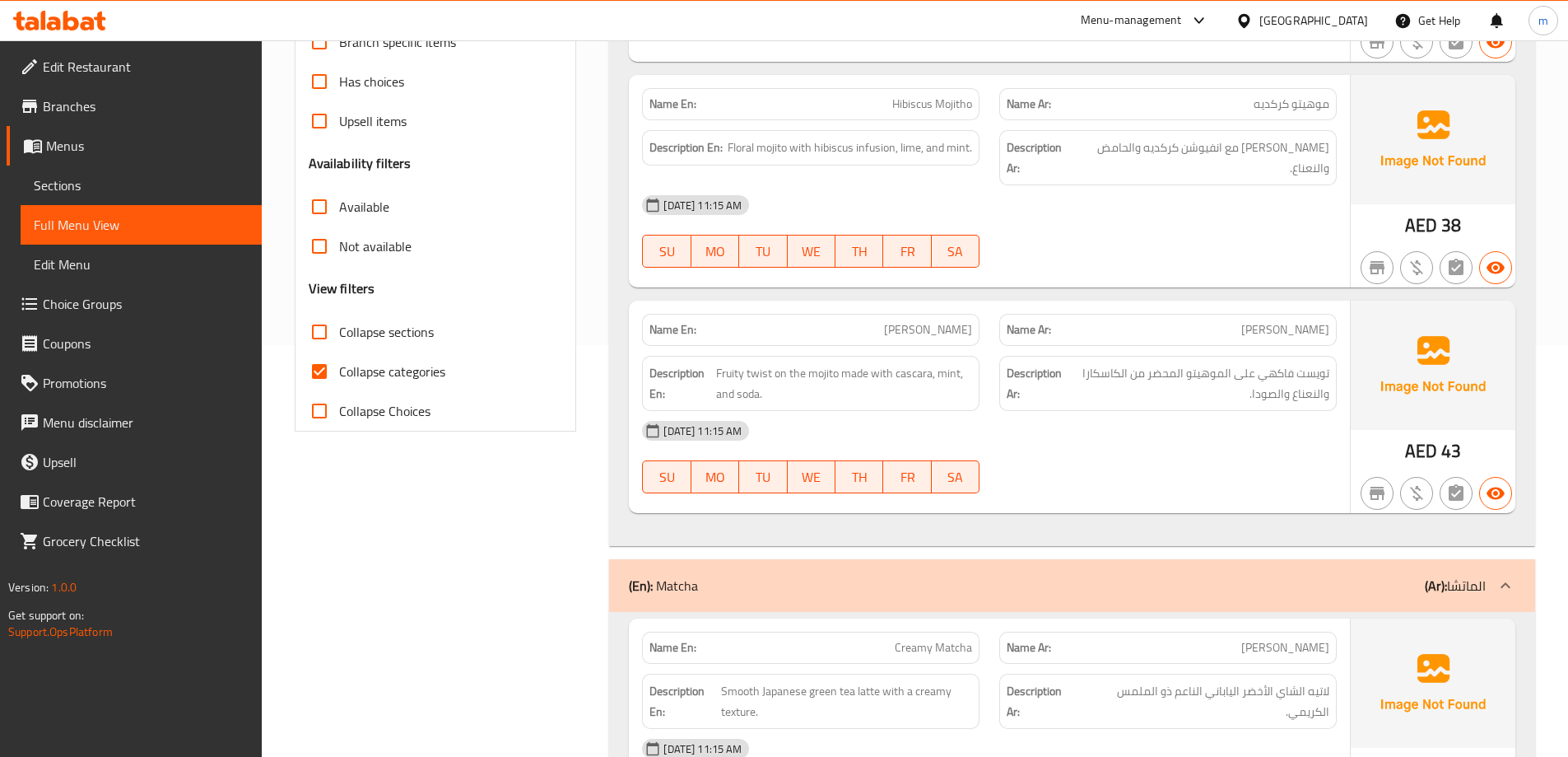
checkbox input "false"
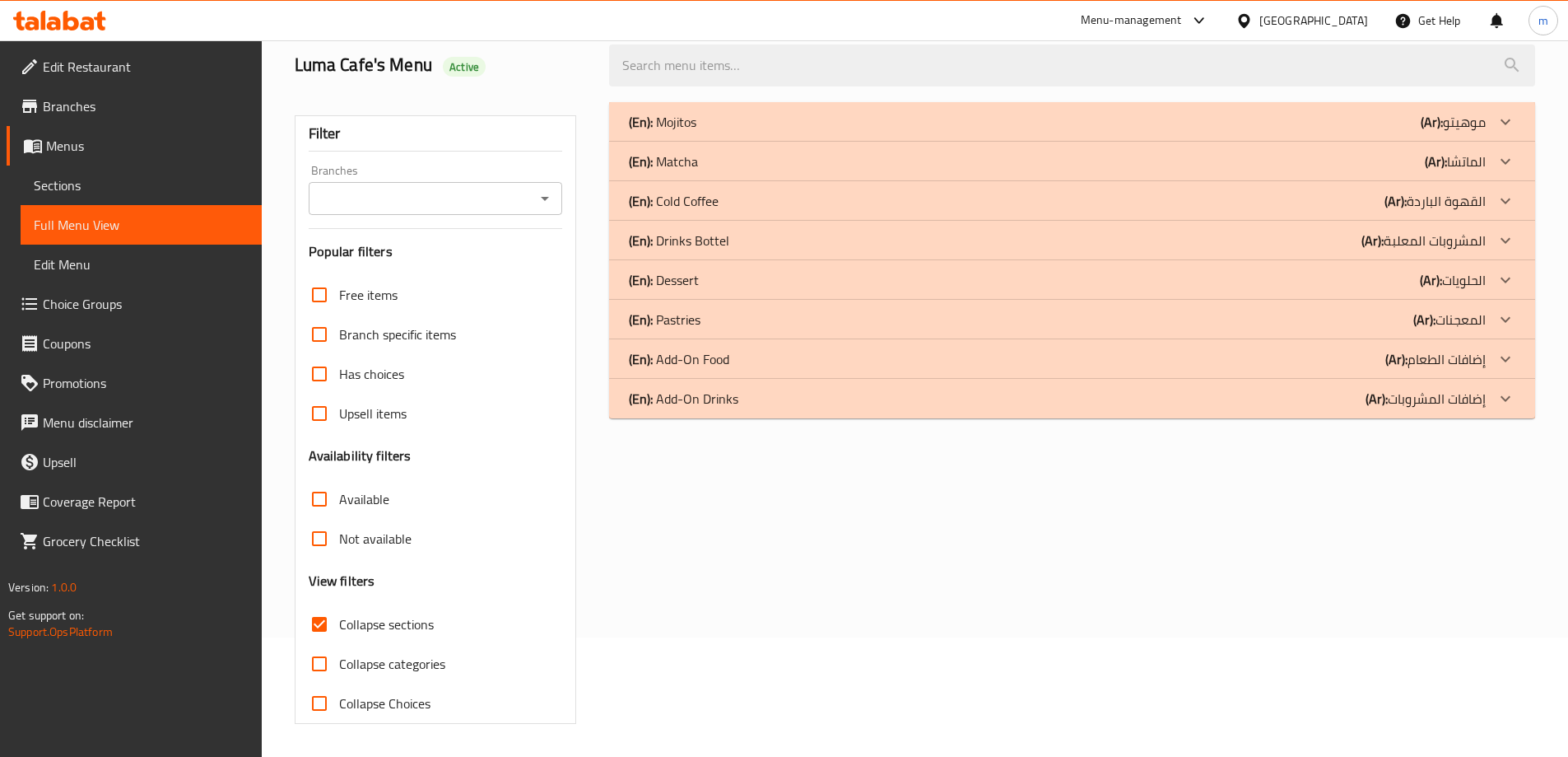
scroll to position [119, 0]
click at [693, 415] on div "(En): Add-On Drinks (Ar): إضافات المشروبات" at bounding box center [1072, 399] width 927 height 40
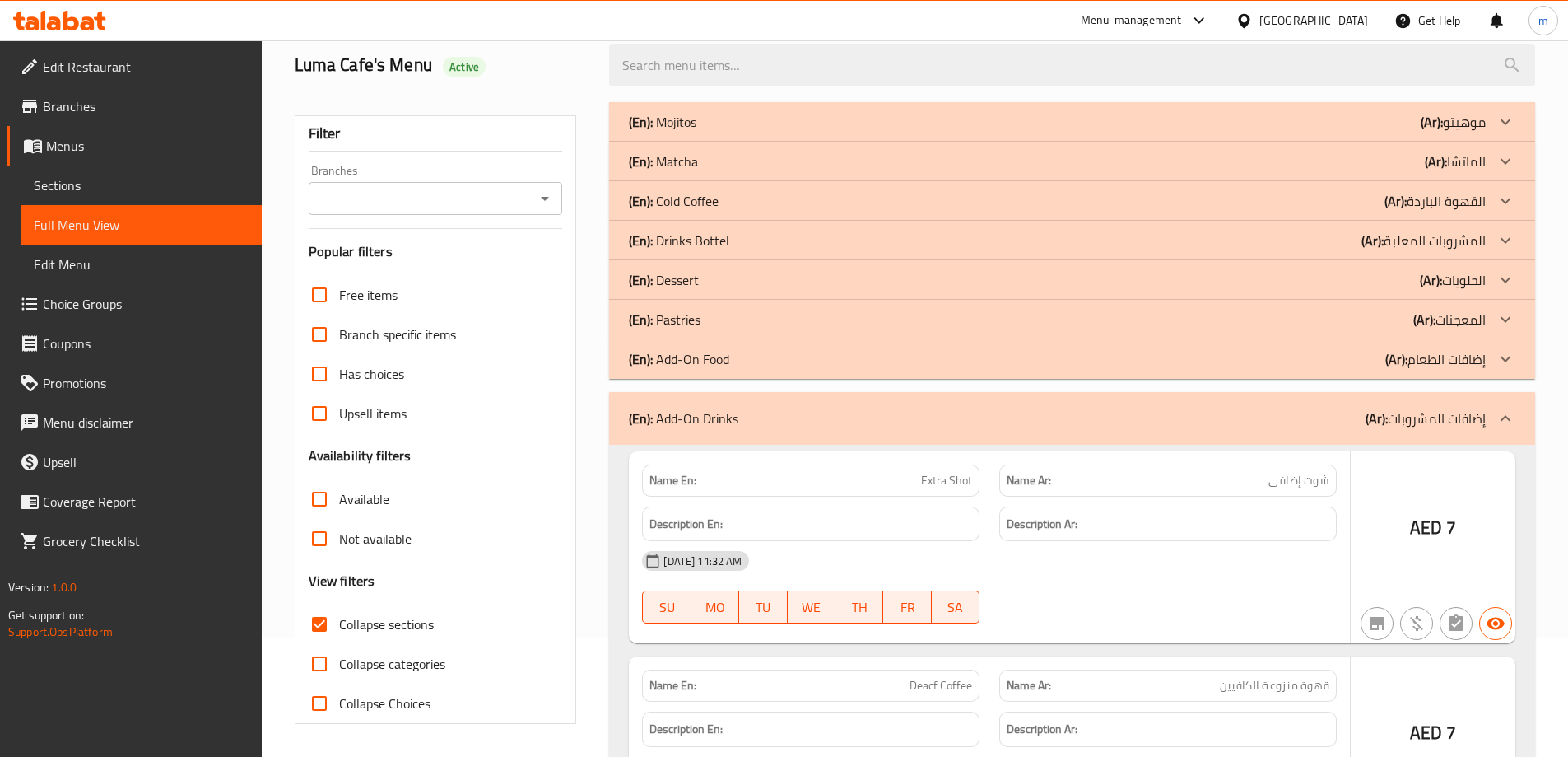
click at [722, 350] on p "(En): Add-On Food" at bounding box center [679, 359] width 100 height 20
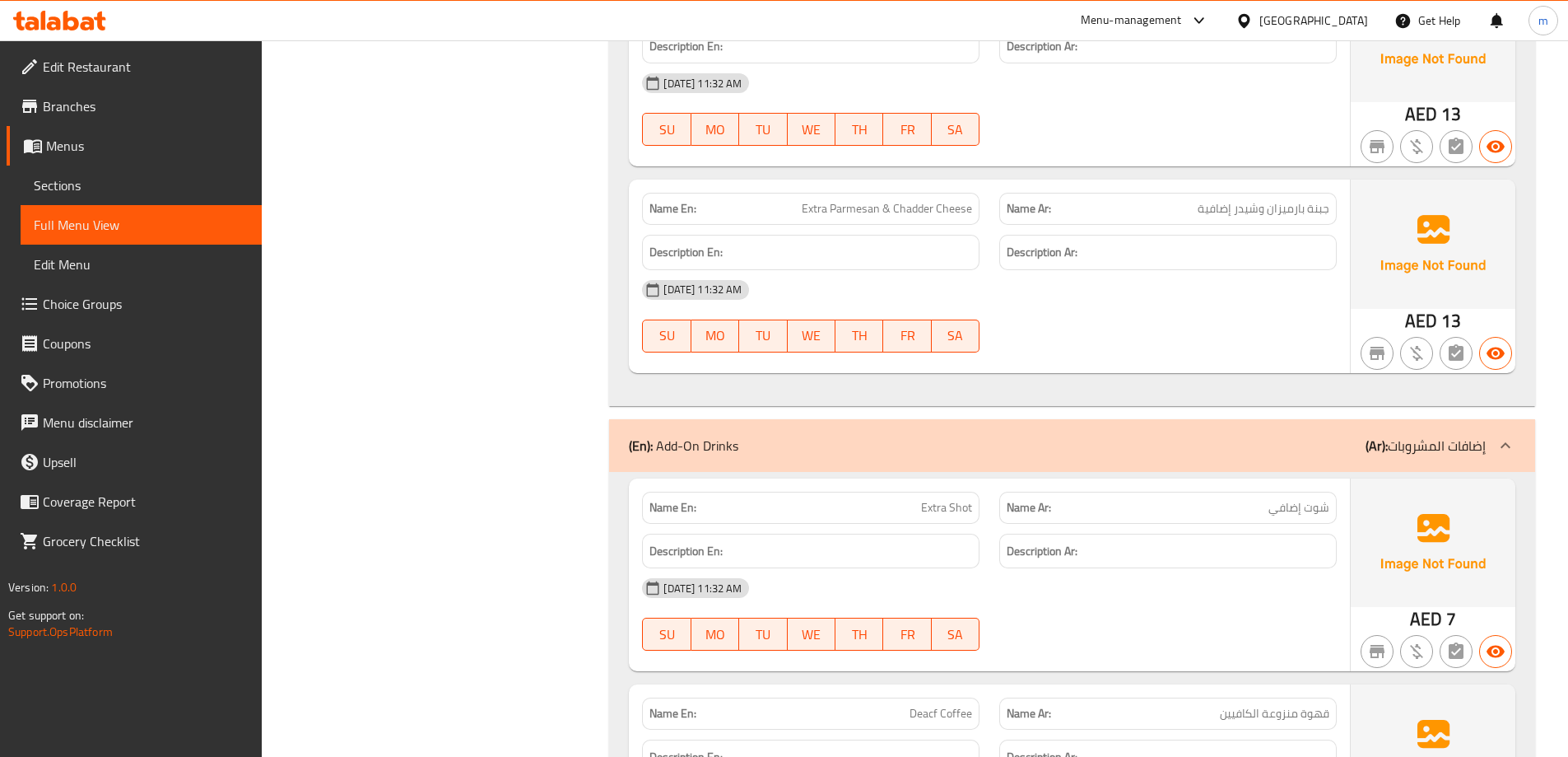
scroll to position [2178, 0]
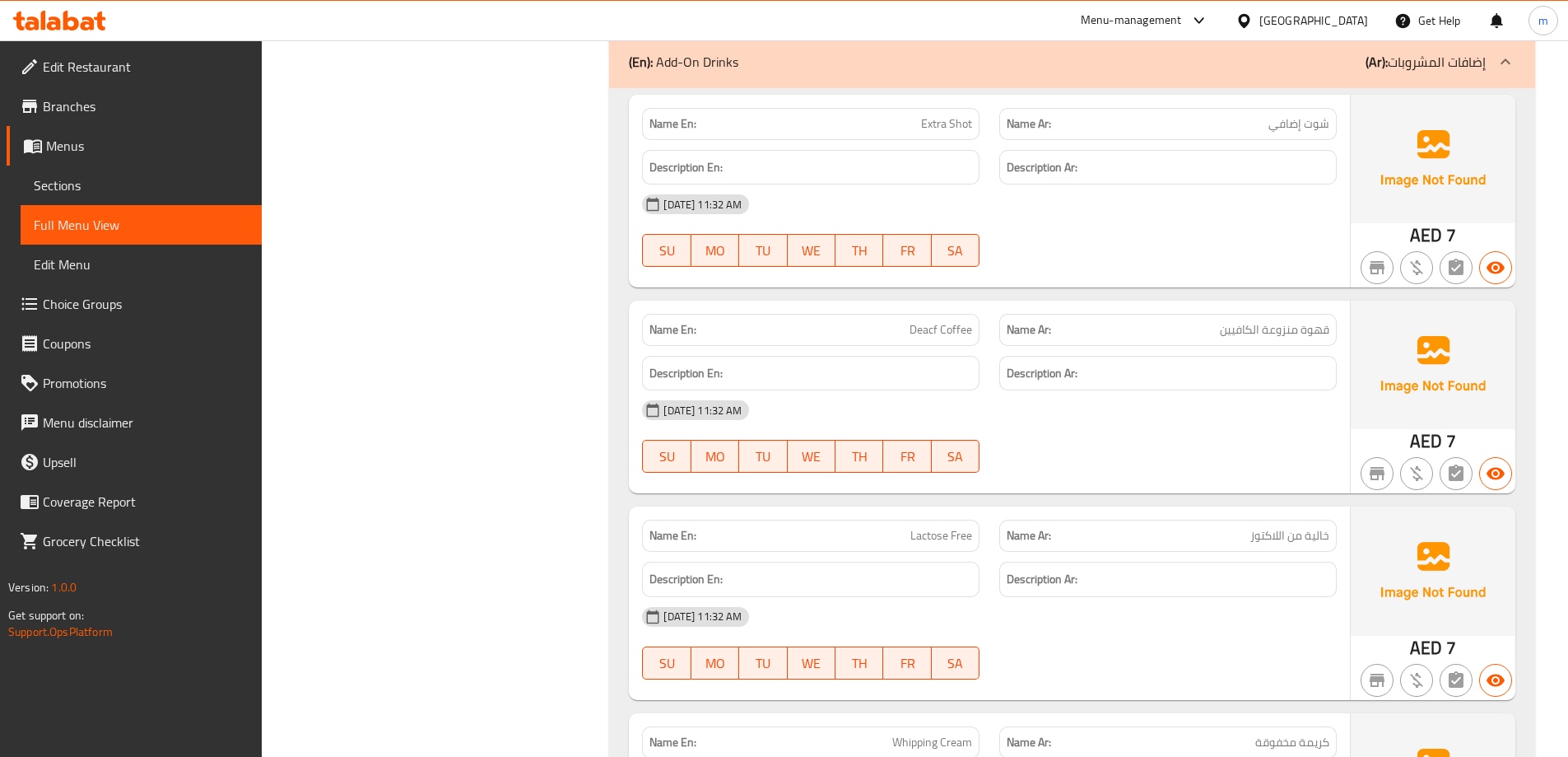
click at [1073, 180] on div "Description Ar:" at bounding box center [1167, 167] width 337 height 35
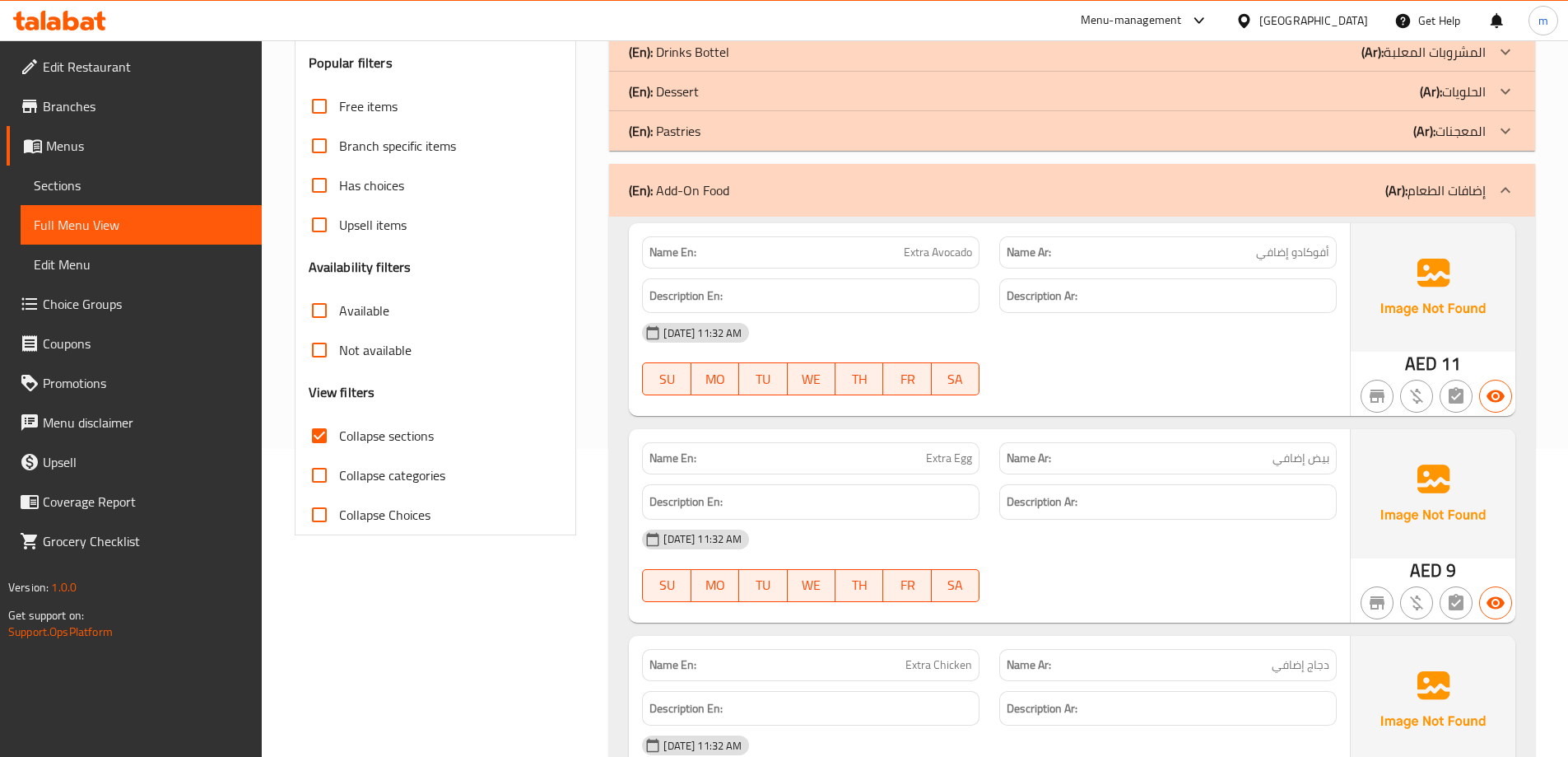
scroll to position [0, 0]
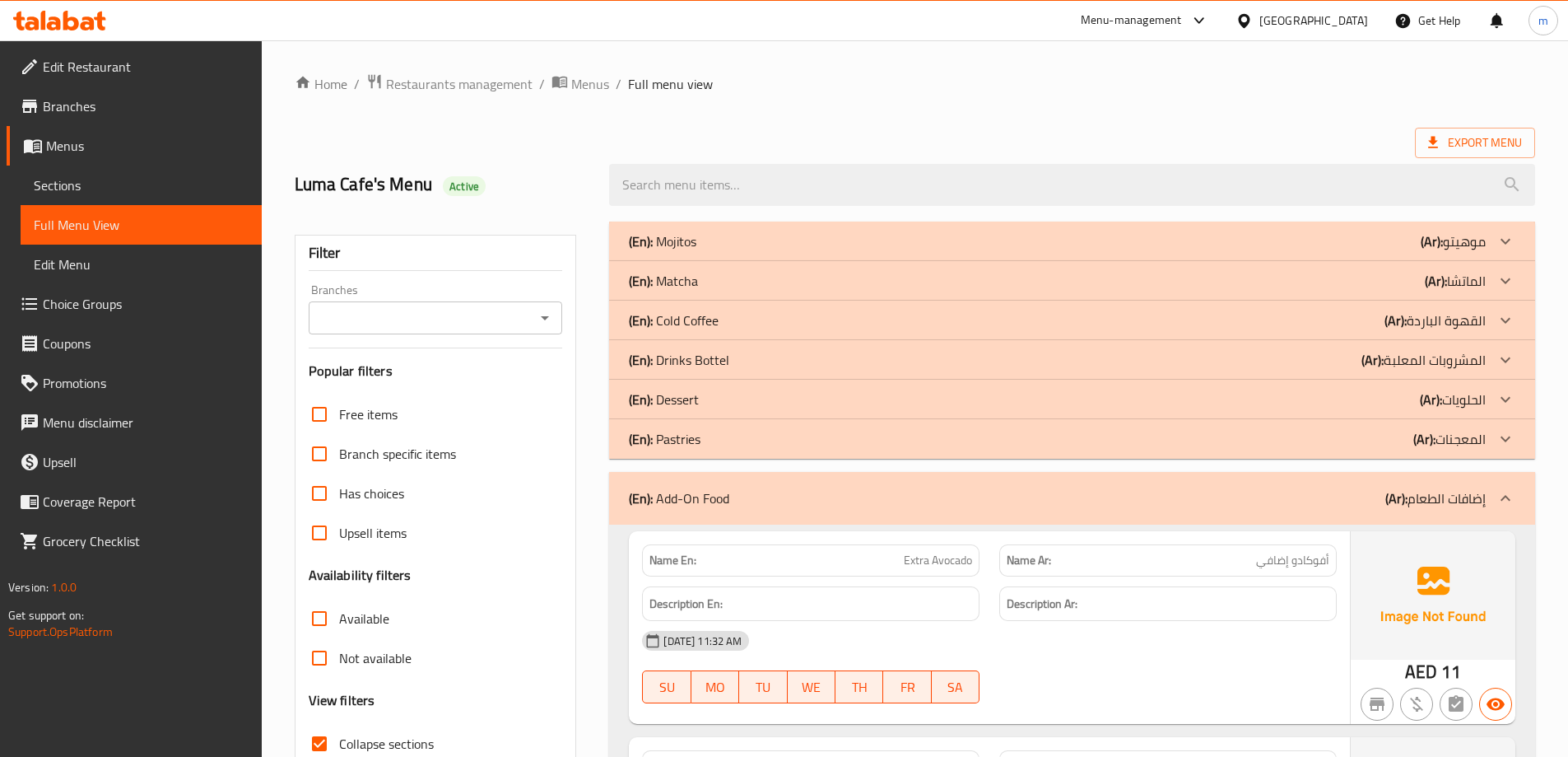
drag, startPoint x: 553, startPoint y: 617, endPoint x: 516, endPoint y: 211, distance: 407.7
click at [501, 277] on div "Filter Branches Branches Popular filters Free items Branch specific items Has c…" at bounding box center [435, 539] width 282 height 609
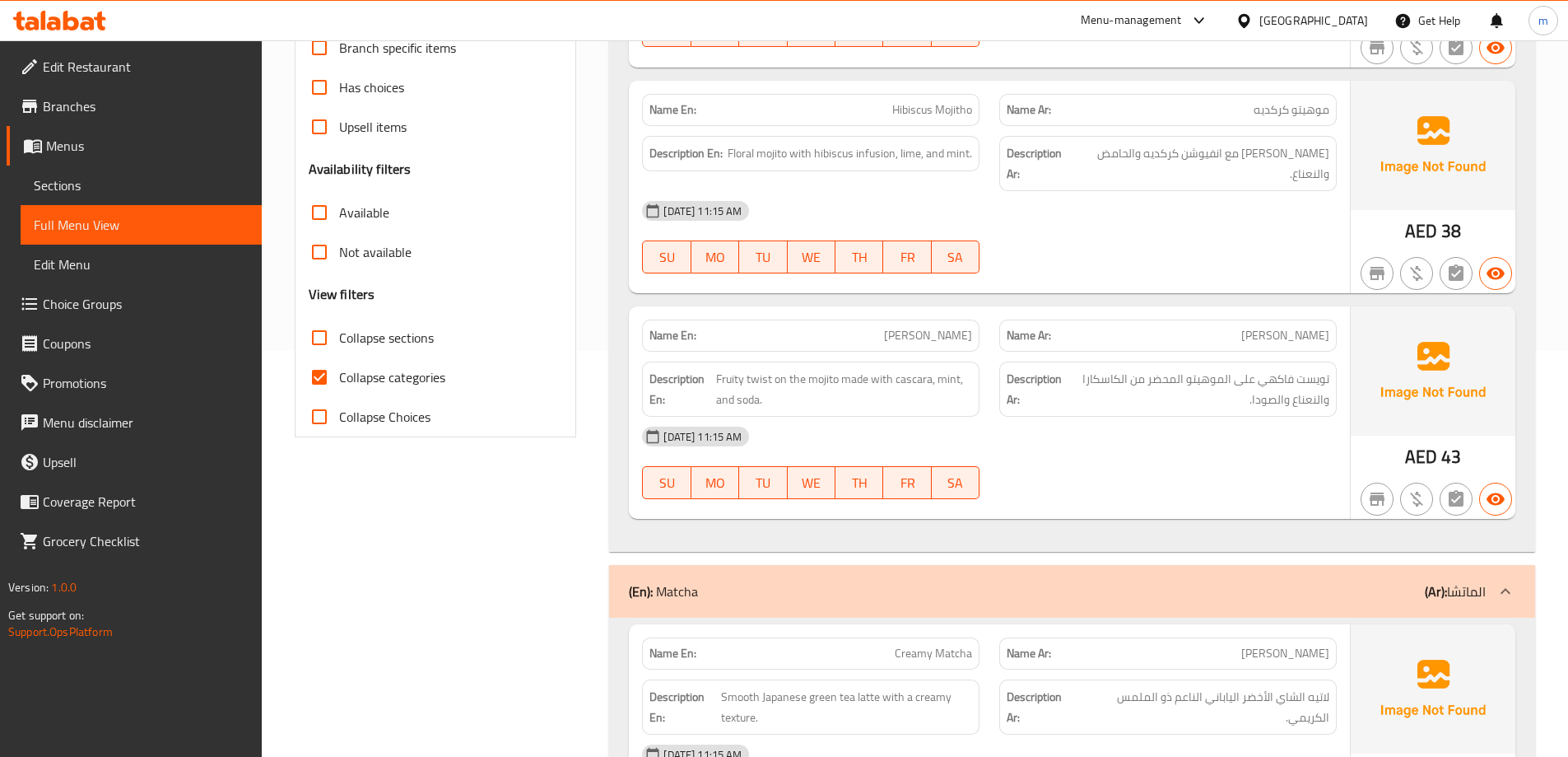
scroll to position [412, 0]
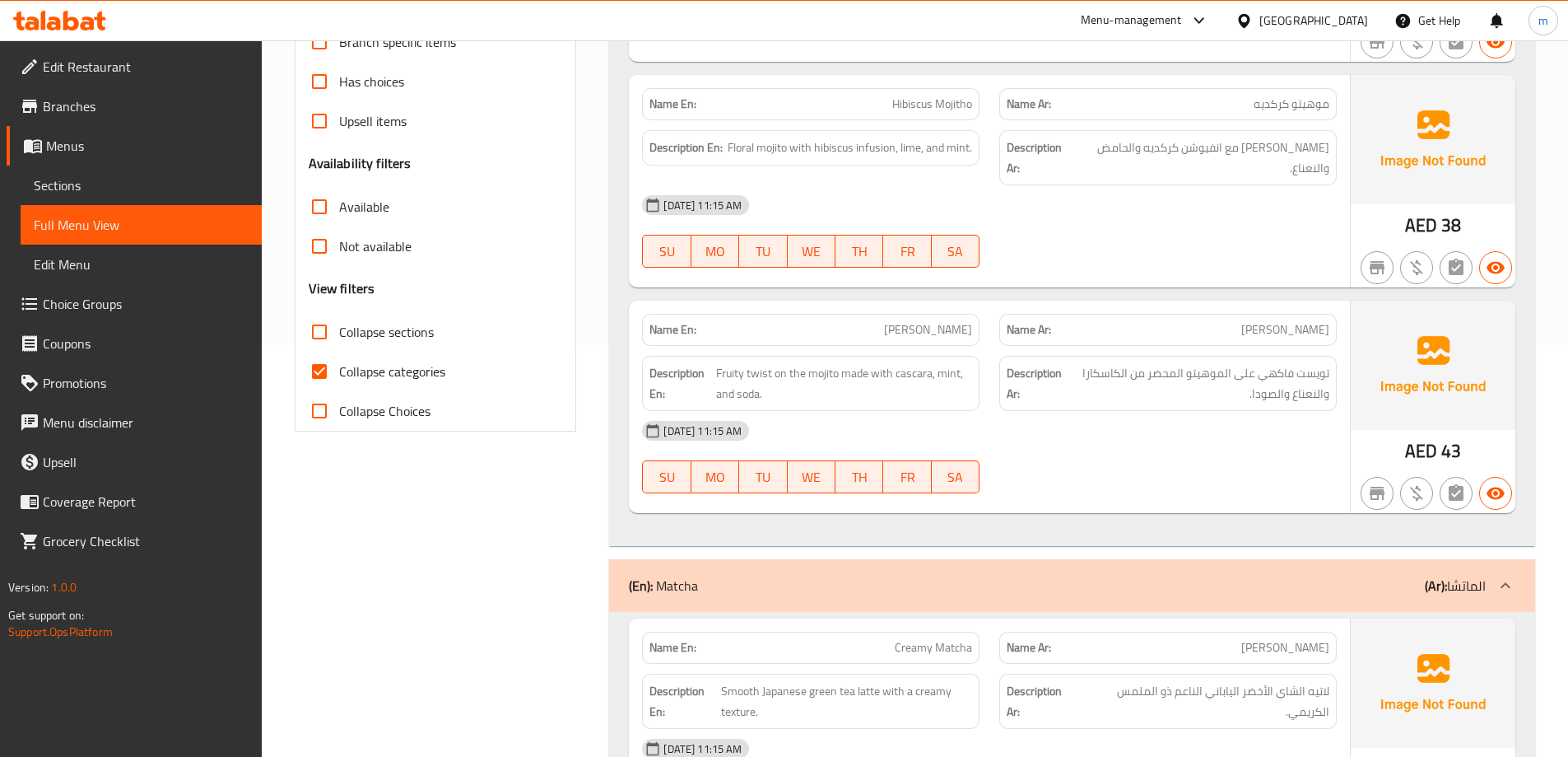
click at [401, 354] on label "Collapse categories" at bounding box center [372, 371] width 145 height 40
click at [339, 354] on input "Collapse categories" at bounding box center [319, 371] width 40 height 40
checkbox input "false"
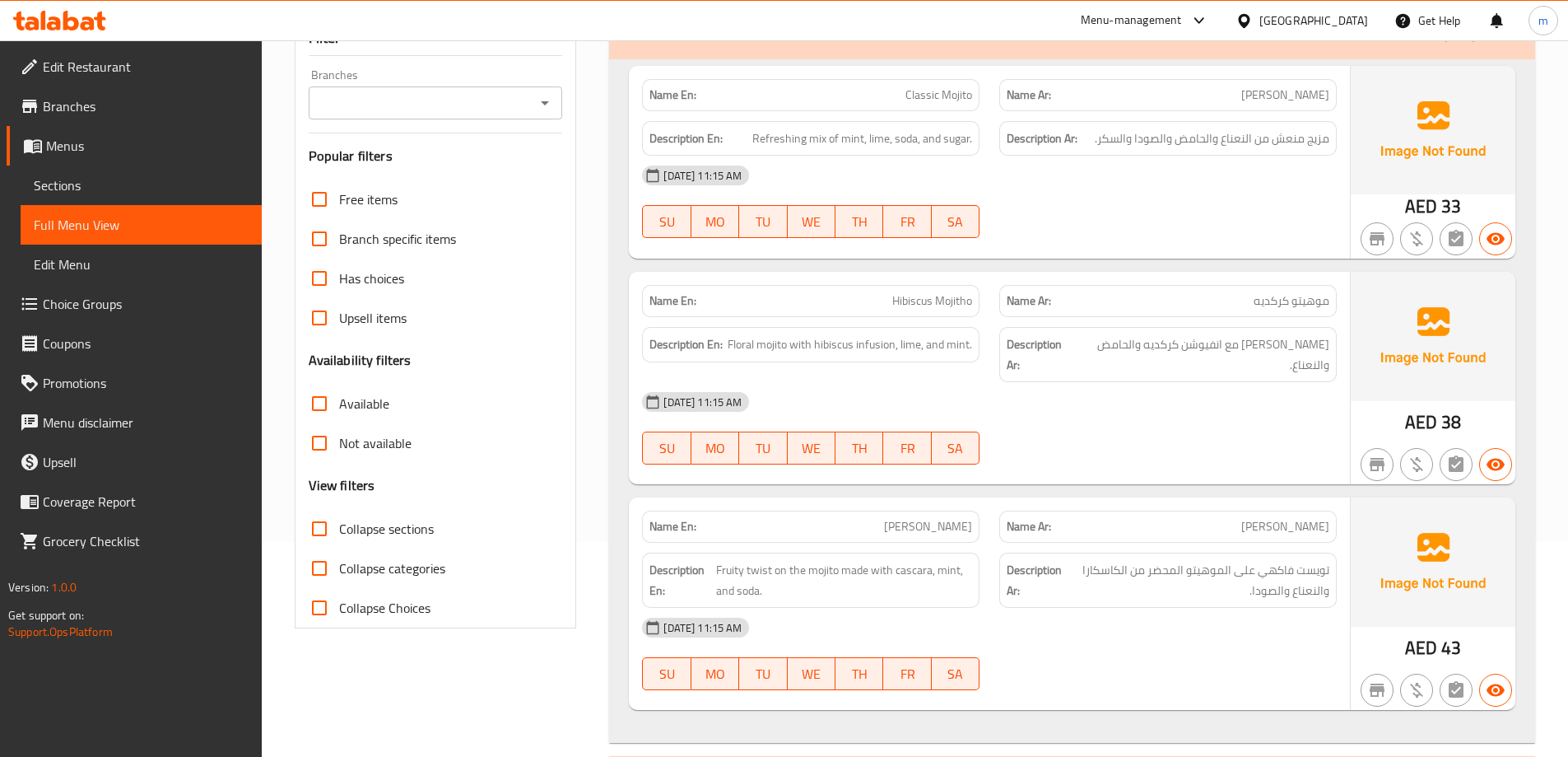
scroll to position [0, 0]
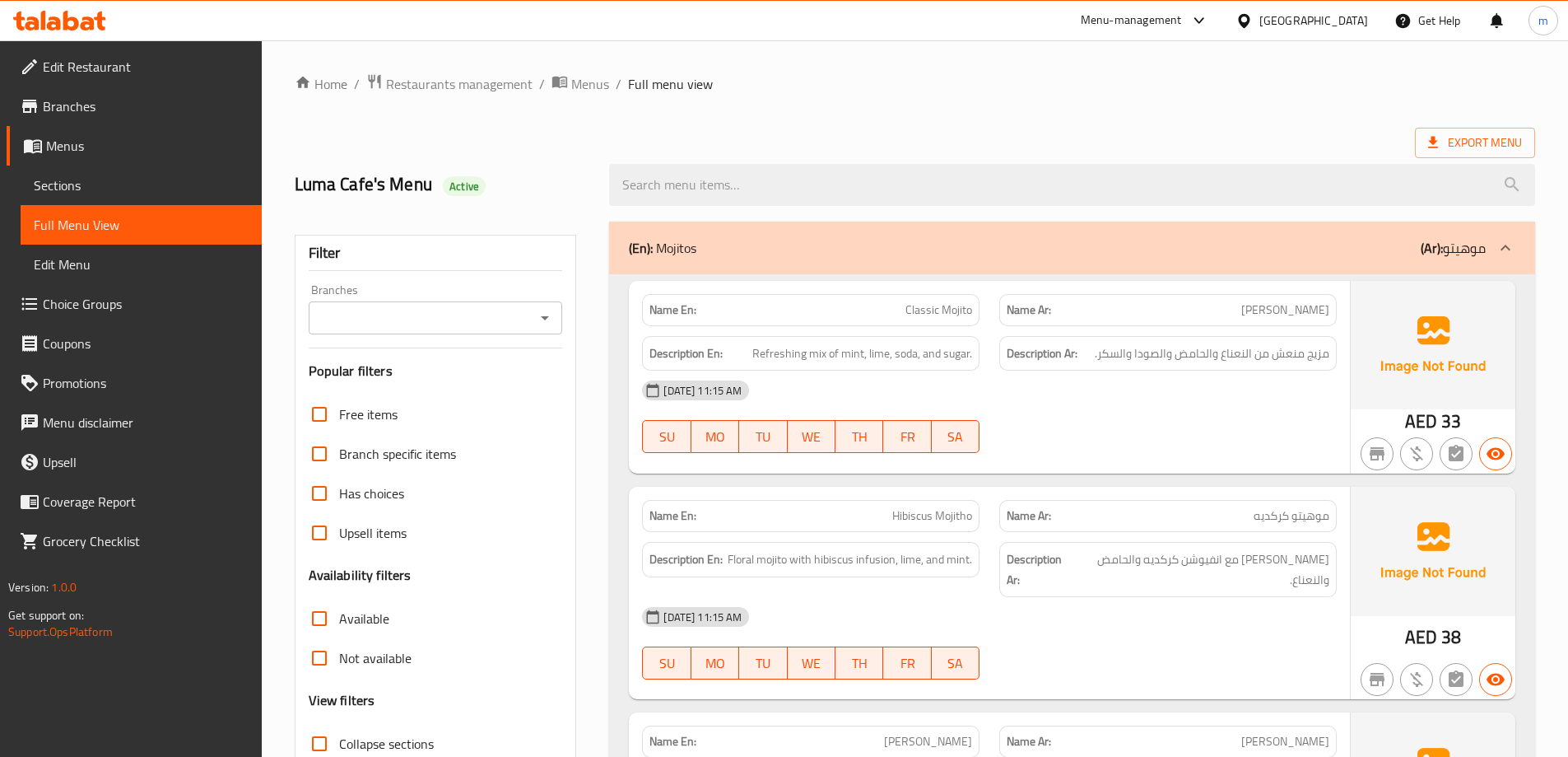
click at [997, 94] on ol "Home / Restaurants management / Menus / Full menu view" at bounding box center [914, 84] width 1240 height 22
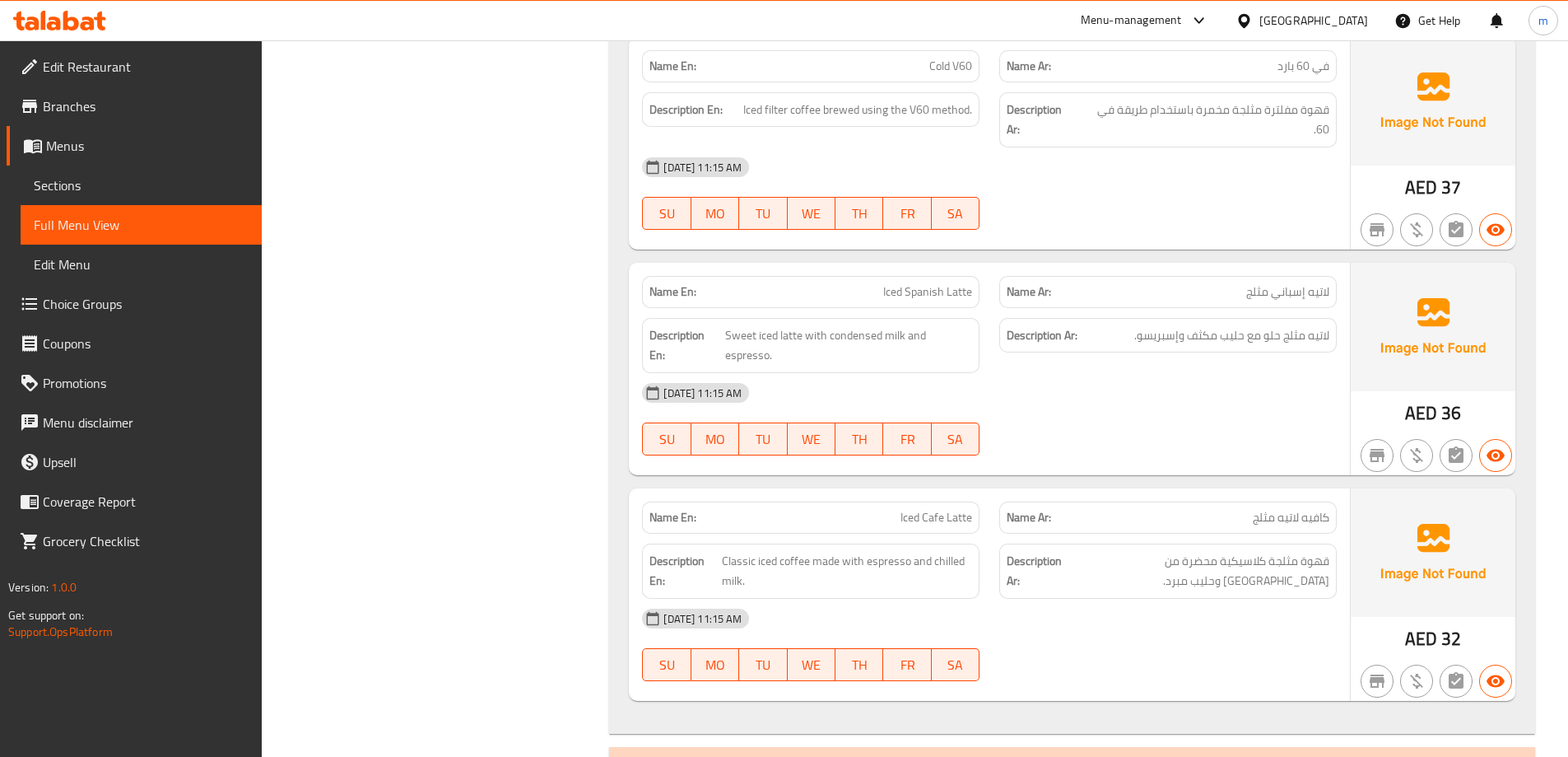
scroll to position [3707, 0]
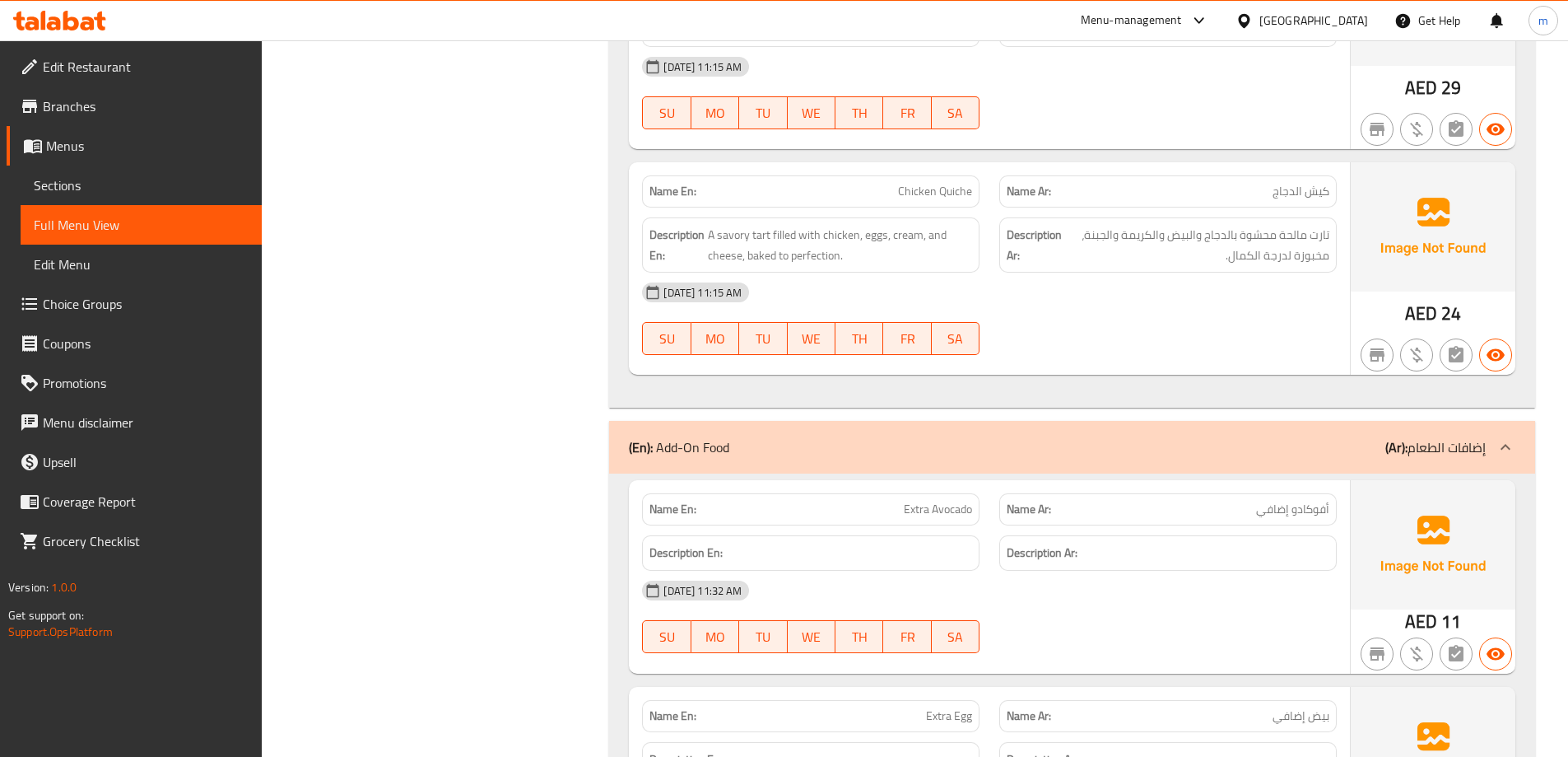
scroll to position [7409, 0]
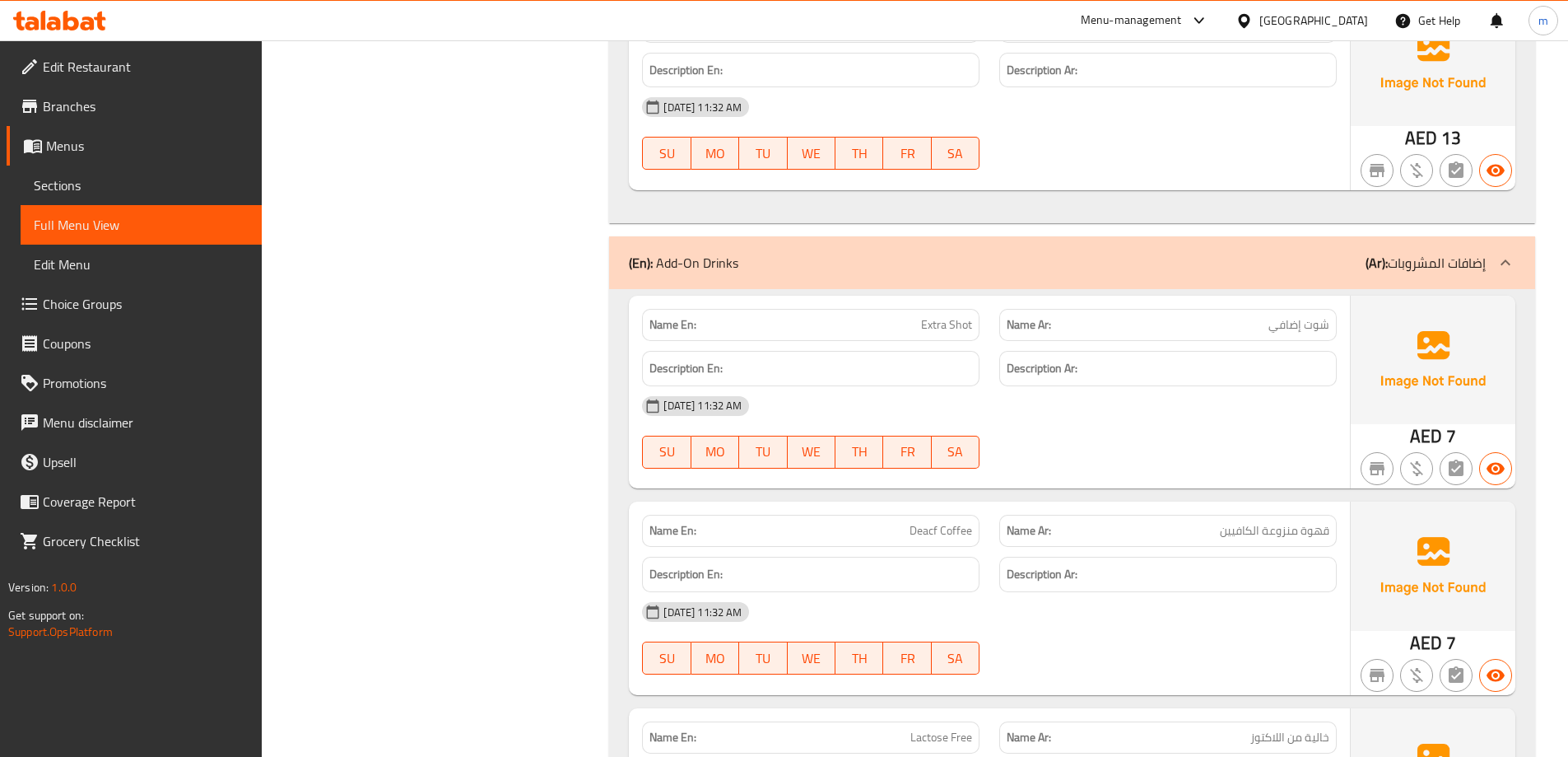
scroll to position [0, 0]
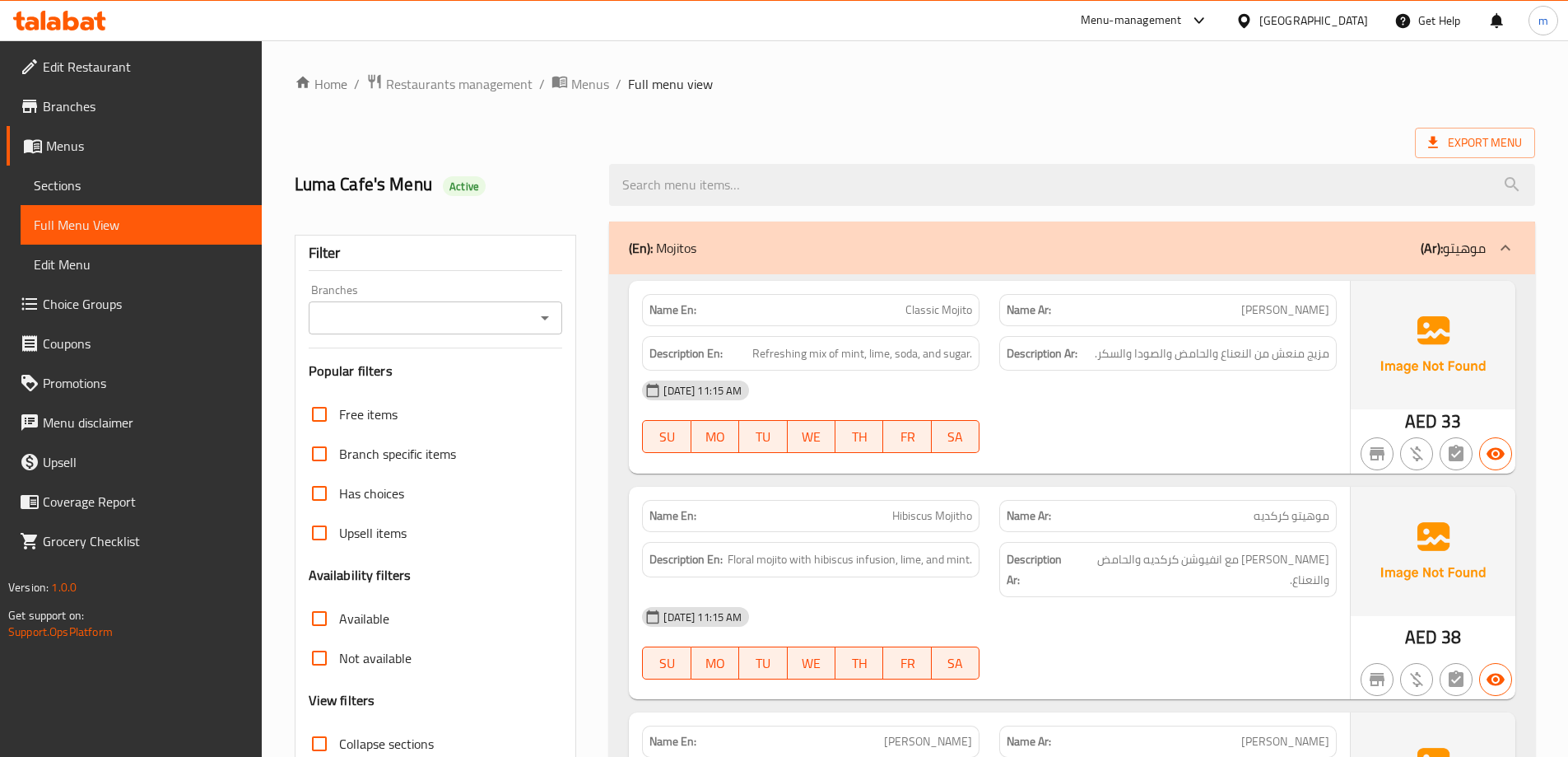
drag, startPoint x: 987, startPoint y: 233, endPoint x: 973, endPoint y: 95, distance: 138.7
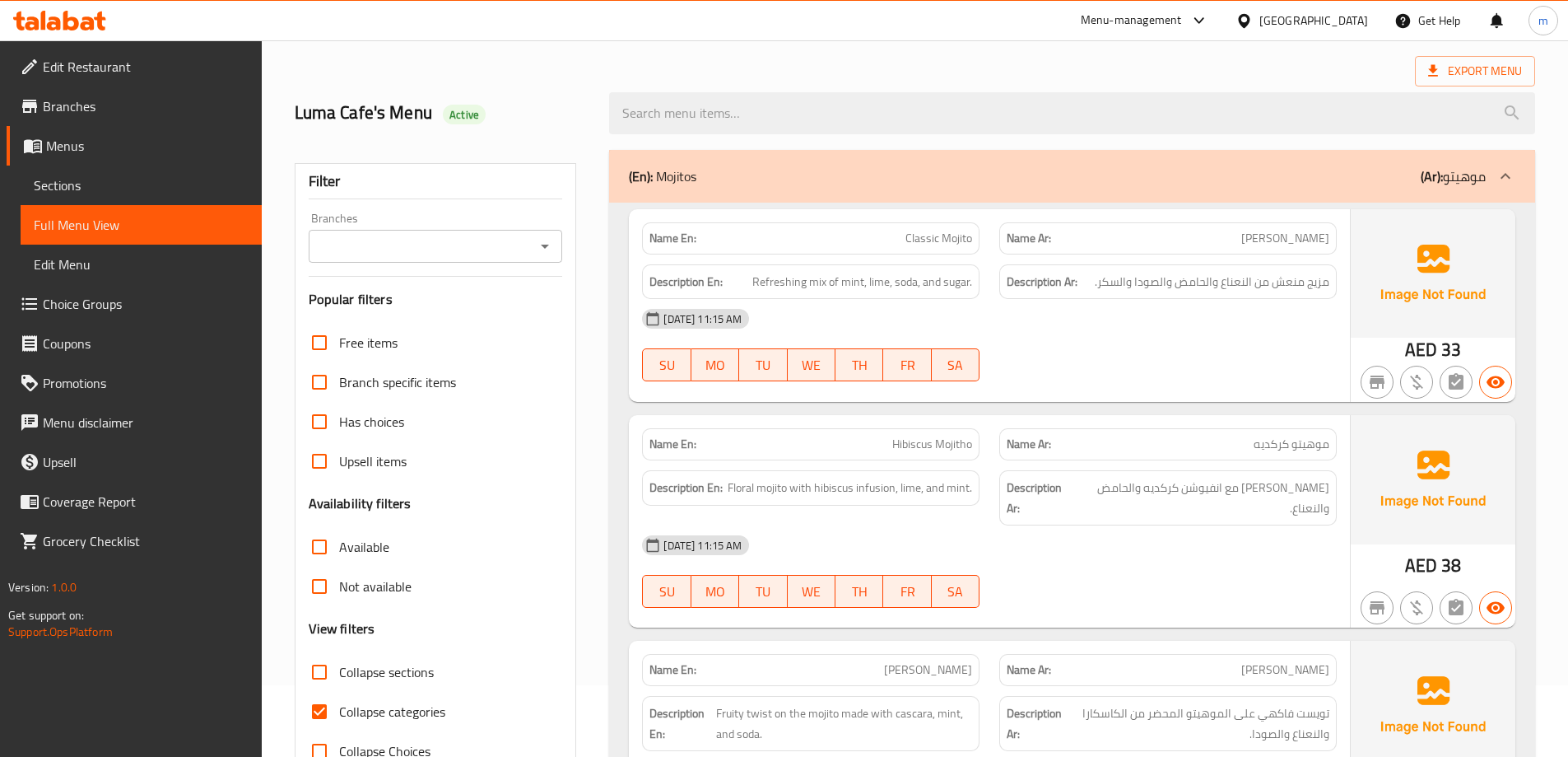
scroll to position [412, 0]
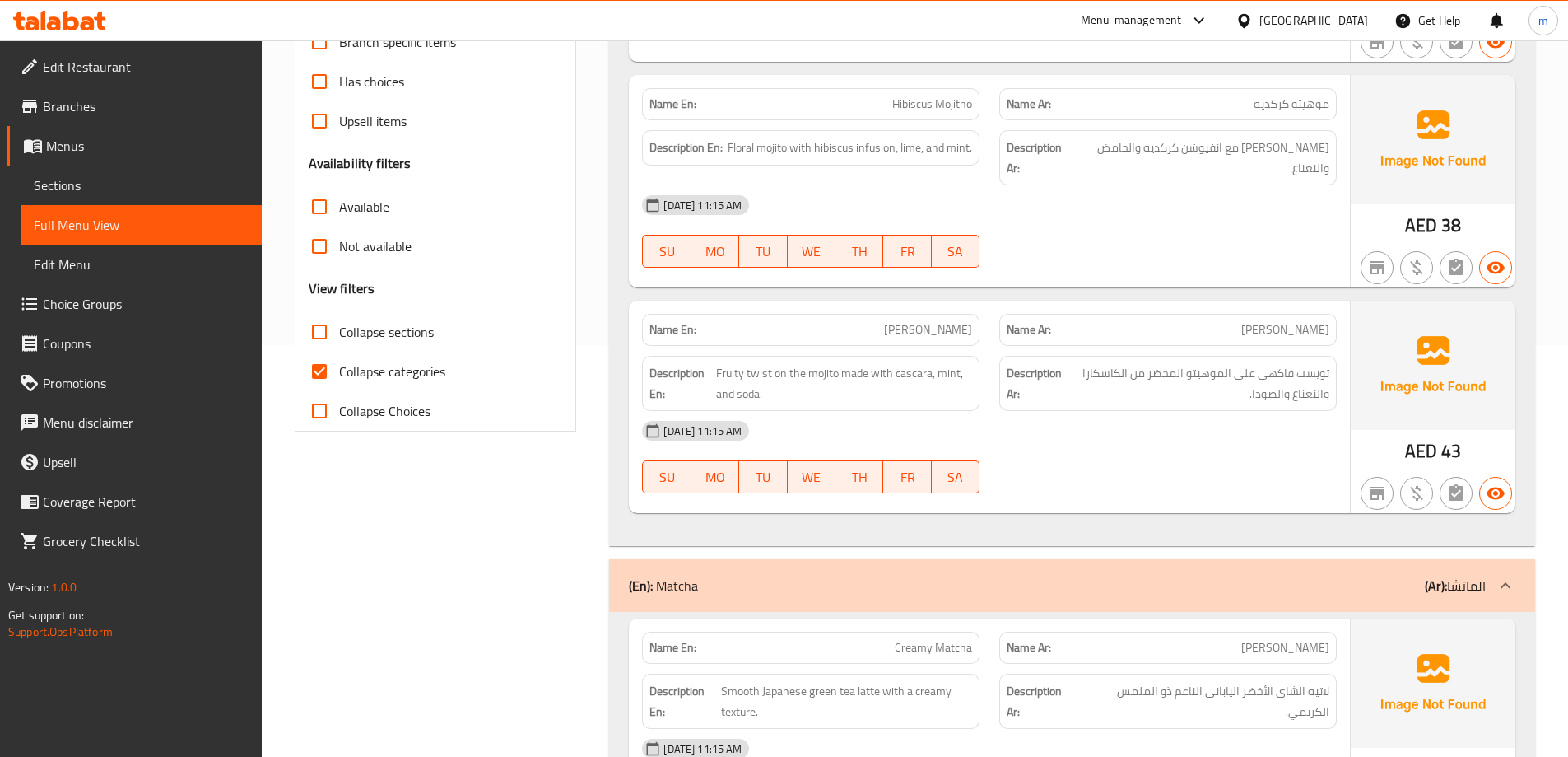
click at [391, 362] on span "Collapse categories" at bounding box center [392, 371] width 106 height 20
click at [339, 360] on input "Collapse categories" at bounding box center [319, 371] width 40 height 40
checkbox input "false"
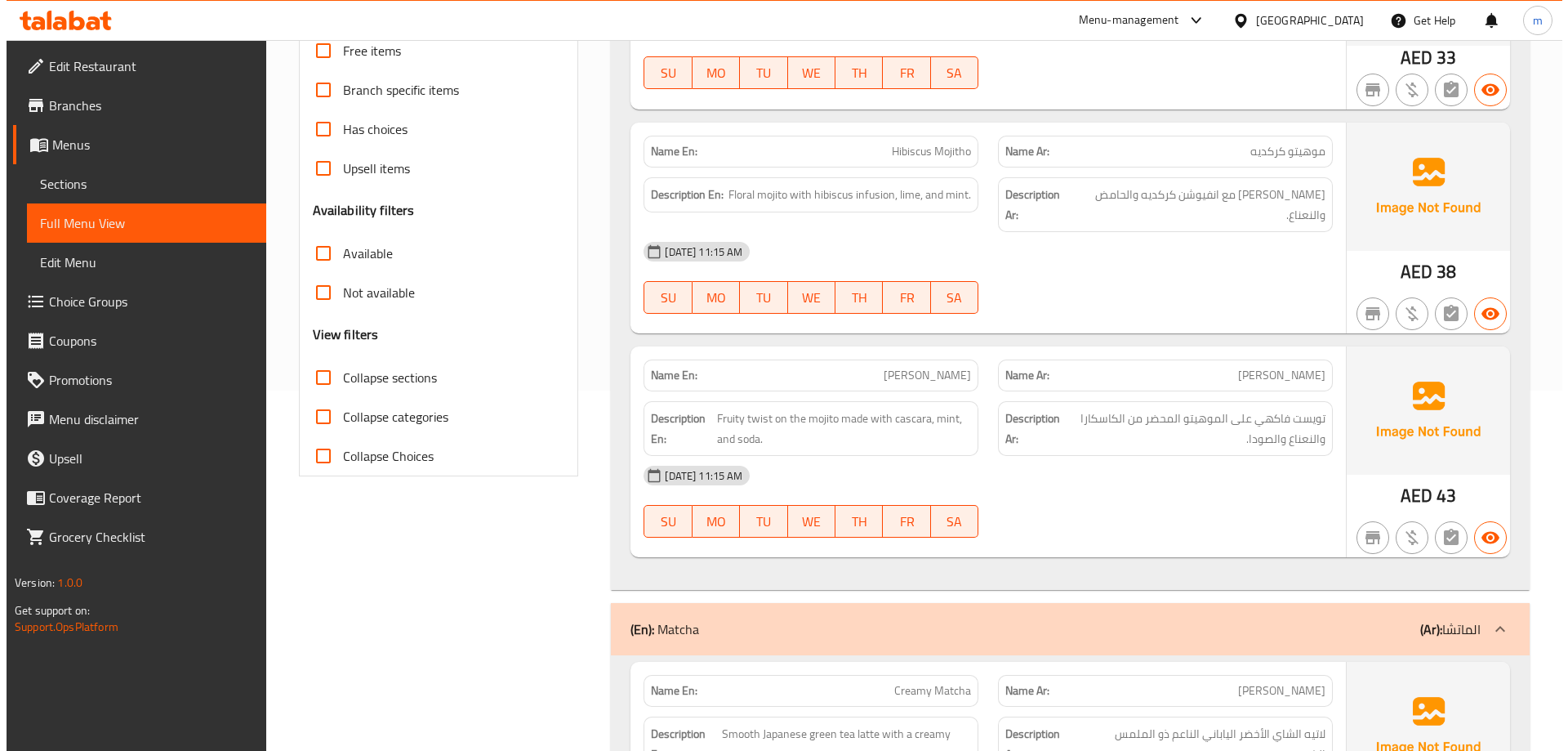
scroll to position [0, 0]
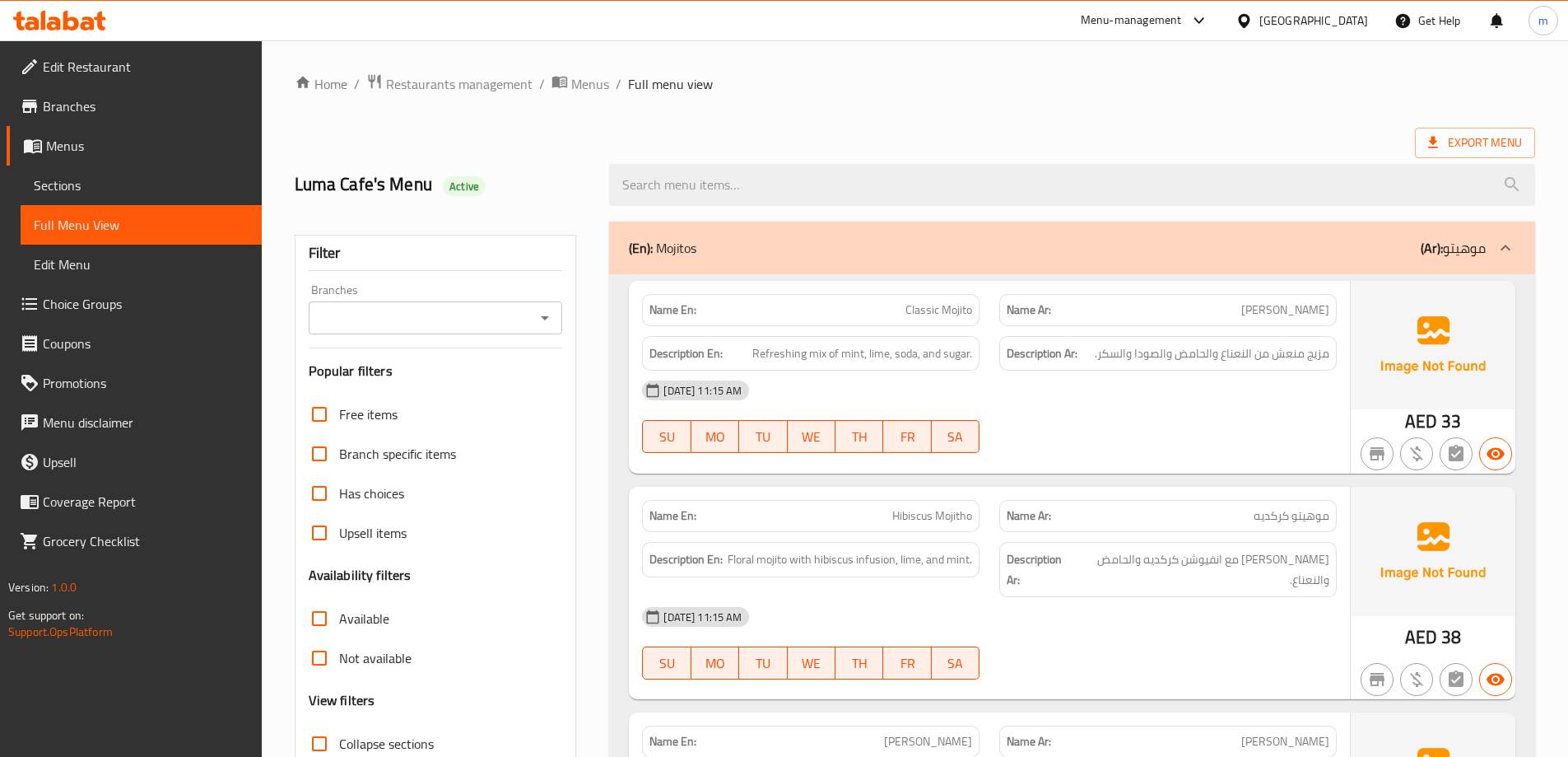
drag, startPoint x: 1263, startPoint y: 22, endPoint x: 1253, endPoint y: -99, distance: 121.4
click at [1440, 136] on icon at bounding box center [1433, 142] width 16 height 16
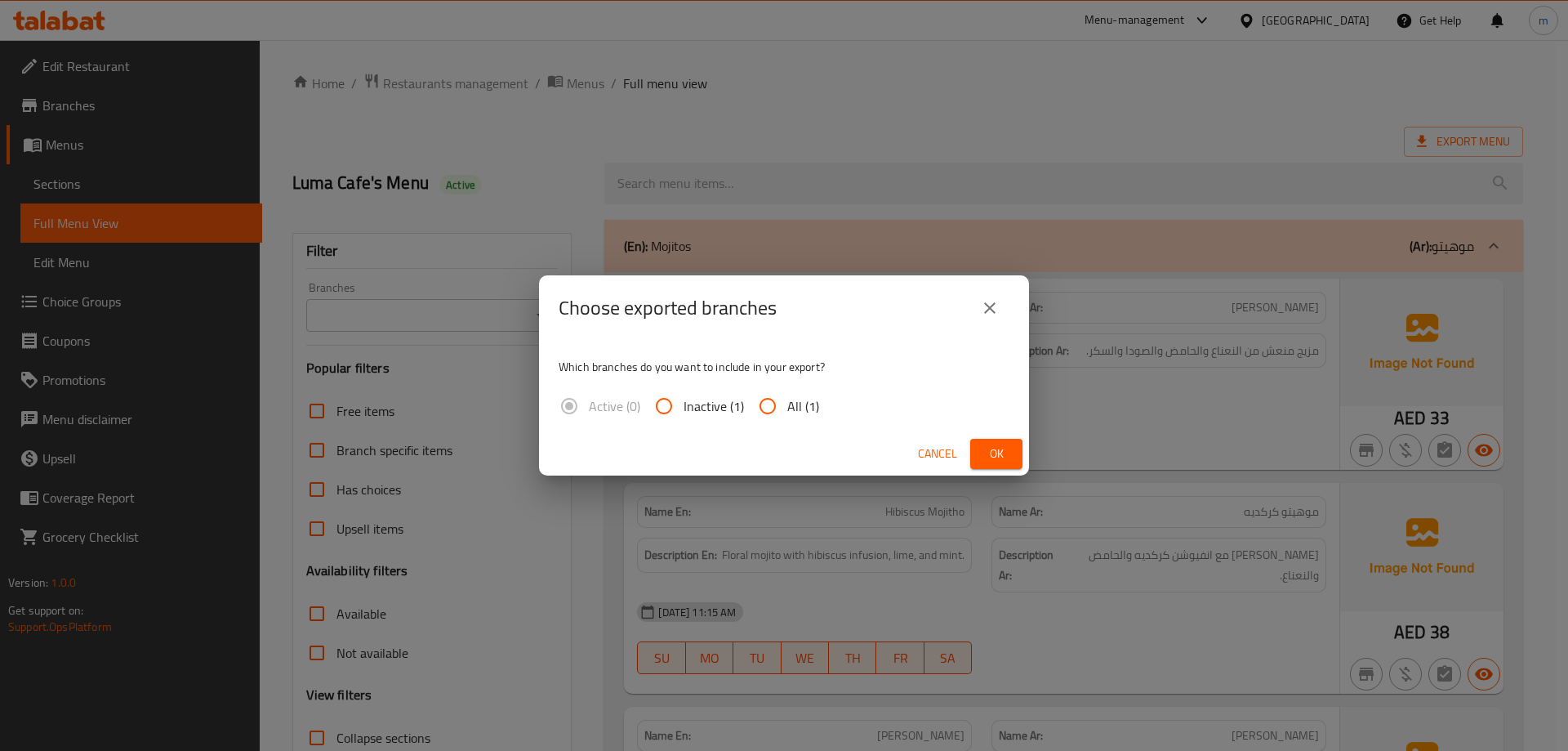
drag, startPoint x: 786, startPoint y: 408, endPoint x: 985, endPoint y: 460, distance: 205.7
click at [787, 409] on span "All (1)" at bounding box center [803, 406] width 32 height 20
click at [787, 409] on input "All (1)" at bounding box center [768, 406] width 39 height 39
radio input "true"
click at [994, 460] on span "Ok" at bounding box center [996, 454] width 26 height 21
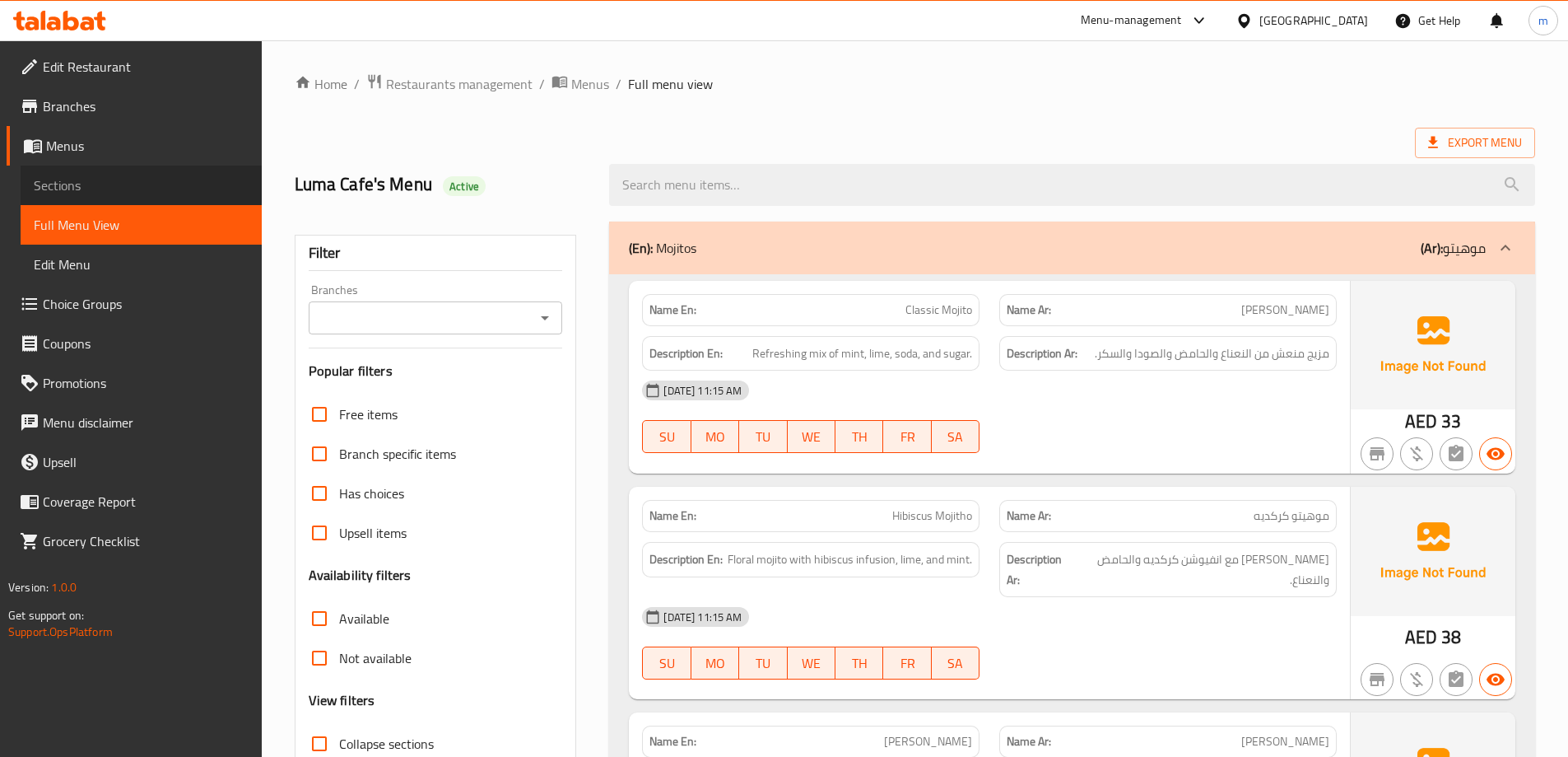
click at [90, 178] on span "Sections" at bounding box center [141, 185] width 214 height 20
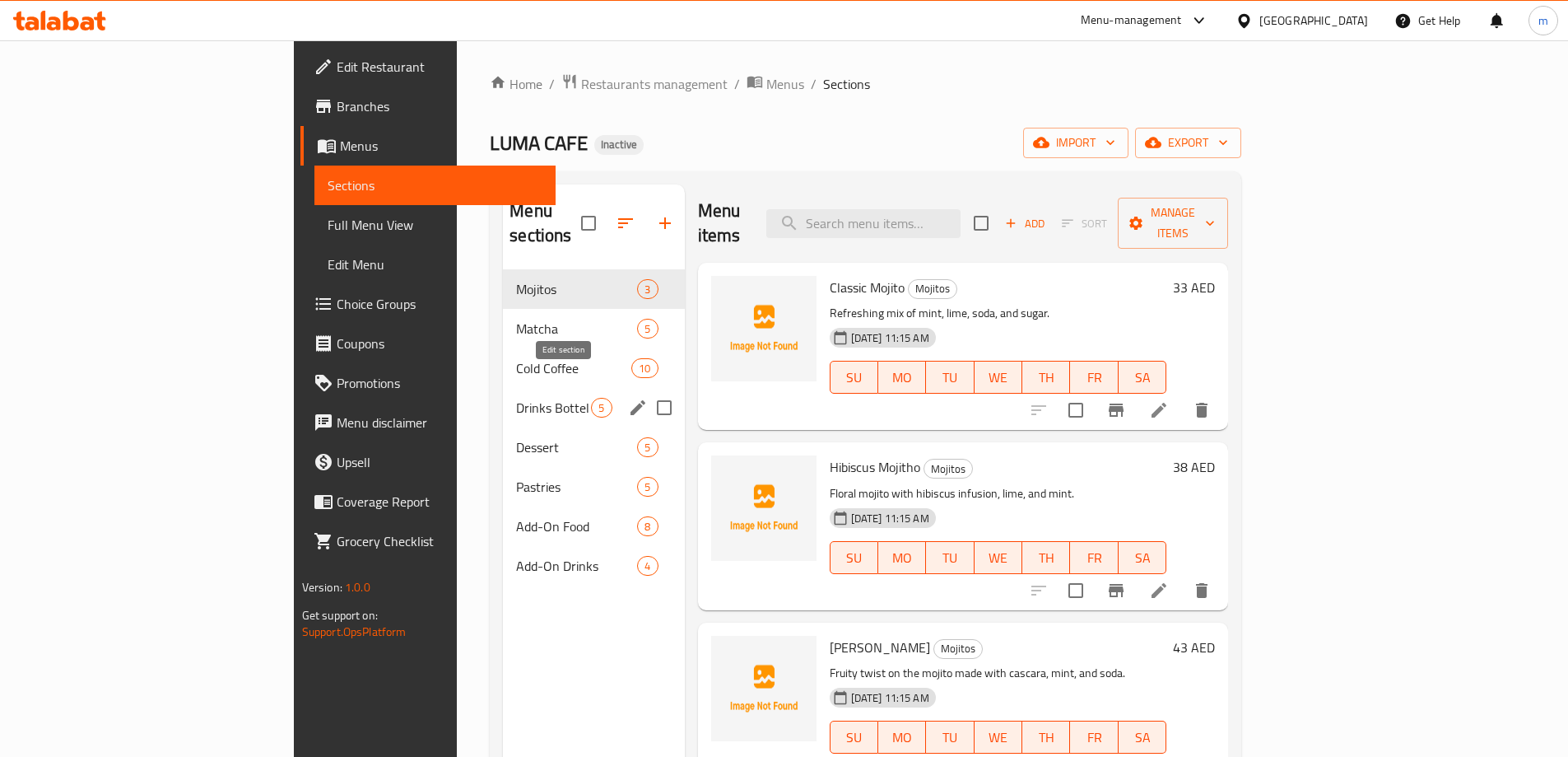
click at [628, 398] on icon "edit" at bounding box center [638, 407] width 20 height 20
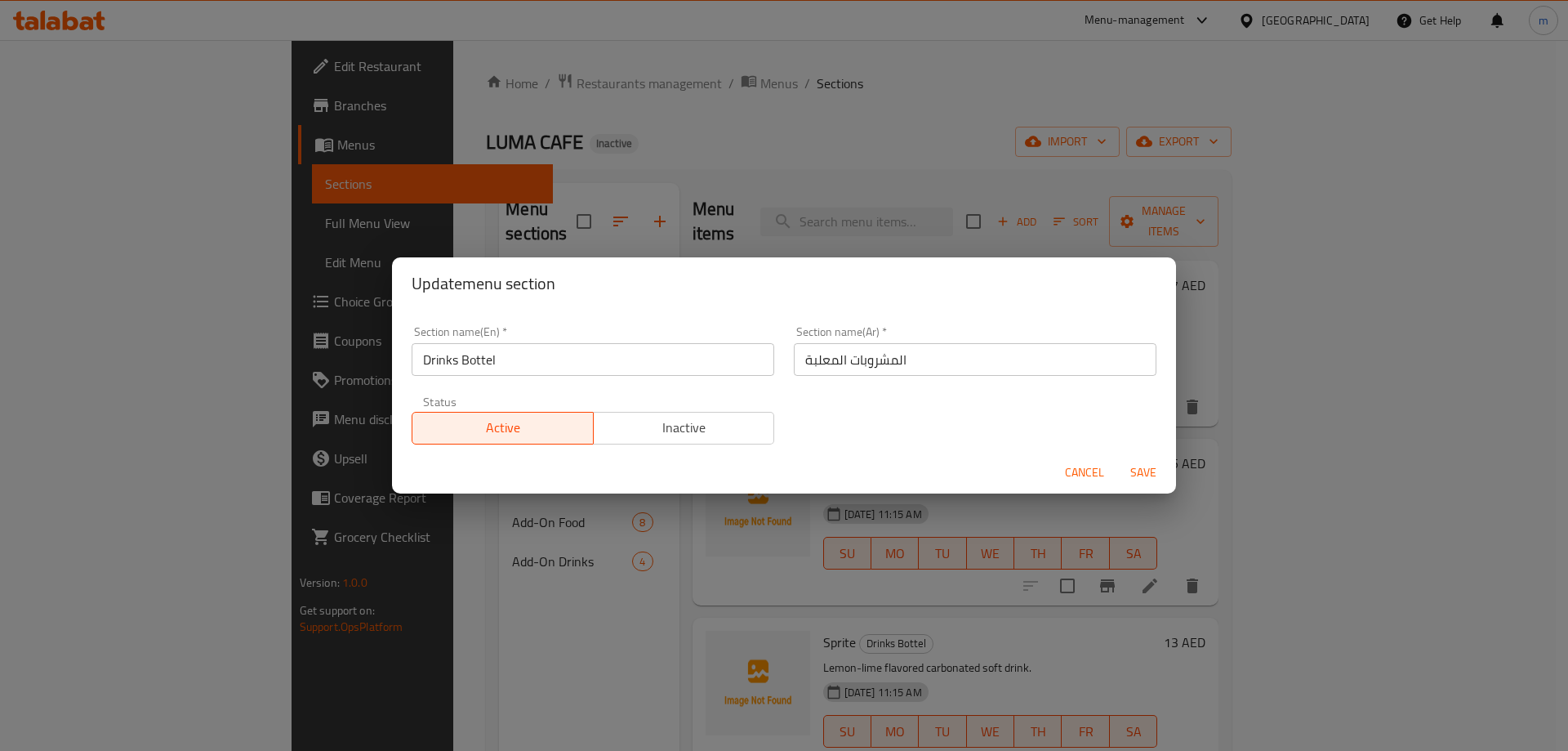
click at [620, 347] on input "Drinks Bottel" at bounding box center [592, 359] width 363 height 33
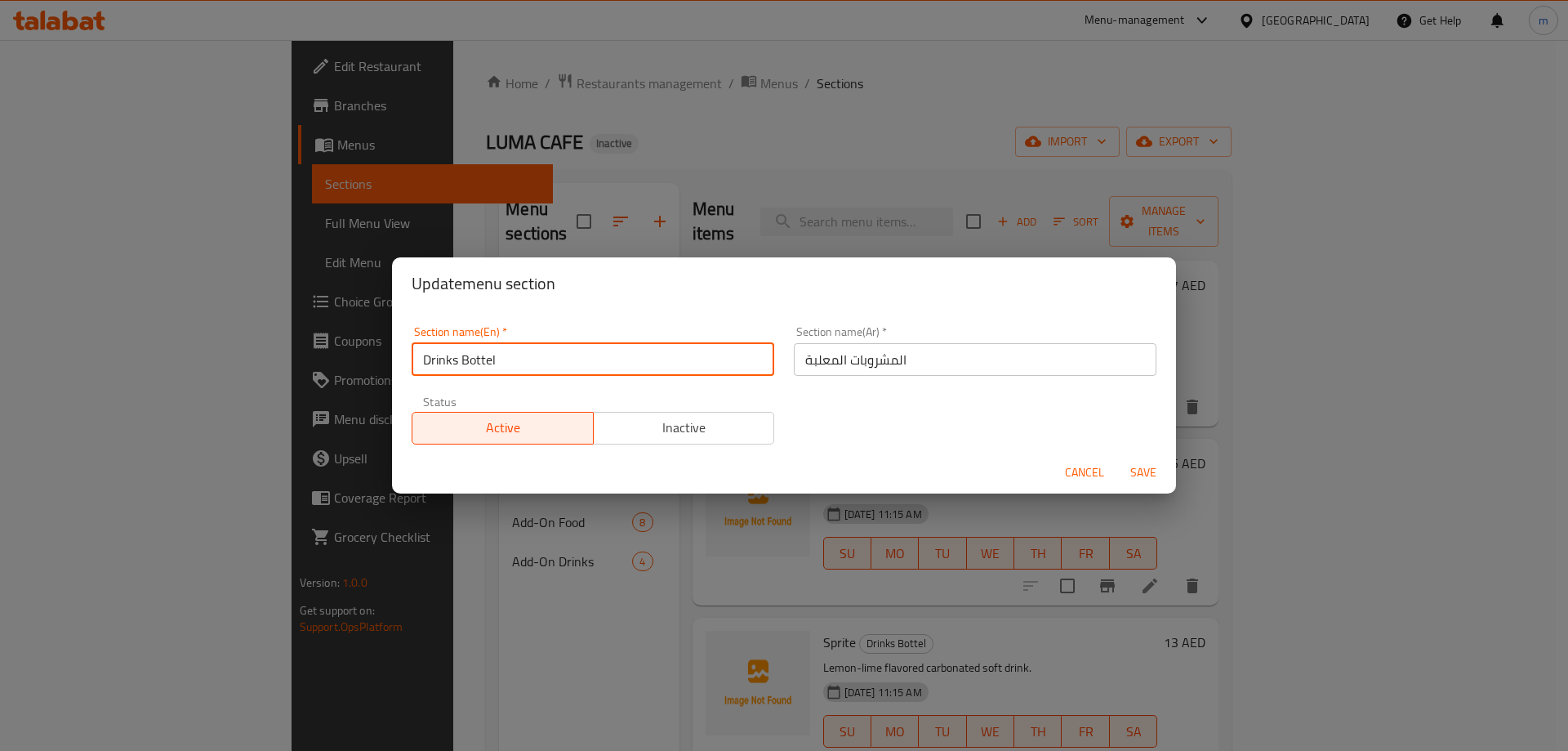
paste input "led"
type input "Drinks Bottled"
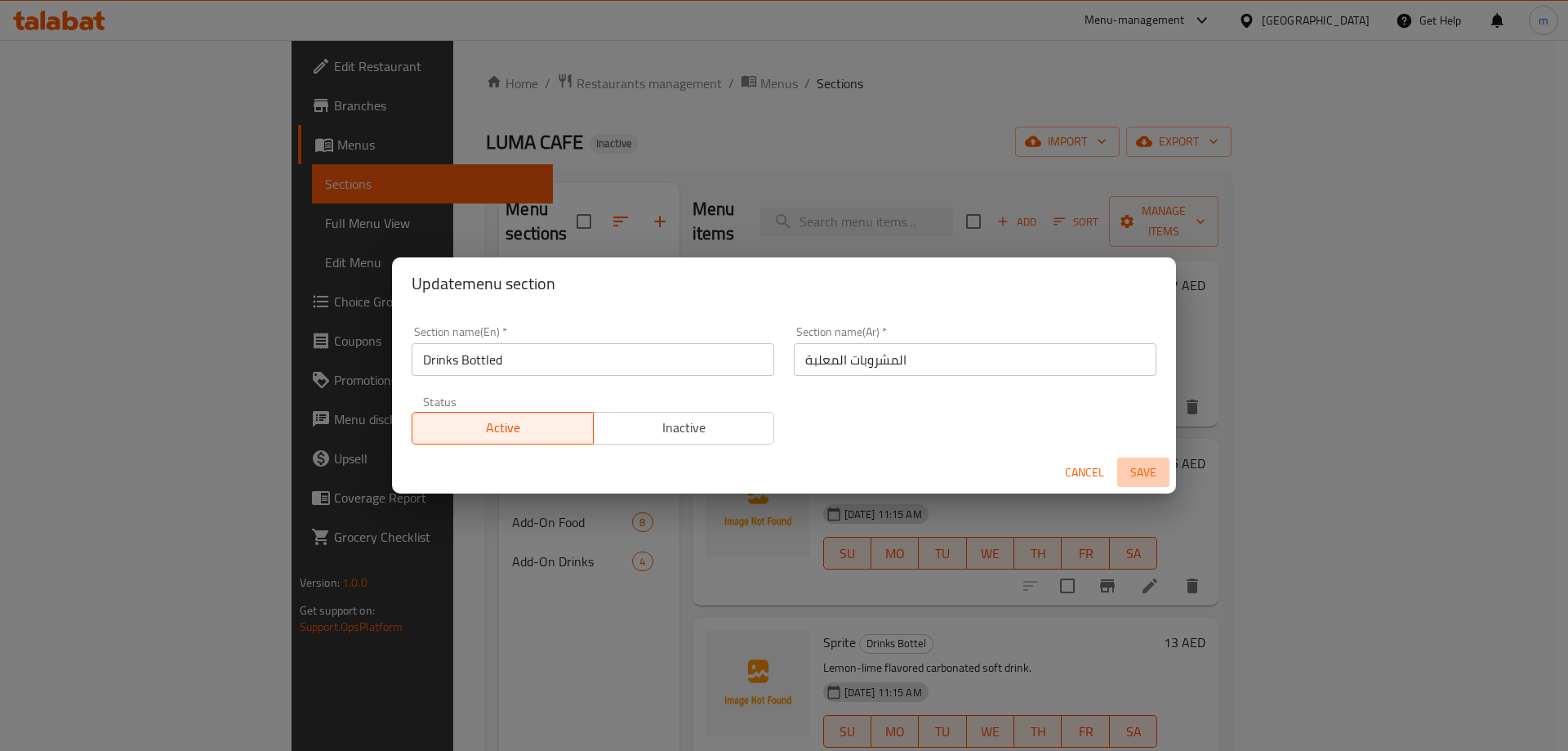
click at [1147, 478] on span "Save" at bounding box center [1143, 473] width 39 height 21
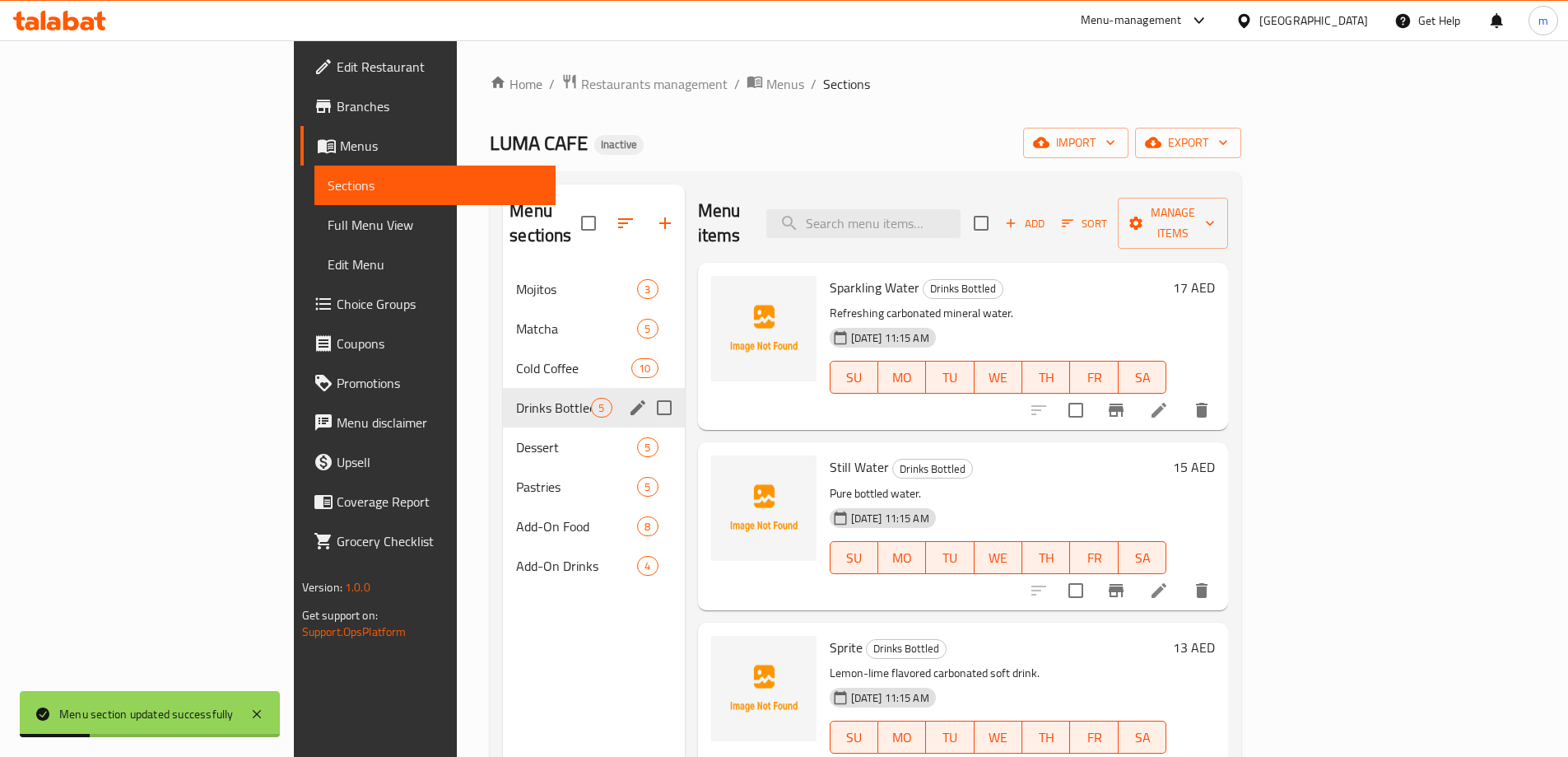
click at [328, 221] on span "Full Menu View" at bounding box center [435, 224] width 214 height 20
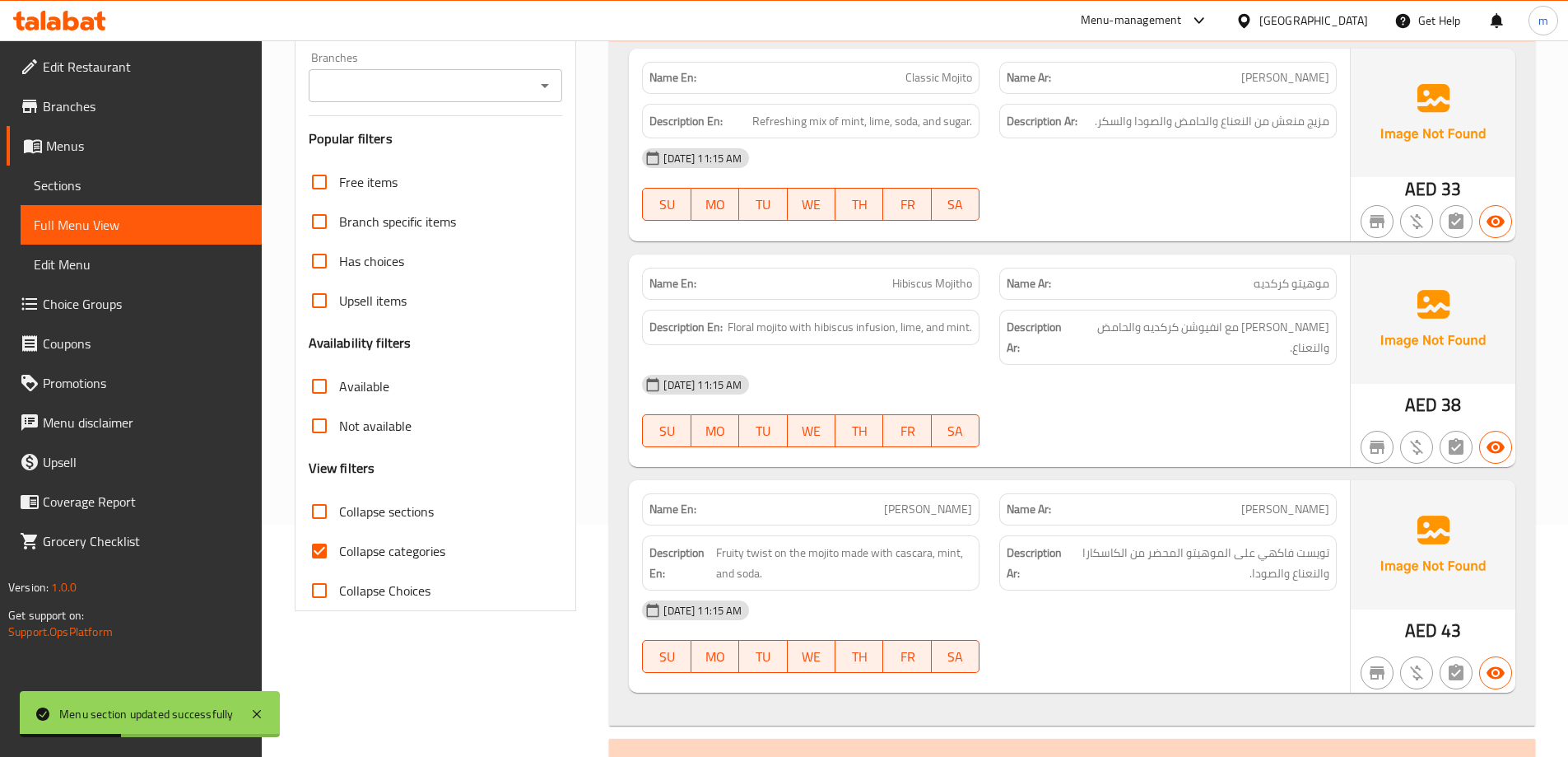
scroll to position [576, 0]
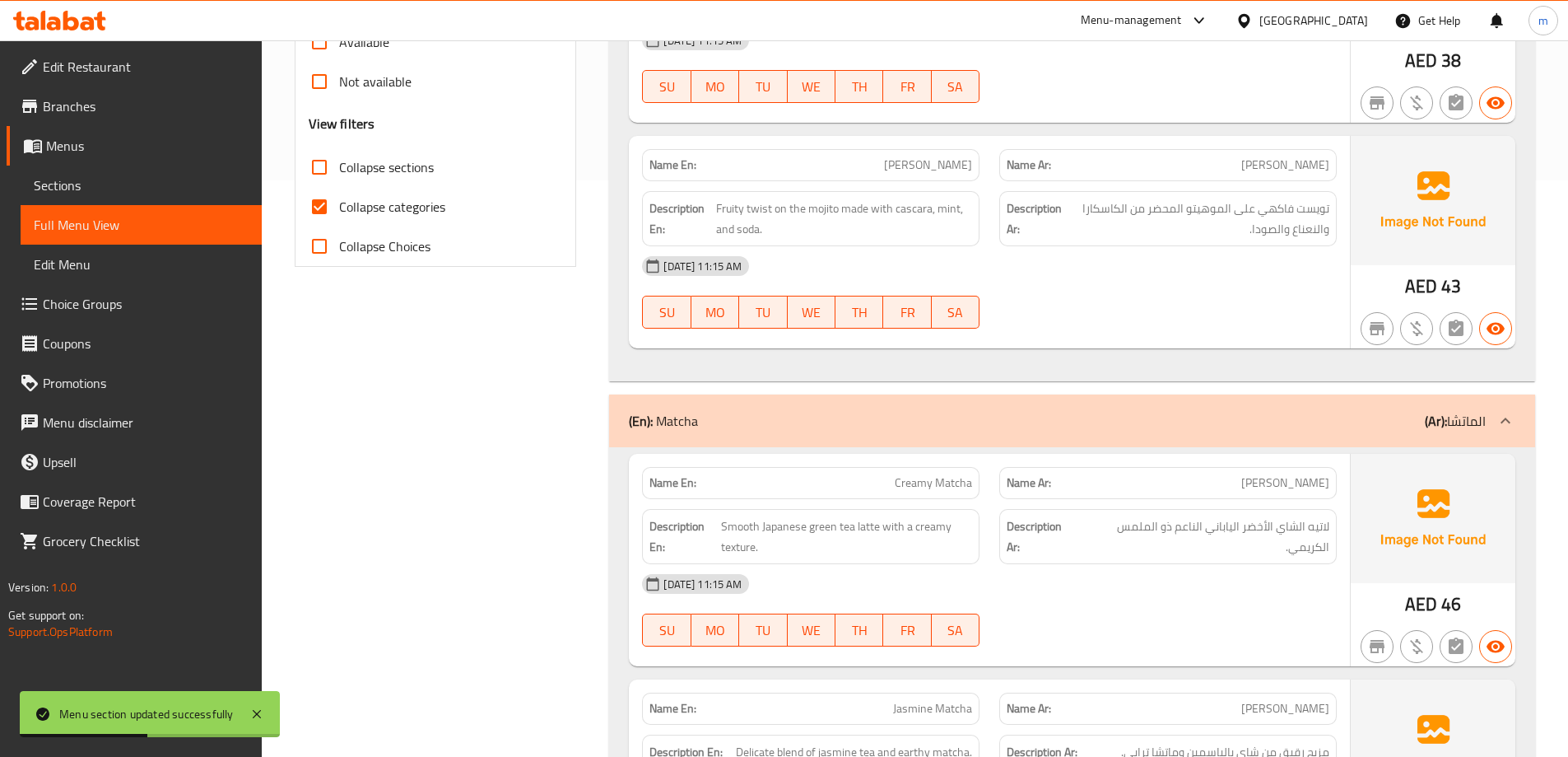
click at [366, 215] on span "Collapse categories" at bounding box center [392, 206] width 106 height 20
click at [339, 215] on input "Collapse categories" at bounding box center [319, 207] width 40 height 40
checkbox input "false"
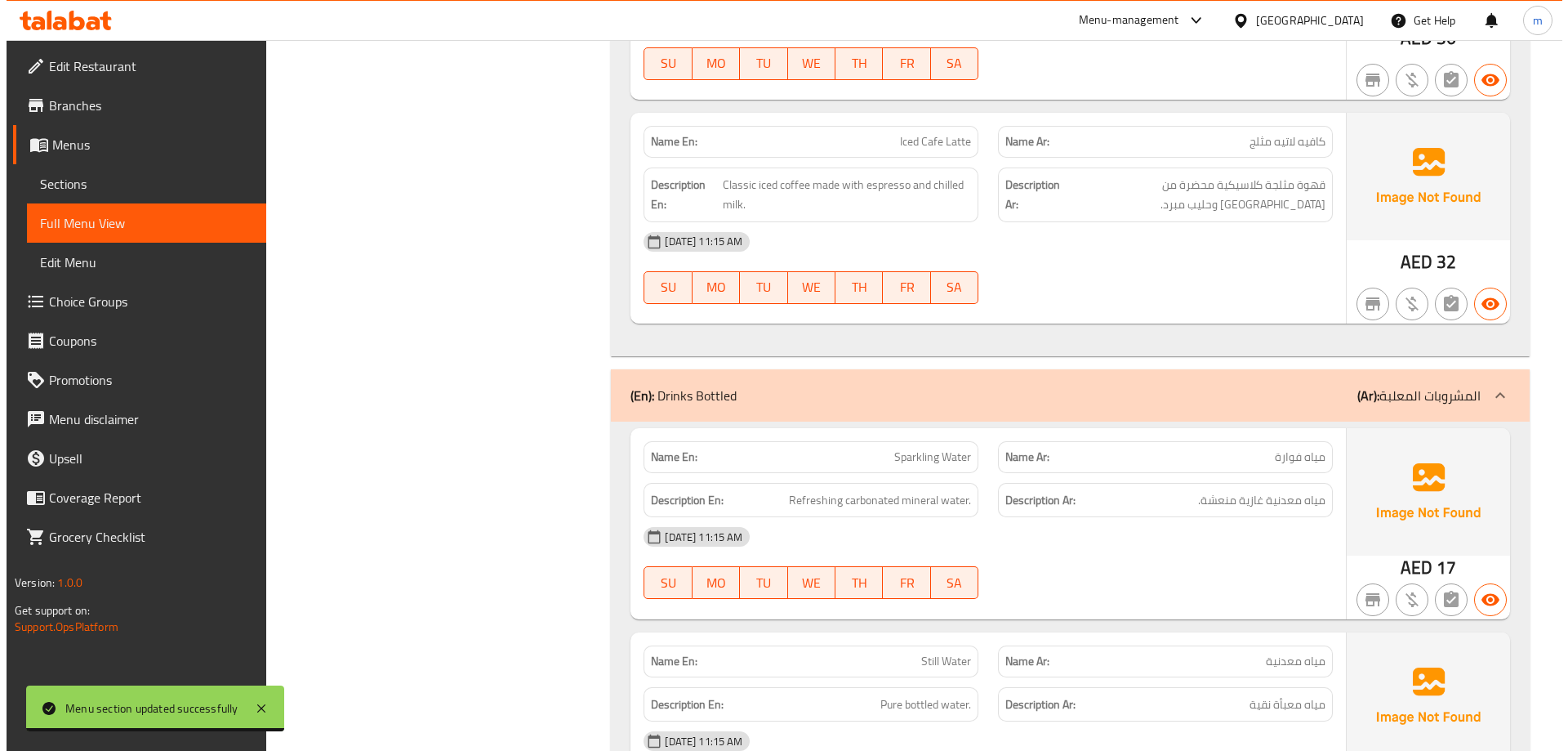
scroll to position [0, 0]
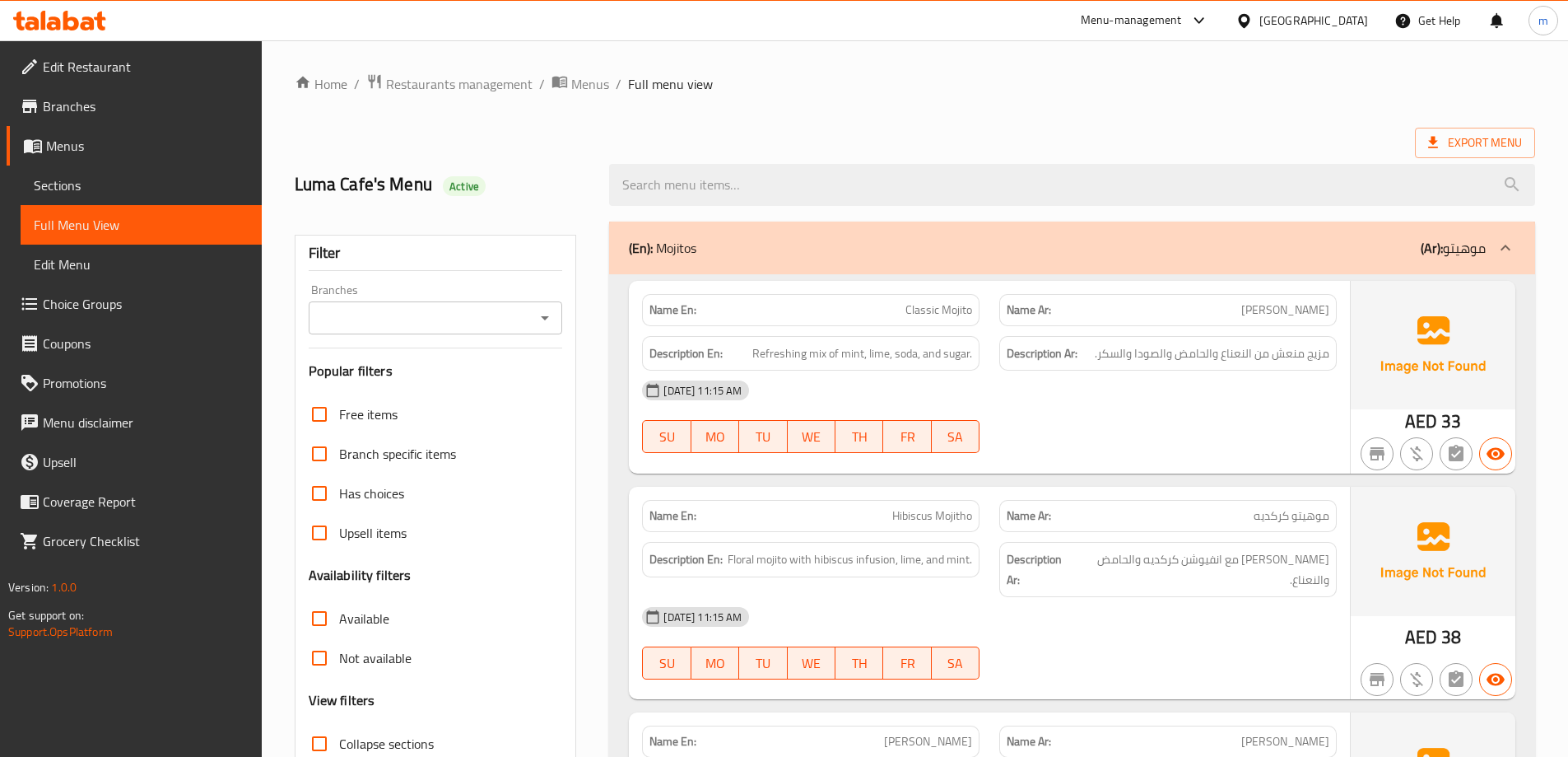
drag, startPoint x: 491, startPoint y: 519, endPoint x: 667, endPoint y: -87, distance: 631.0
drag, startPoint x: 638, startPoint y: 345, endPoint x: 648, endPoint y: -32, distance: 377.1
click at [1452, 140] on span "Export Menu" at bounding box center [1474, 143] width 94 height 21
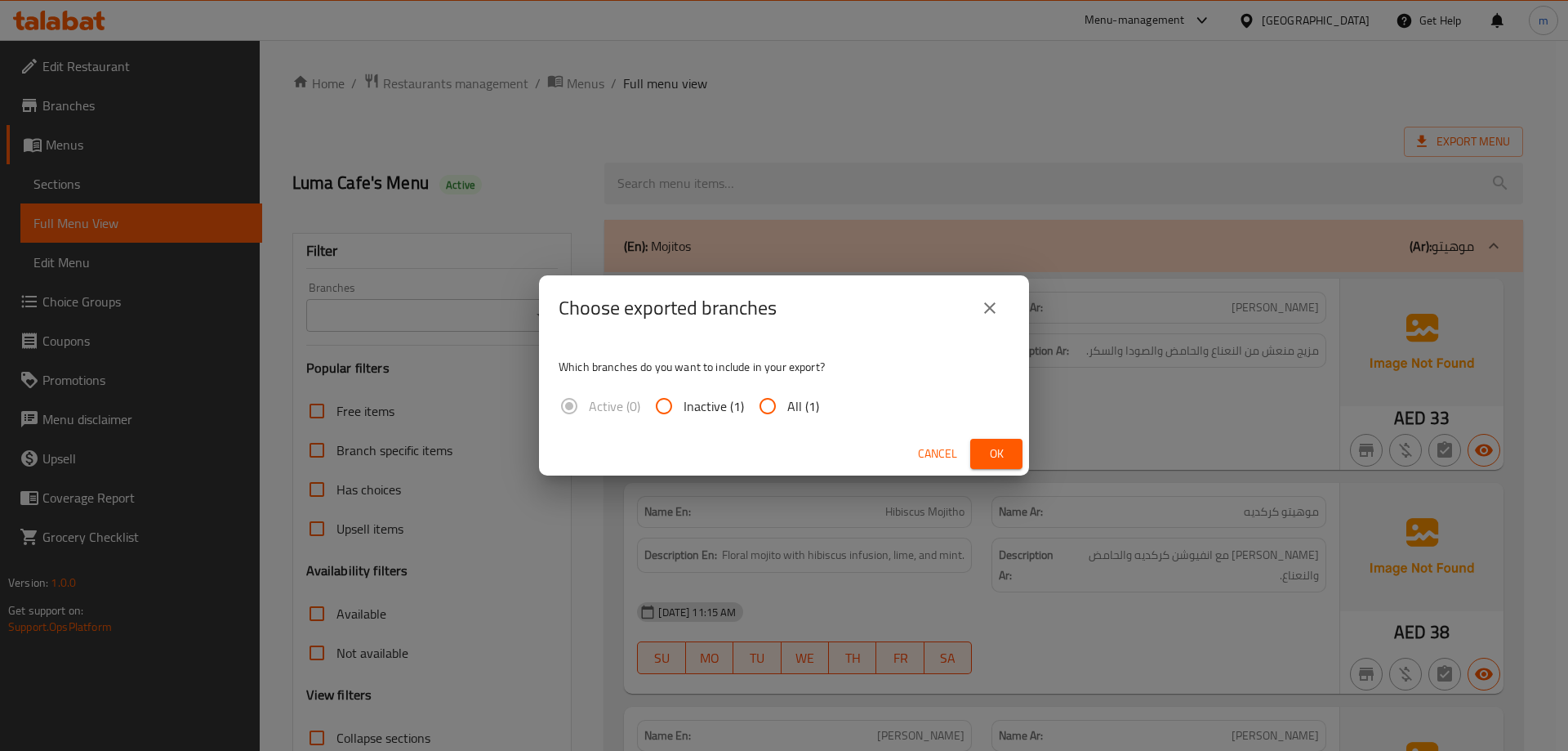
click at [794, 408] on span "All (1)" at bounding box center [803, 406] width 32 height 20
click at [787, 408] on input "All (1)" at bounding box center [768, 406] width 39 height 39
radio input "true"
click at [1001, 450] on span "Ok" at bounding box center [996, 454] width 26 height 21
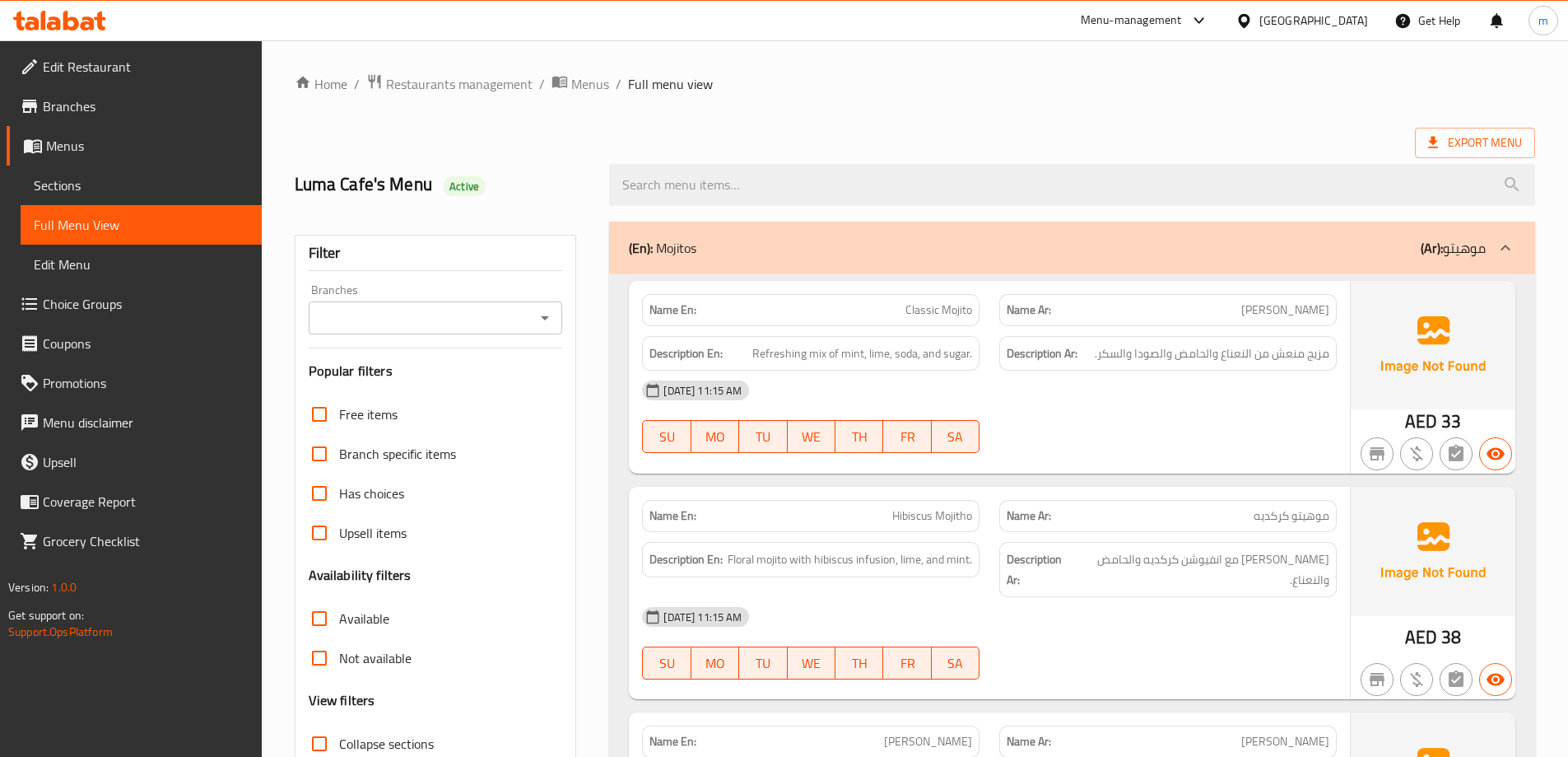
click at [86, 168] on link "Sections" at bounding box center [141, 185] width 241 height 40
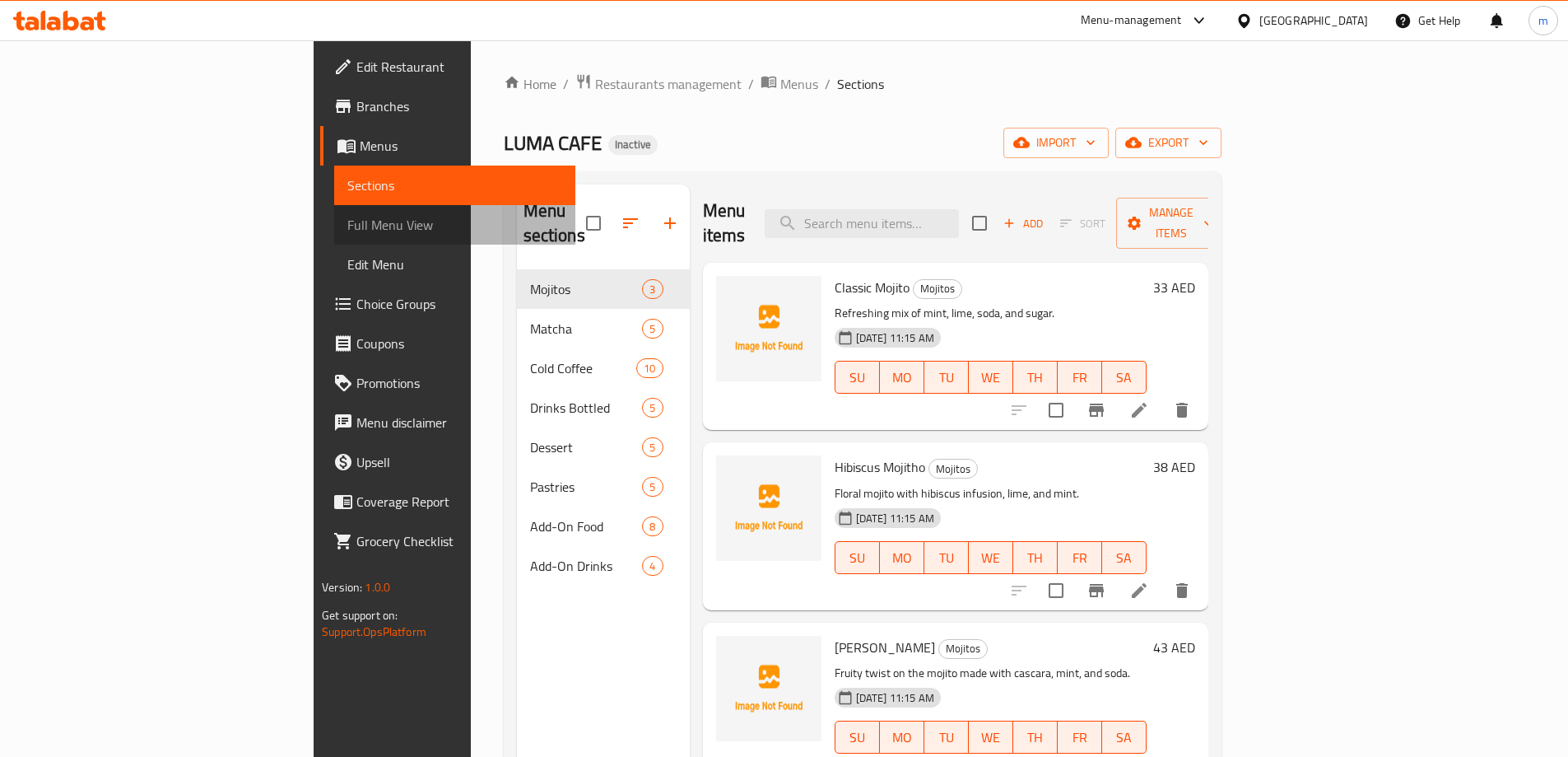
click at [348, 221] on span "Full Menu View" at bounding box center [454, 224] width 214 height 20
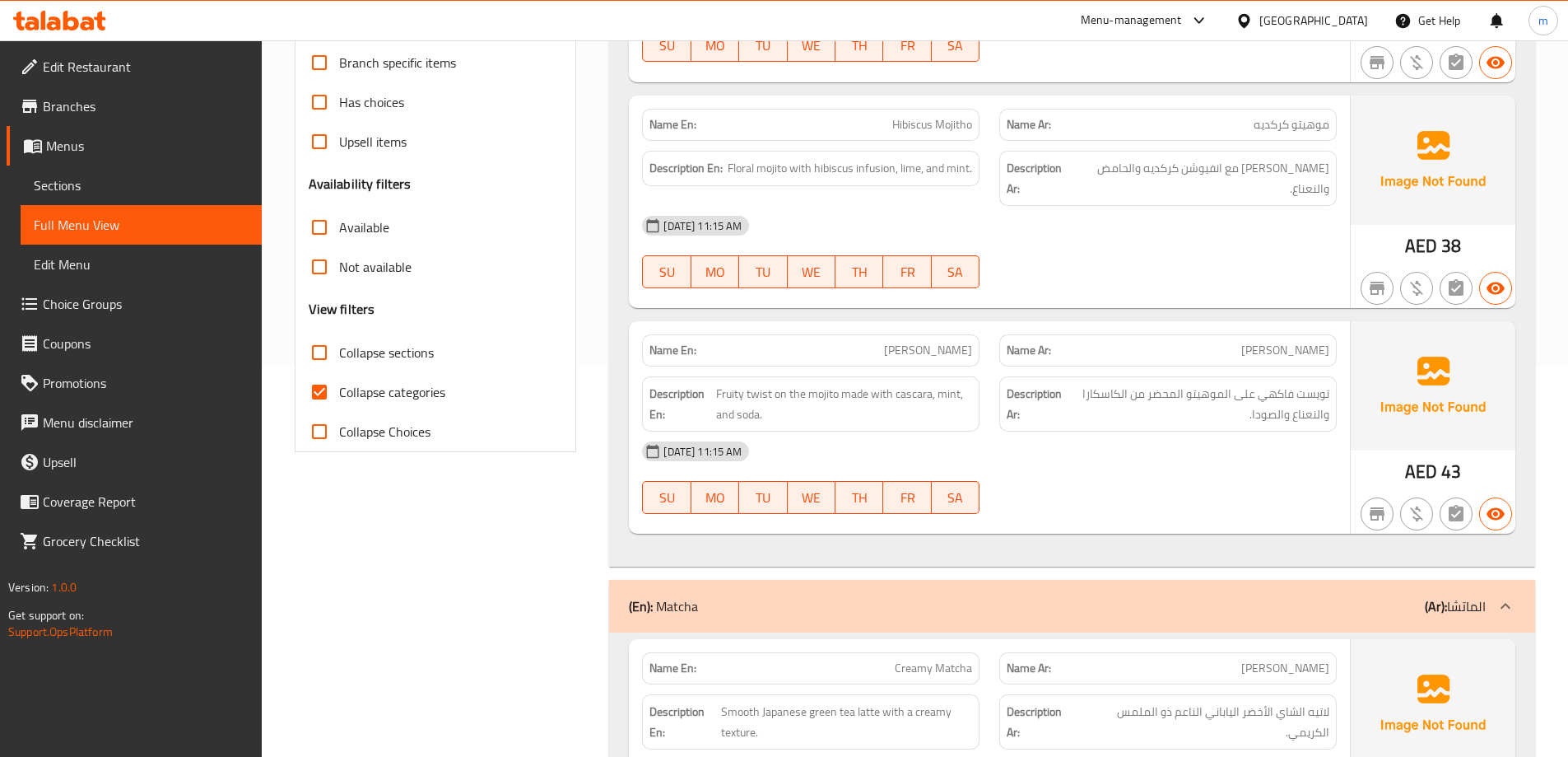
scroll to position [412, 0]
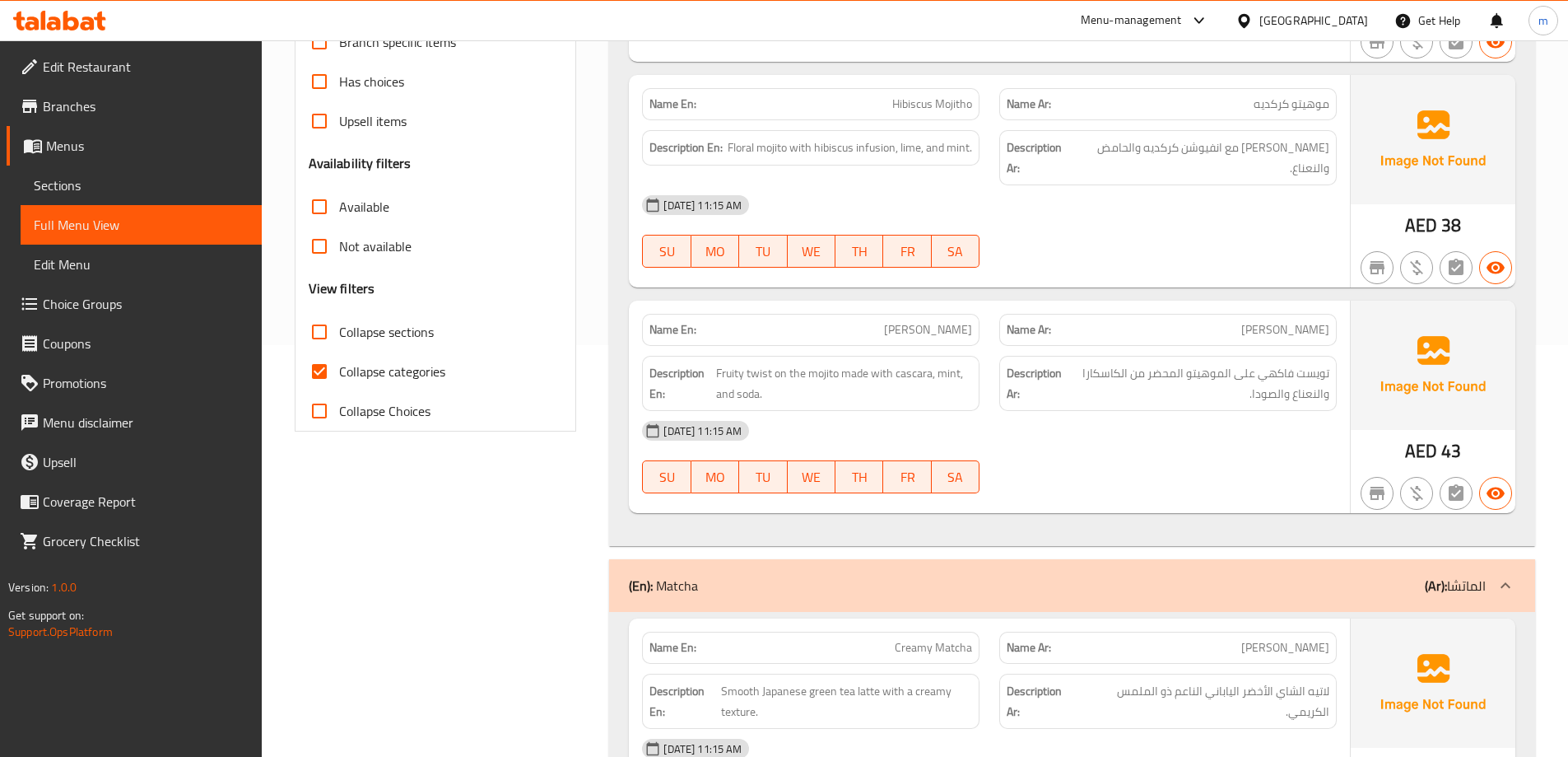
click at [341, 364] on span "Collapse categories" at bounding box center [392, 371] width 106 height 20
click at [339, 364] on input "Collapse categories" at bounding box center [319, 371] width 40 height 40
checkbox input "false"
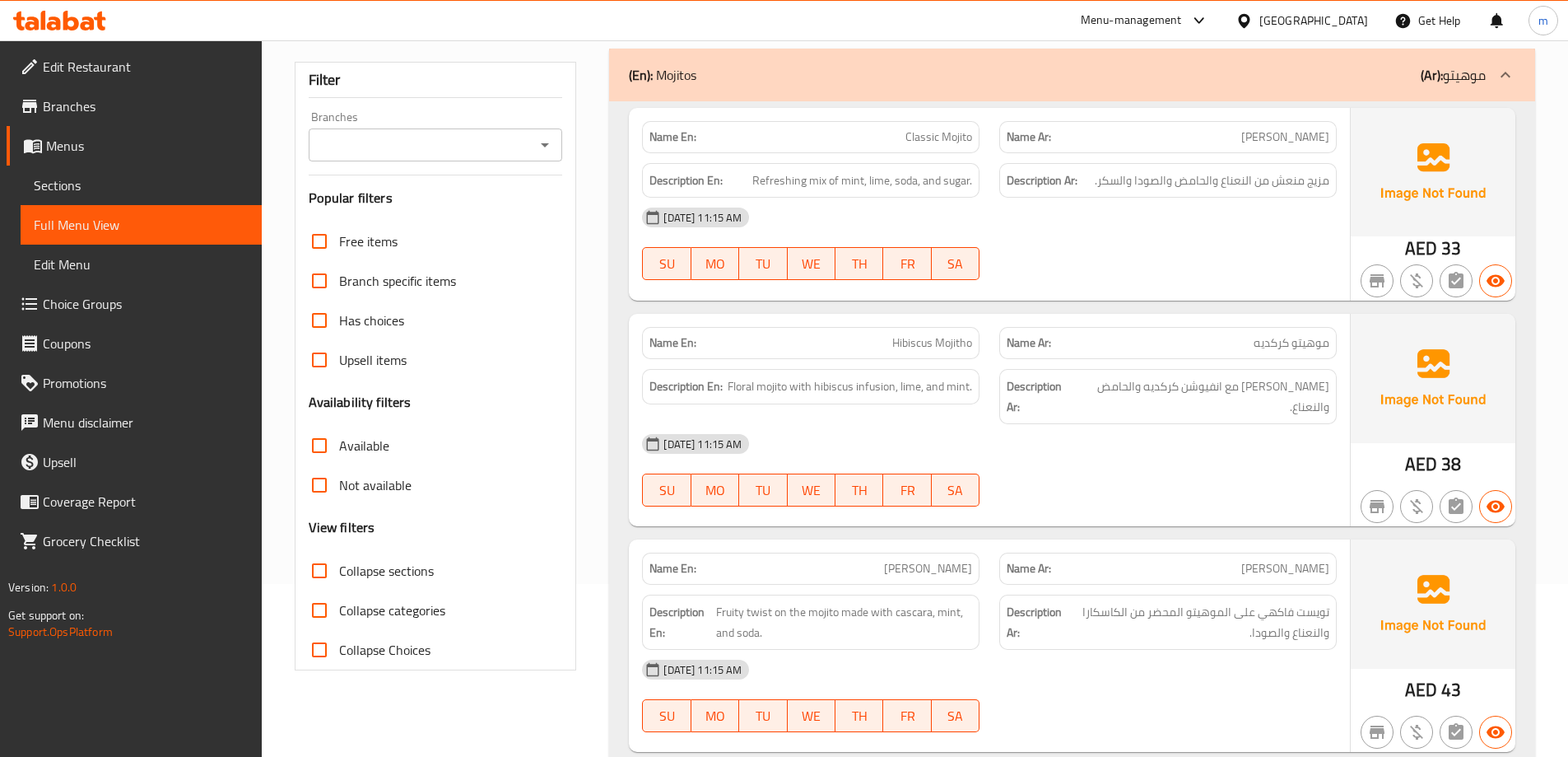
scroll to position [576, 0]
